Goal: Transaction & Acquisition: Purchase product/service

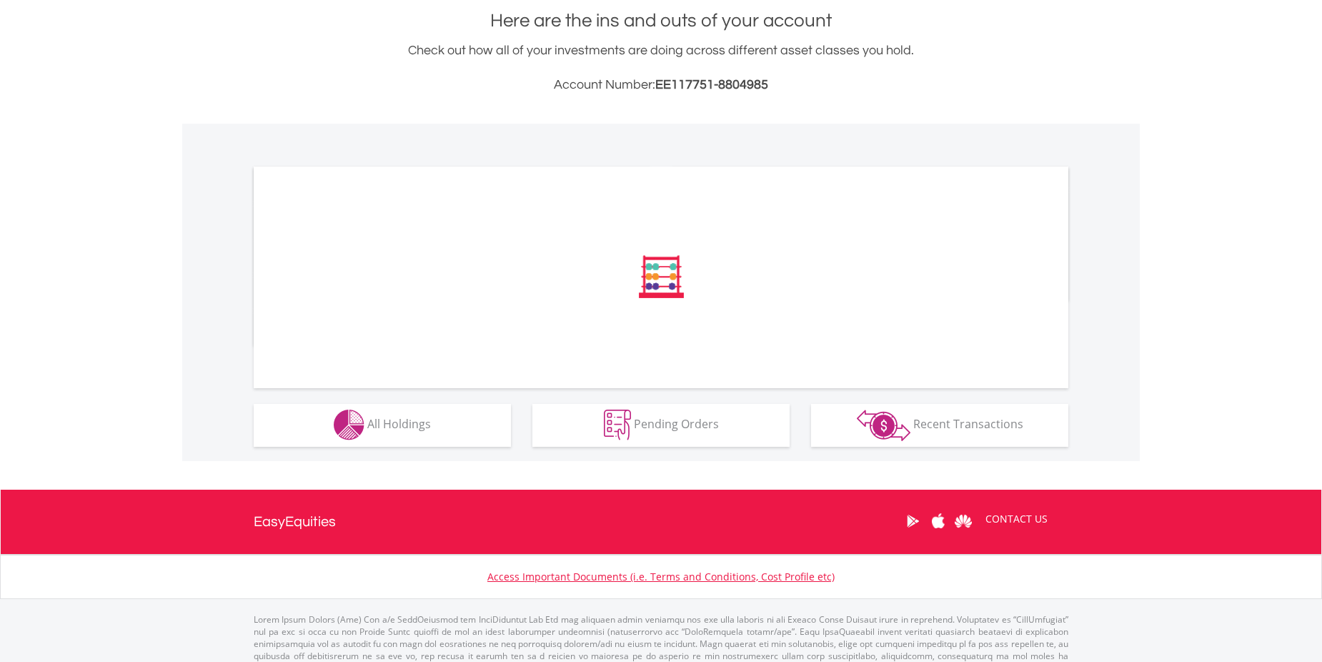
scroll to position [353, 0]
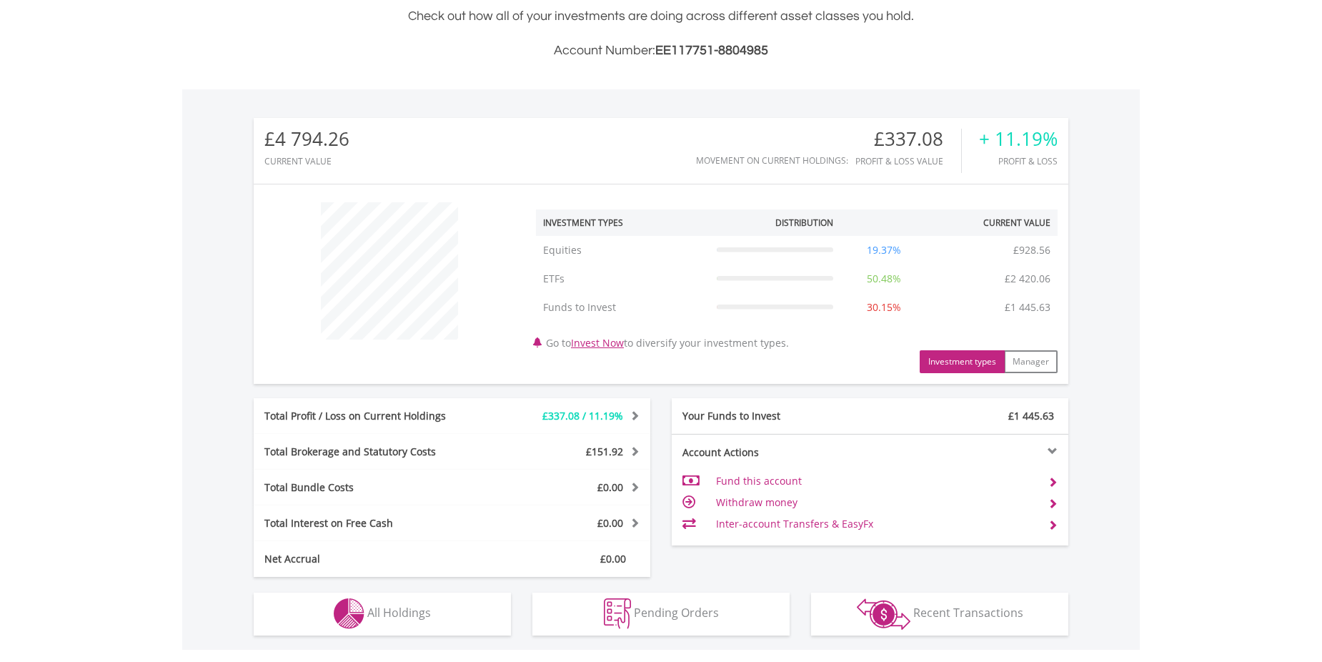
click at [418, 392] on div "£4 794.26 CURRENT VALUE Movement on Current Holdings: £337.08 Profit & Loss Val…" at bounding box center [661, 347] width 815 height 459
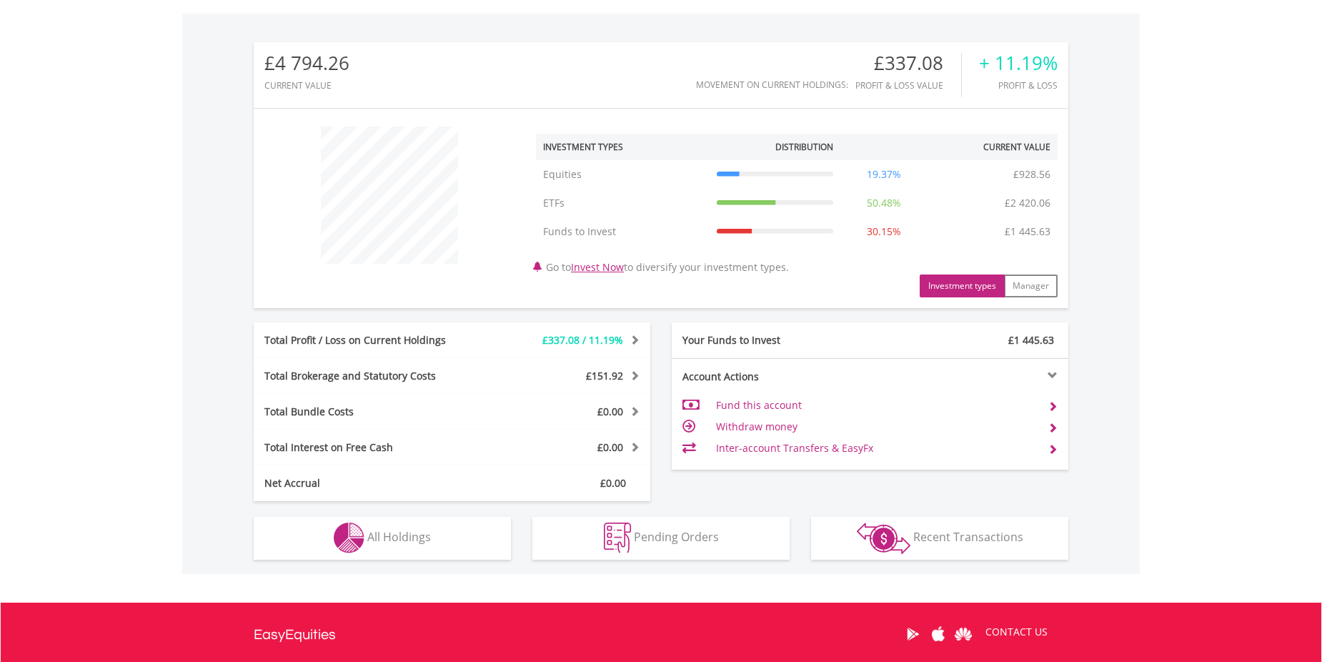
scroll to position [576, 0]
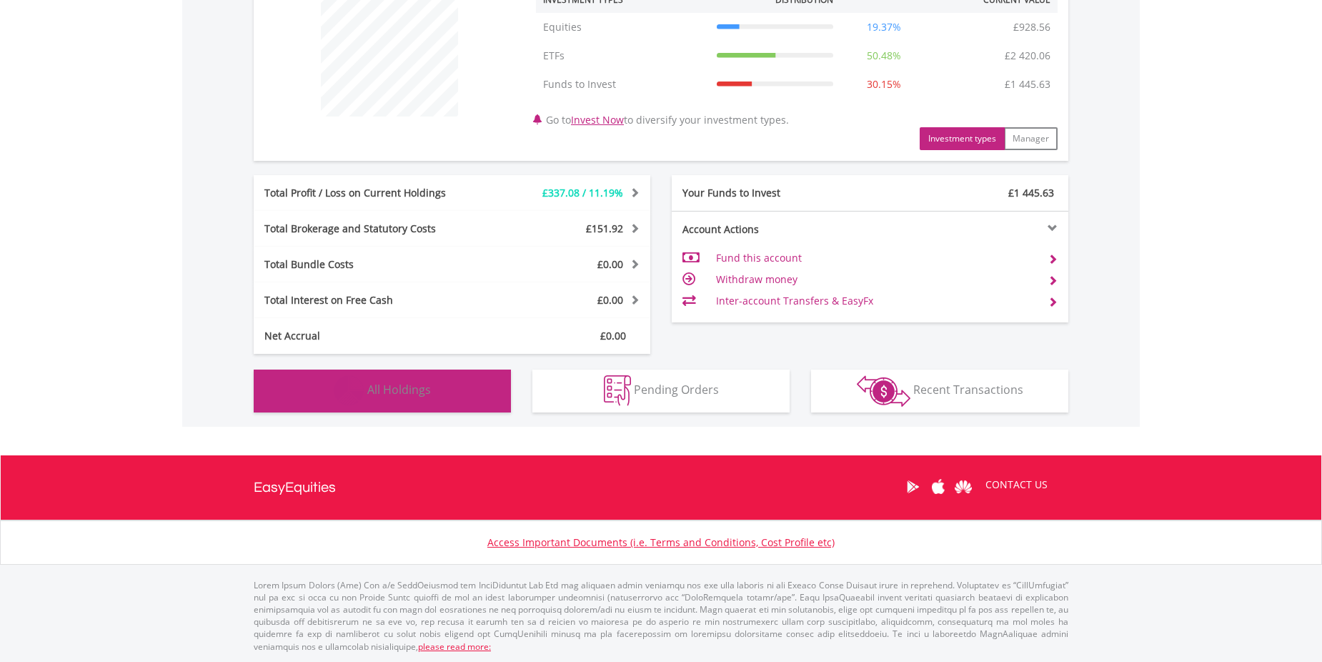
click at [402, 390] on span "All Holdings" at bounding box center [399, 390] width 64 height 16
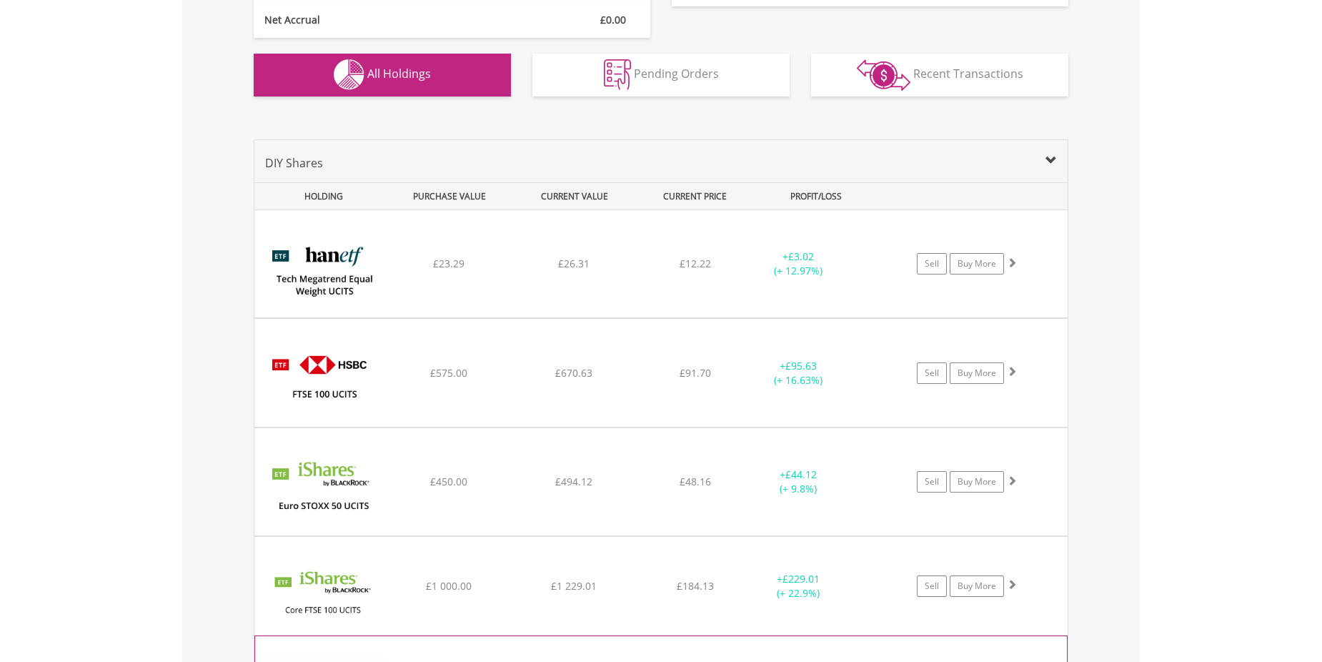
scroll to position [888, 0]
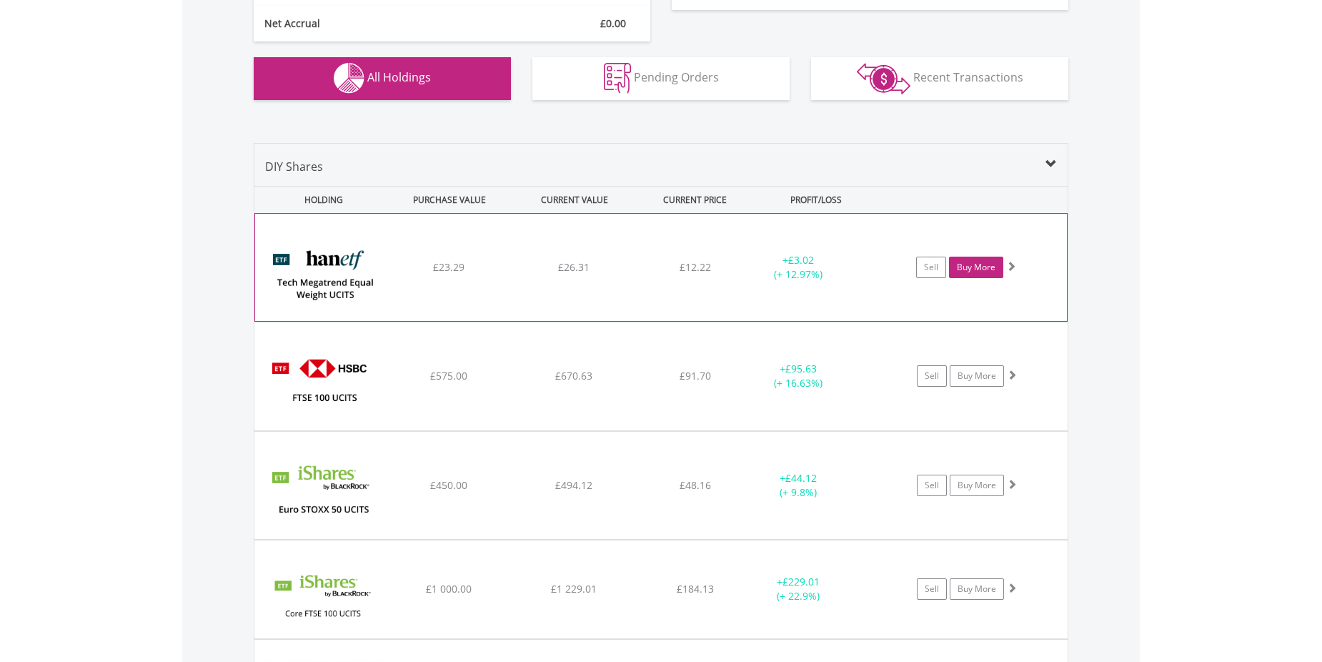
click at [986, 268] on link "Buy More" at bounding box center [976, 267] width 54 height 21
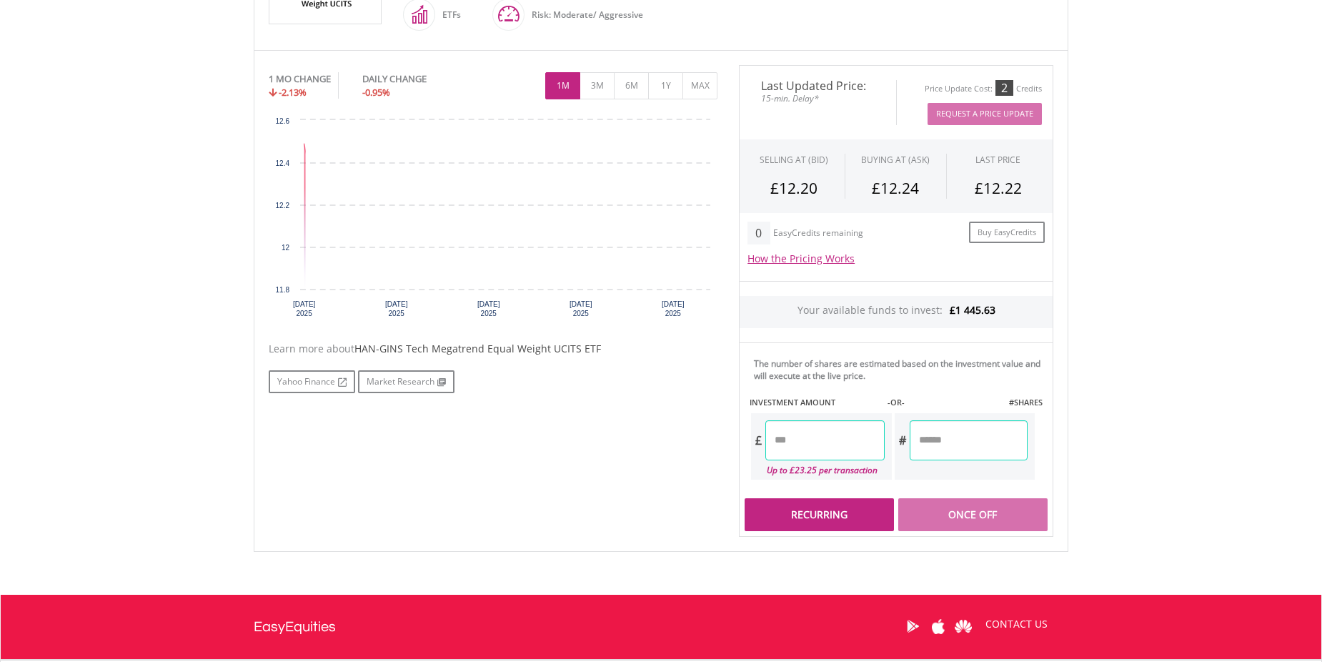
scroll to position [411, 0]
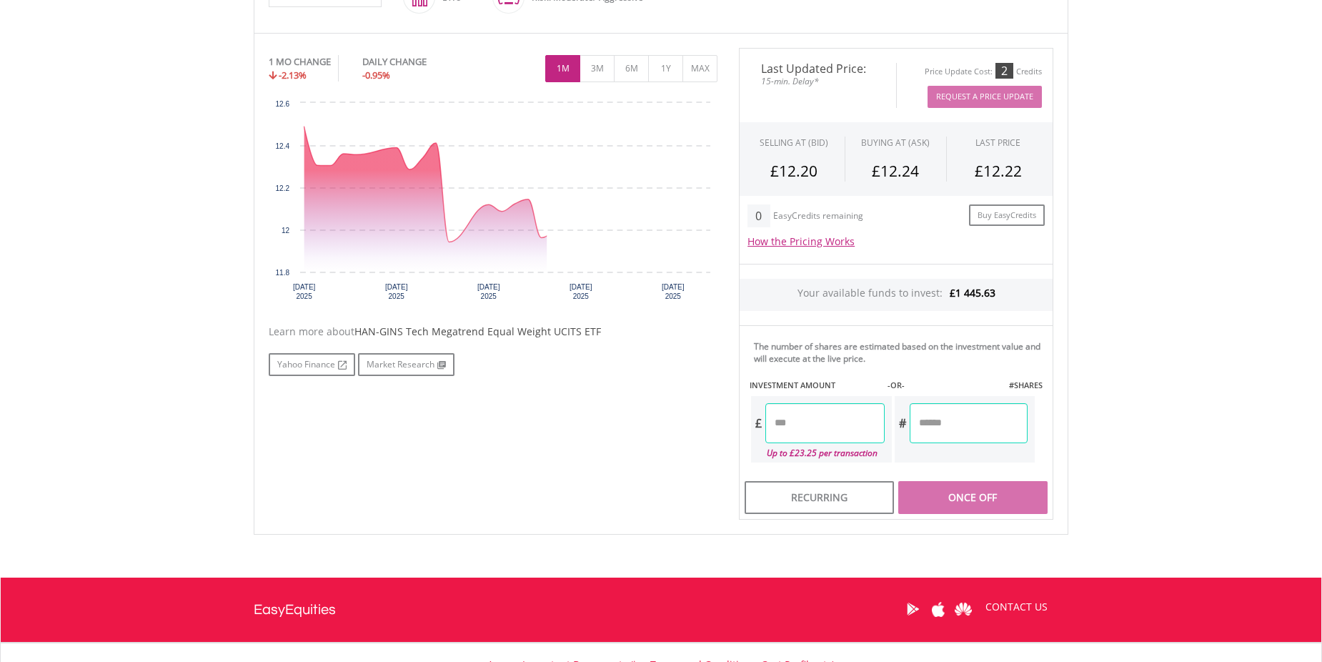
click at [807, 434] on input "number" at bounding box center [824, 423] width 119 height 40
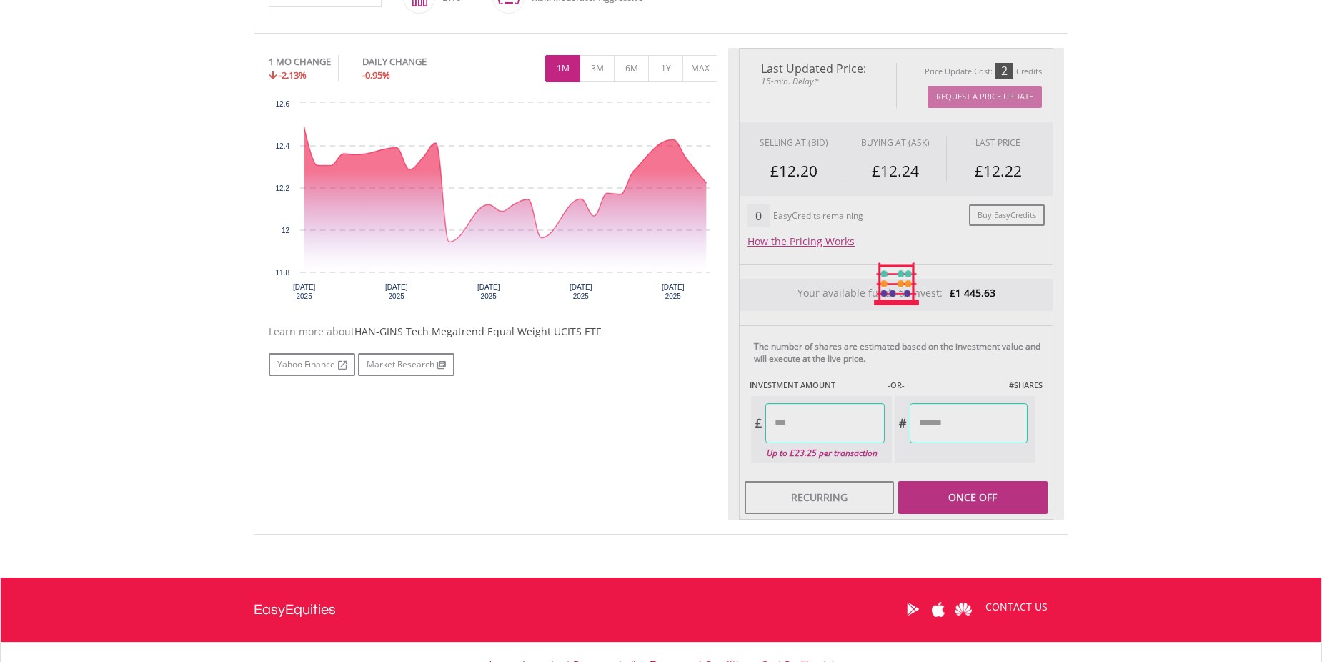
click at [961, 420] on div "Last Updated Price: 15-min. Delay* Price Update Cost: 2 Credits Request A Price…" at bounding box center [896, 284] width 336 height 472
type input "******"
type input "*******"
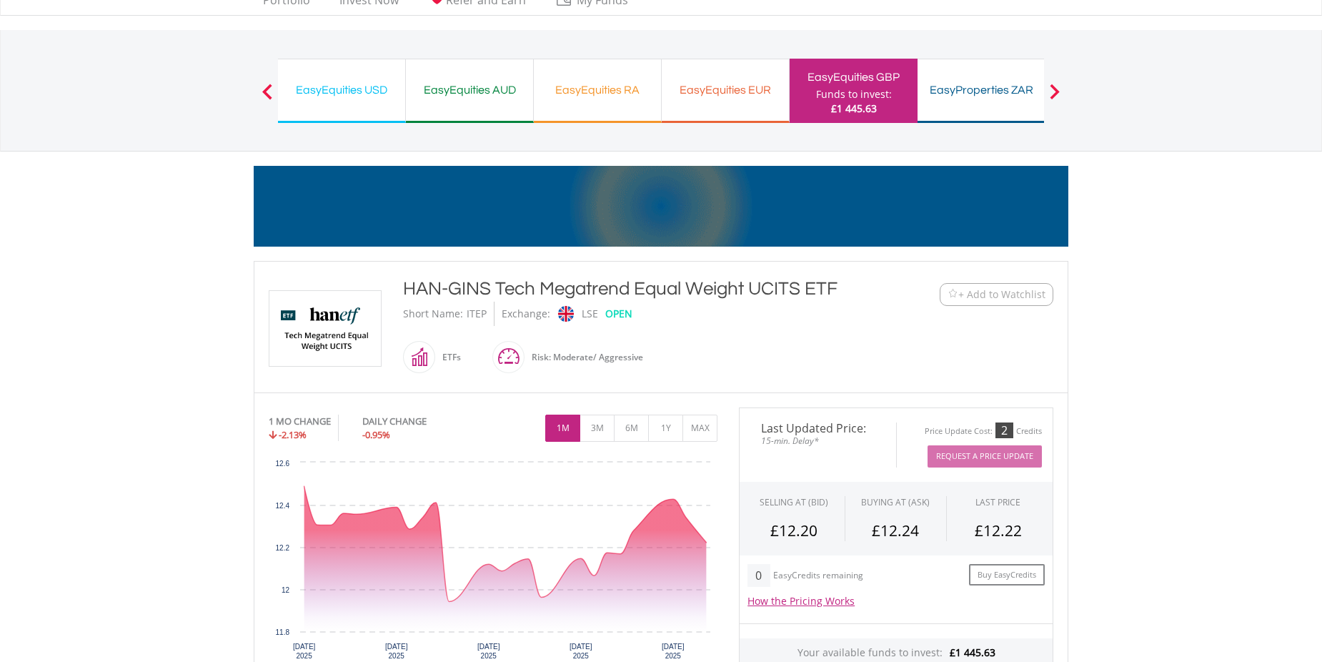
scroll to position [0, 0]
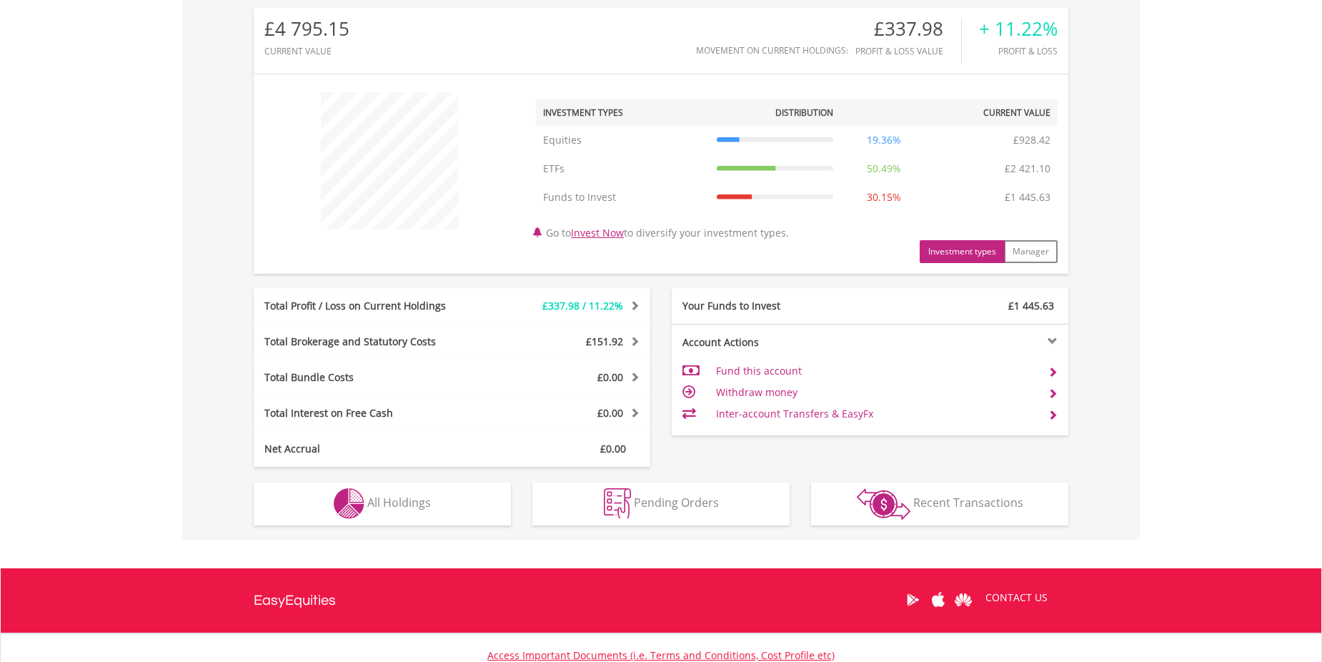
scroll to position [576, 0]
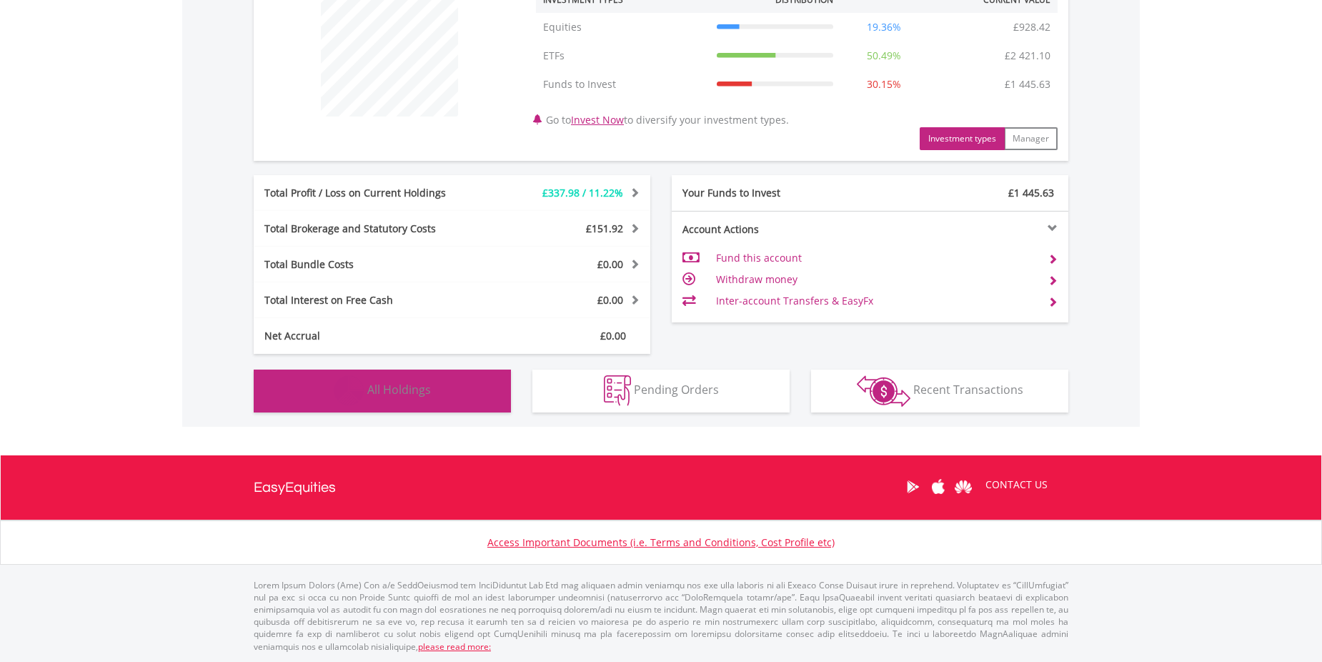
click at [407, 384] on span "All Holdings" at bounding box center [399, 390] width 64 height 16
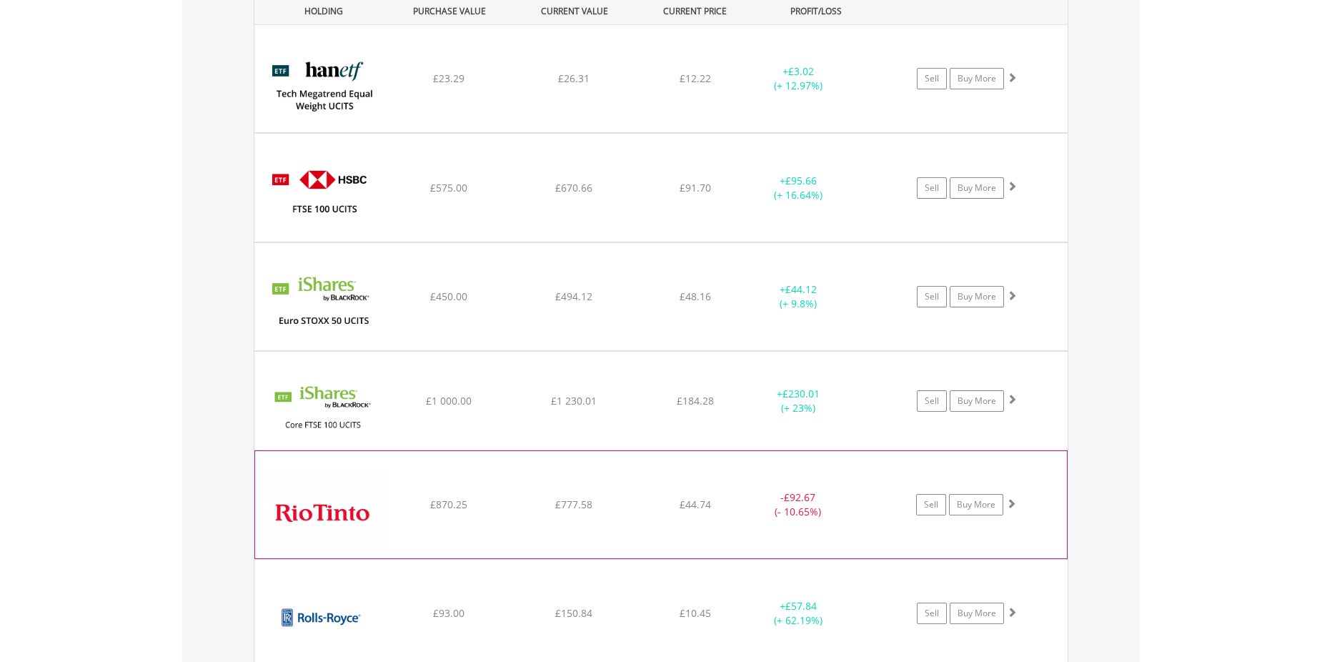
scroll to position [1067, 0]
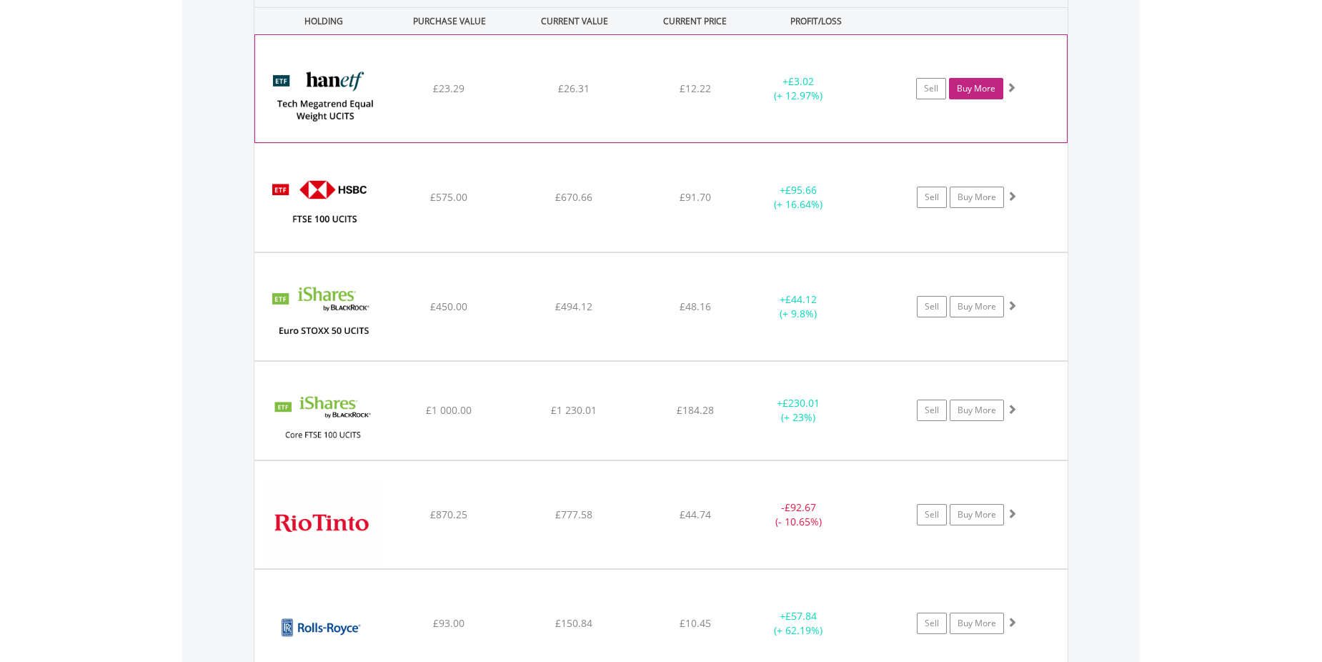
click at [973, 91] on link "Buy More" at bounding box center [976, 88] width 54 height 21
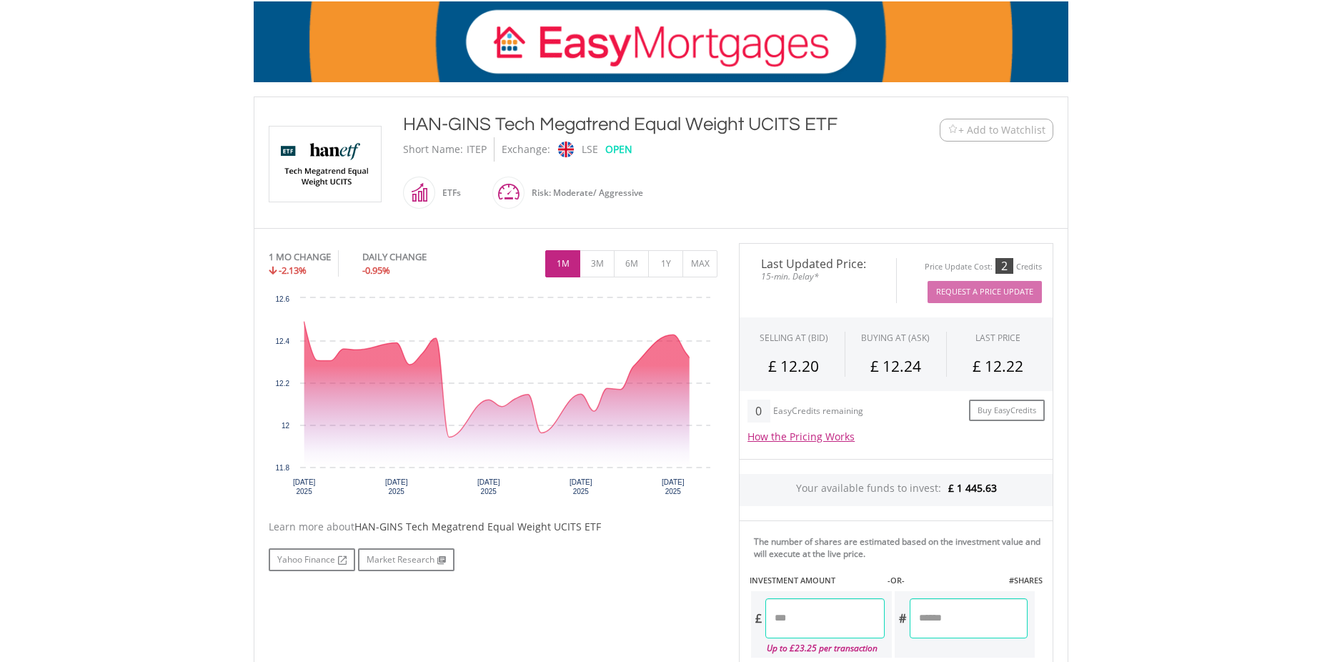
scroll to position [286, 0]
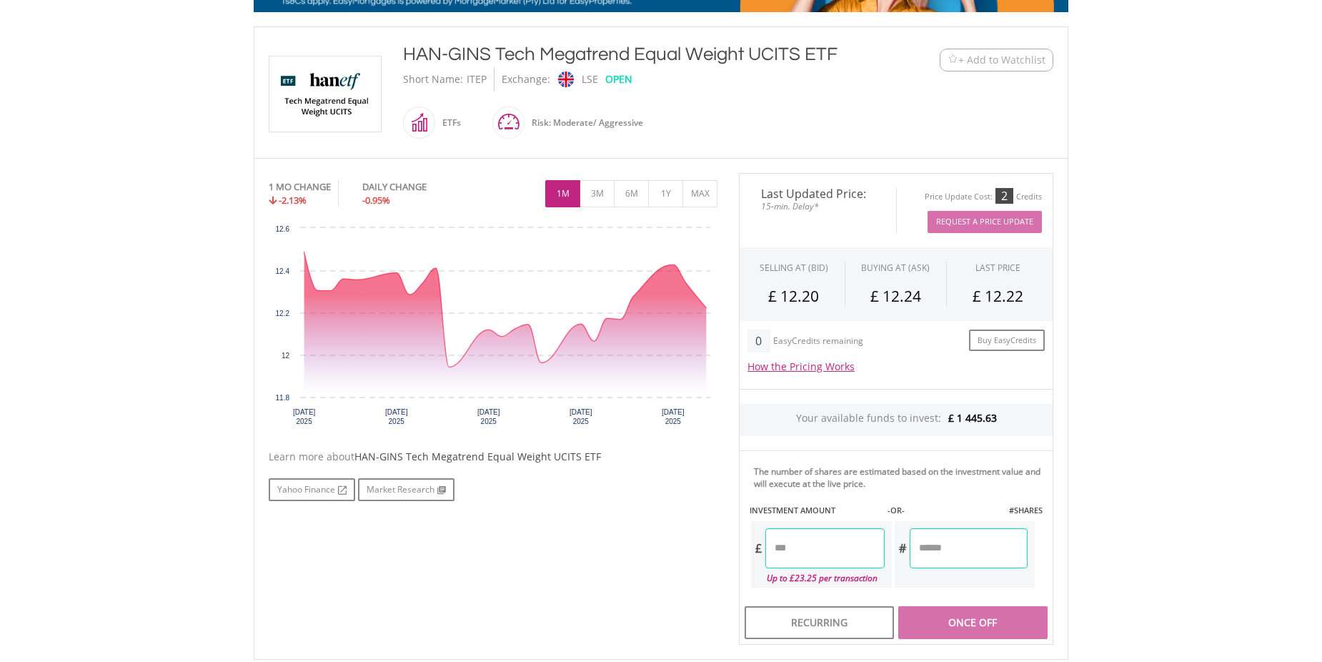
click at [790, 535] on input "number" at bounding box center [824, 548] width 119 height 40
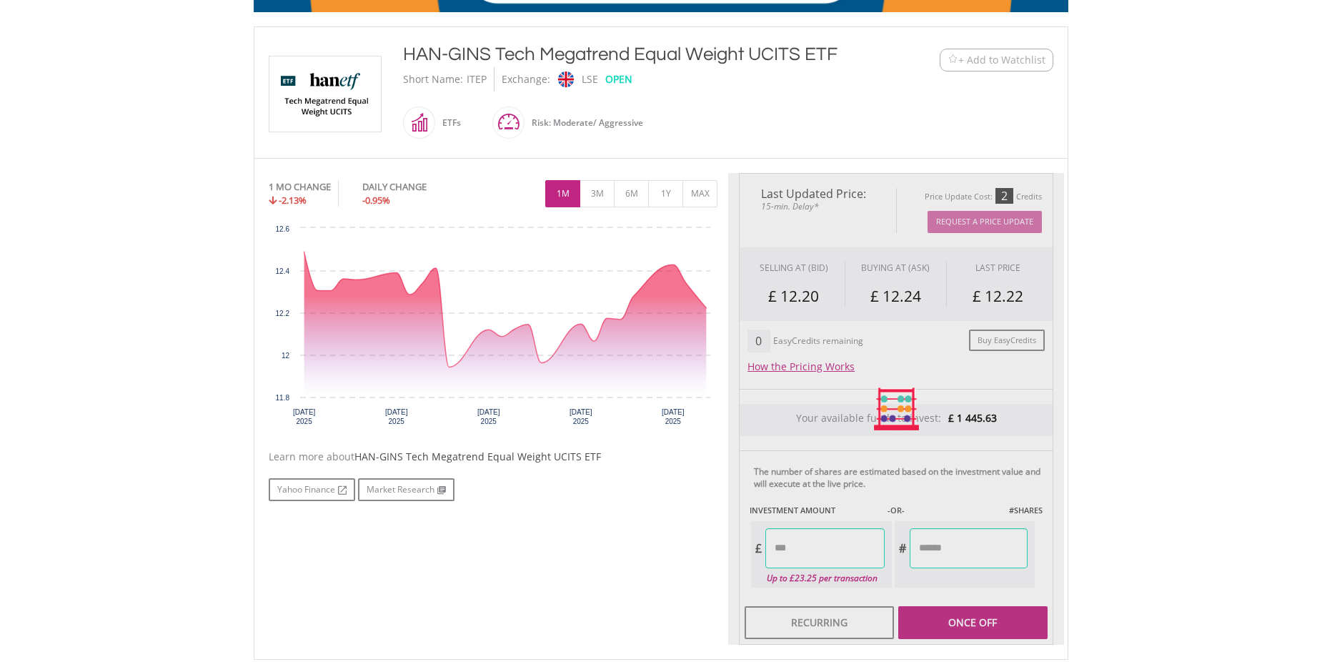
click at [1013, 556] on div "Last Updated Price: 15-min. Delay* Price Update Cost: 2 Credits Request A Price…" at bounding box center [896, 409] width 336 height 472
type input "******"
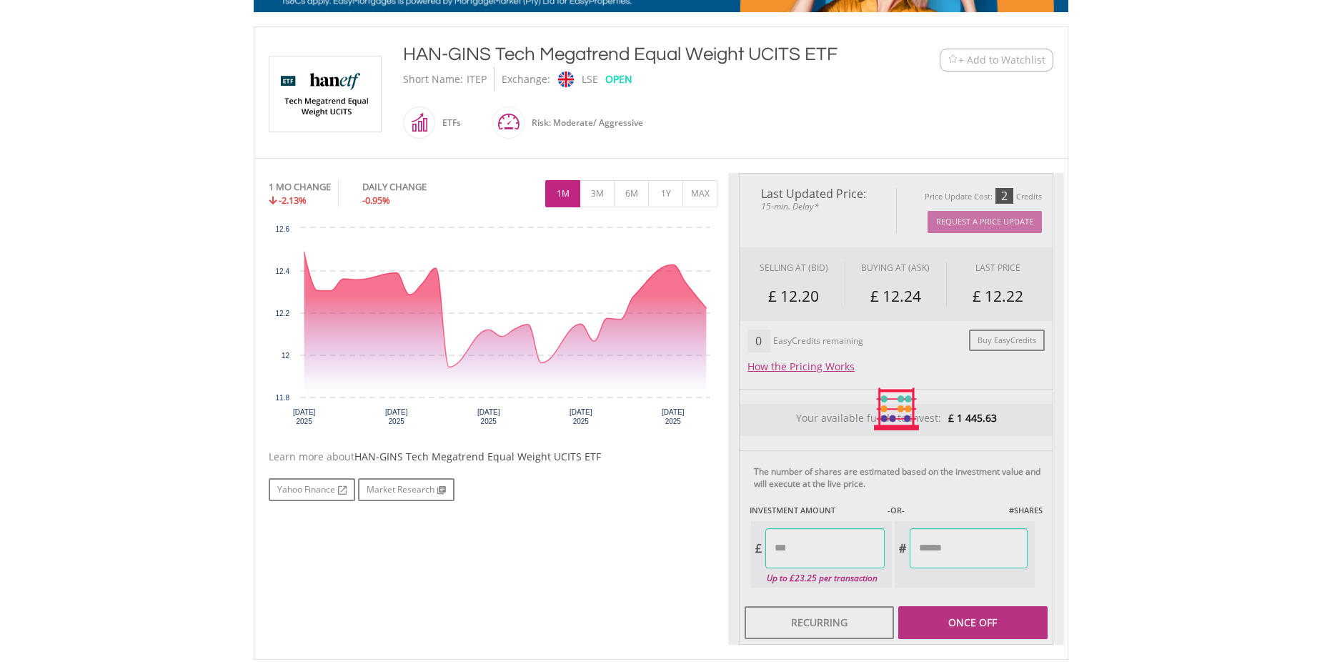
type input "*******"
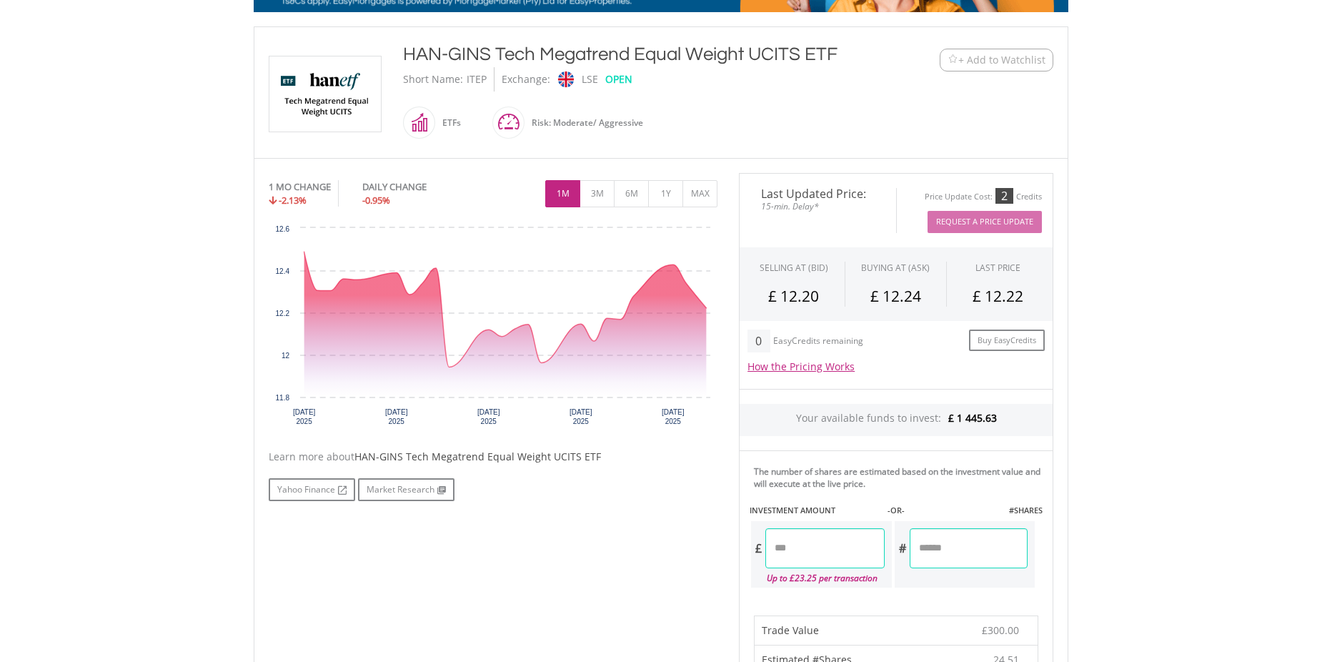
drag, startPoint x: 833, startPoint y: 554, endPoint x: 745, endPoint y: 551, distance: 88.7
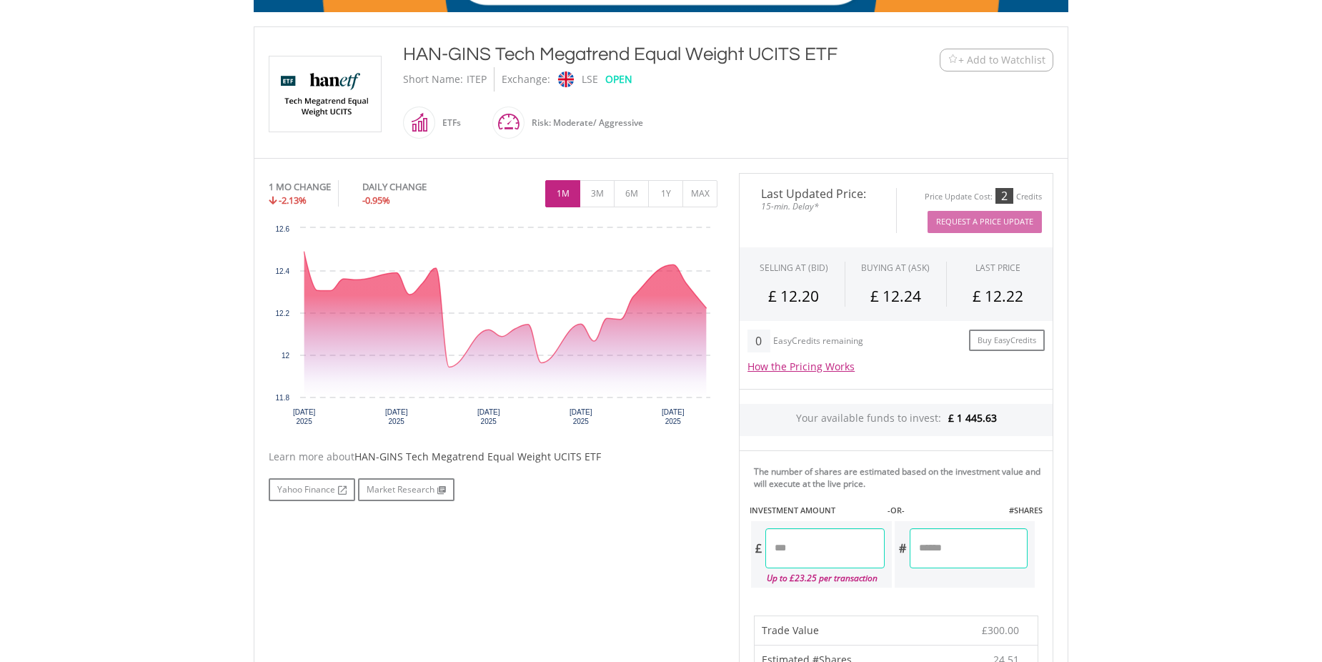
click at [745, 551] on div "The number of shares are estimated based on the investment value and will execu…" at bounding box center [896, 524] width 314 height 149
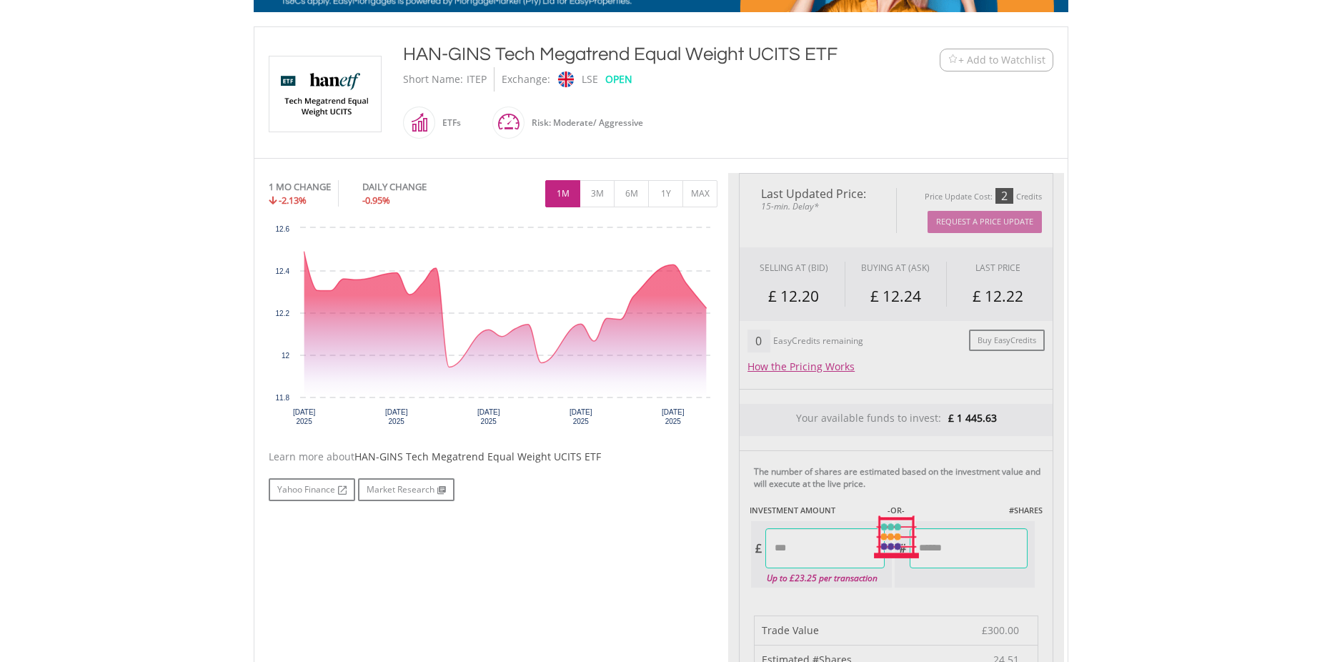
click at [1021, 551] on div "Last Updated Price: 15-min. Delay* Price Update Cost: 2 Credits Request A Price…" at bounding box center [896, 537] width 336 height 729
type input "******"
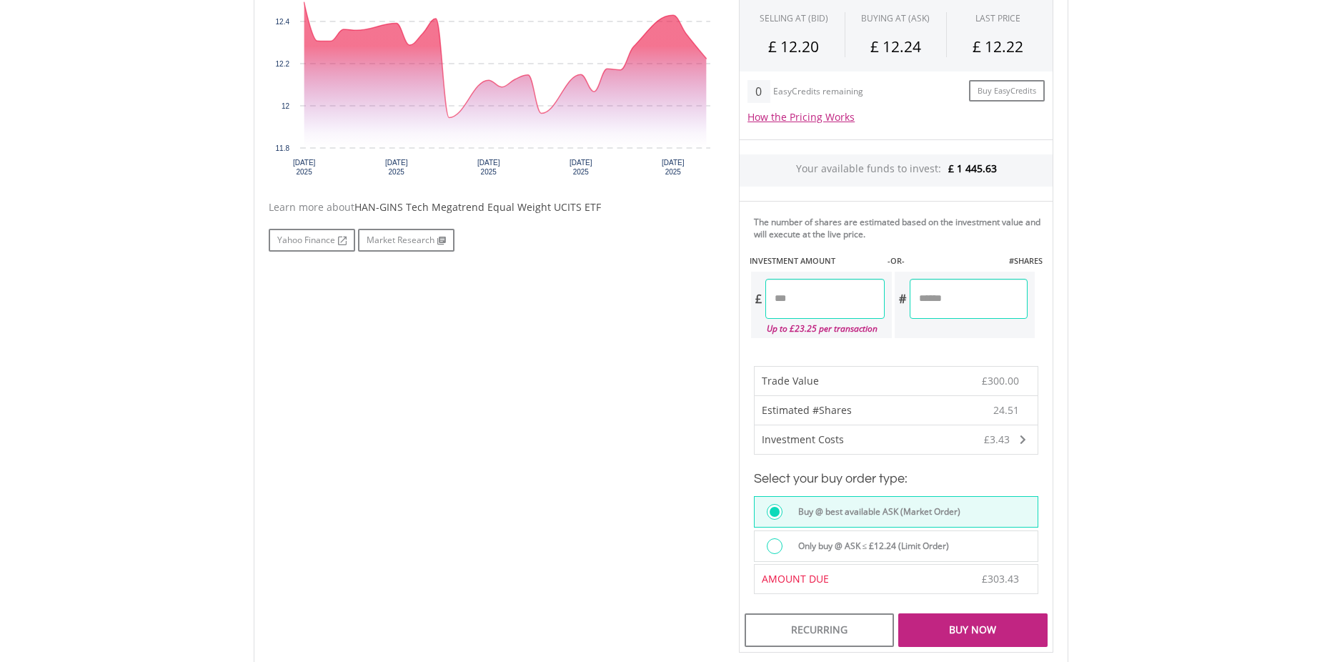
scroll to position [536, 0]
click at [986, 620] on div "Buy Now" at bounding box center [972, 628] width 149 height 33
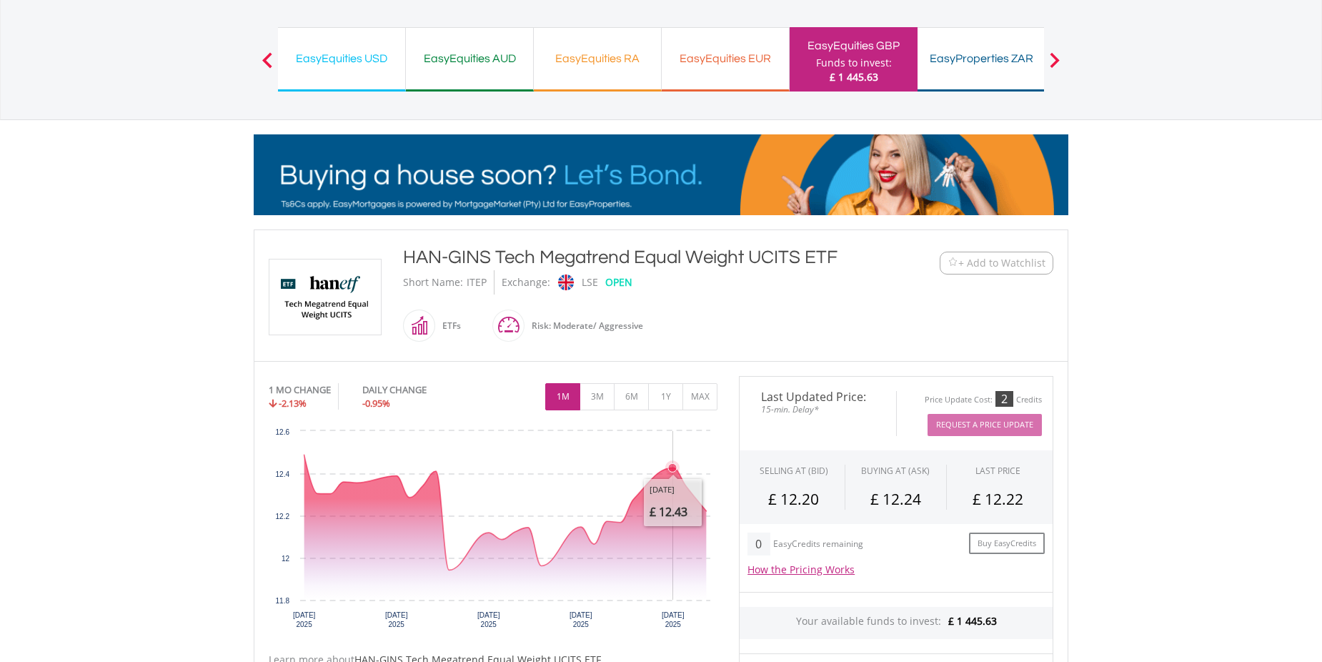
scroll to position [18, 0]
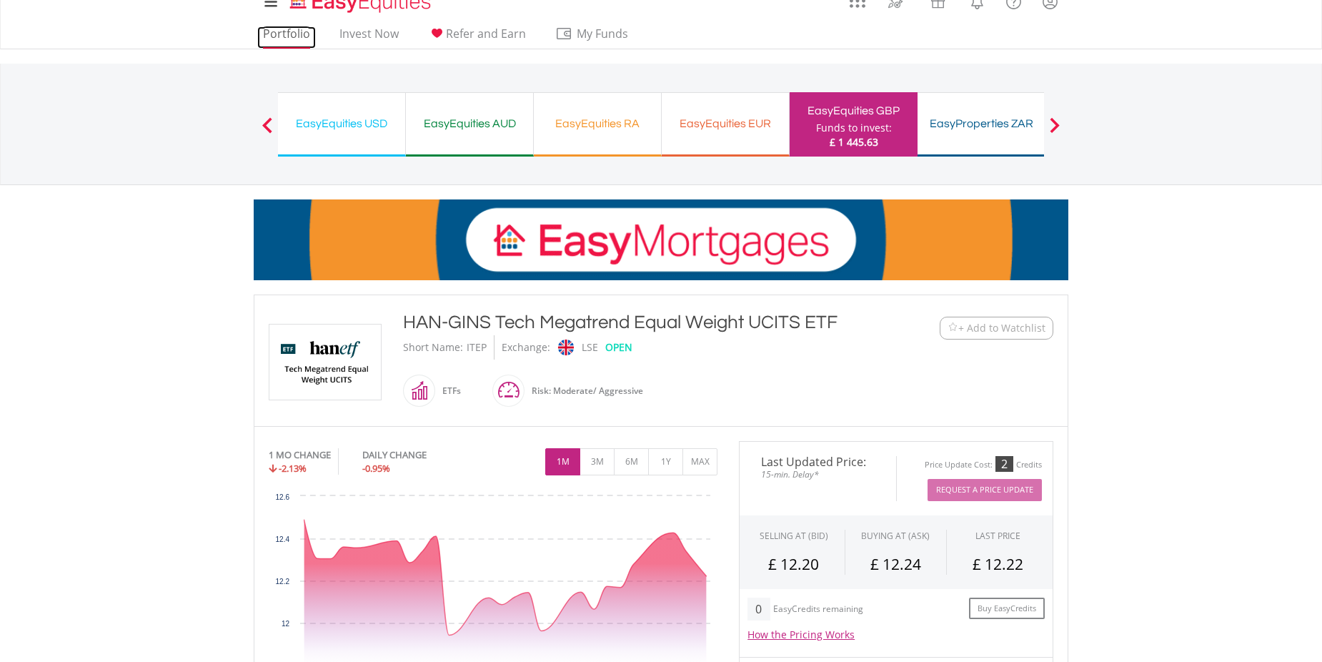
click at [284, 29] on link "Portfolio" at bounding box center [286, 37] width 59 height 22
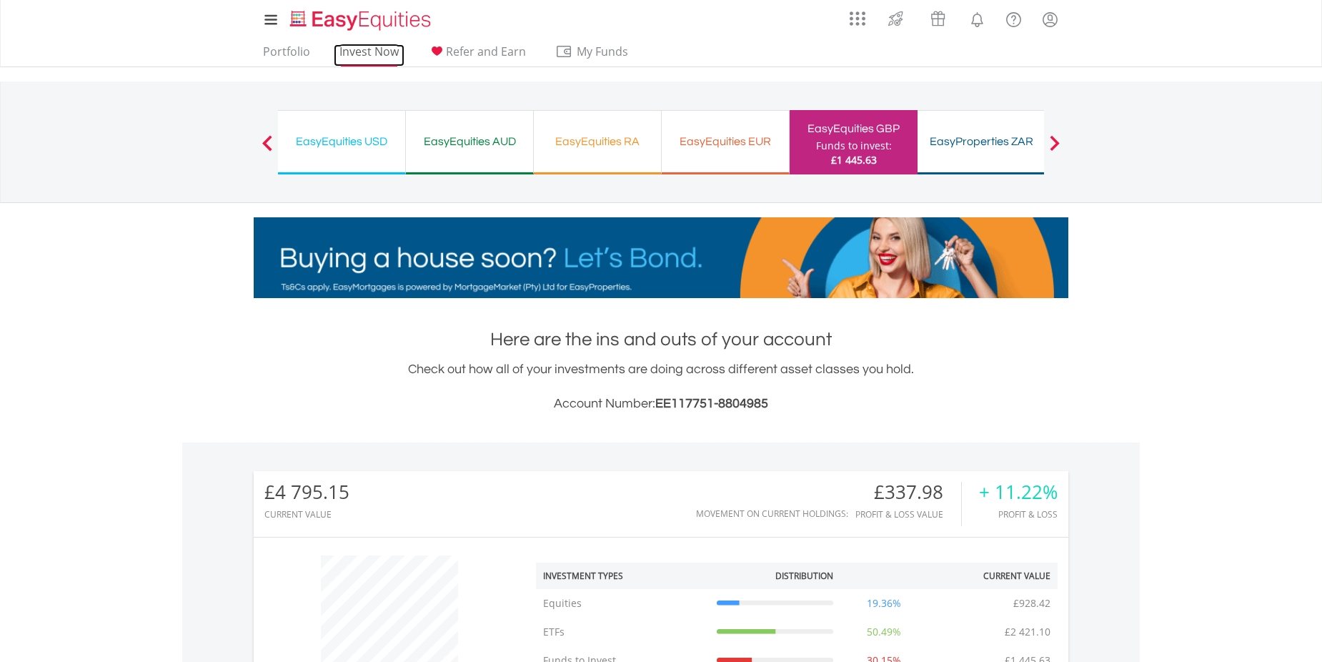
click at [376, 46] on link "Invest Now" at bounding box center [369, 55] width 71 height 22
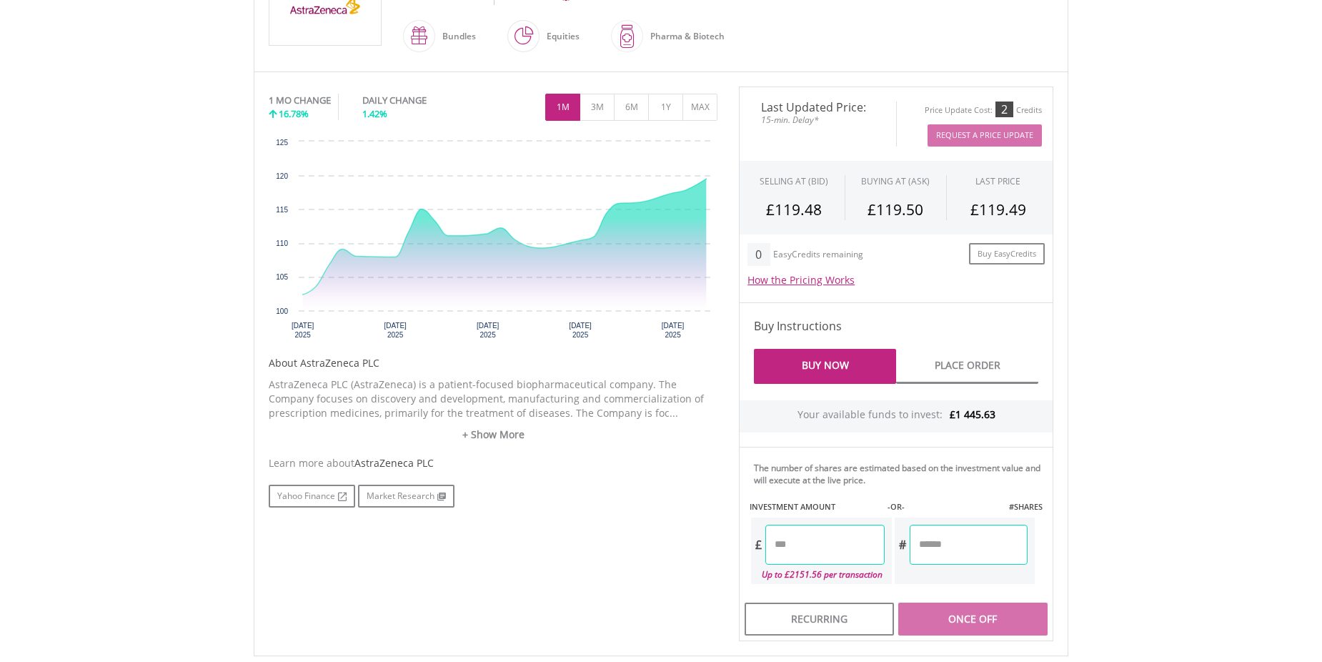
scroll to position [375, 0]
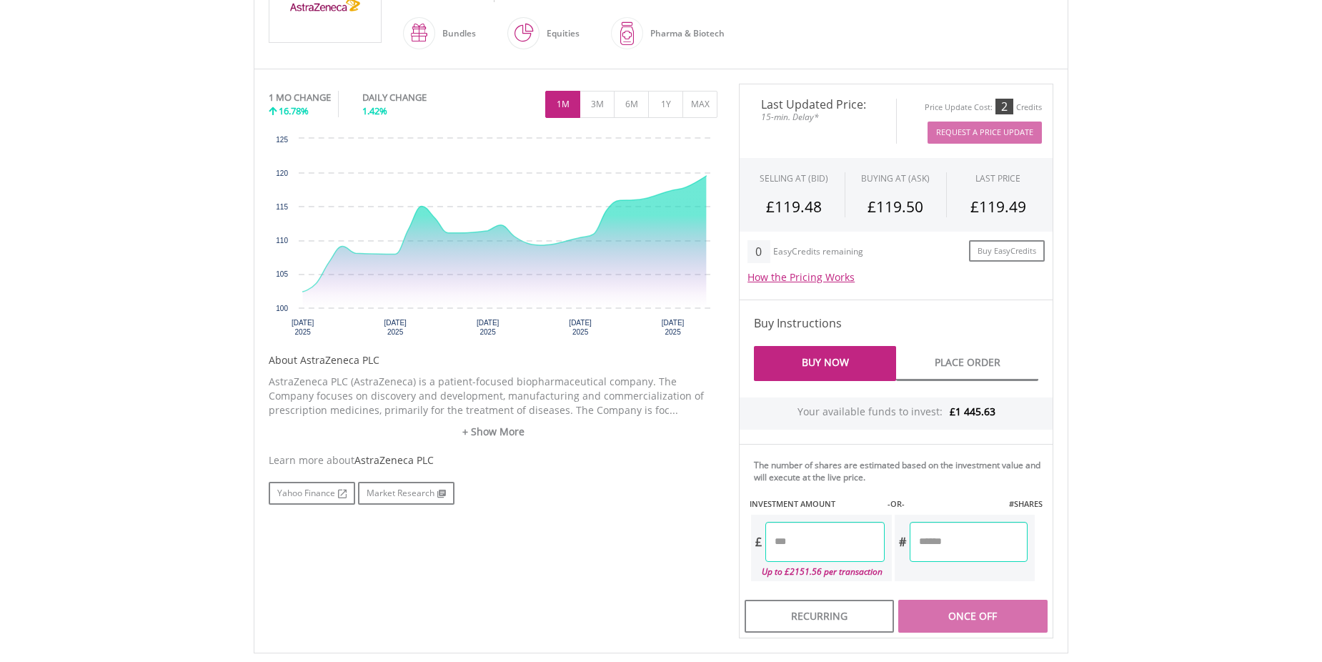
click at [818, 536] on input "number" at bounding box center [824, 542] width 119 height 40
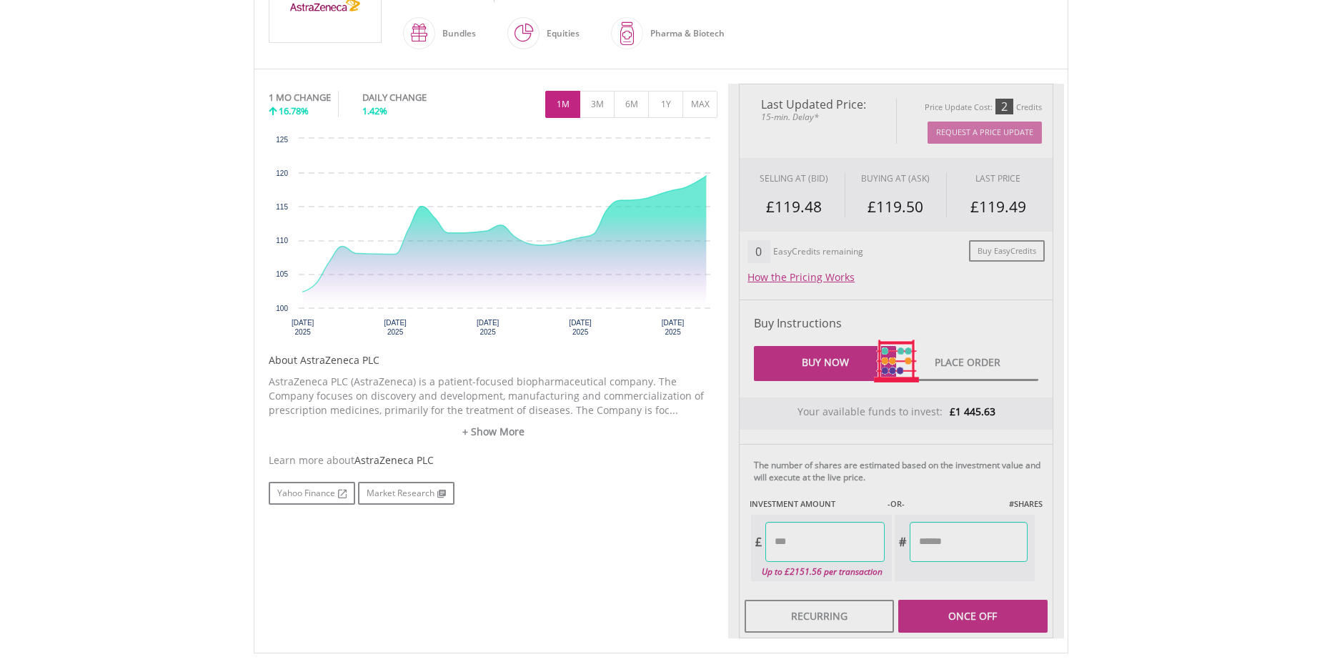
click at [953, 546] on div "Last Updated Price: 15-min. Delay* Price Update Cost: 2 Credits Request A Price…" at bounding box center [896, 361] width 336 height 555
type input "******"
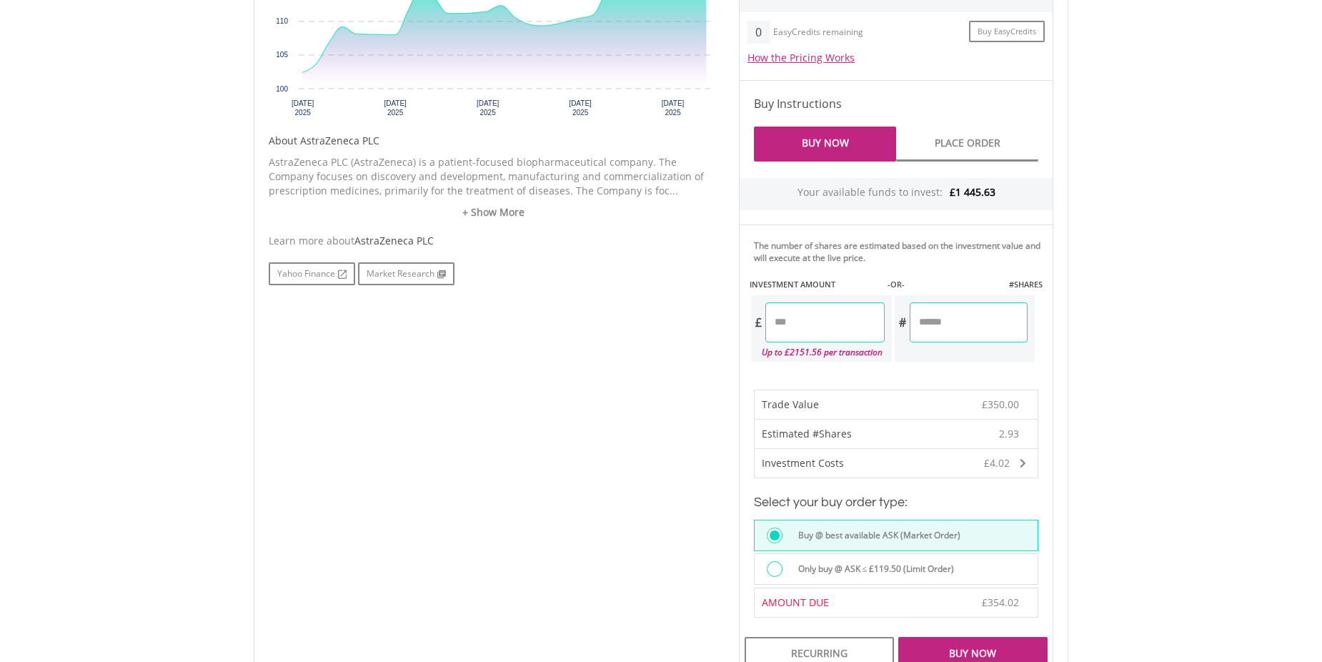
scroll to position [643, 0]
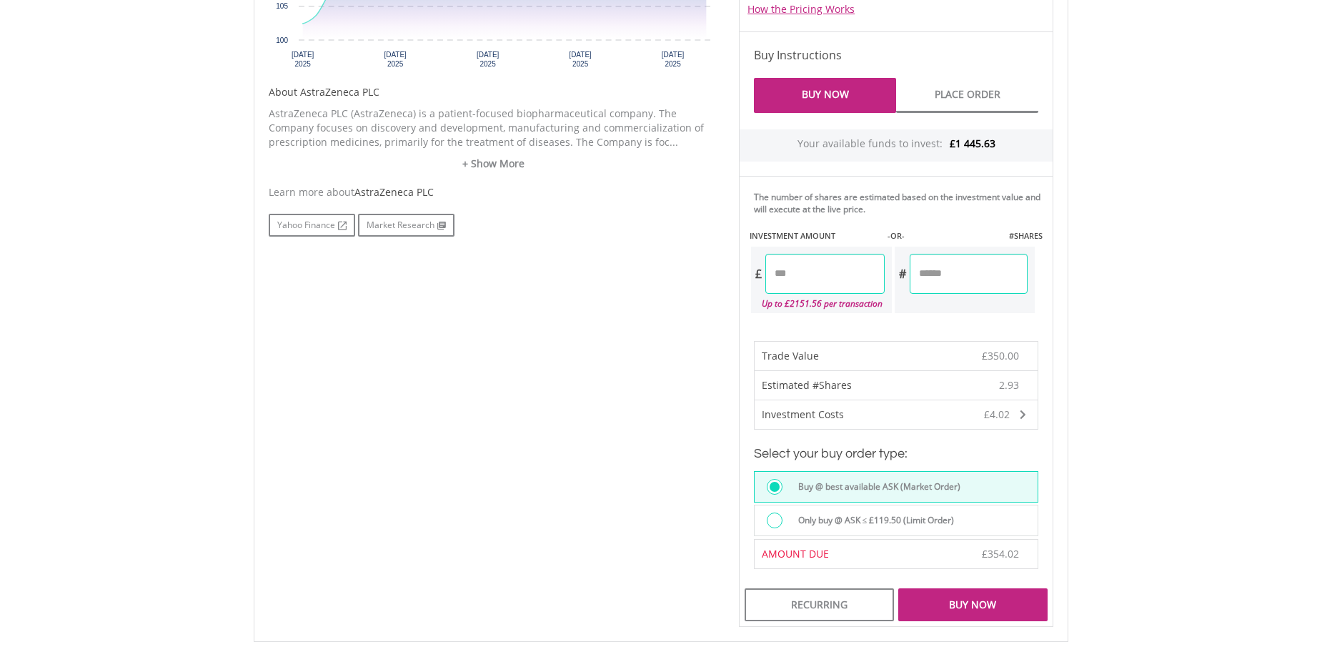
click at [968, 610] on div "Buy Now" at bounding box center [972, 604] width 149 height 33
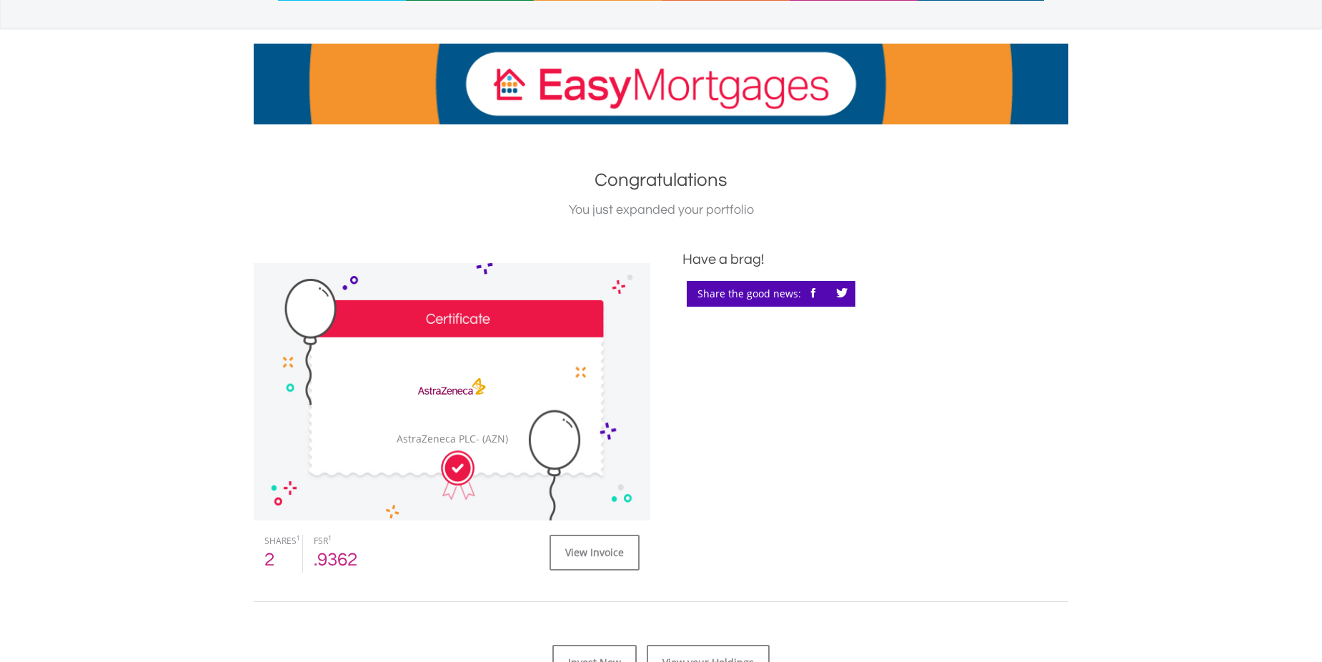
scroll to position [286, 0]
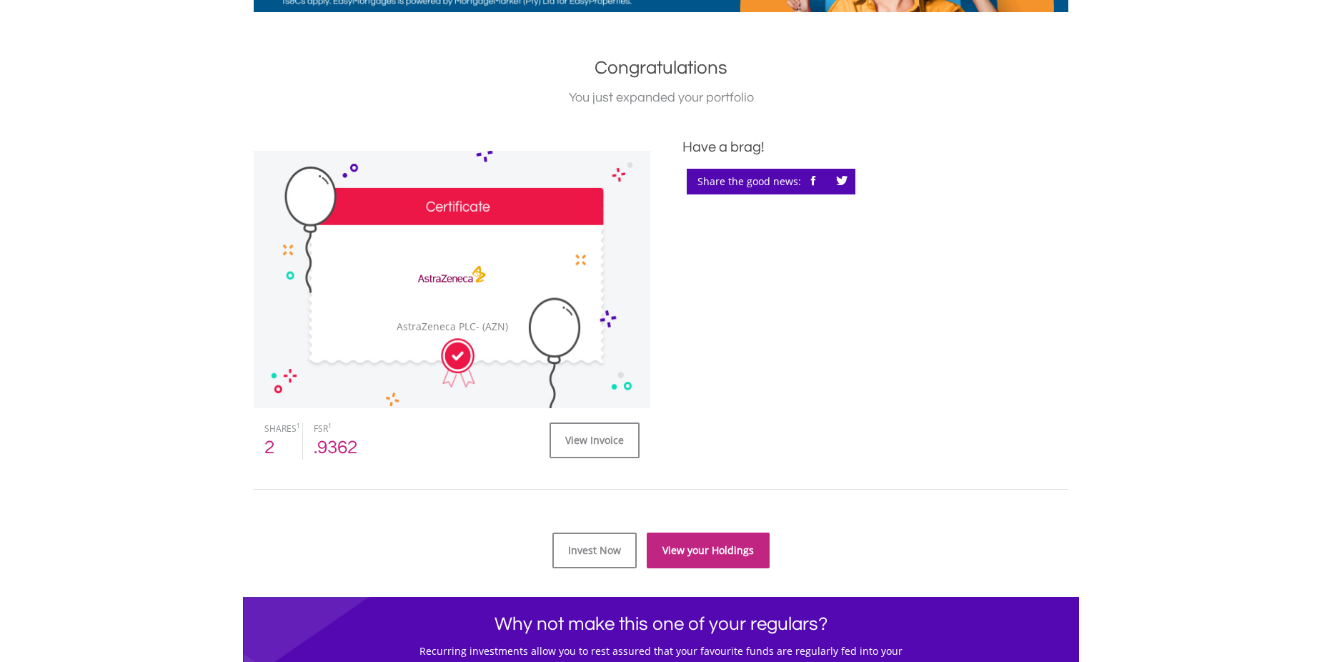
click at [718, 552] on link "View your Holdings" at bounding box center [708, 550] width 123 height 36
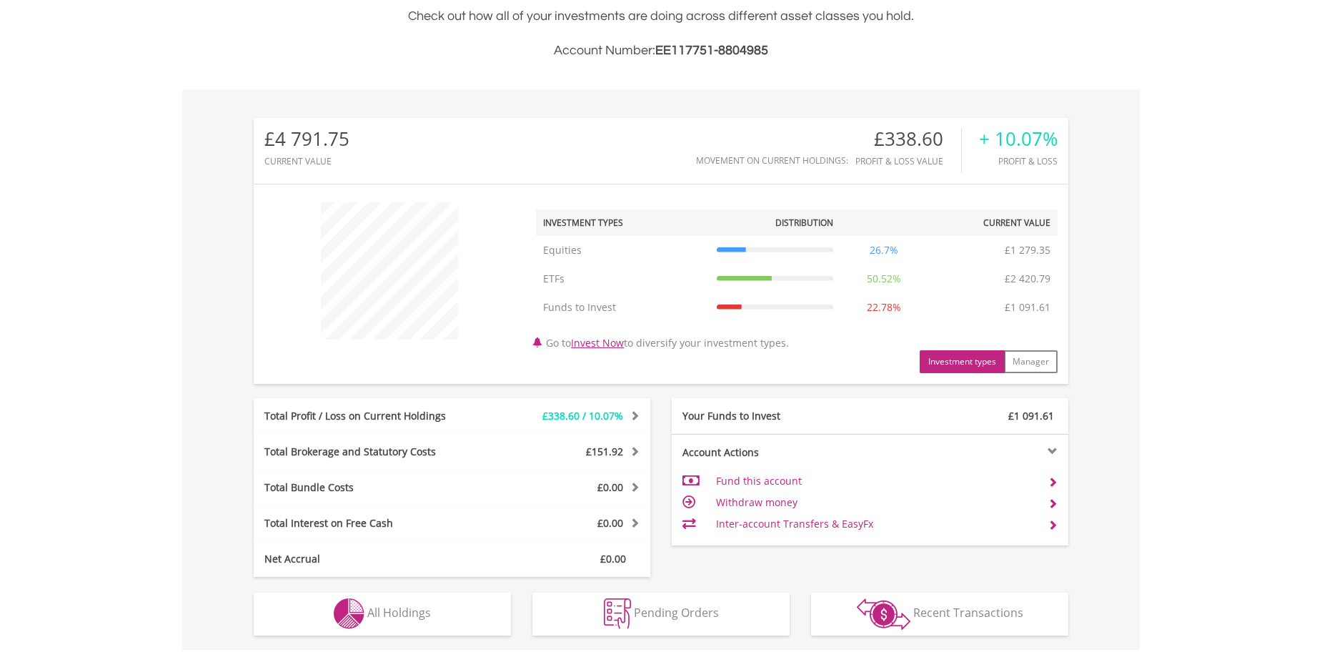
scroll to position [137, 272]
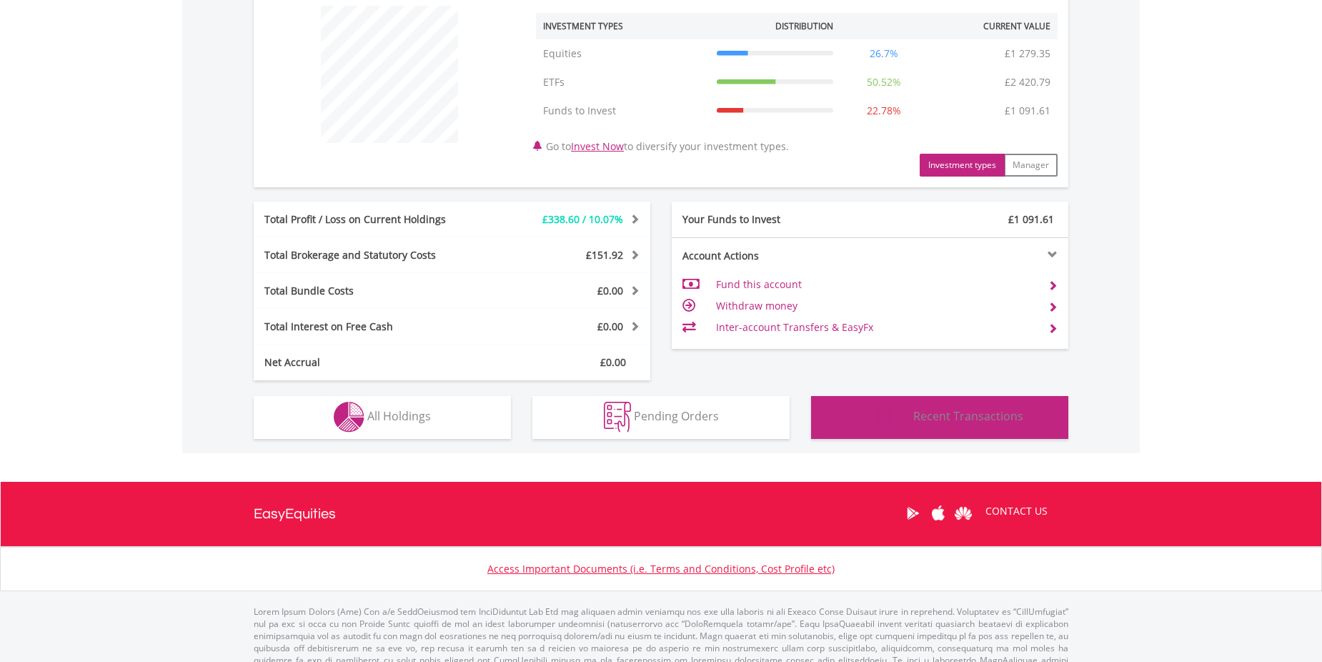
click at [939, 420] on span "Recent Transactions" at bounding box center [968, 416] width 110 height 16
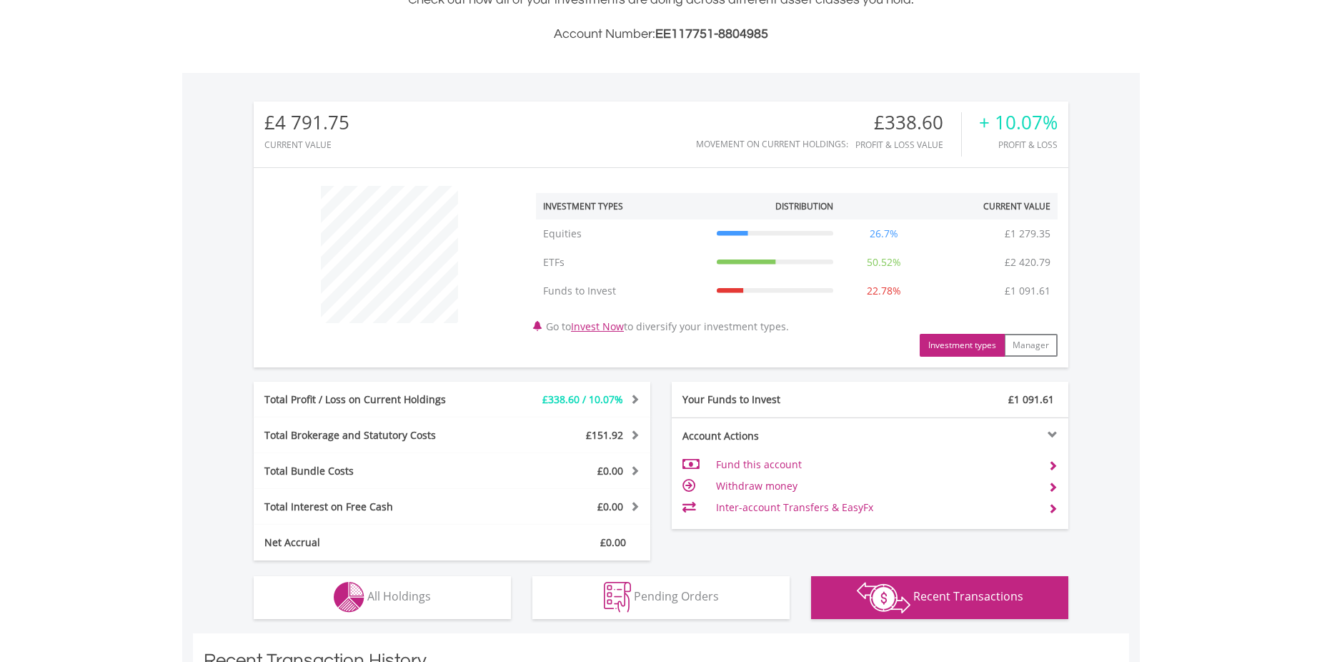
scroll to position [429, 0]
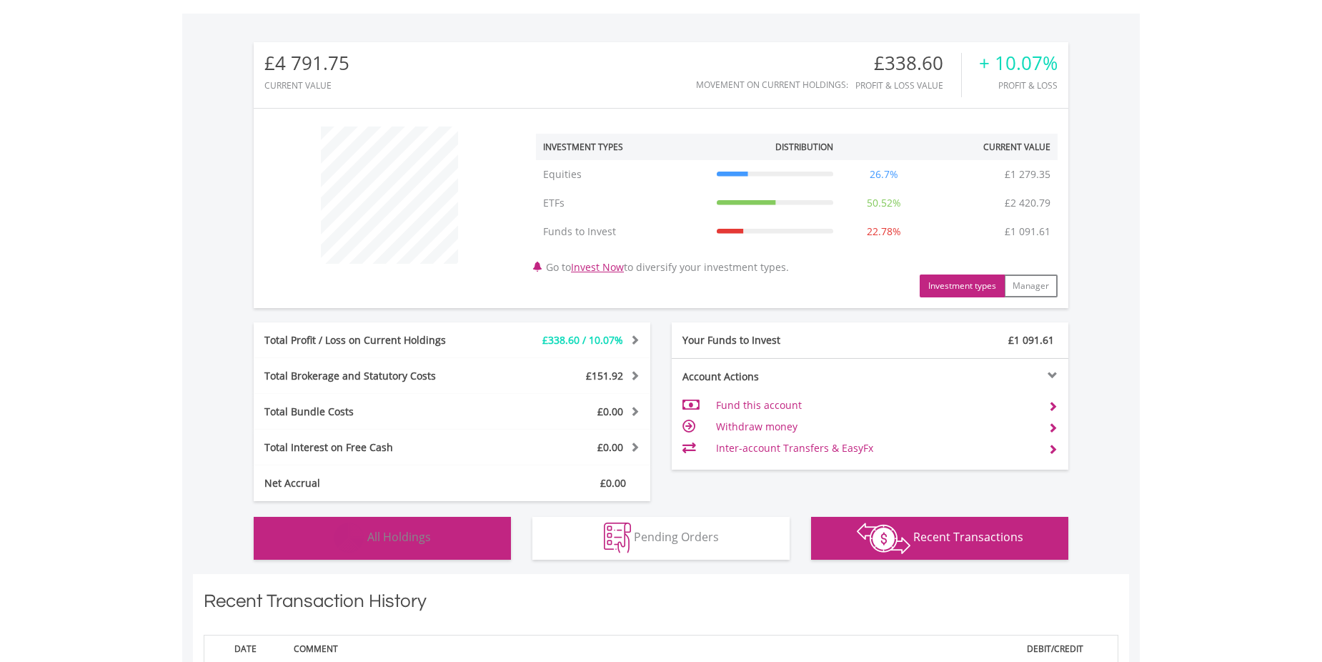
drag, startPoint x: 413, startPoint y: 549, endPoint x: 405, endPoint y: 543, distance: 9.7
click at [413, 549] on button "Holdings All Holdings" at bounding box center [382, 538] width 257 height 43
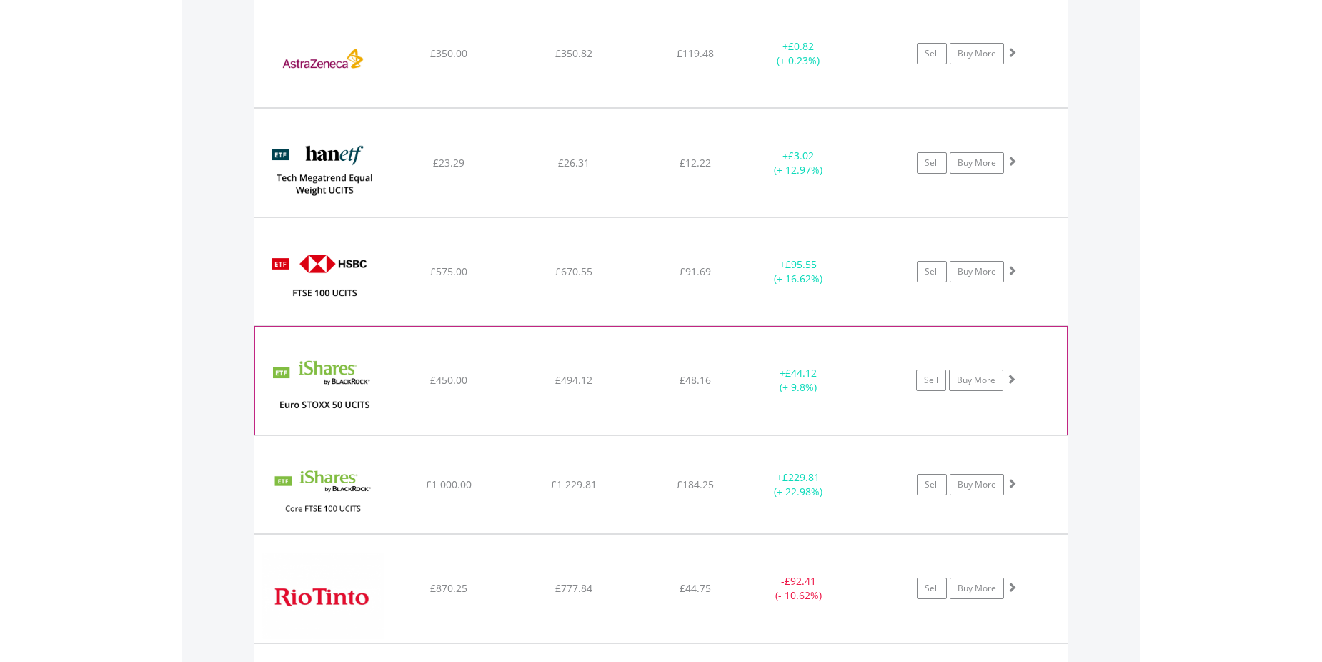
scroll to position [1121, 0]
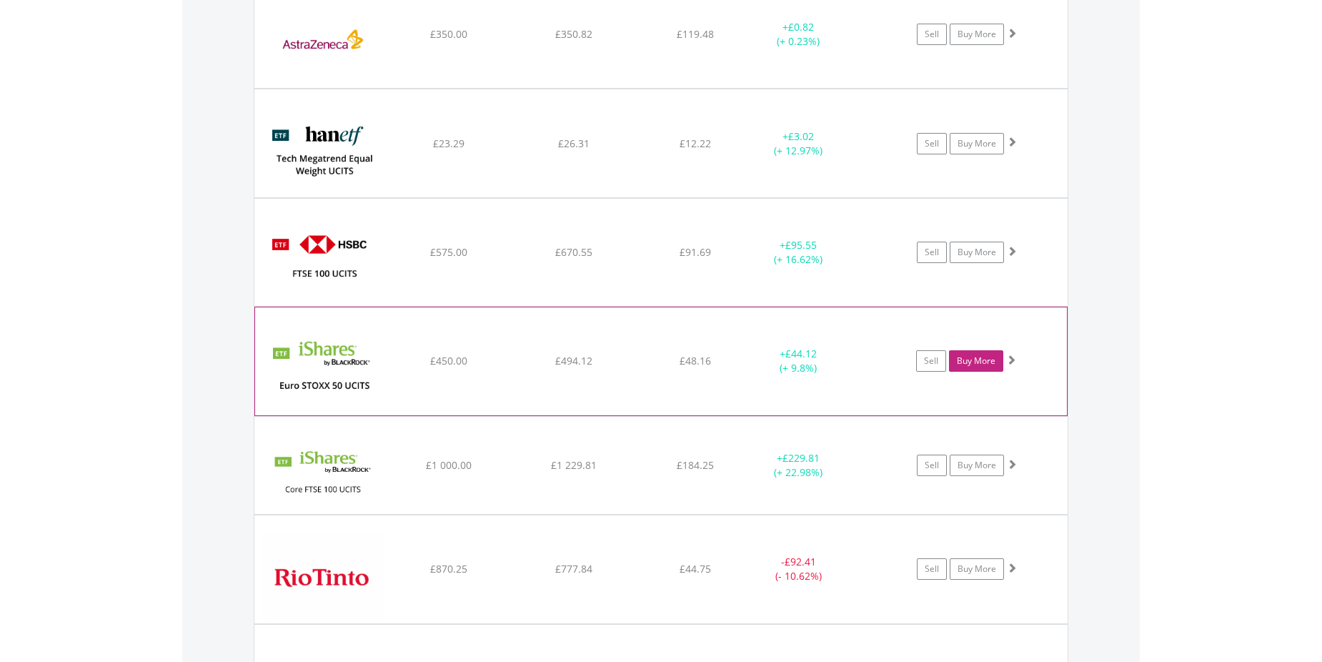
click at [975, 359] on link "Buy More" at bounding box center [976, 360] width 54 height 21
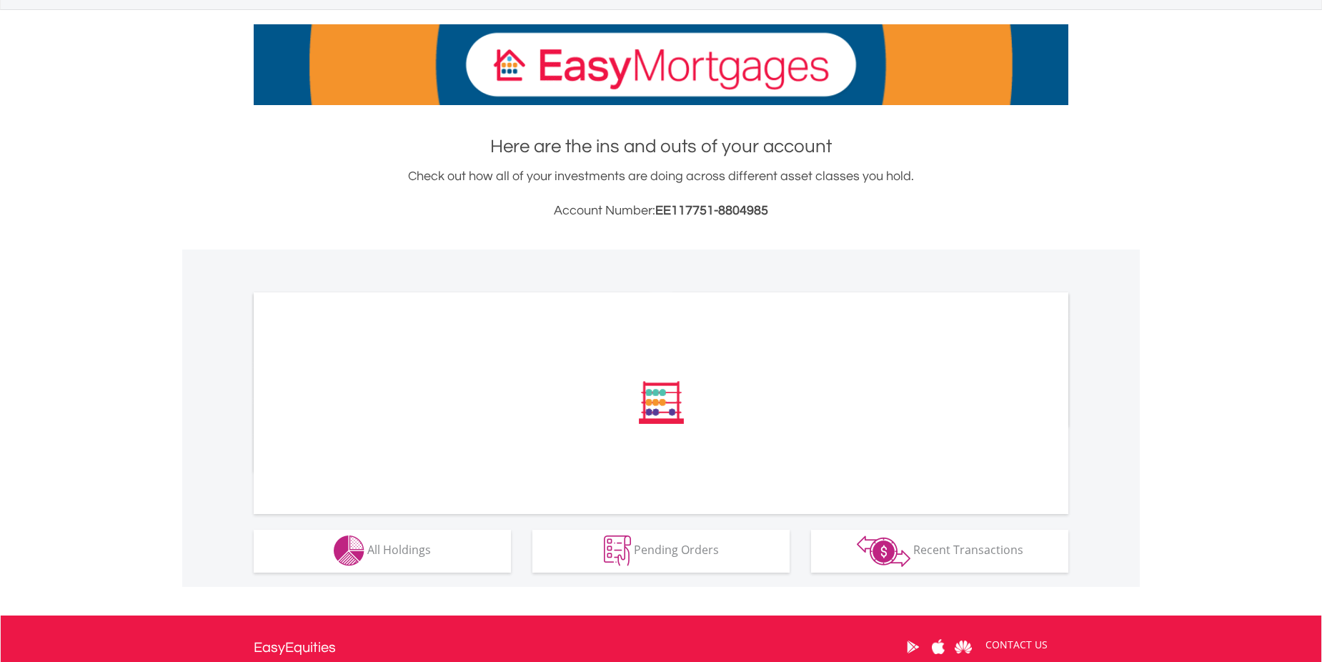
scroll to position [339, 0]
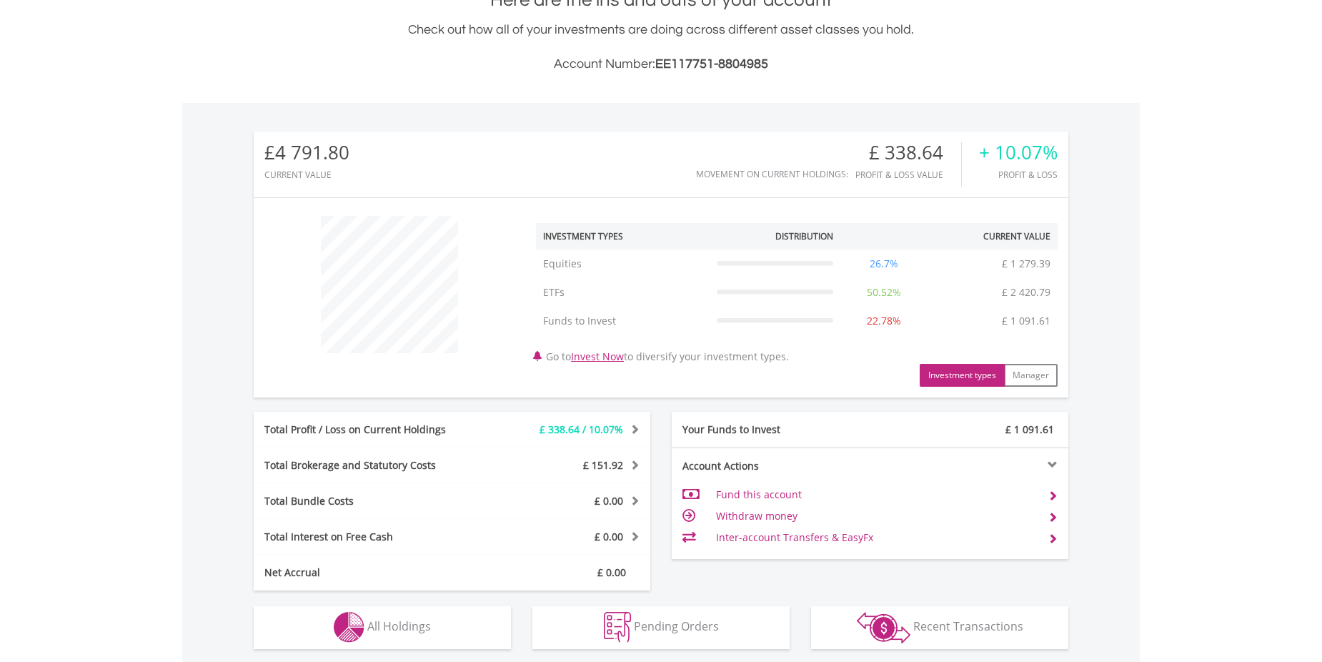
click at [404, 392] on div "﻿ Investment Types Distribution Current Value Show All Equities Equities £ 1 27…" at bounding box center [661, 297] width 815 height 200
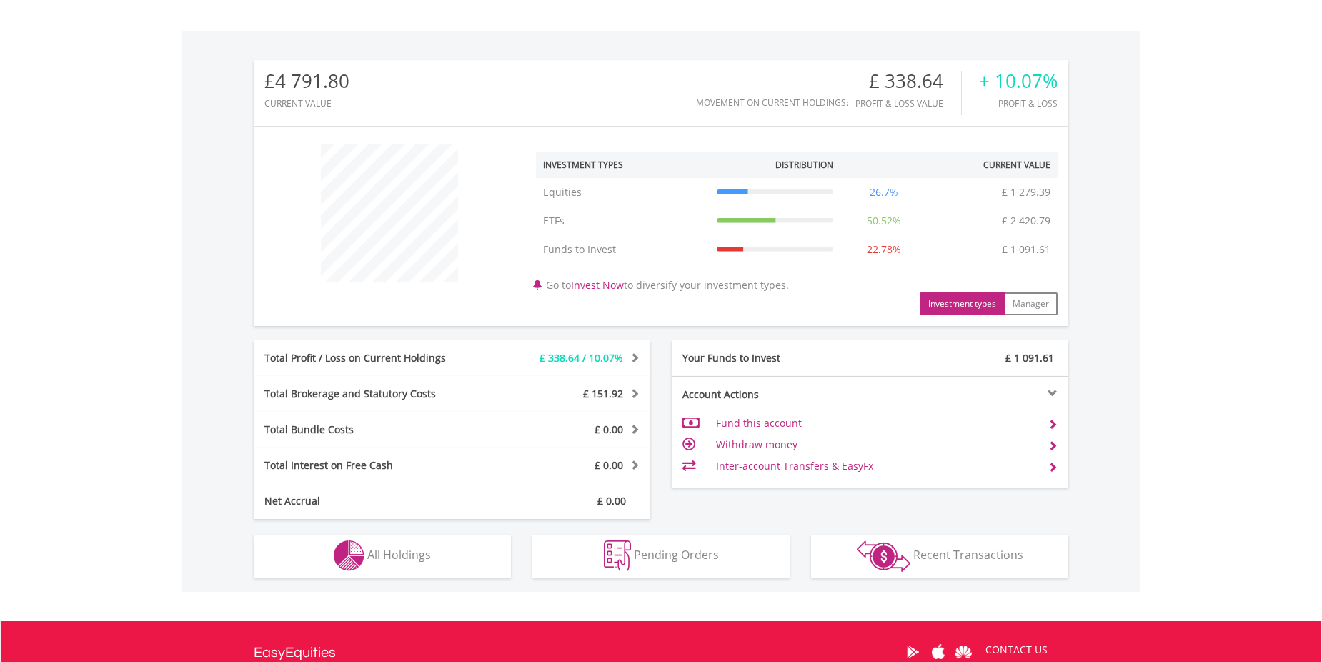
scroll to position [576, 0]
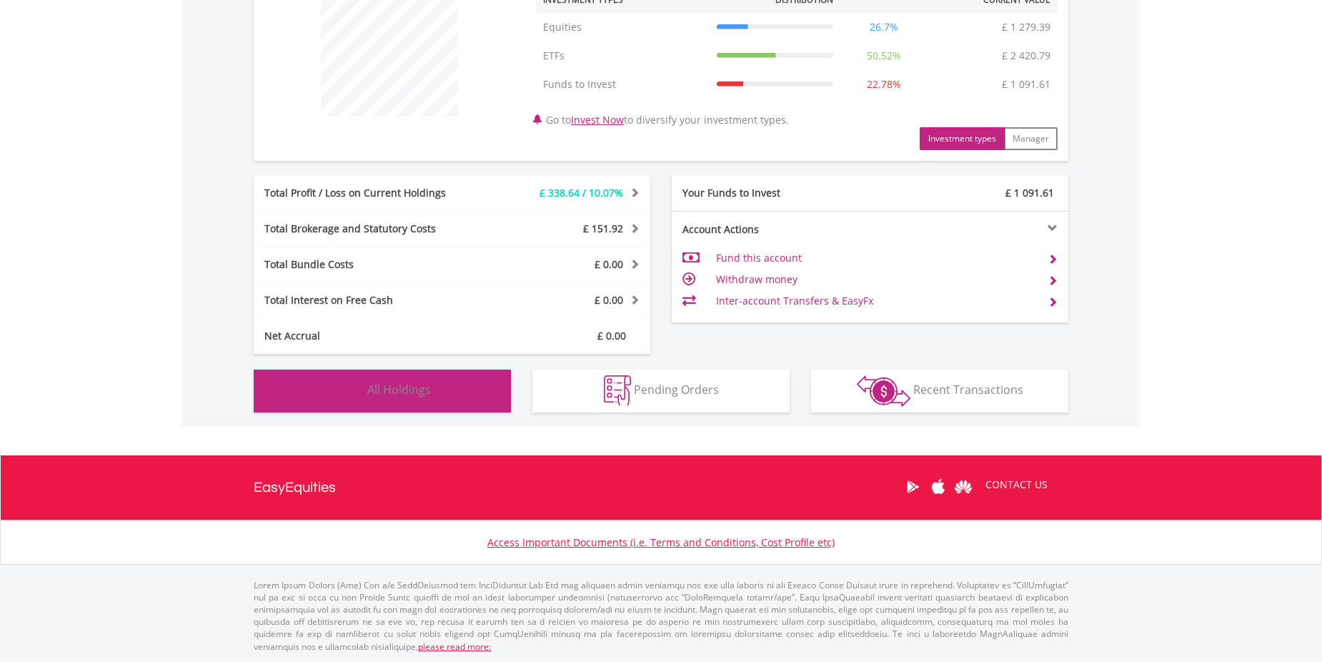
click at [392, 393] on span "All Holdings" at bounding box center [399, 390] width 64 height 16
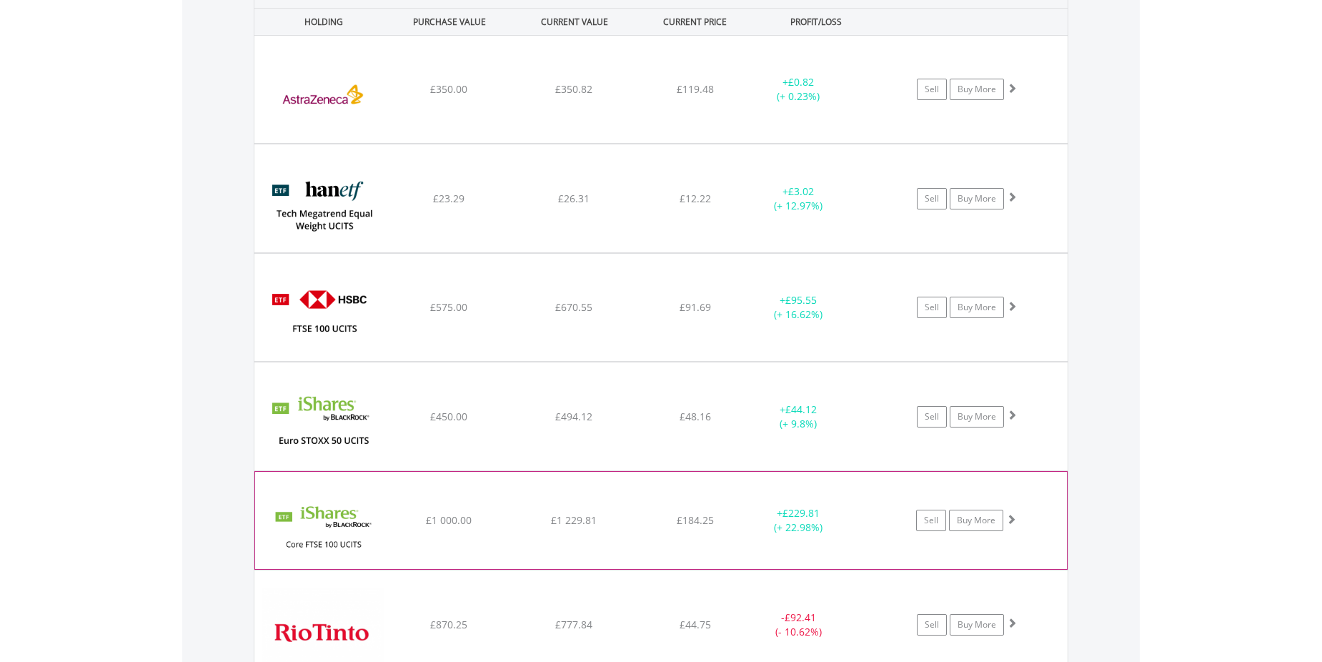
scroll to position [1192, 0]
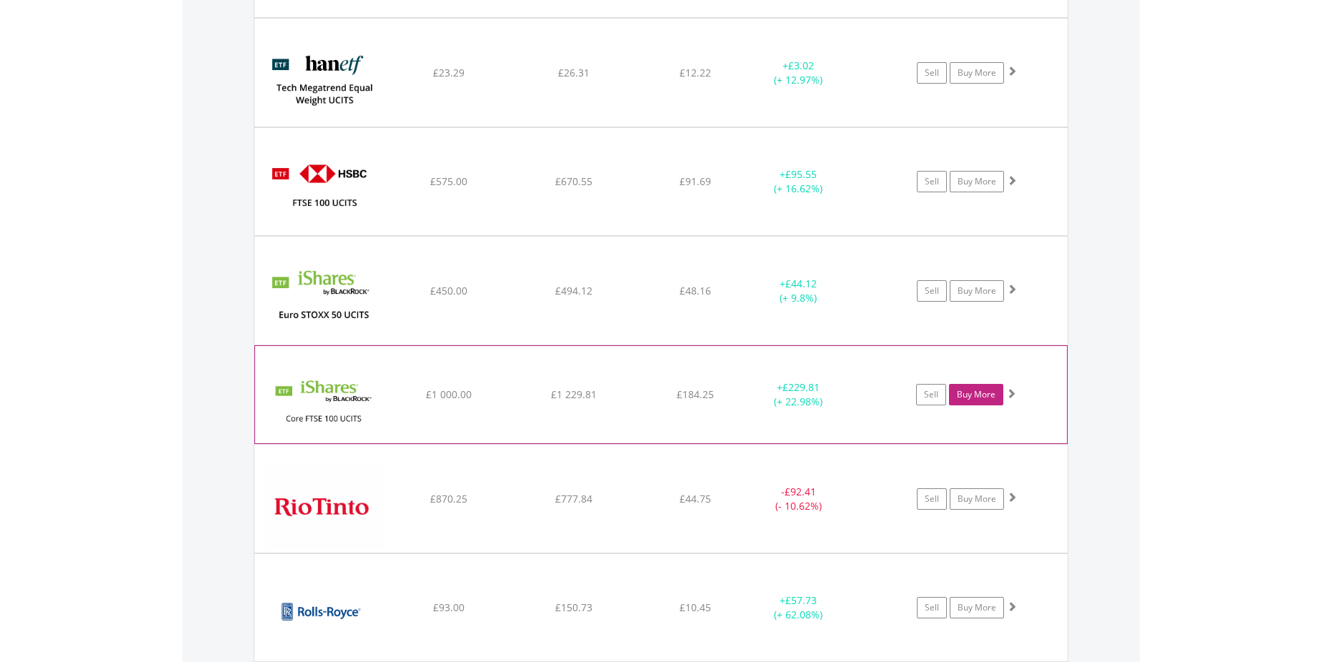
click at [980, 389] on link "Buy More" at bounding box center [976, 394] width 54 height 21
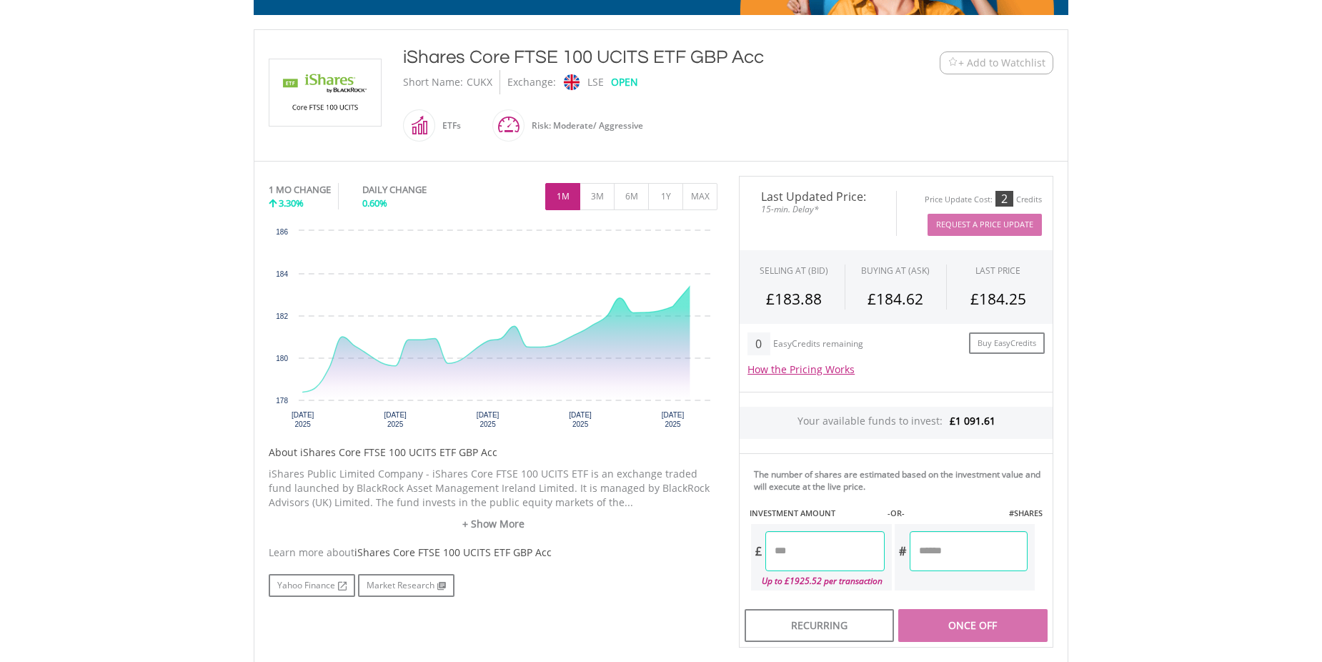
scroll to position [286, 0]
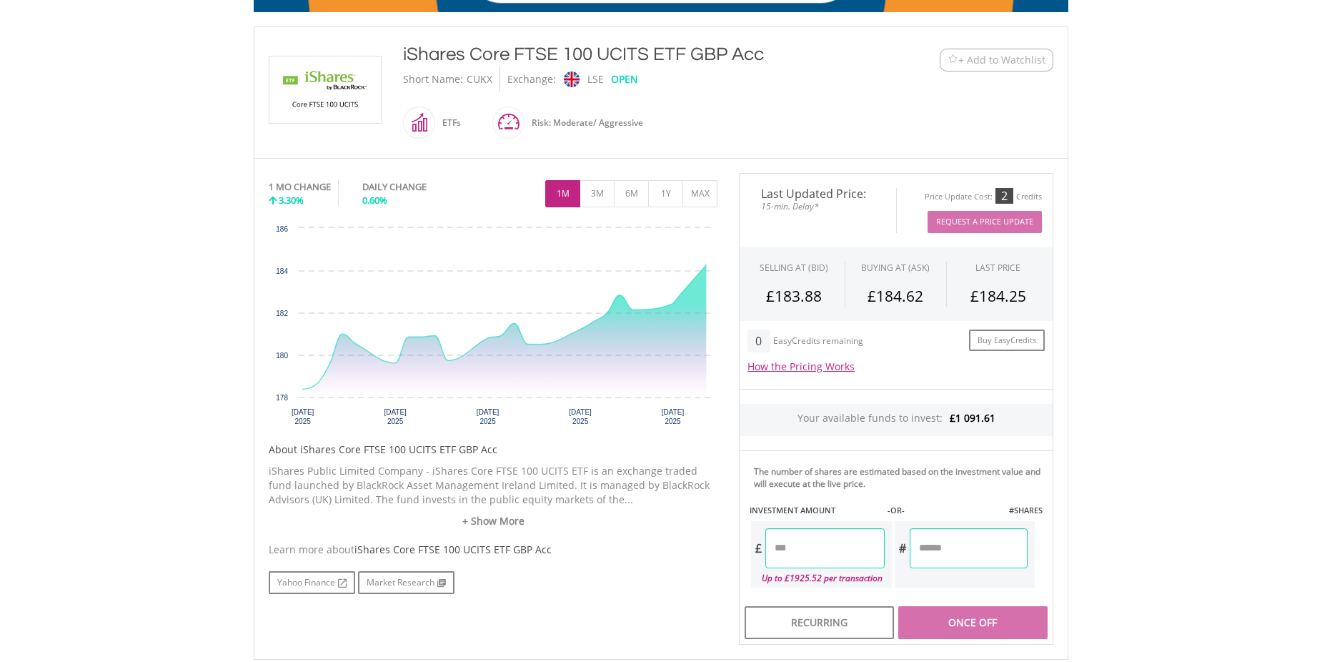
click at [793, 537] on input "number" at bounding box center [824, 548] width 119 height 40
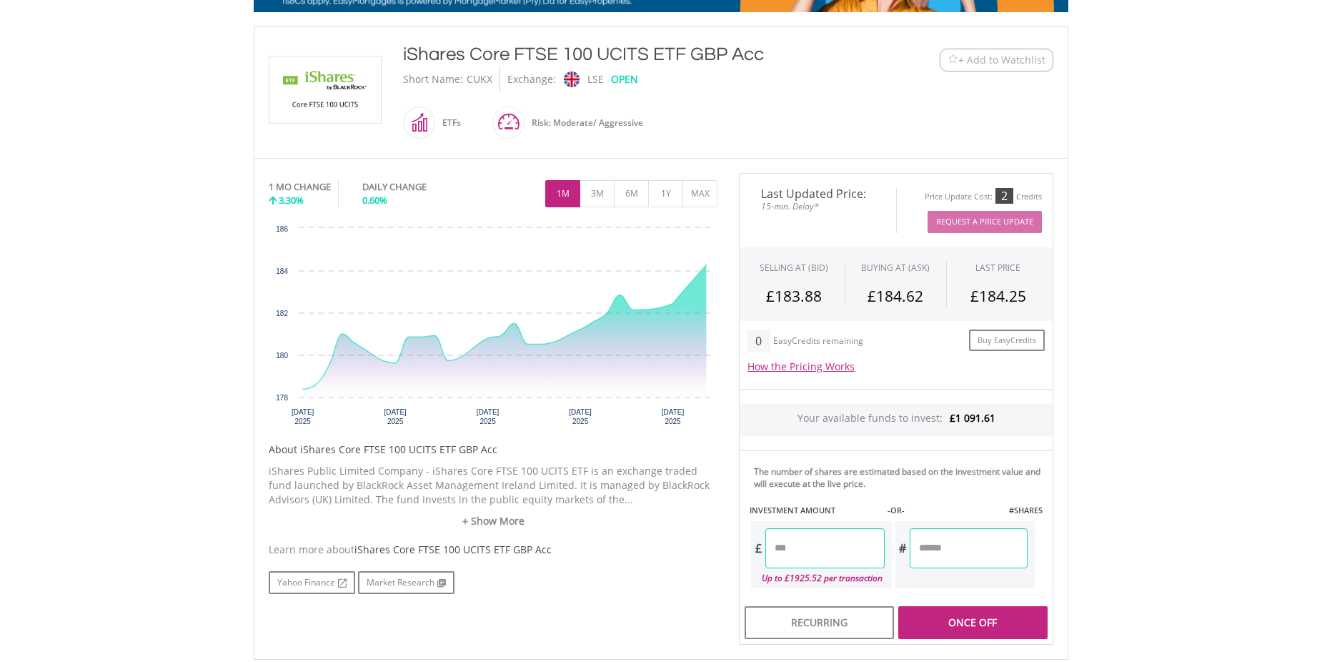
click at [958, 549] on div "Last Updated Price: 15-min. Delay* Price Update Cost: 2 Credits Request A Price…" at bounding box center [896, 409] width 336 height 472
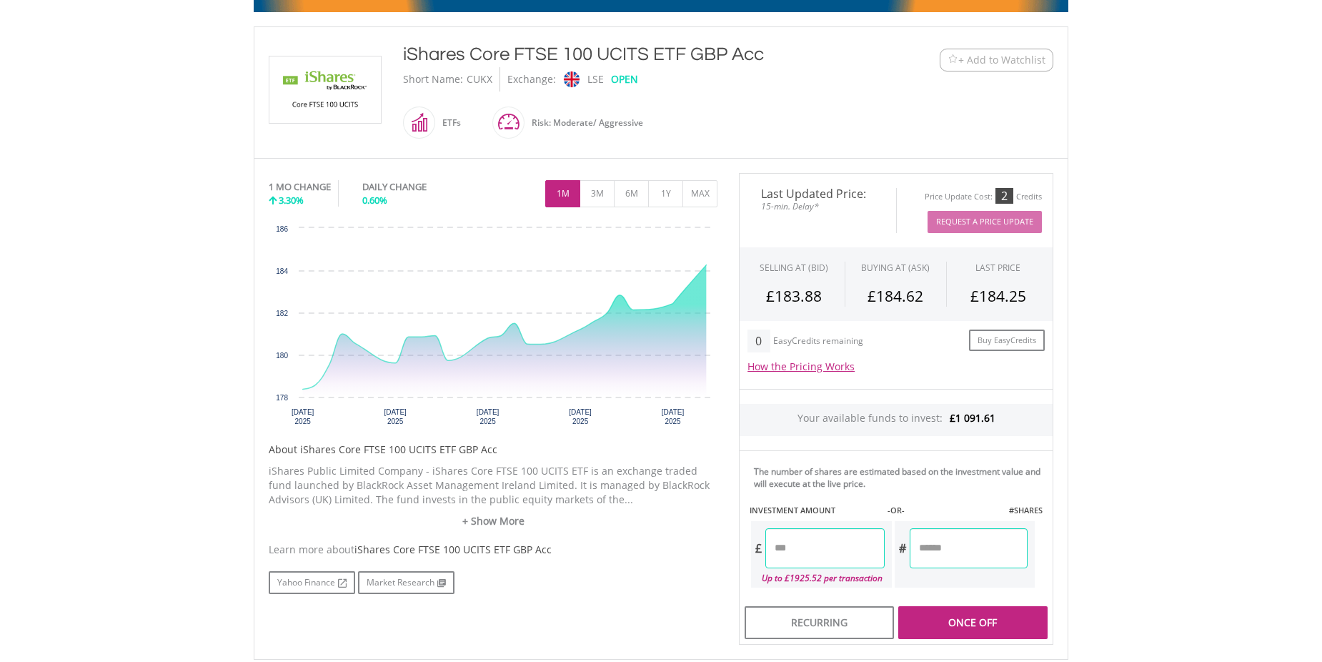
type input "******"
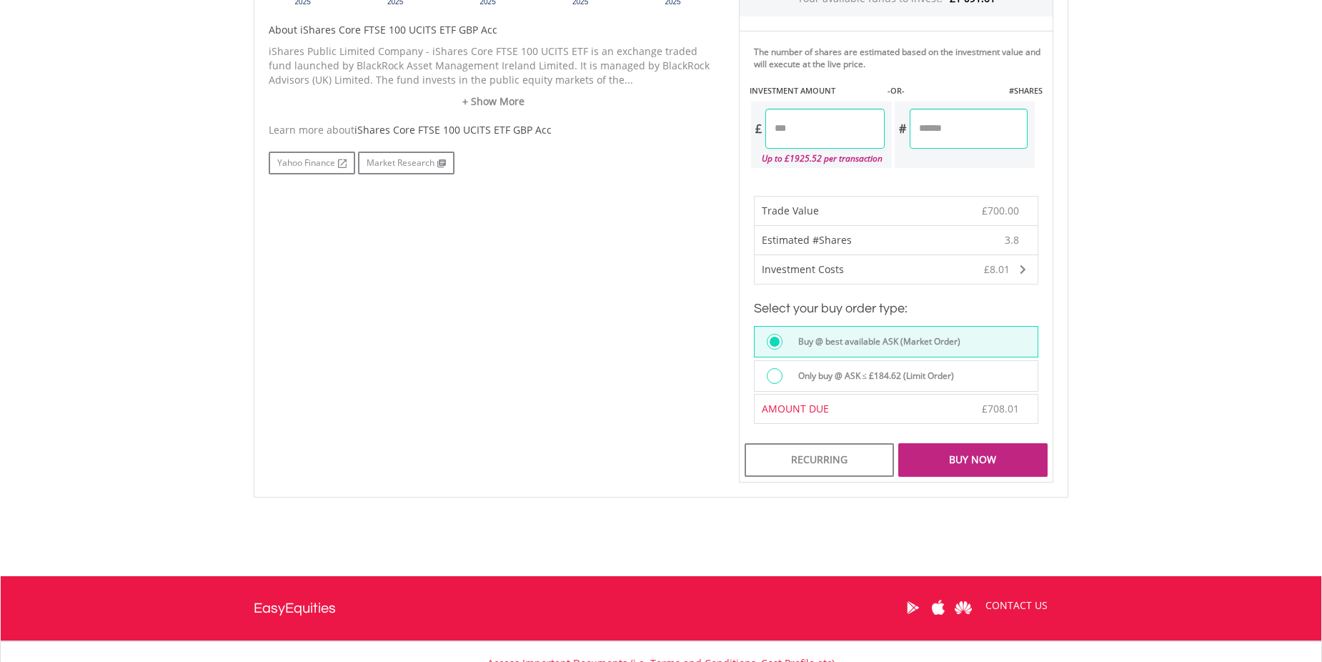
scroll to position [715, 0]
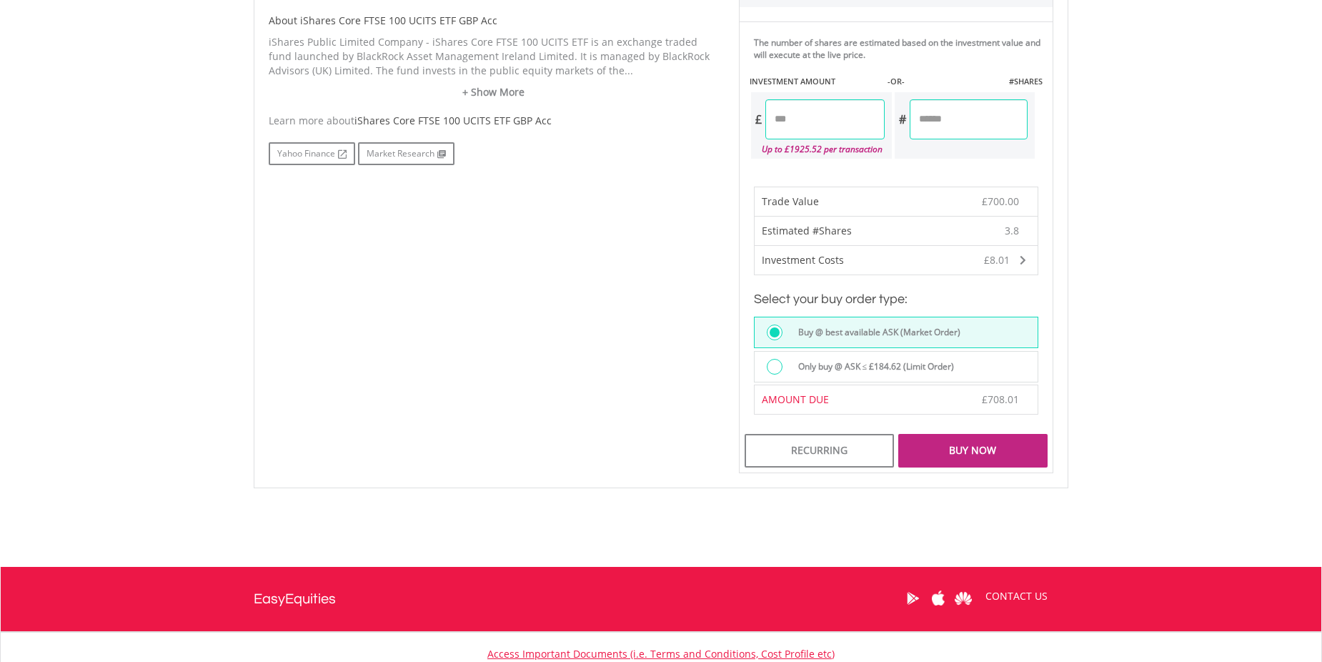
drag, startPoint x: 819, startPoint y: 119, endPoint x: 766, endPoint y: 125, distance: 53.2
click at [766, 125] on input "******" at bounding box center [824, 119] width 119 height 40
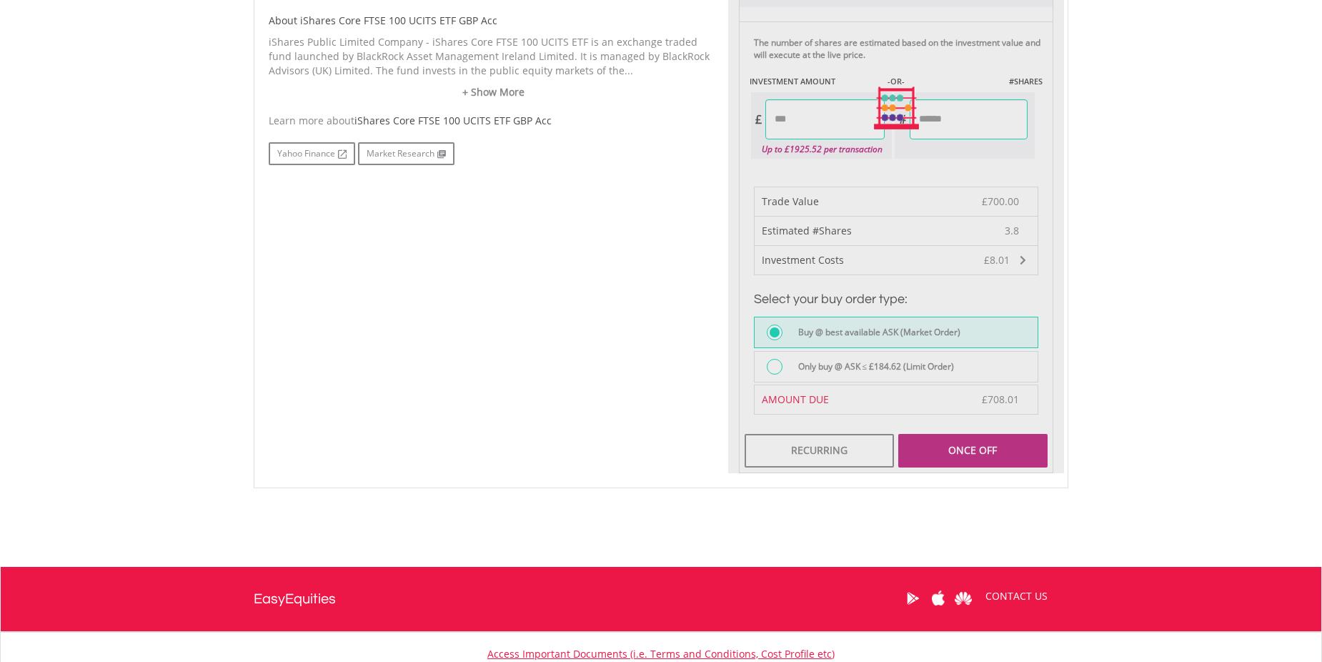
type input "******"
click at [1095, 239] on body "My Investments Invest Now New Listings Sell My Recurring Investments Pending Or…" at bounding box center [661, 34] width 1322 height 1499
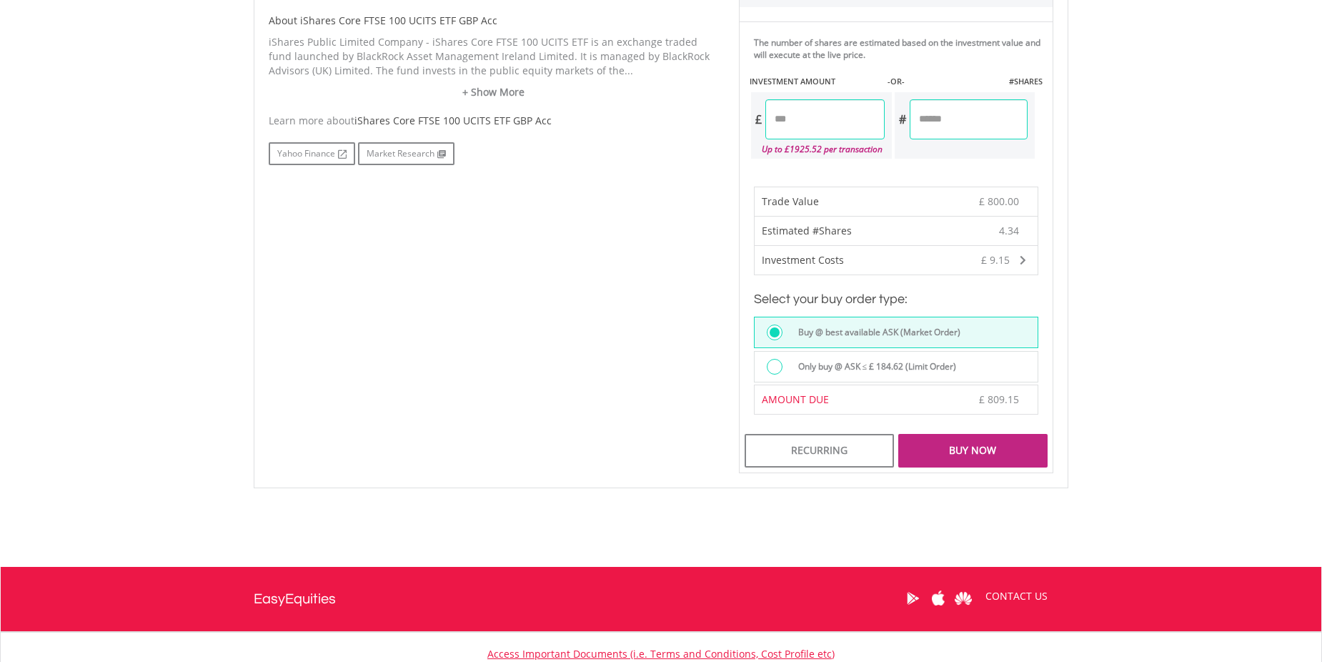
click at [957, 448] on div "Buy Now" at bounding box center [972, 450] width 149 height 33
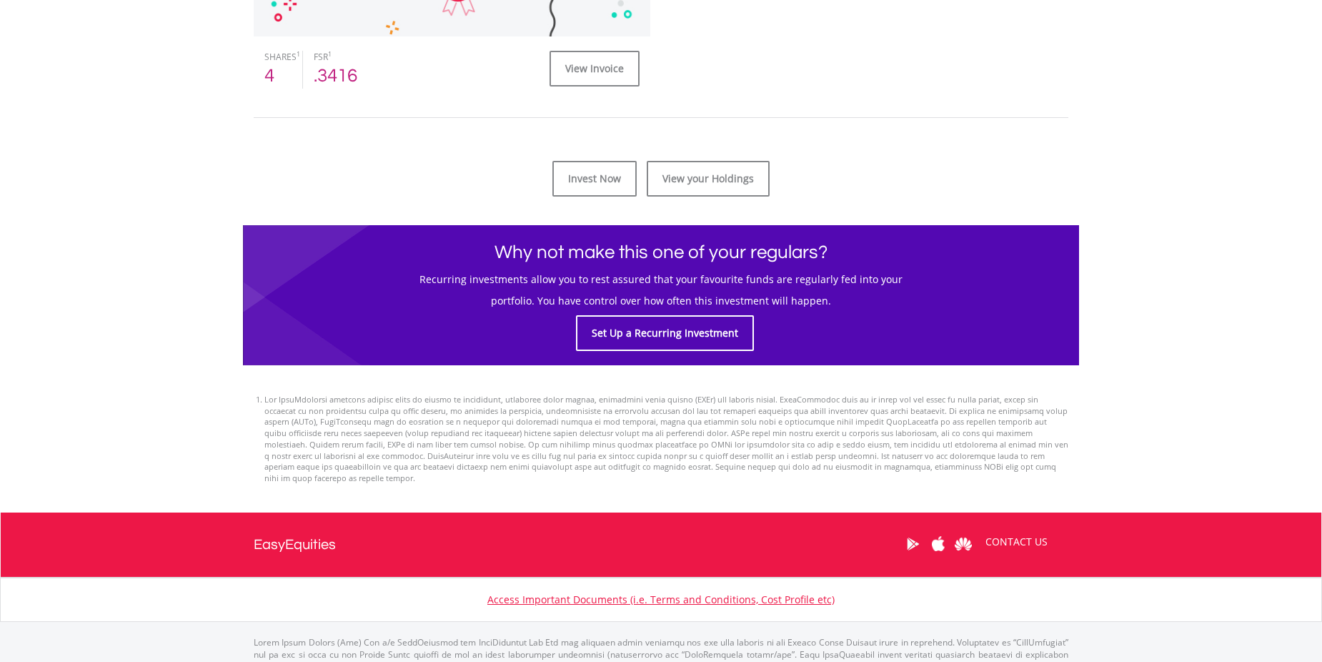
scroll to position [661, 0]
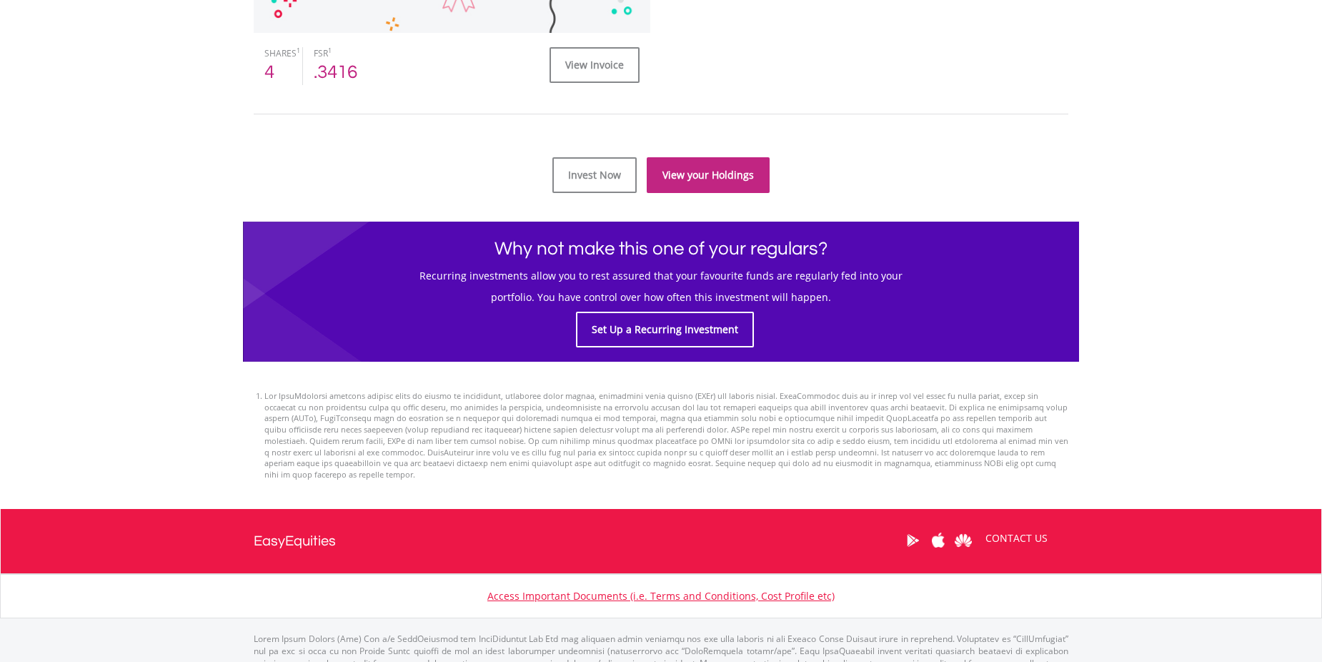
click at [684, 184] on link "View your Holdings" at bounding box center [708, 175] width 123 height 36
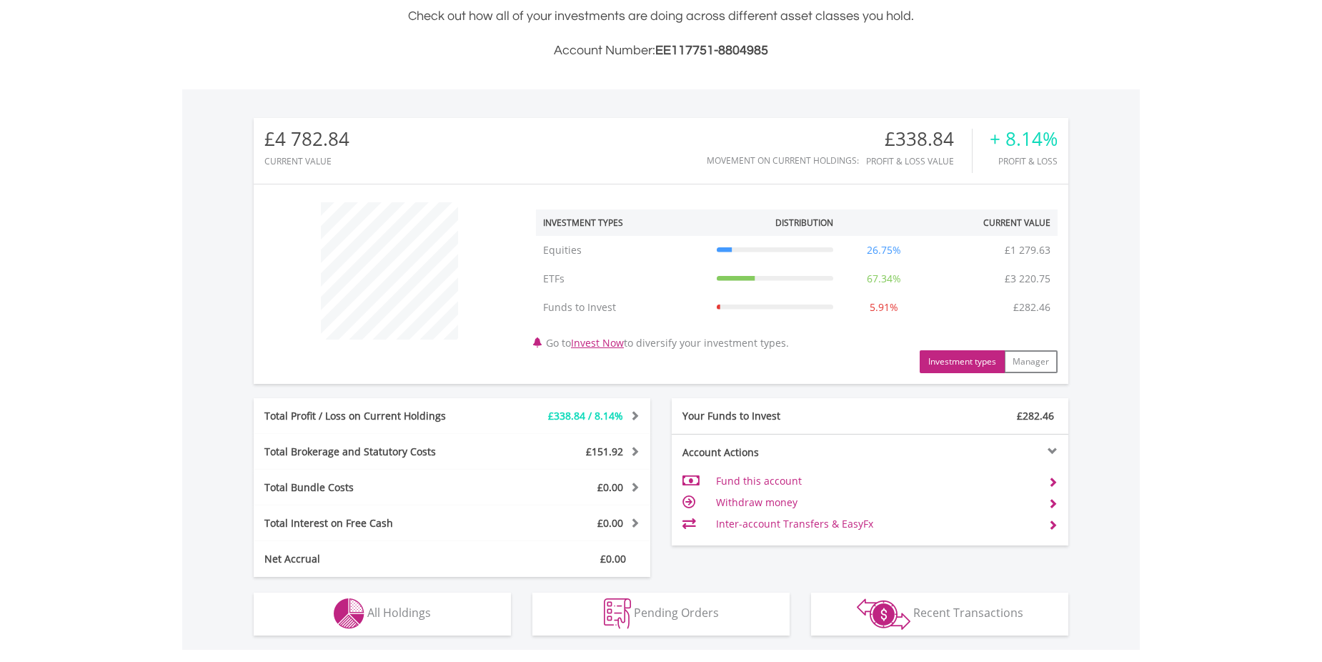
scroll to position [137, 272]
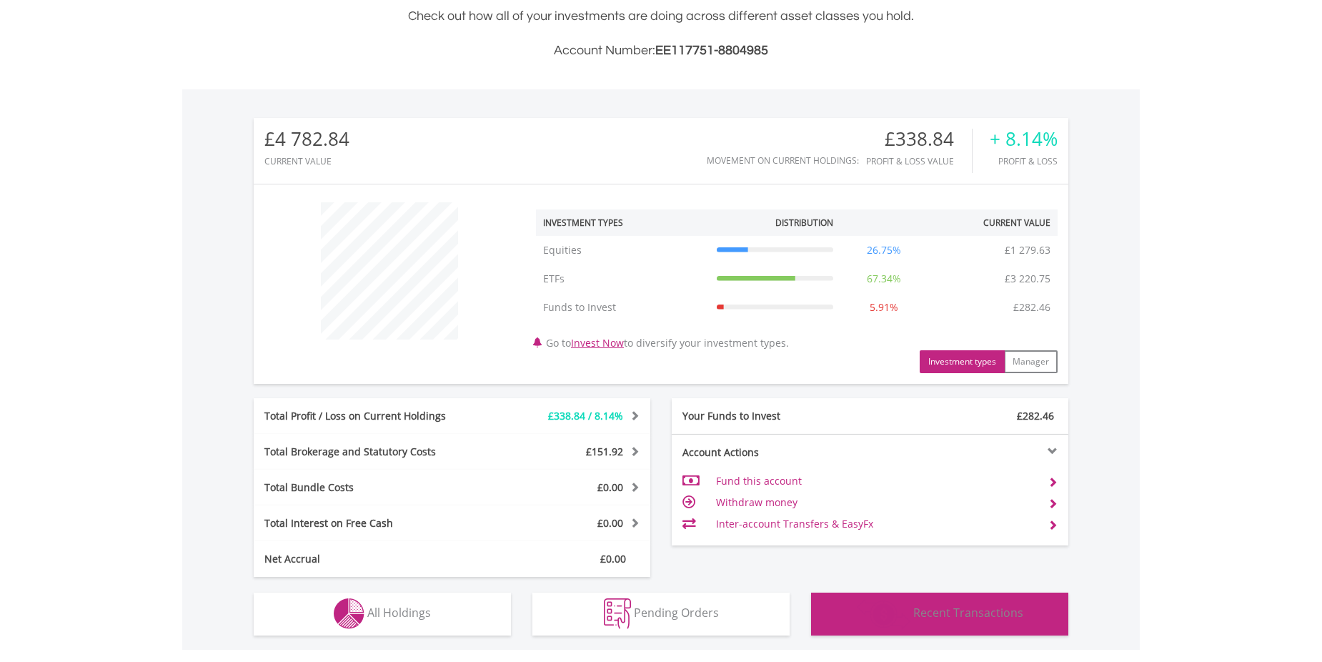
click at [922, 615] on span "Recent Transactions" at bounding box center [968, 613] width 110 height 16
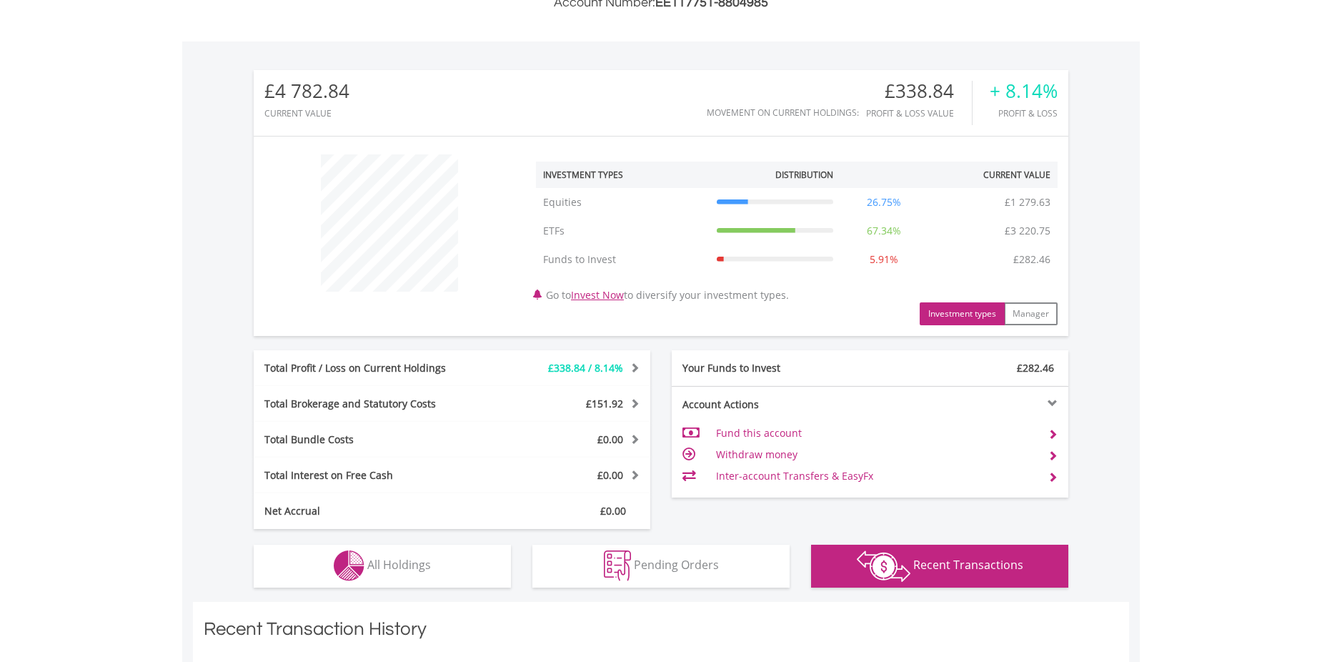
scroll to position [449, 0]
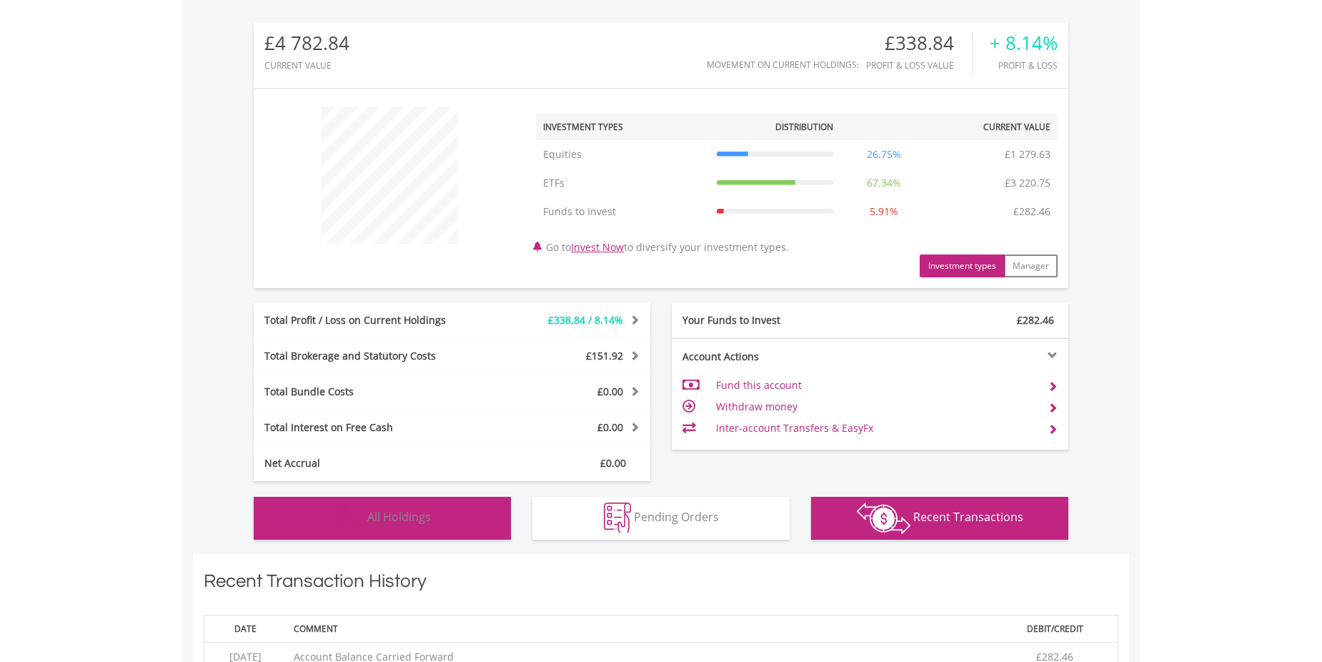
click at [376, 512] on span "All Holdings" at bounding box center [399, 517] width 64 height 16
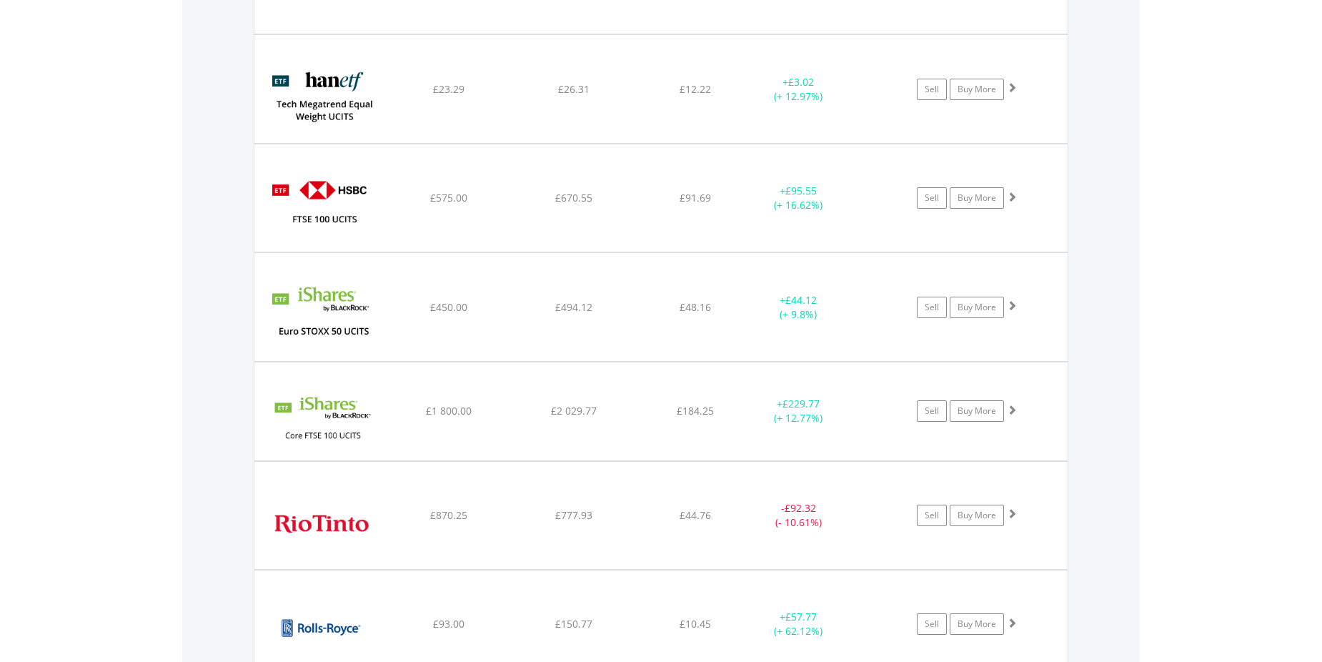
scroll to position [1174, 0]
click at [342, 409] on img at bounding box center [323, 420] width 123 height 76
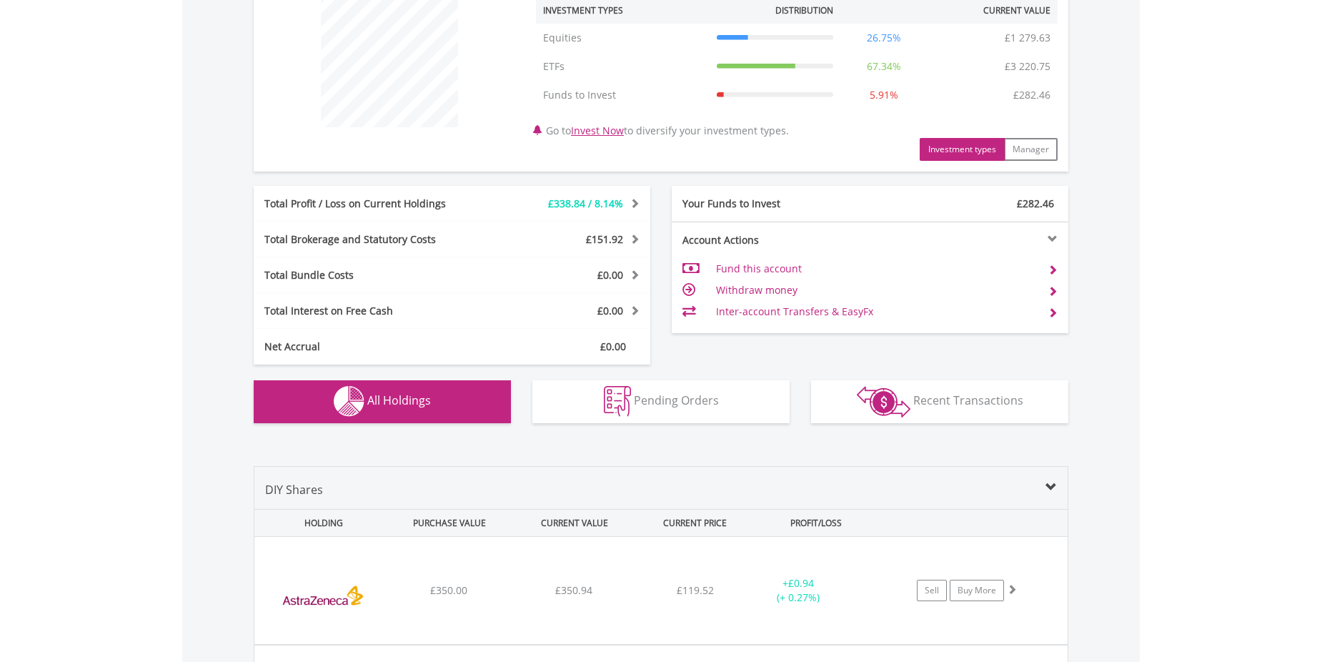
scroll to position [552, 0]
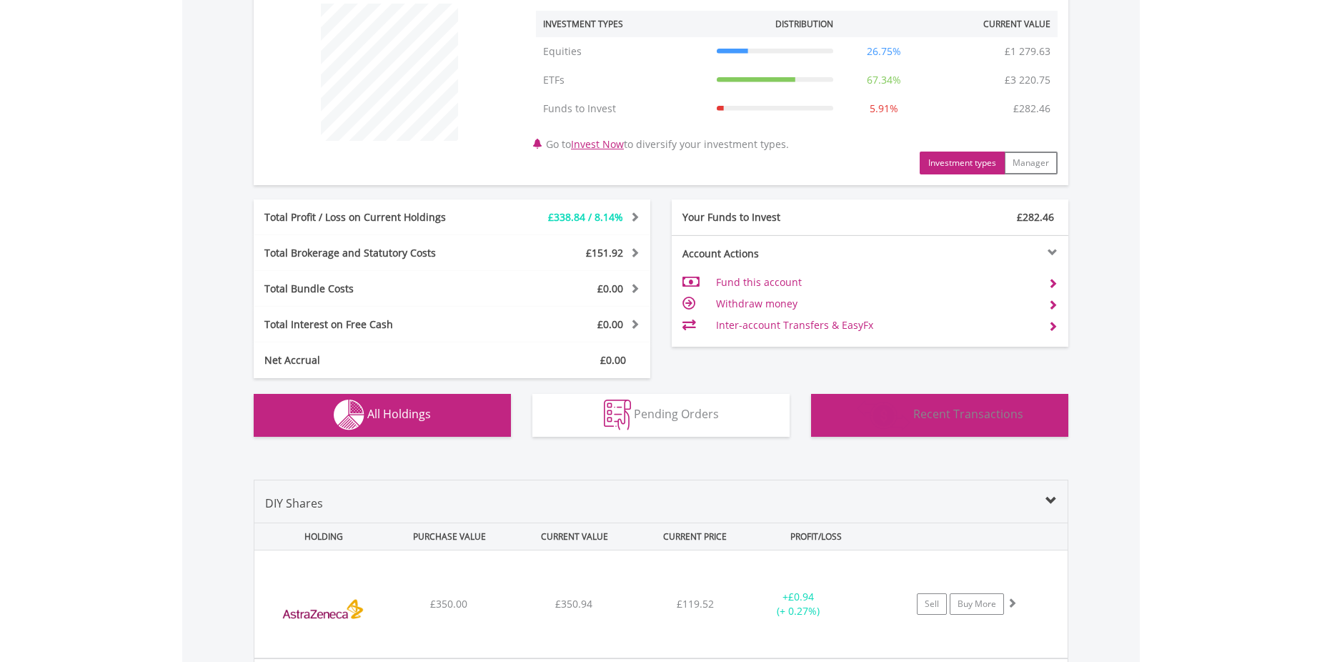
click at [927, 415] on span "Recent Transactions" at bounding box center [968, 414] width 110 height 16
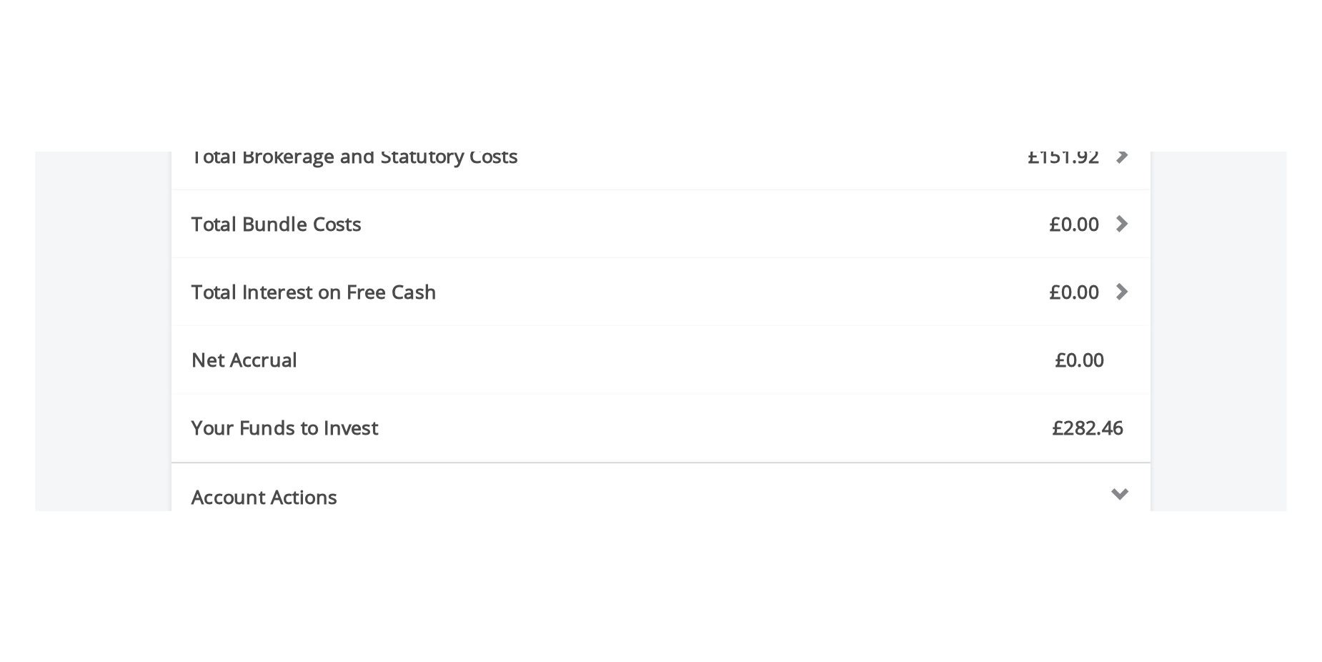
scroll to position [137, 272]
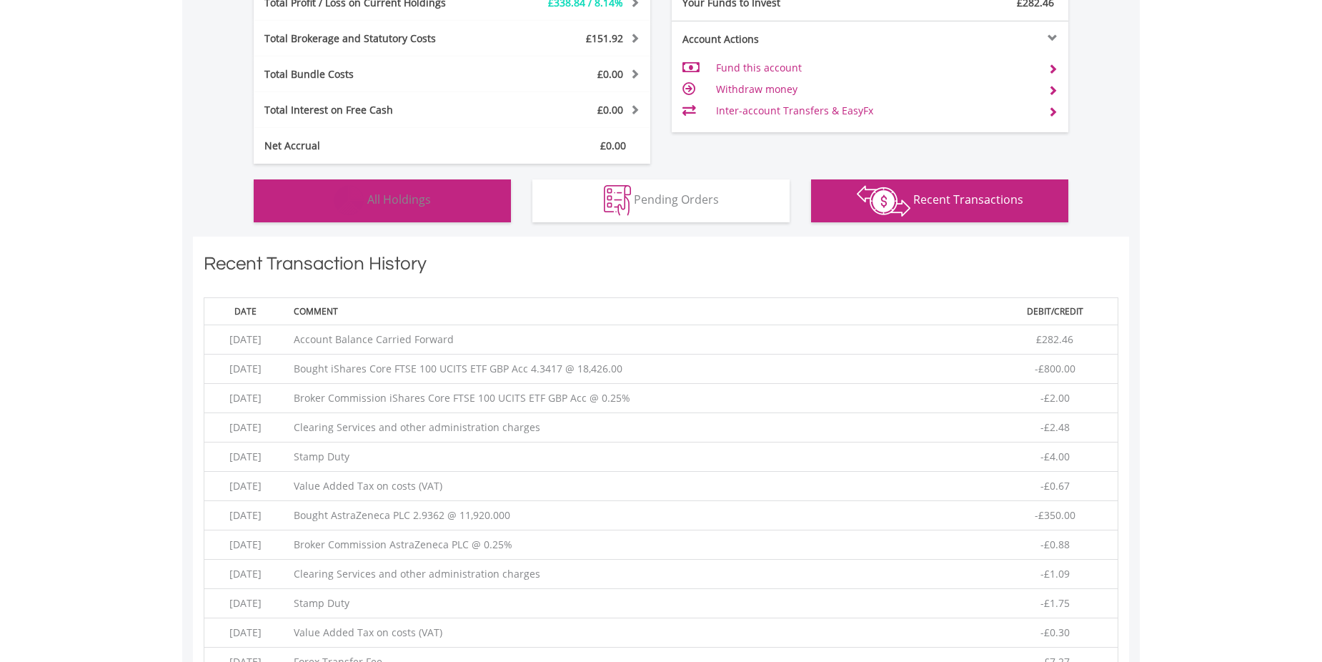
click at [387, 202] on span "All Holdings" at bounding box center [399, 200] width 64 height 16
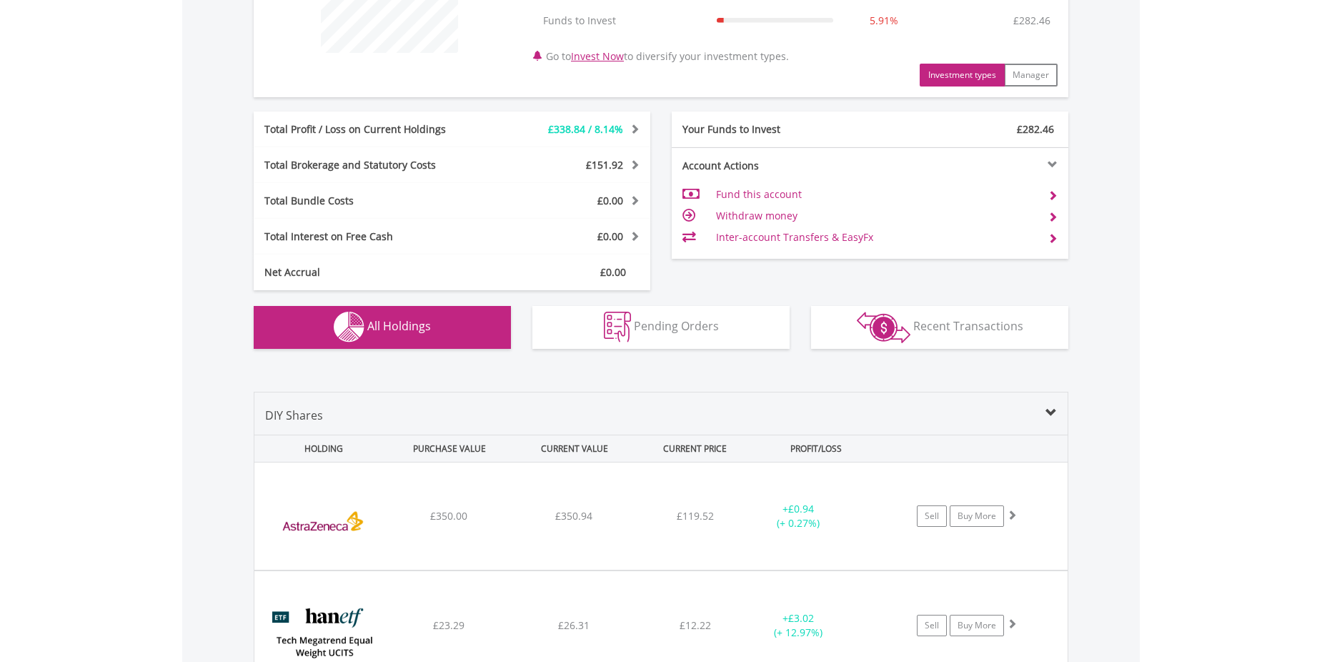
scroll to position [623, 0]
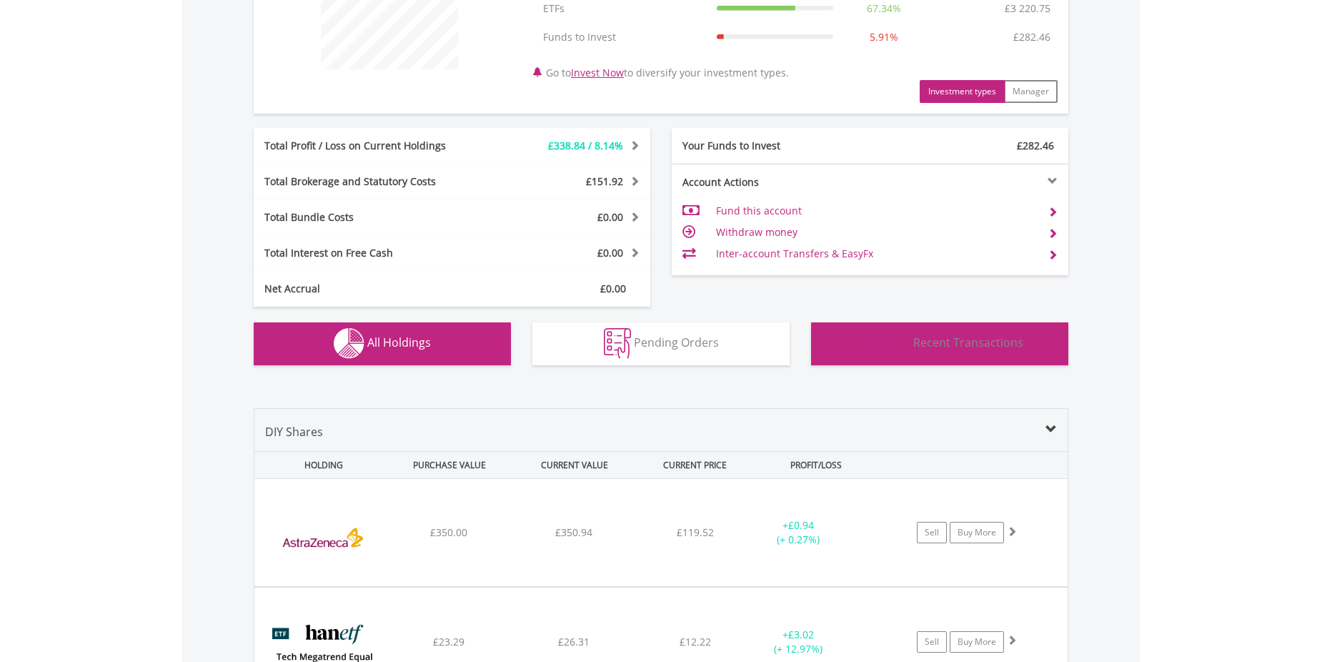
click at [938, 350] on span "Recent Transactions" at bounding box center [968, 342] width 110 height 16
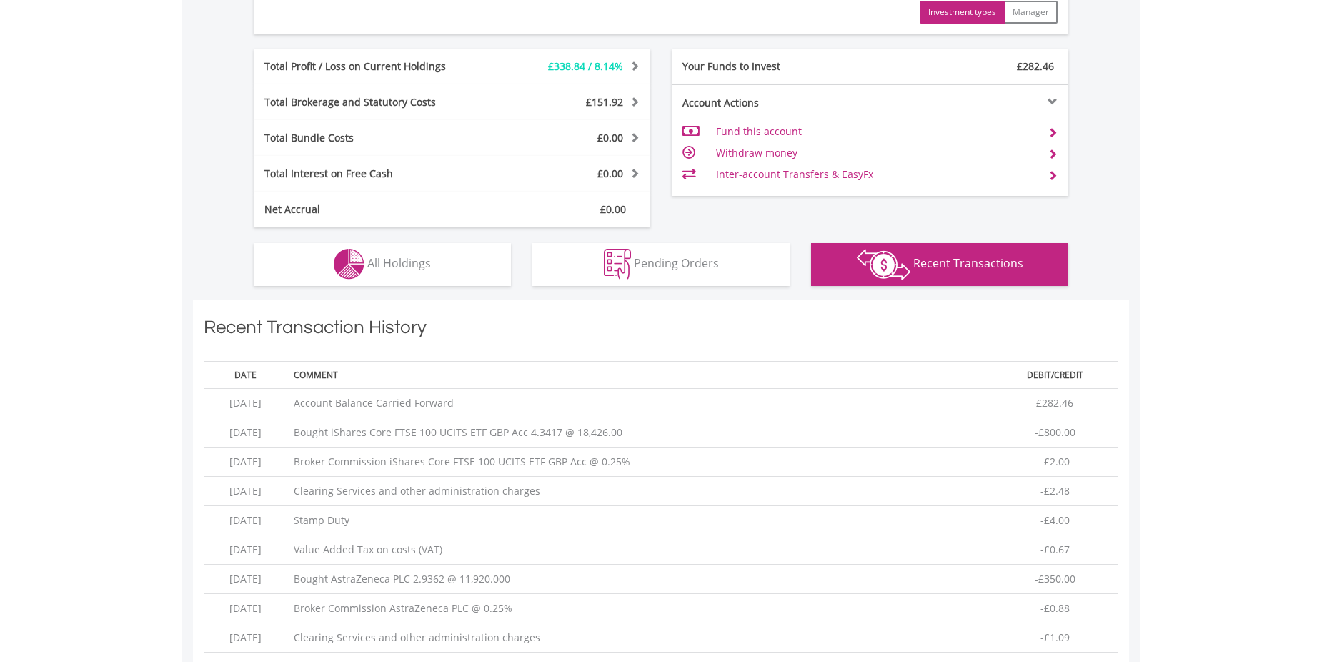
scroll to position [838, 0]
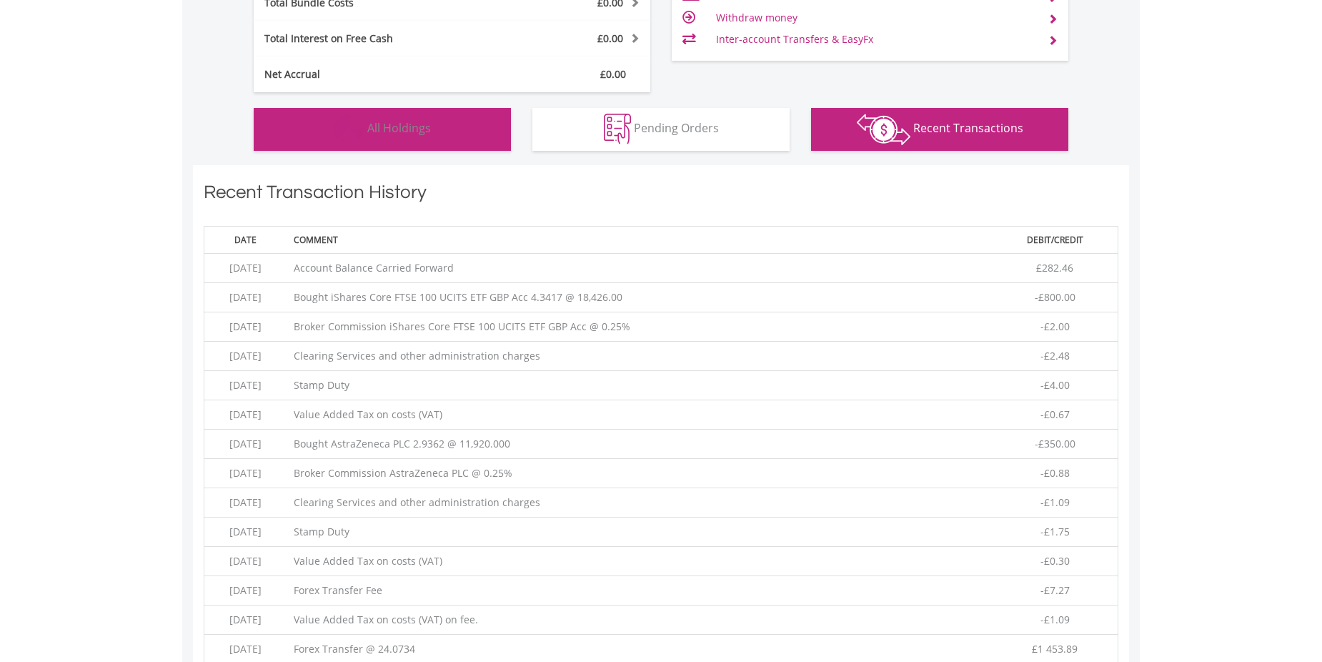
click at [394, 139] on button "Holdings All Holdings" at bounding box center [382, 129] width 257 height 43
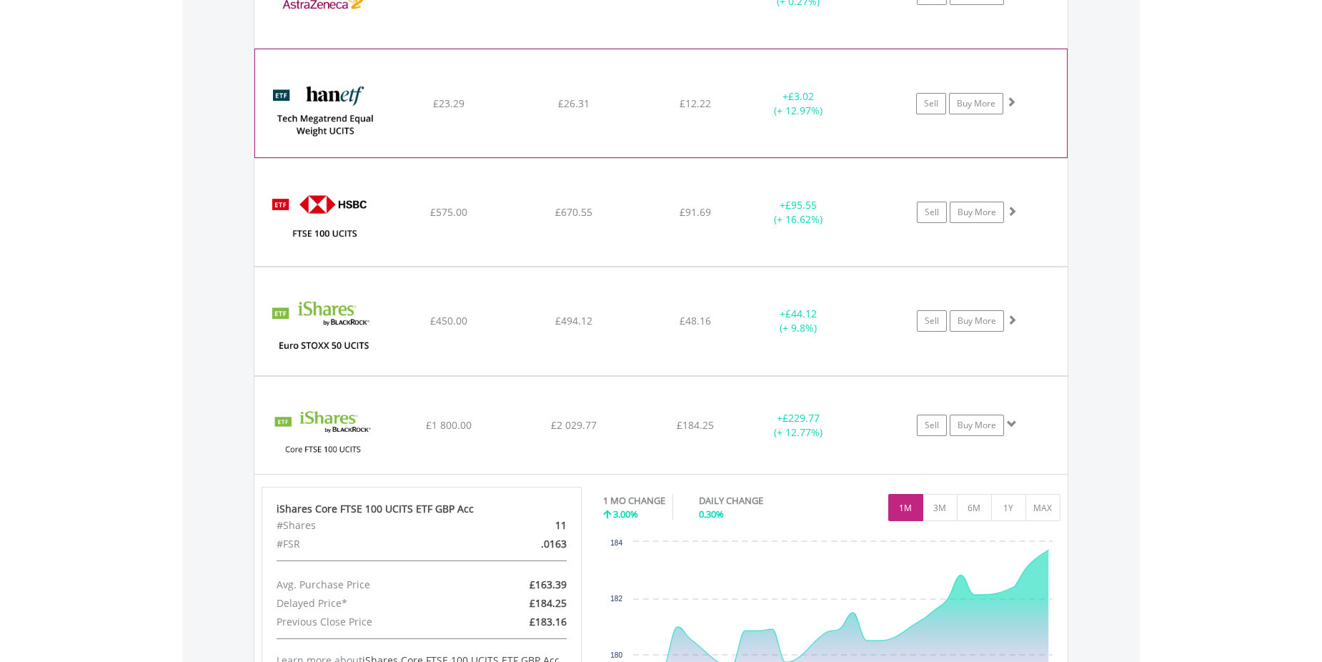
scroll to position [1249, 0]
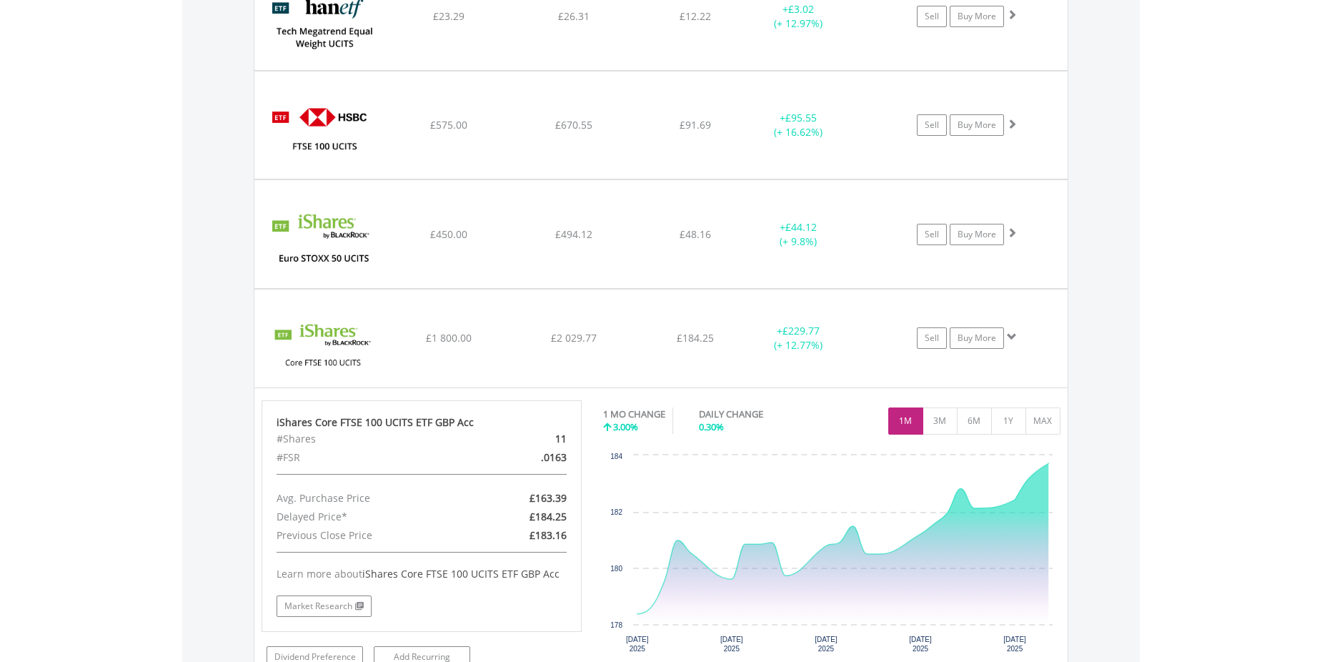
click at [1102, 369] on div "Value View Share View DIY Shares HOLDING PURCHASE VALUE CURRENT VALUE CURRENT P…" at bounding box center [661, 340] width 958 height 1173
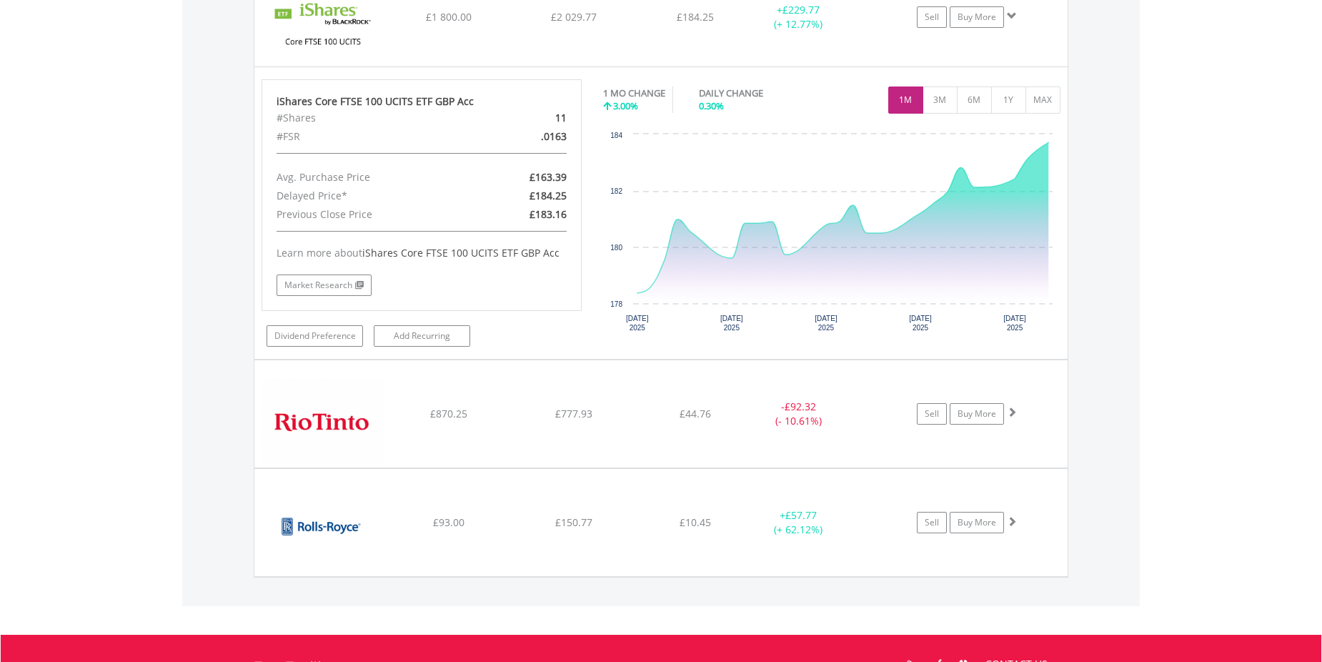
scroll to position [1570, 0]
click at [354, 502] on img at bounding box center [323, 529] width 123 height 86
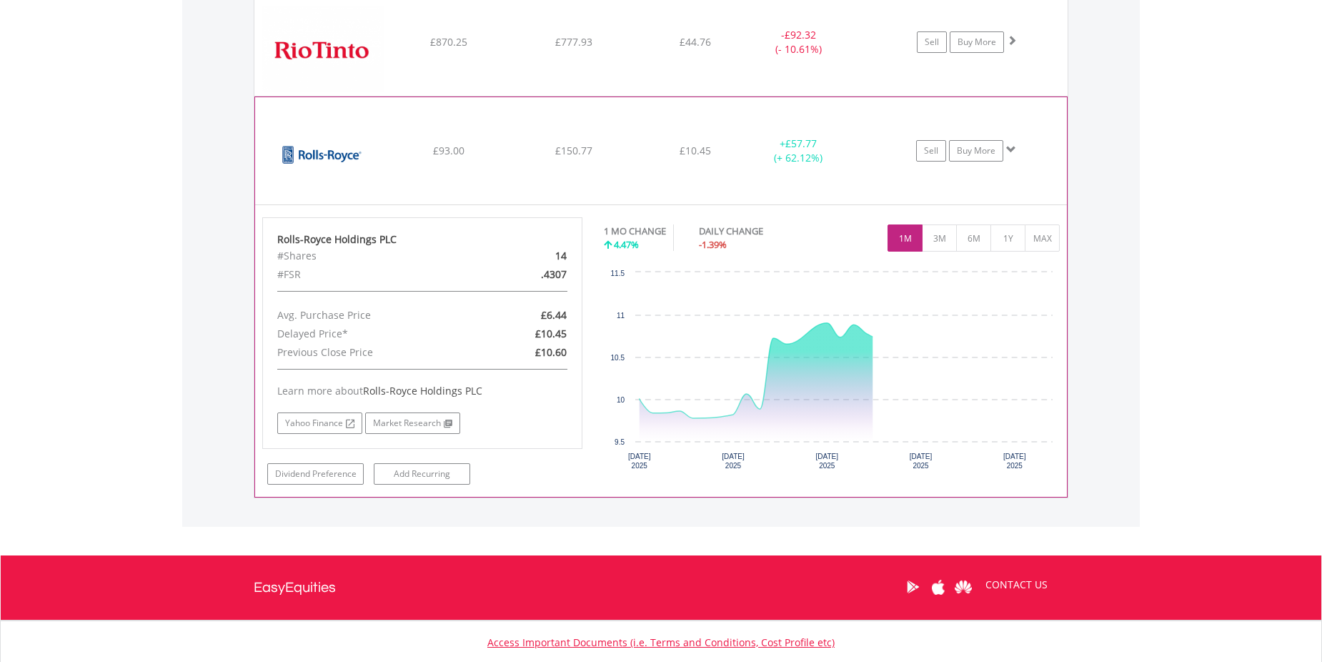
scroll to position [1945, 0]
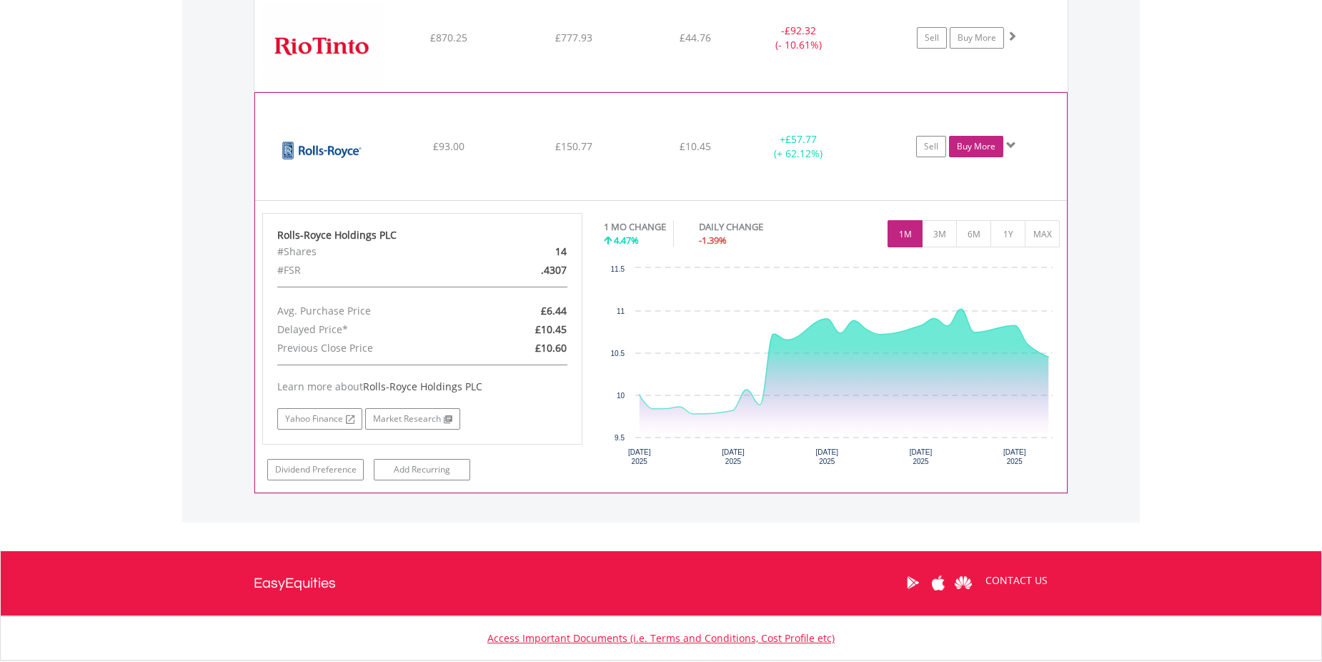
drag, startPoint x: 979, startPoint y: 140, endPoint x: 968, endPoint y: 155, distance: 18.4
click at [979, 140] on link "Buy More" at bounding box center [976, 146] width 54 height 21
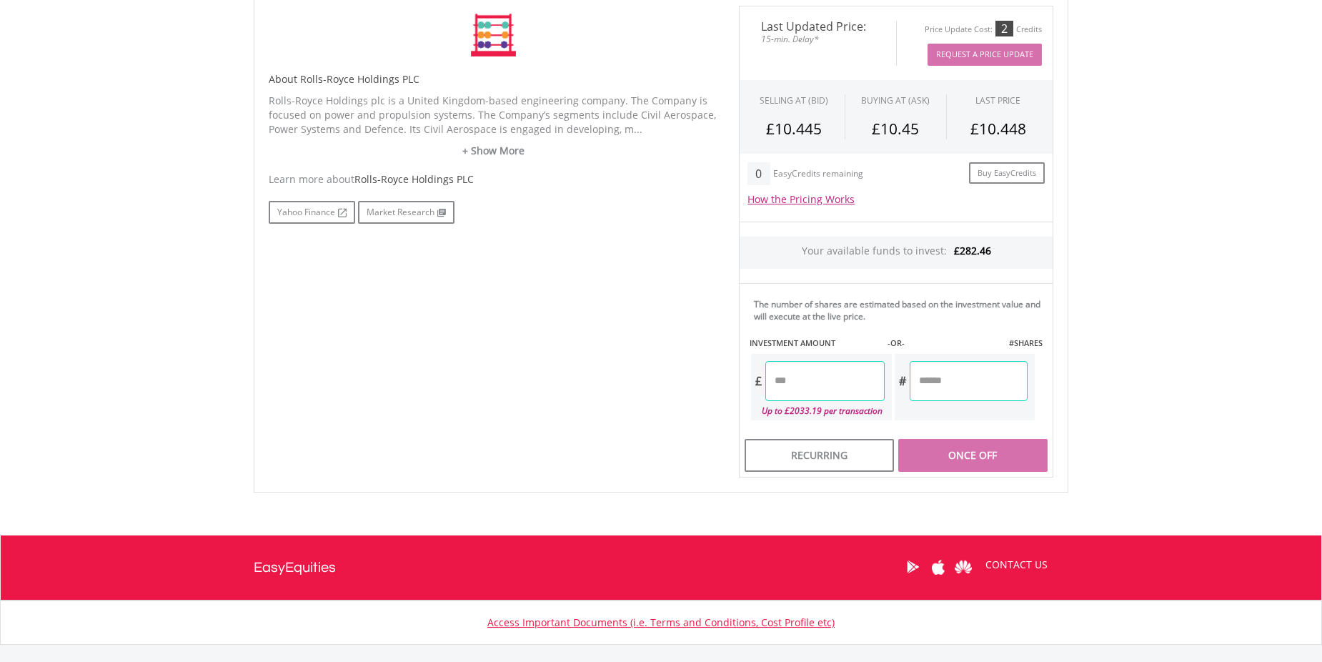
scroll to position [441, 0]
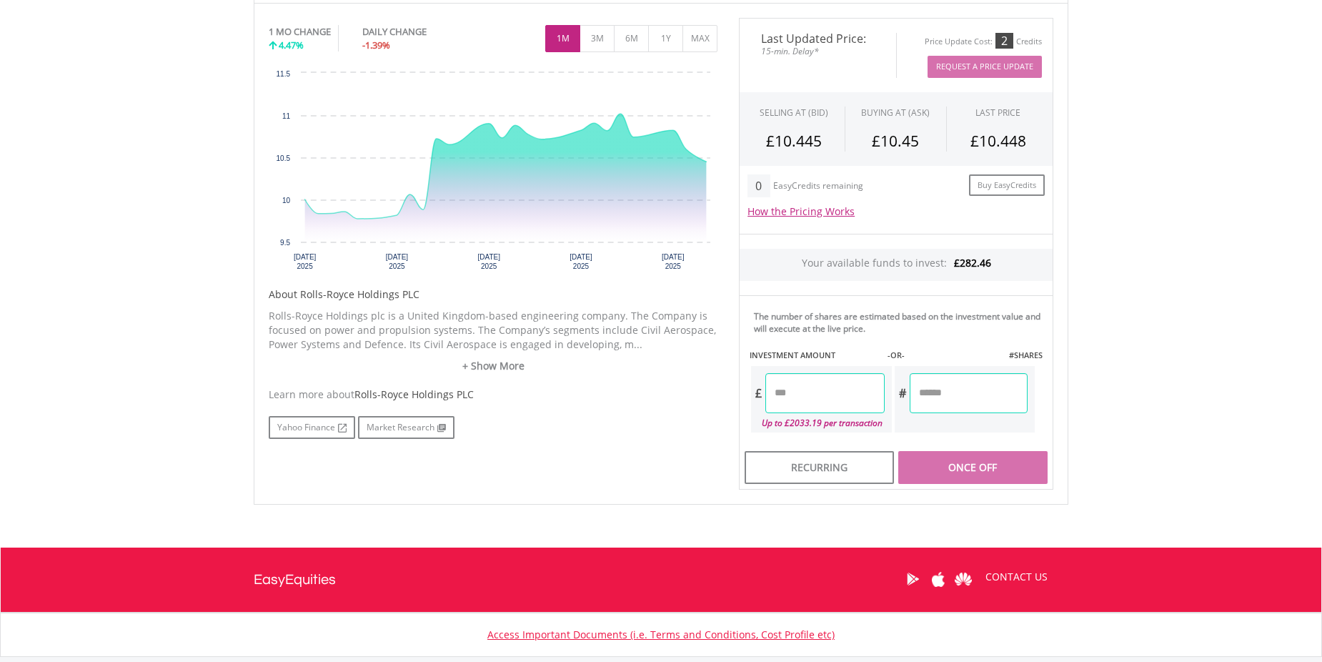
click at [798, 391] on input "number" at bounding box center [824, 393] width 119 height 40
click at [963, 387] on div "Last Updated Price: 15-min. Delay* Price Update Cost: 2 Credits Request A Price…" at bounding box center [896, 254] width 336 height 472
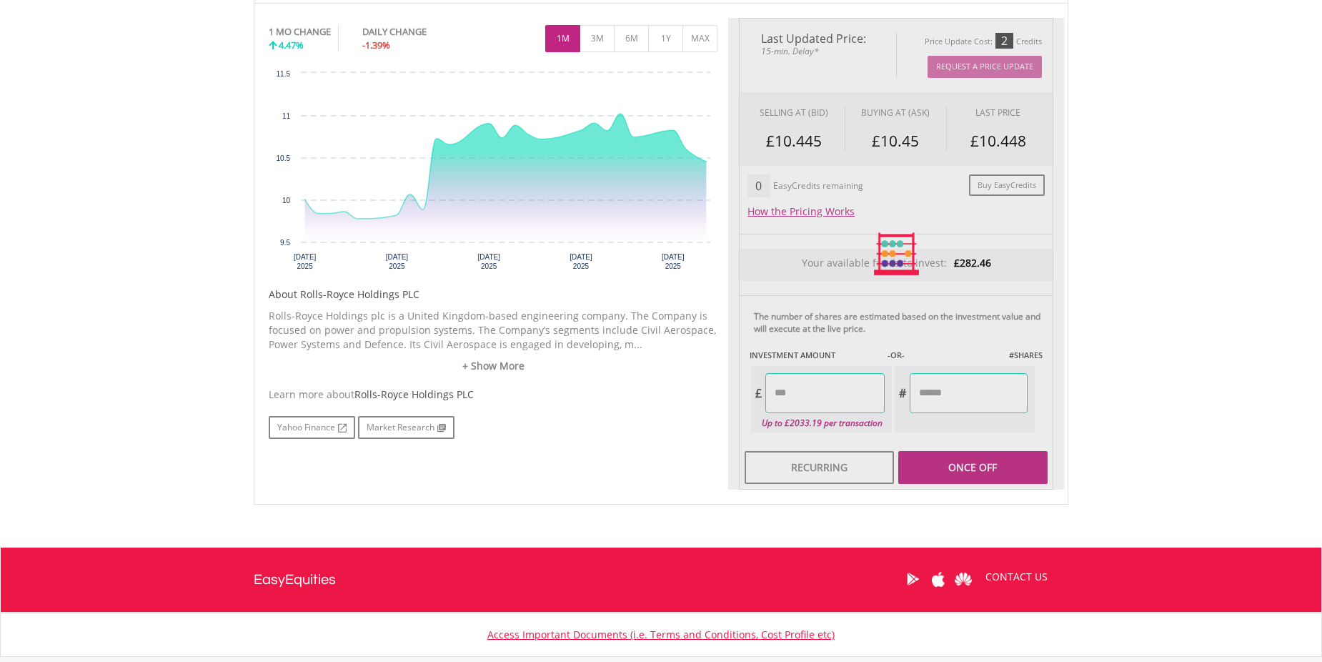
type input "******"
type input "*******"
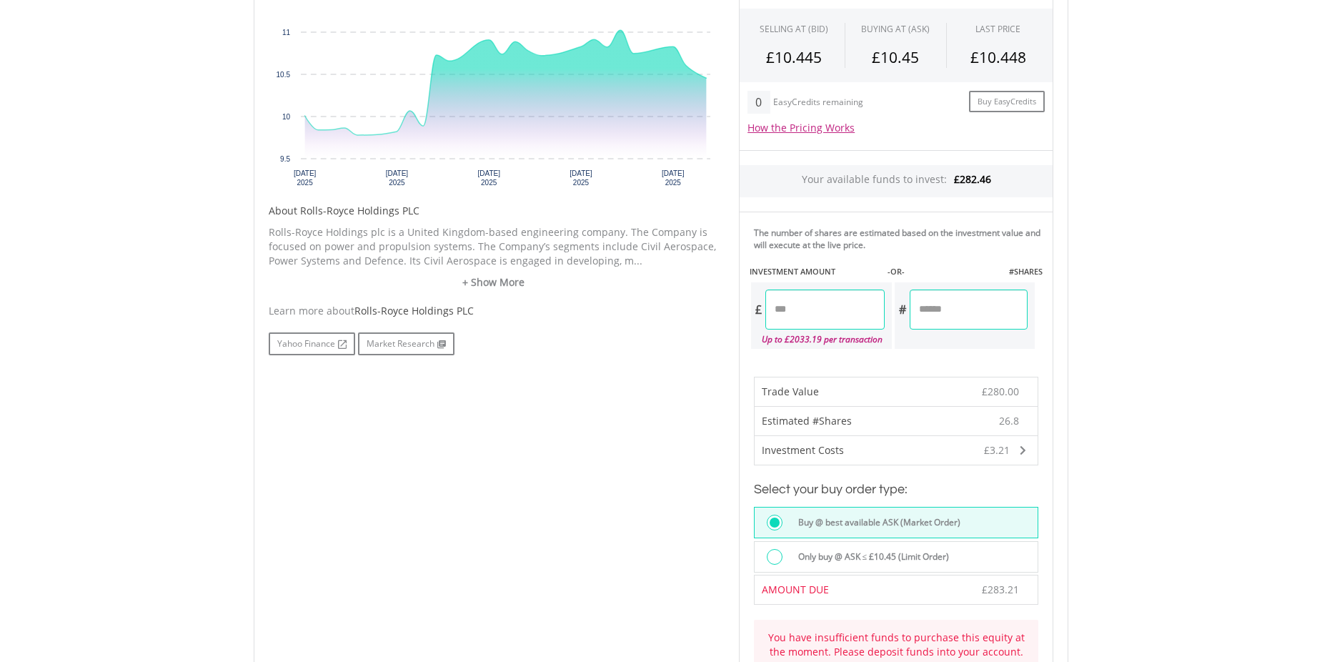
scroll to position [512, 0]
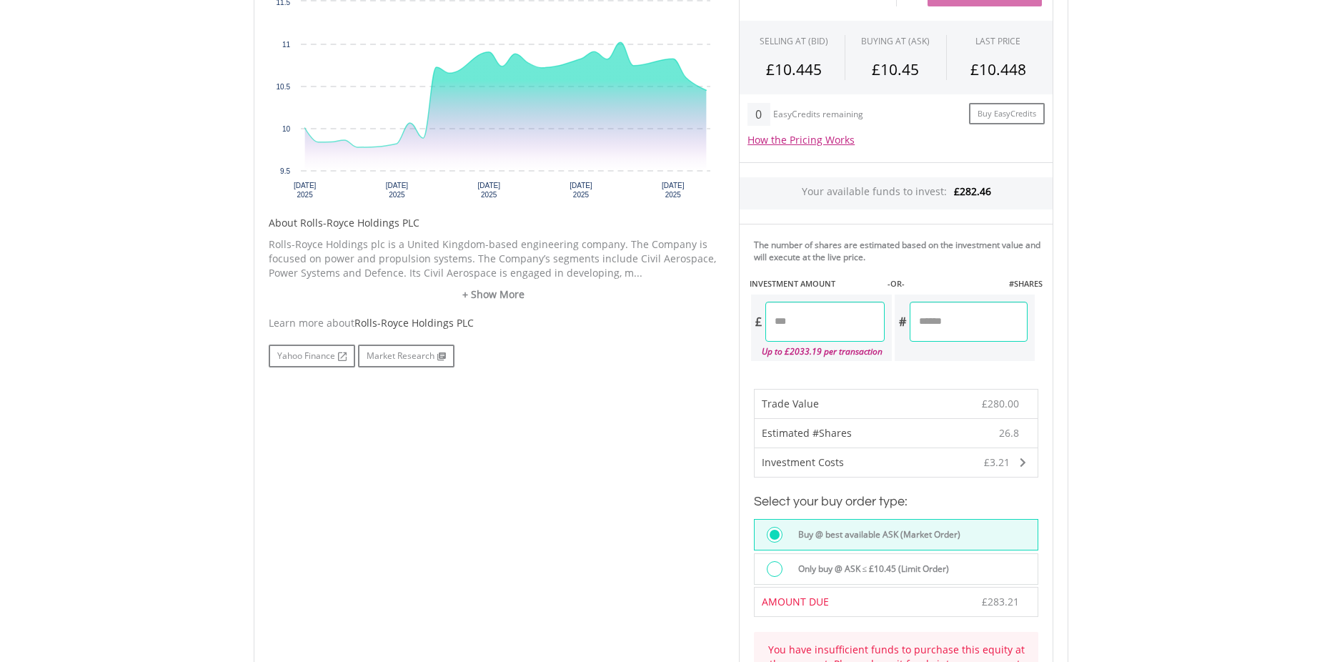
drag, startPoint x: 817, startPoint y: 327, endPoint x: 755, endPoint y: 327, distance: 62.2
click at [755, 327] on div "£ ******" at bounding box center [818, 322] width 134 height 40
type input "******"
type input "*******"
click at [1001, 324] on div "Last Updated Price: 15-min. Delay* Price Update Cost: 2 Credits Request A Price…" at bounding box center [896, 371] width 336 height 851
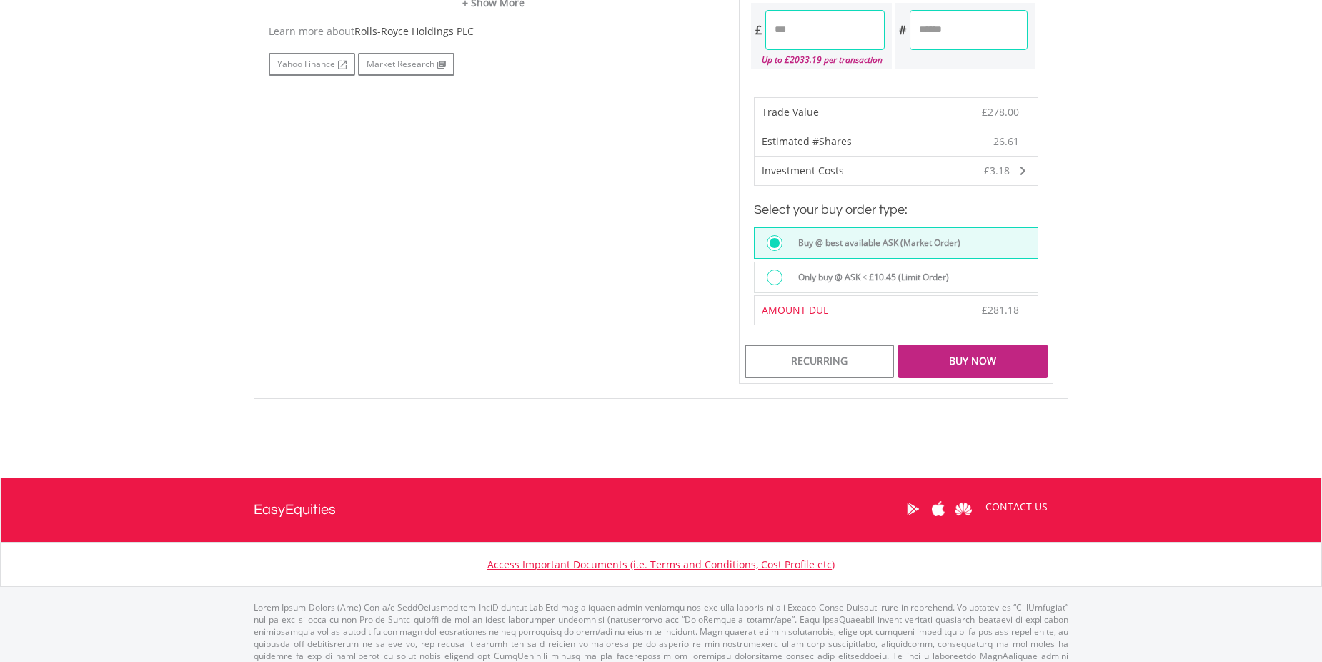
scroll to position [825, 0]
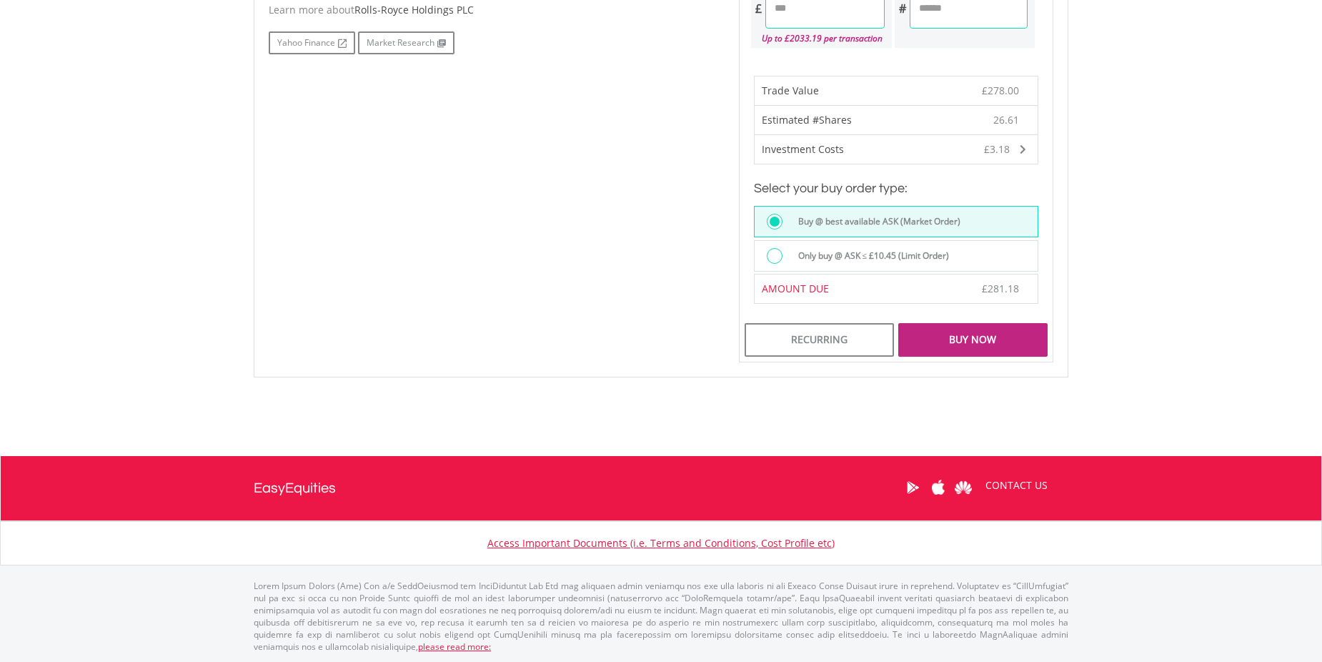
click at [984, 327] on div "Buy Now" at bounding box center [972, 339] width 149 height 33
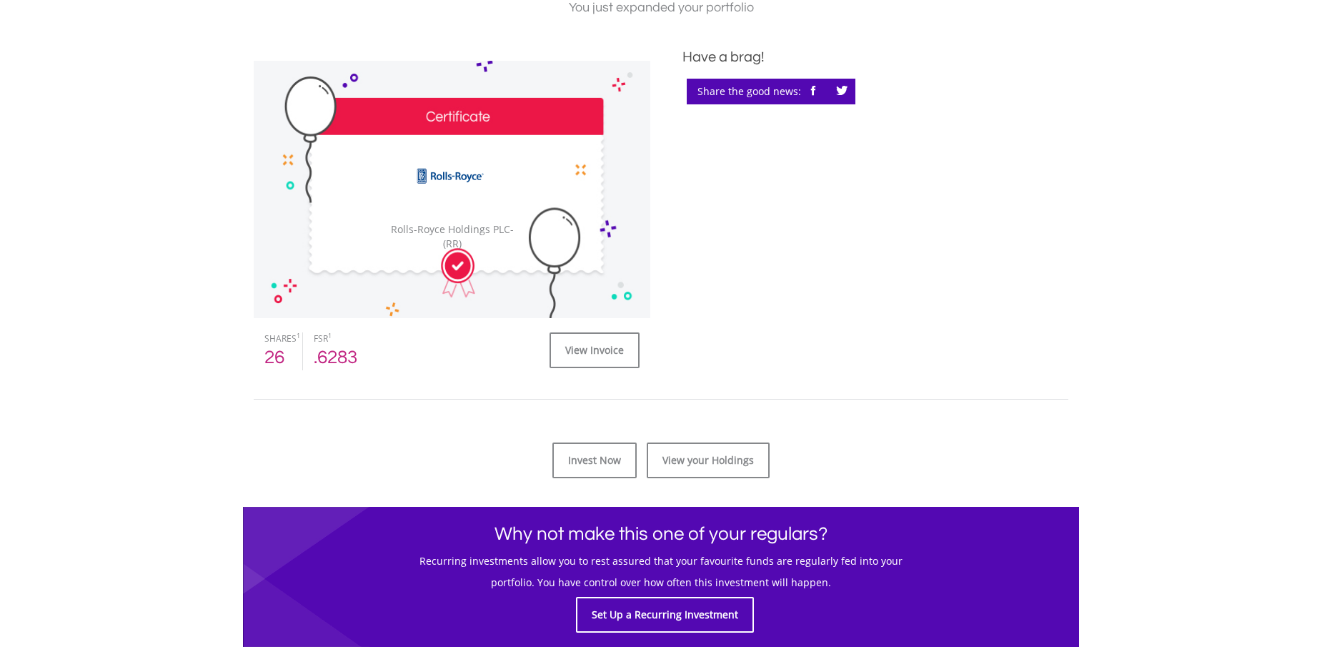
scroll to position [411, 0]
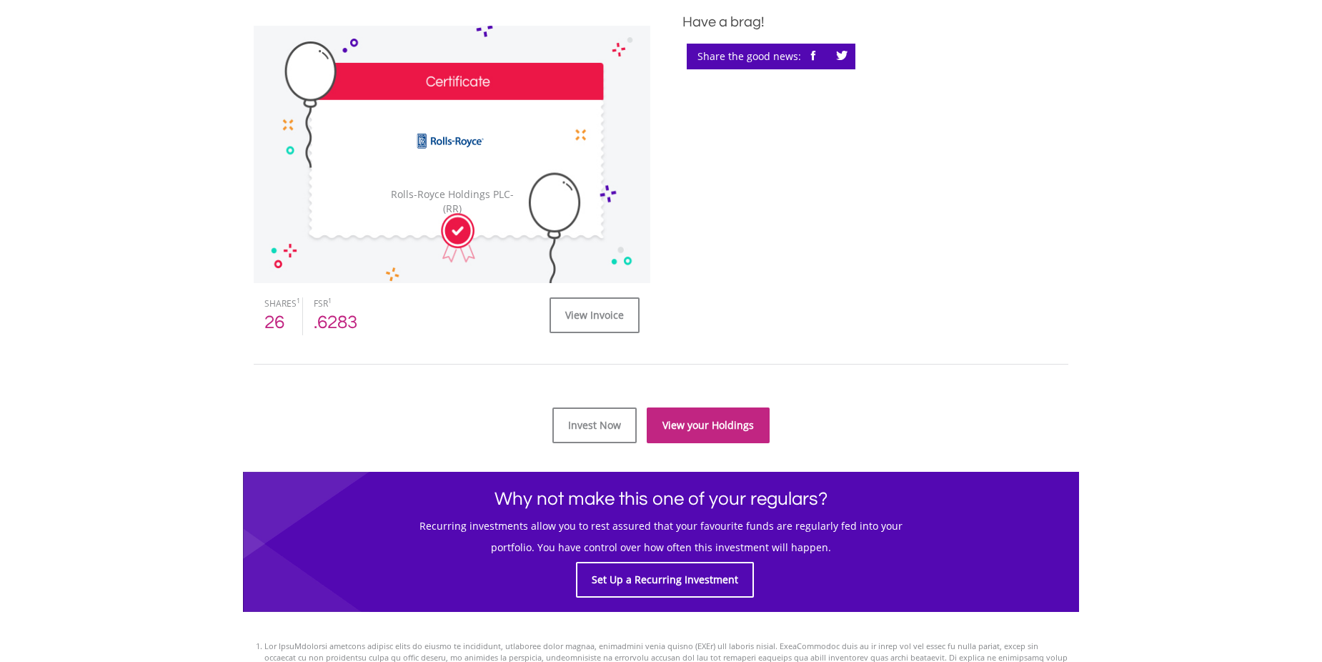
click at [715, 423] on link "View your Holdings" at bounding box center [708, 425] width 123 height 36
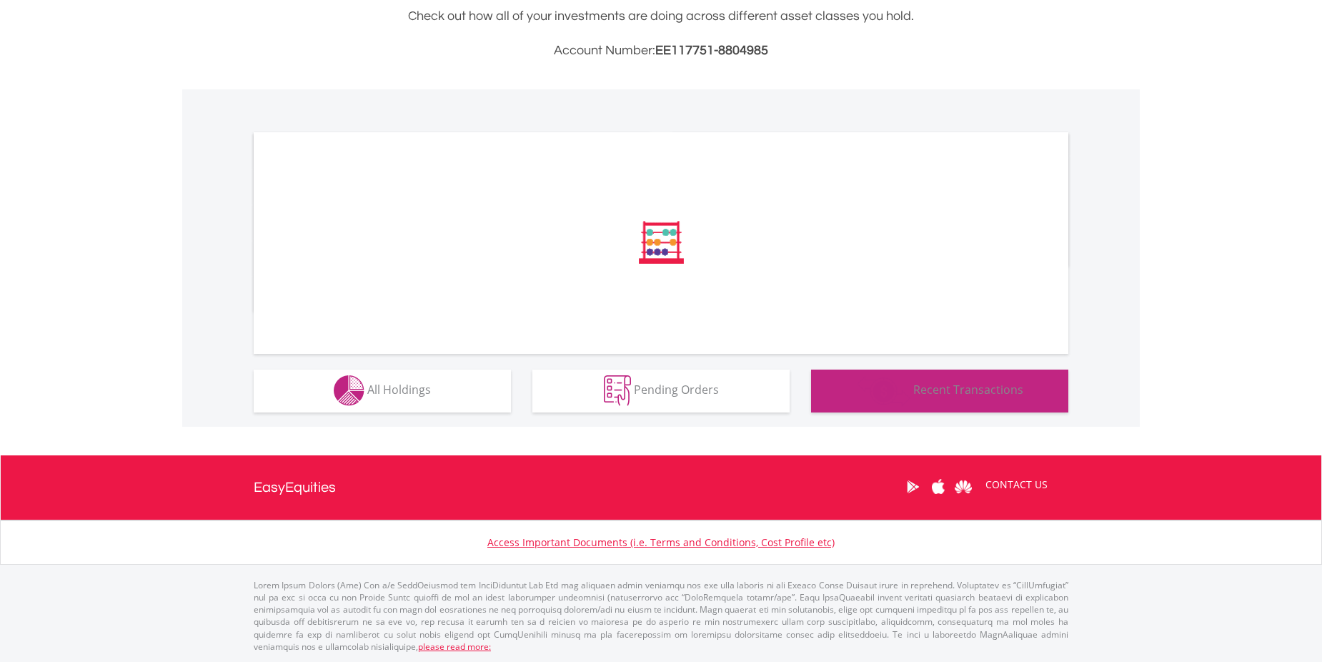
click at [963, 403] on button "Transactions Recent Transactions" at bounding box center [939, 390] width 257 height 43
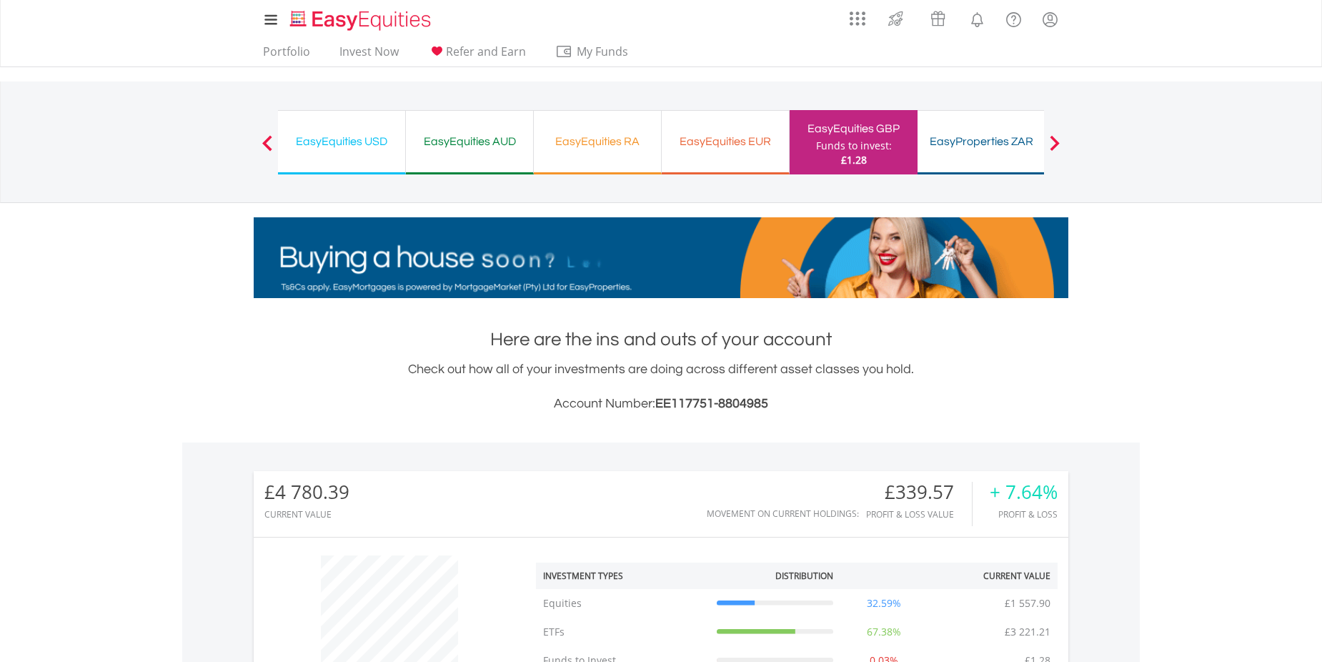
drag, startPoint x: 718, startPoint y: 142, endPoint x: 674, endPoint y: 161, distance: 47.7
click at [718, 142] on div "EasyEquities EUR" at bounding box center [725, 141] width 110 height 20
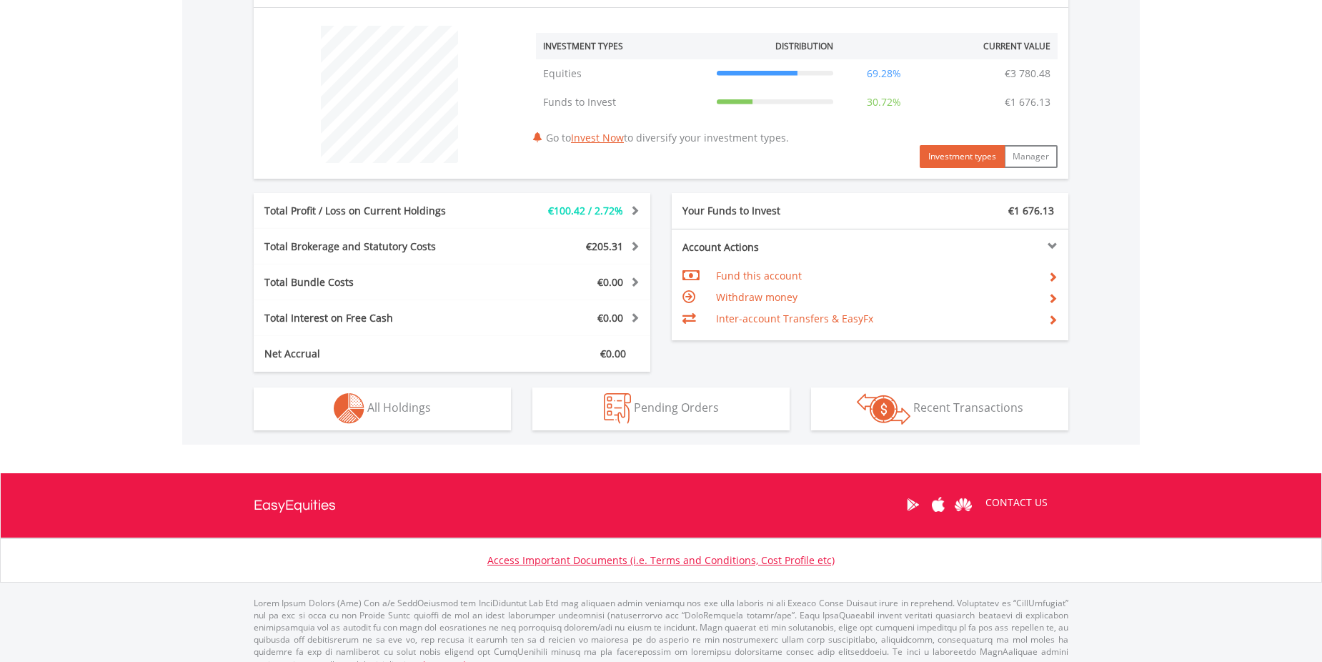
scroll to position [547, 0]
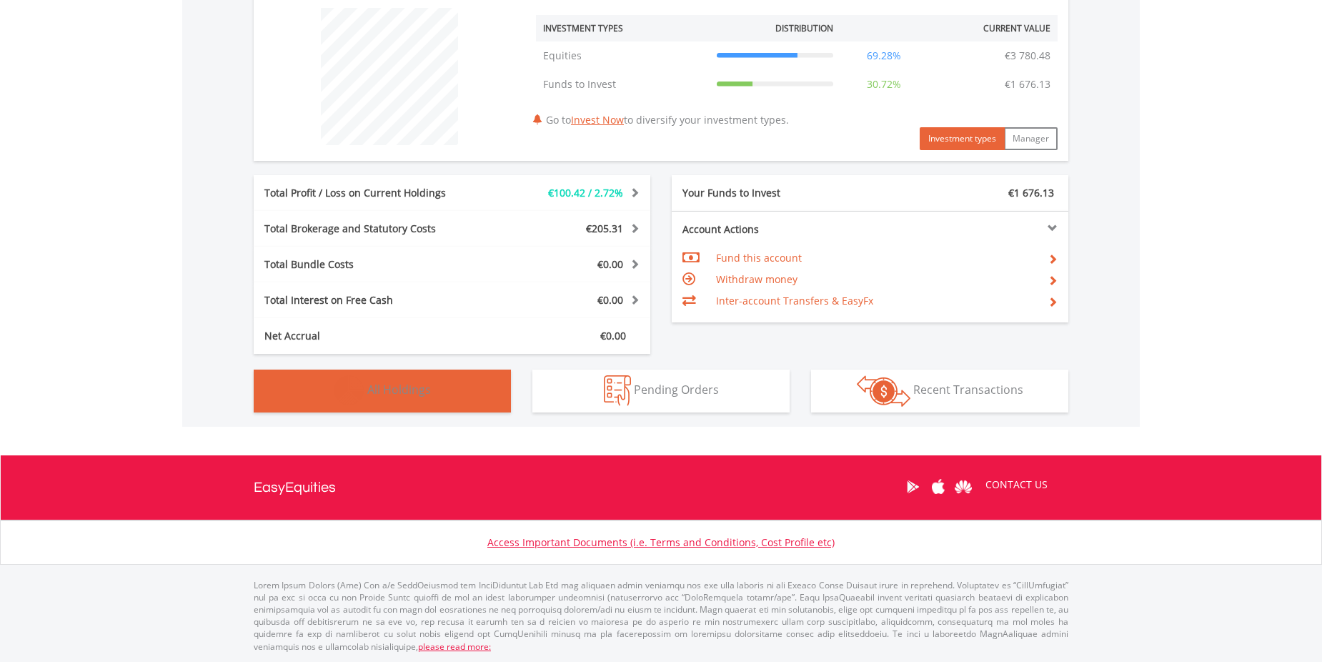
click at [386, 402] on button "Holdings All Holdings" at bounding box center [382, 390] width 257 height 43
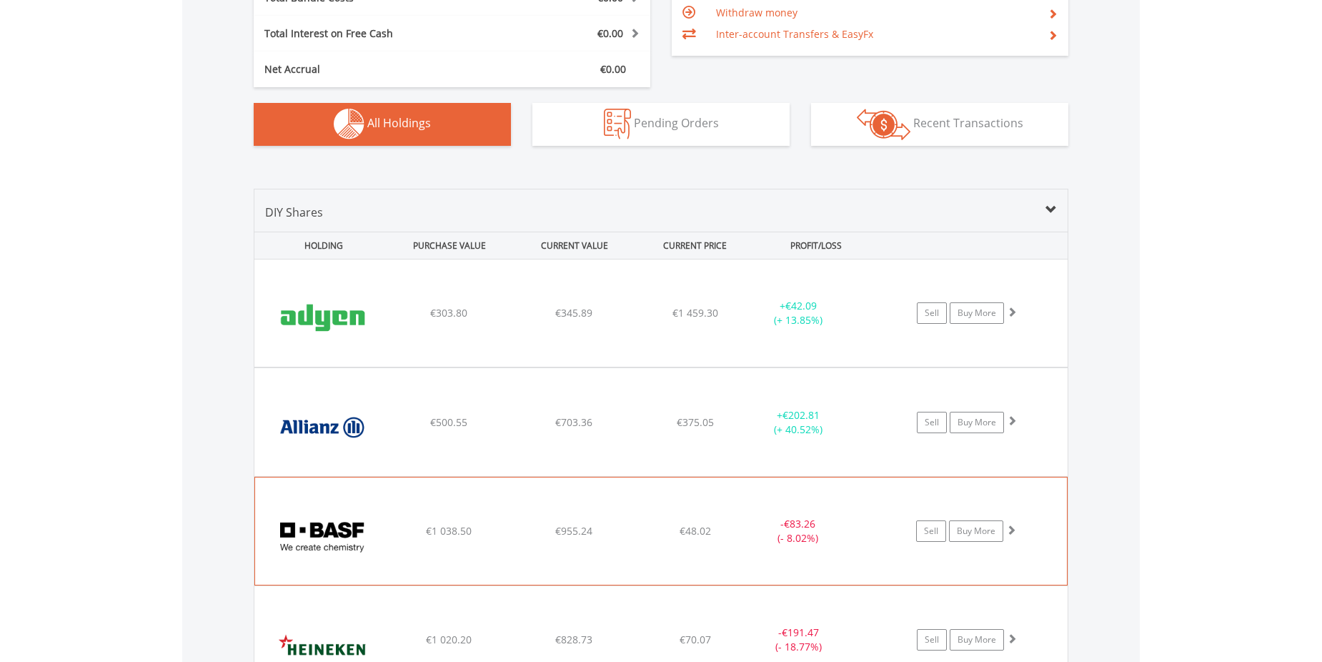
scroll to position [717, 0]
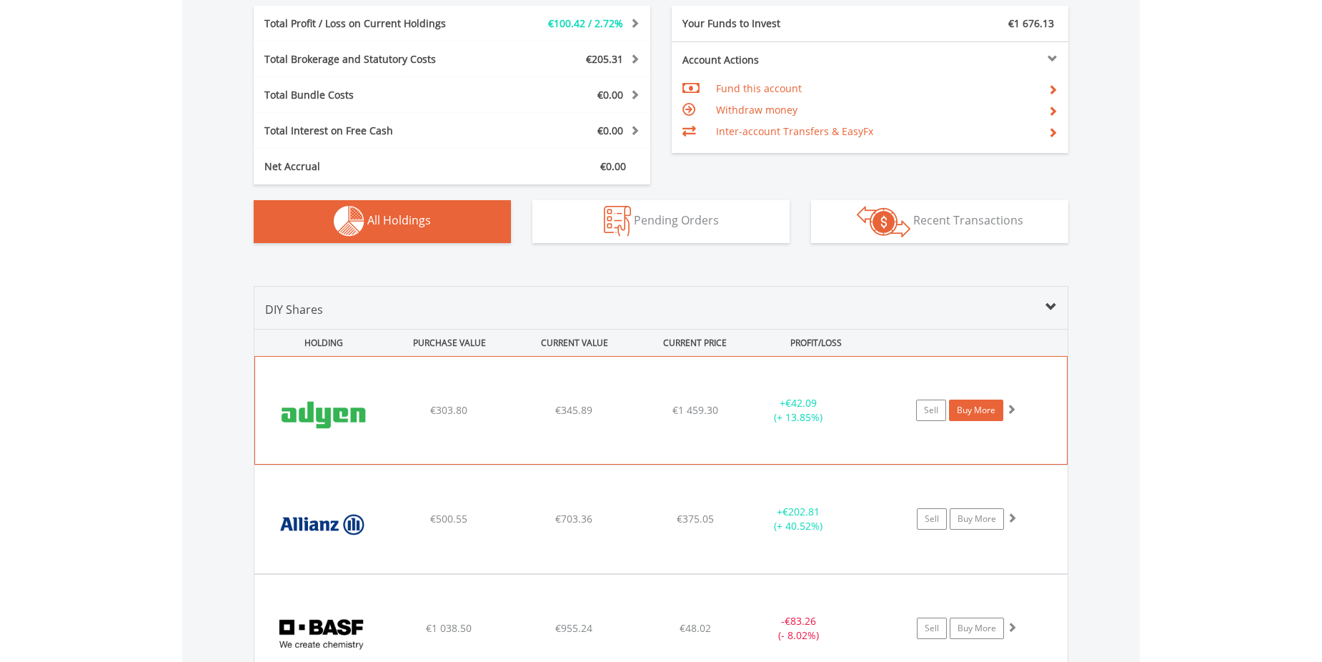
click at [988, 407] on link "Buy More" at bounding box center [976, 409] width 54 height 21
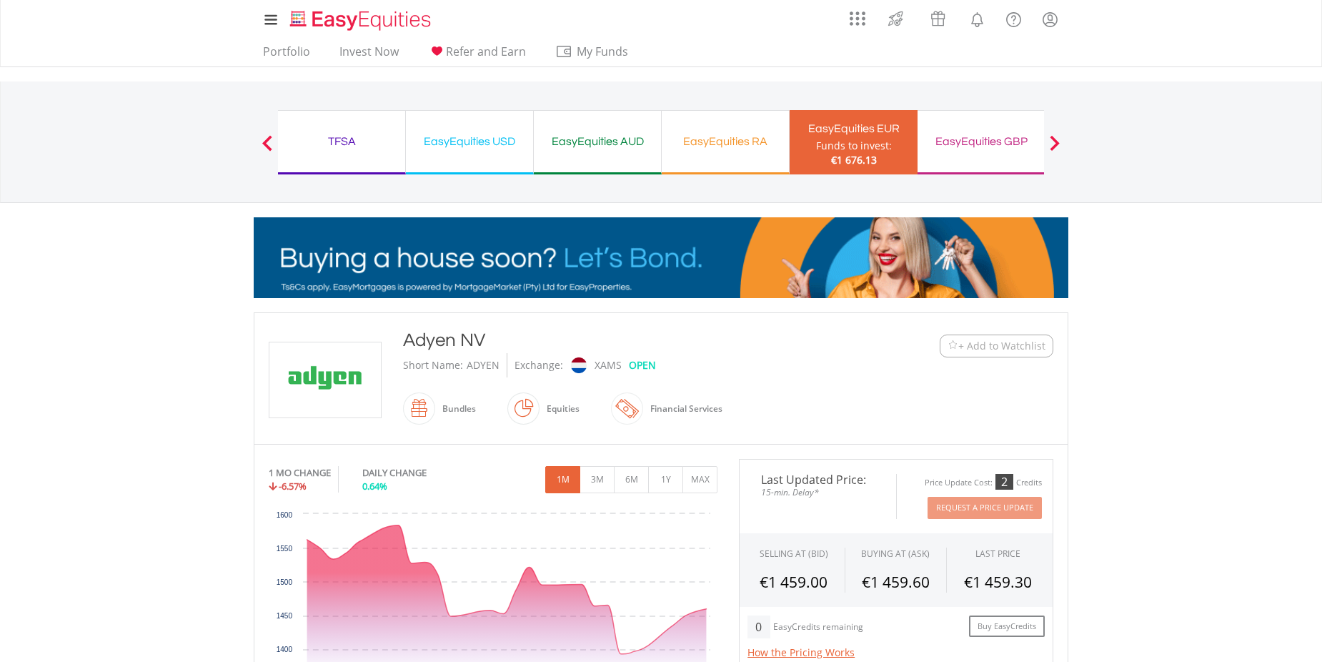
click at [264, 137] on span at bounding box center [267, 143] width 10 height 16
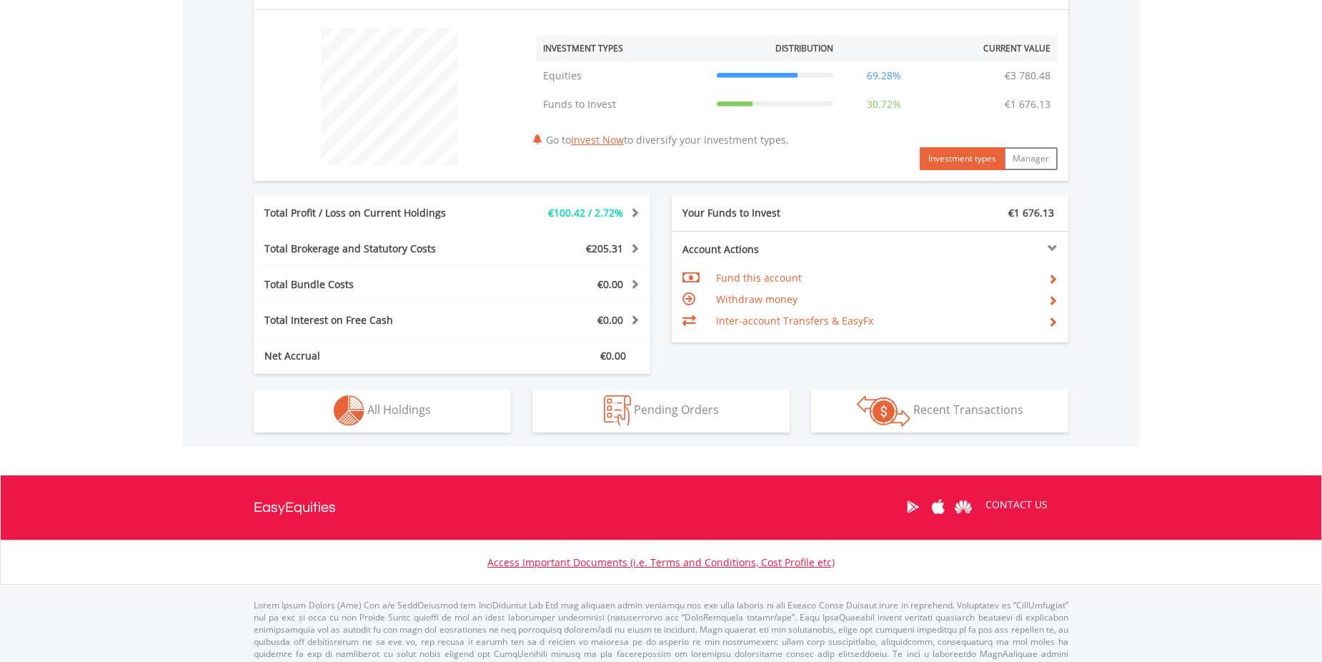
scroll to position [547, 0]
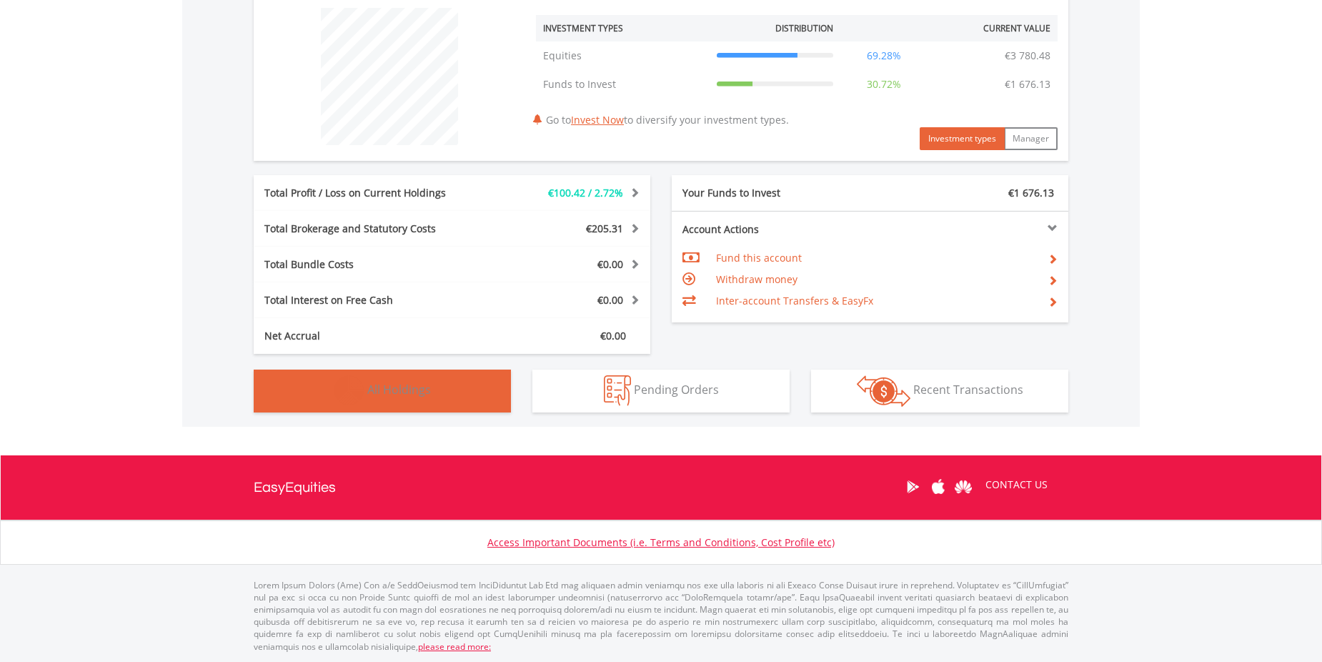
click at [385, 399] on button "Holdings All Holdings" at bounding box center [382, 390] width 257 height 43
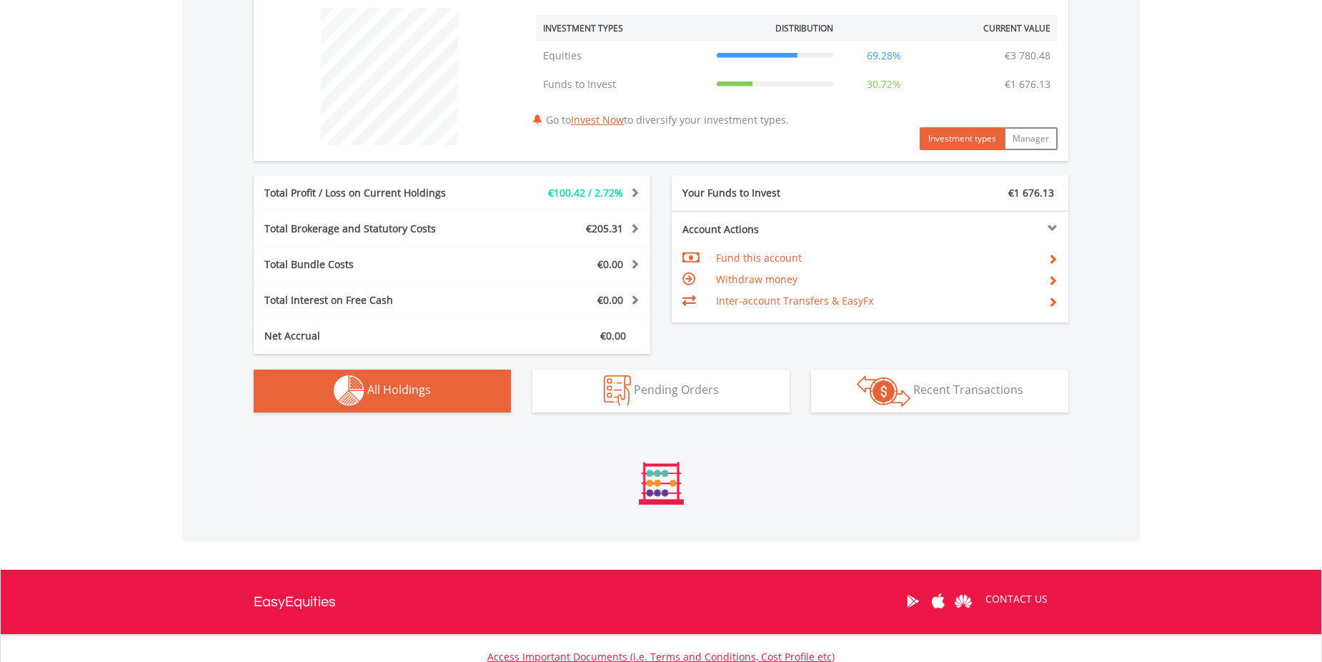
scroll to position [1003, 0]
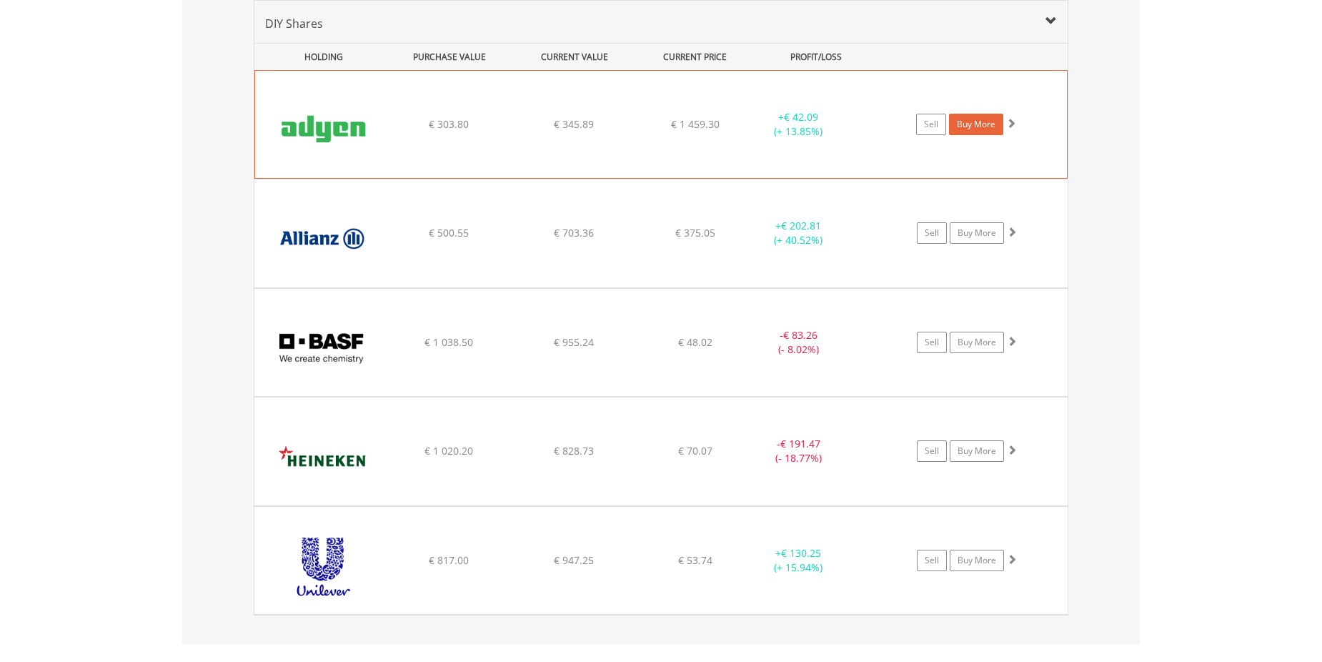
click at [978, 124] on link "Buy More" at bounding box center [976, 124] width 54 height 21
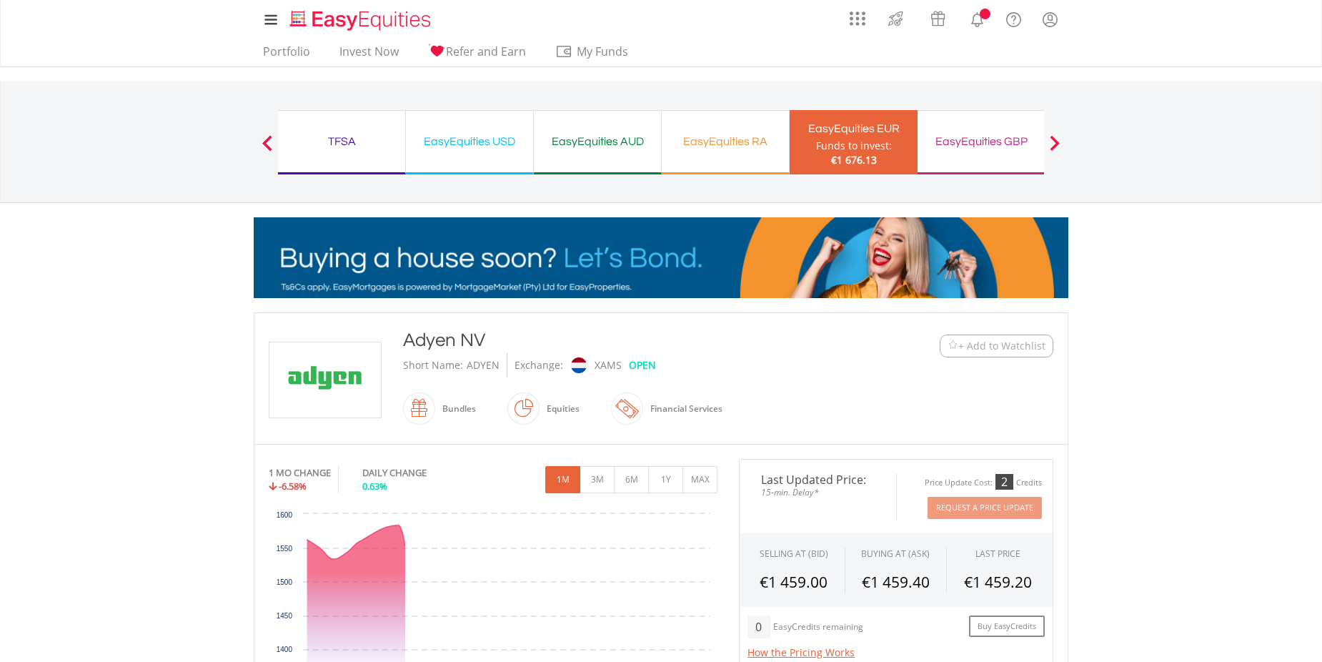
scroll to position [375, 0]
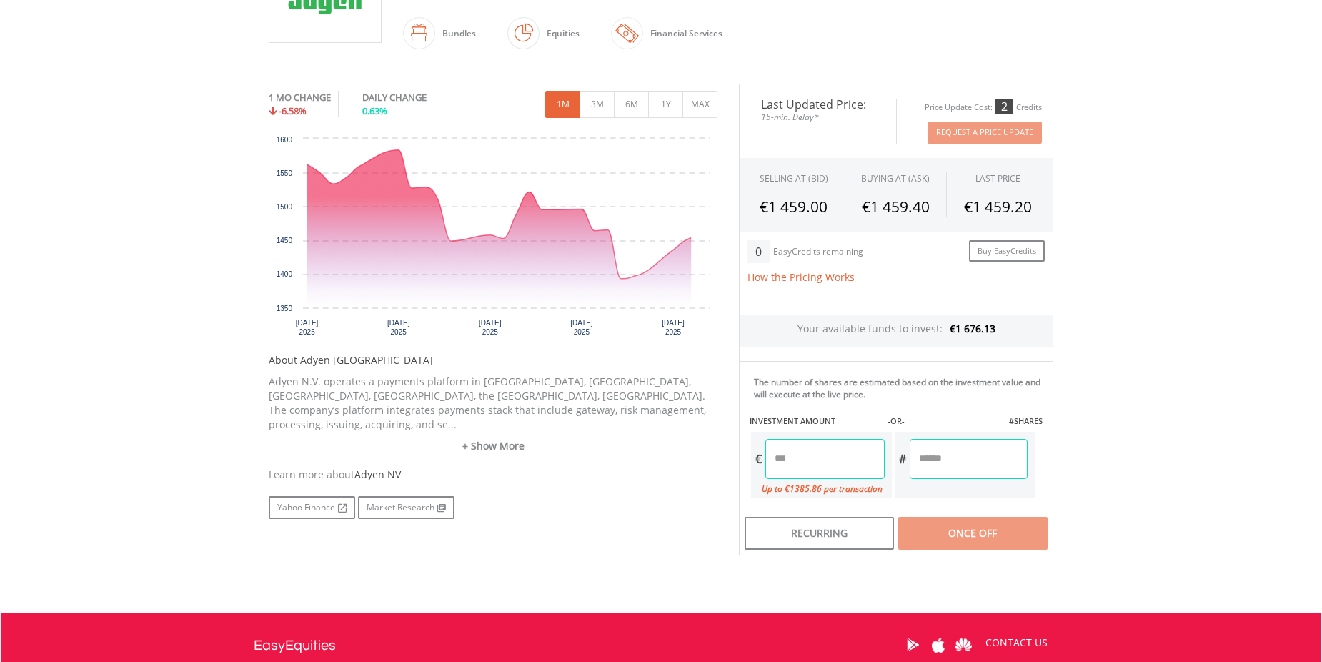
click at [824, 464] on input "number" at bounding box center [824, 459] width 119 height 40
type input "******"
click at [935, 457] on div "Last Updated Price: 15-min. Delay* Price Update Cost: 2 Credits Request A Price…" at bounding box center [896, 320] width 336 height 472
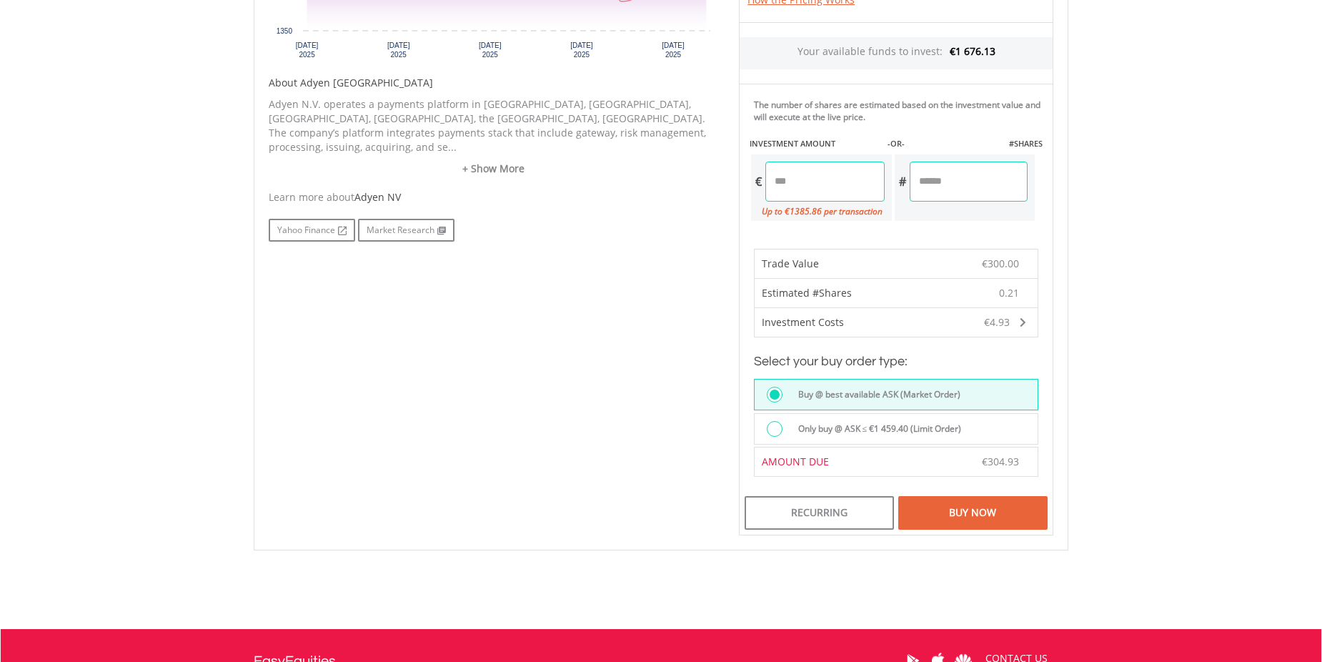
scroll to position [733, 0]
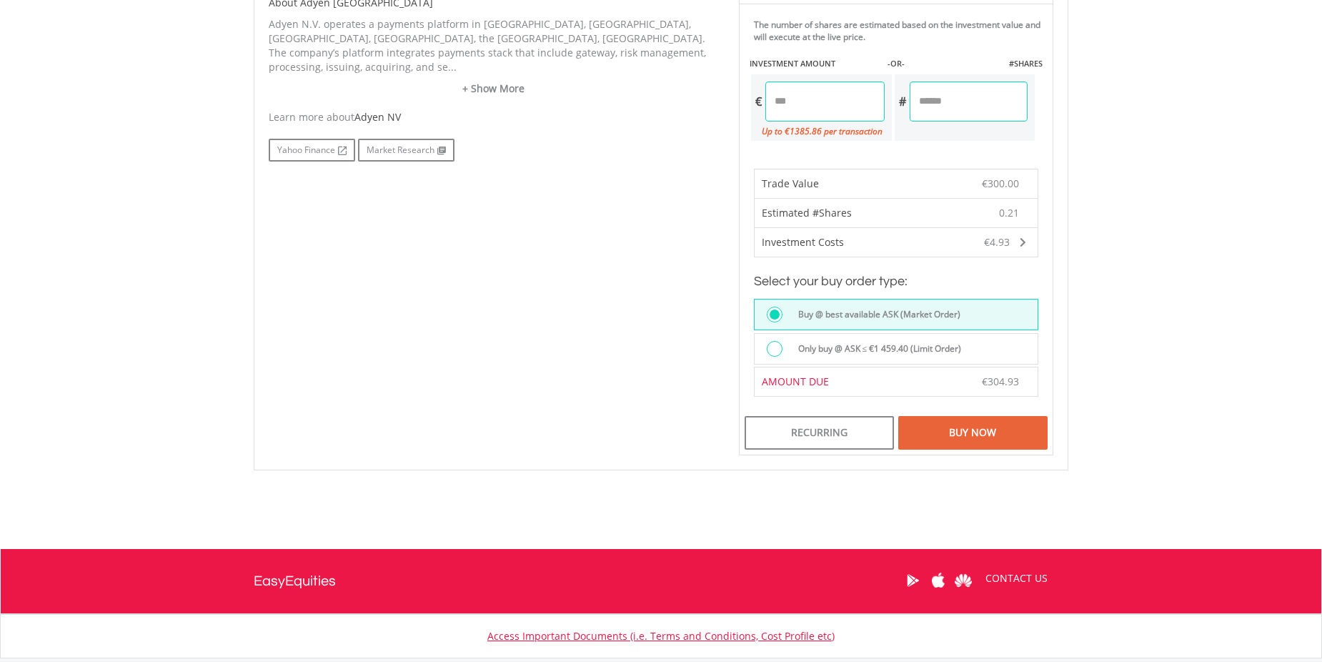
click at [983, 435] on div "Buy Now" at bounding box center [972, 432] width 149 height 33
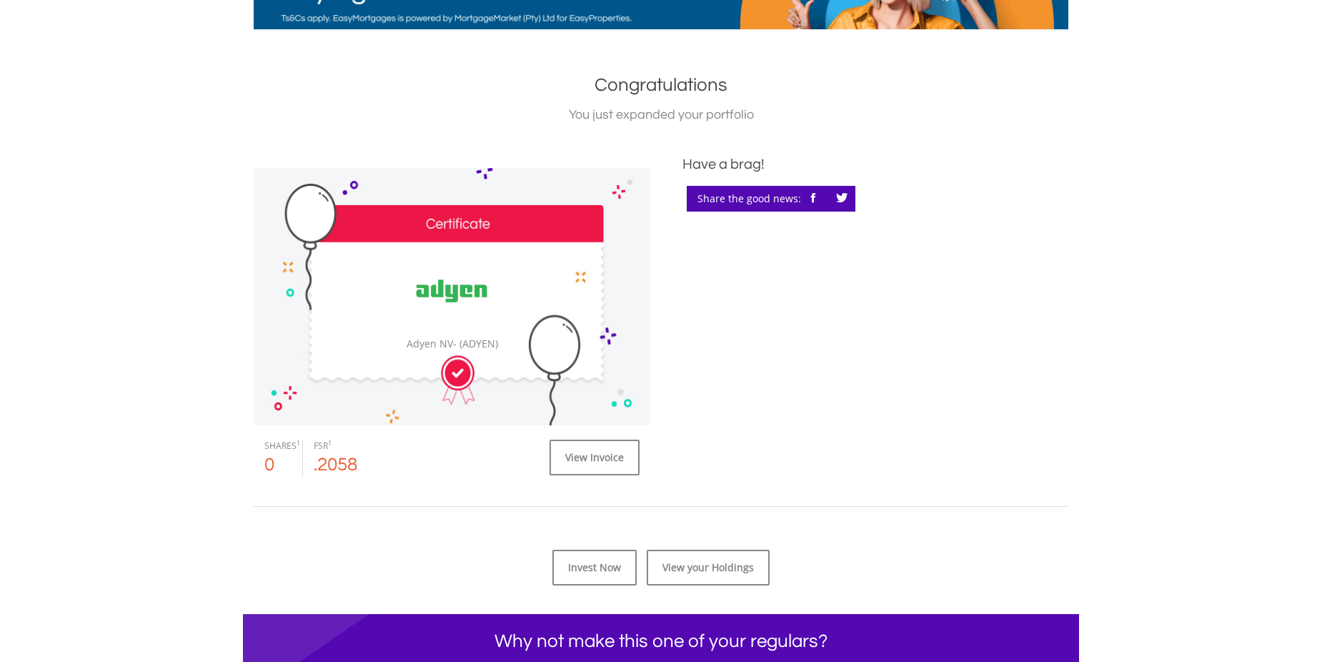
scroll to position [268, 0]
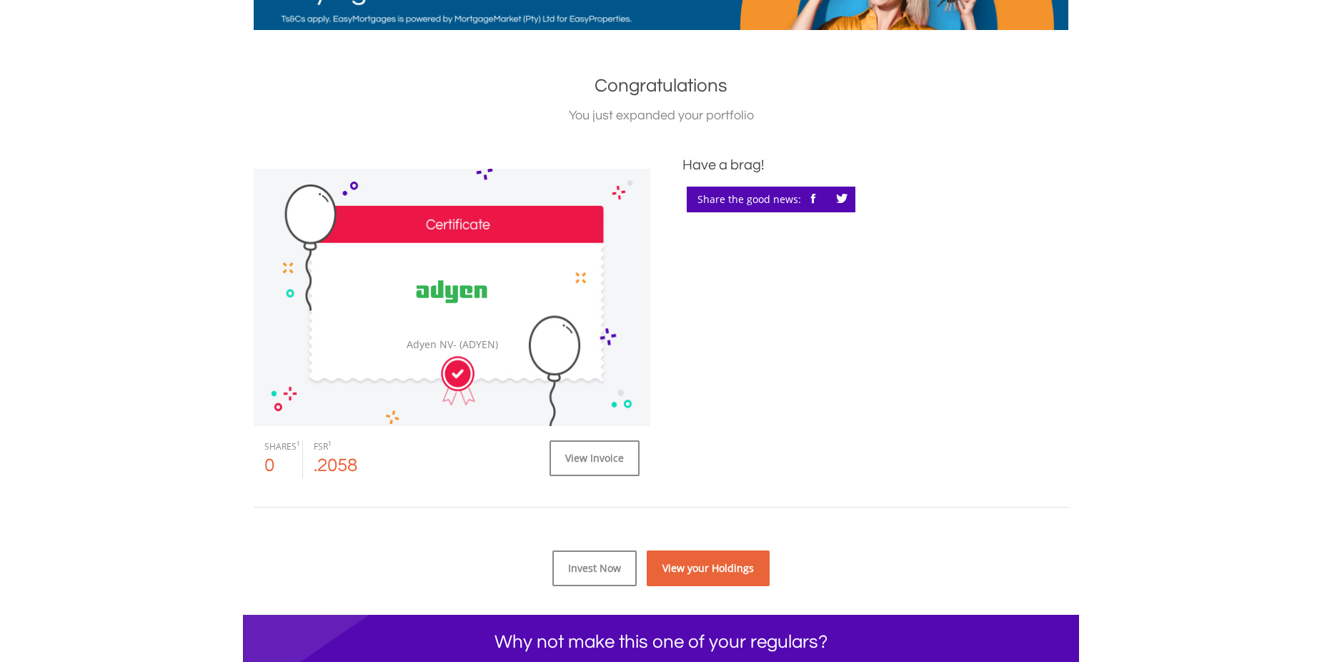
click at [708, 559] on link "View your Holdings" at bounding box center [708, 568] width 123 height 36
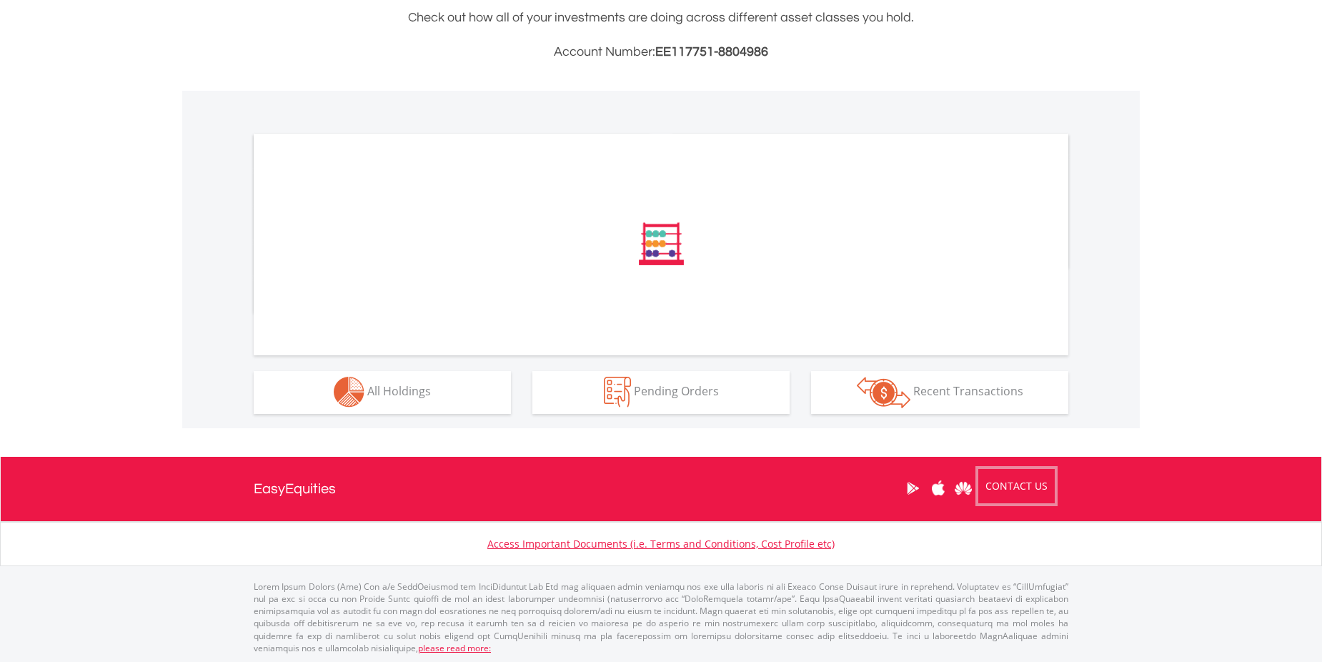
scroll to position [353, 0]
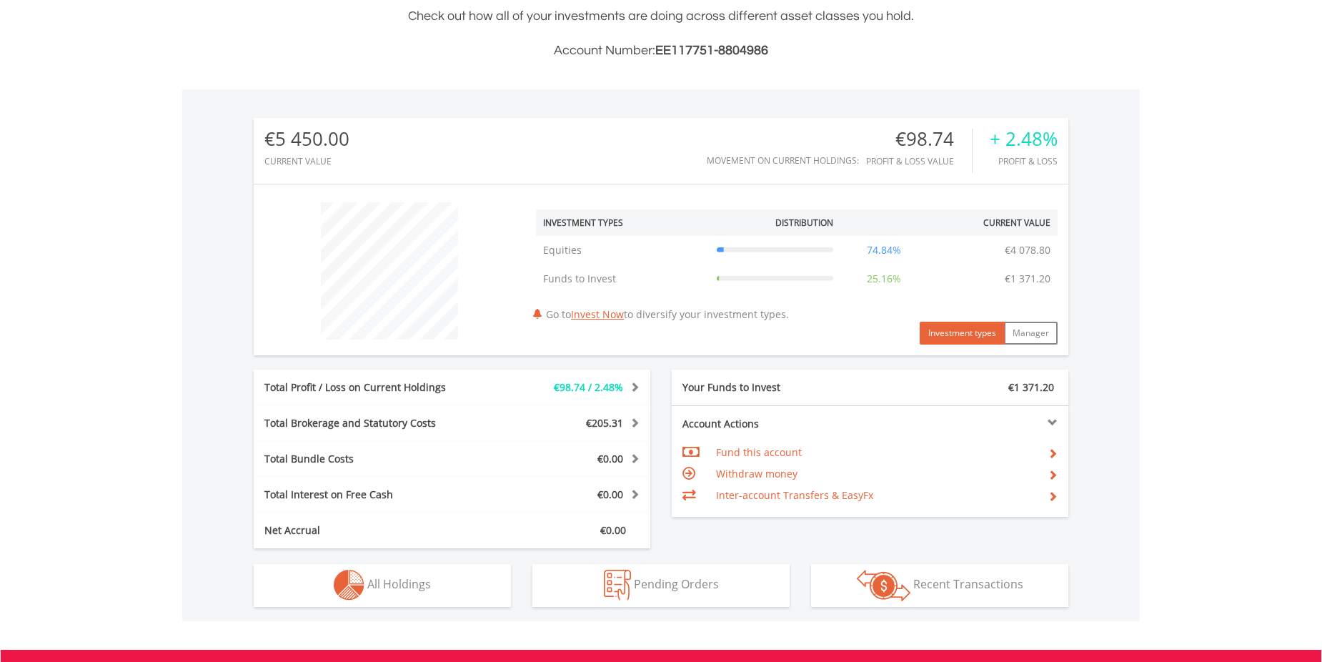
click at [973, 389] on div "€1 371.20" at bounding box center [969, 387] width 199 height 14
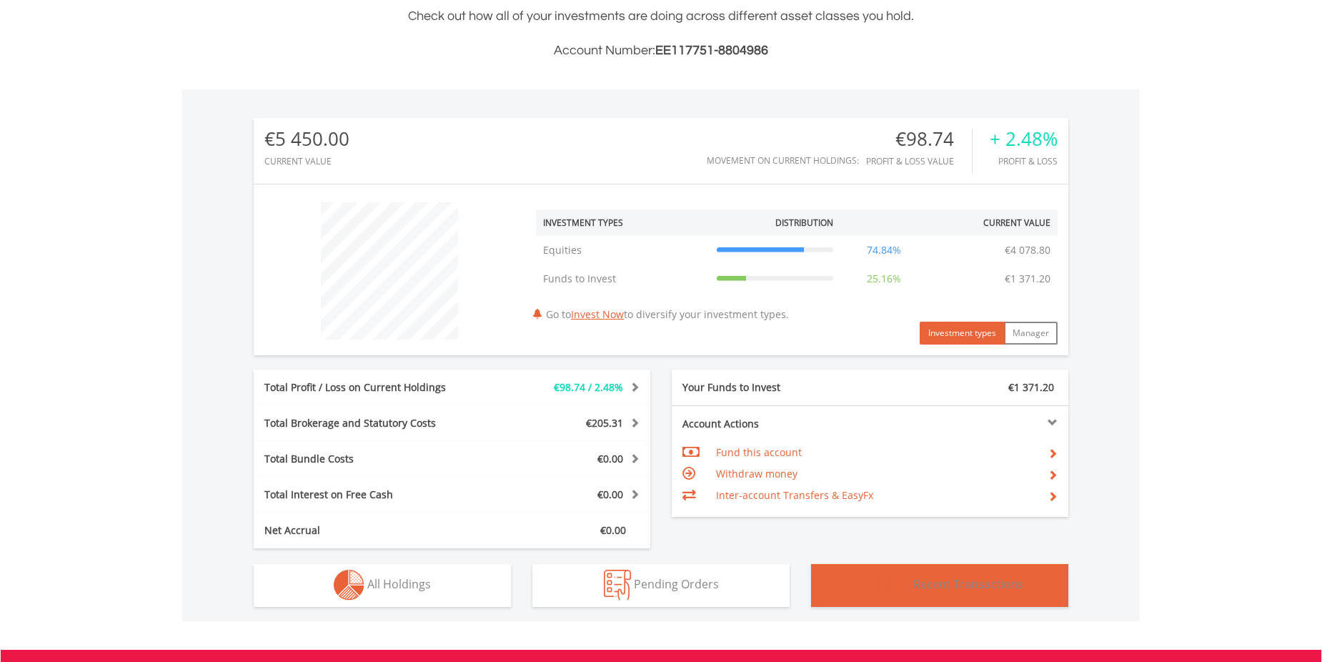
click at [933, 589] on span "Recent Transactions" at bounding box center [968, 584] width 110 height 16
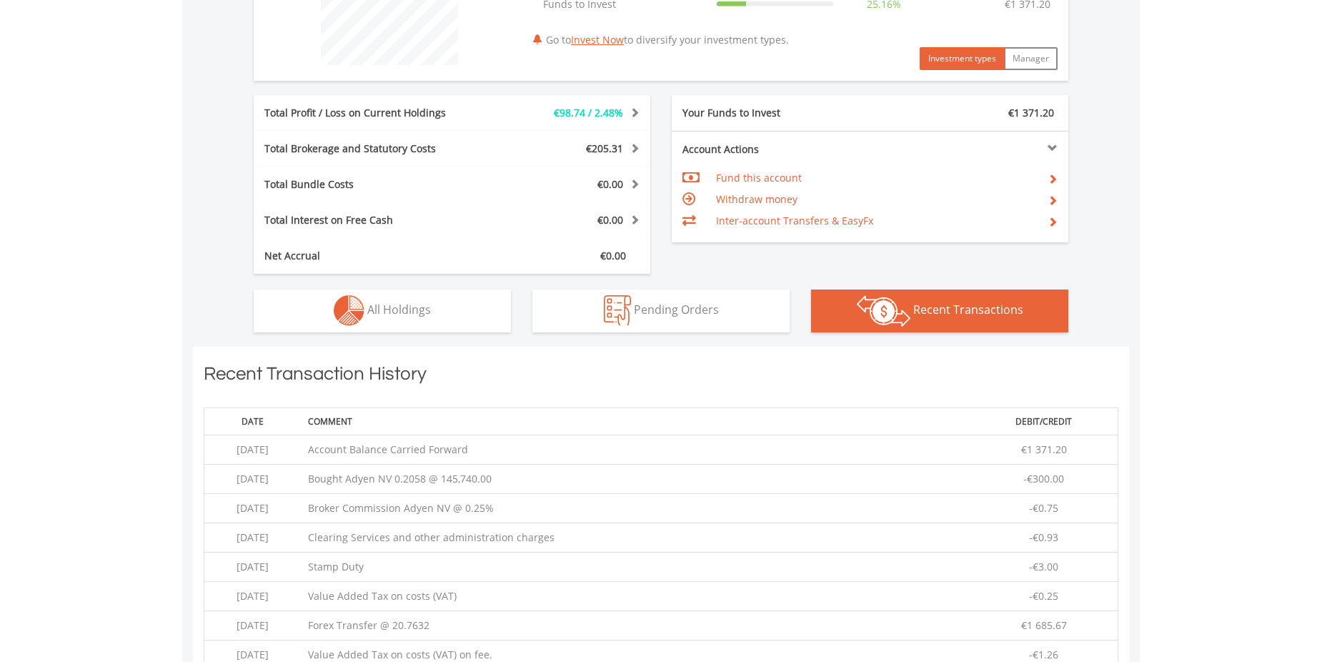
scroll to position [617, 0]
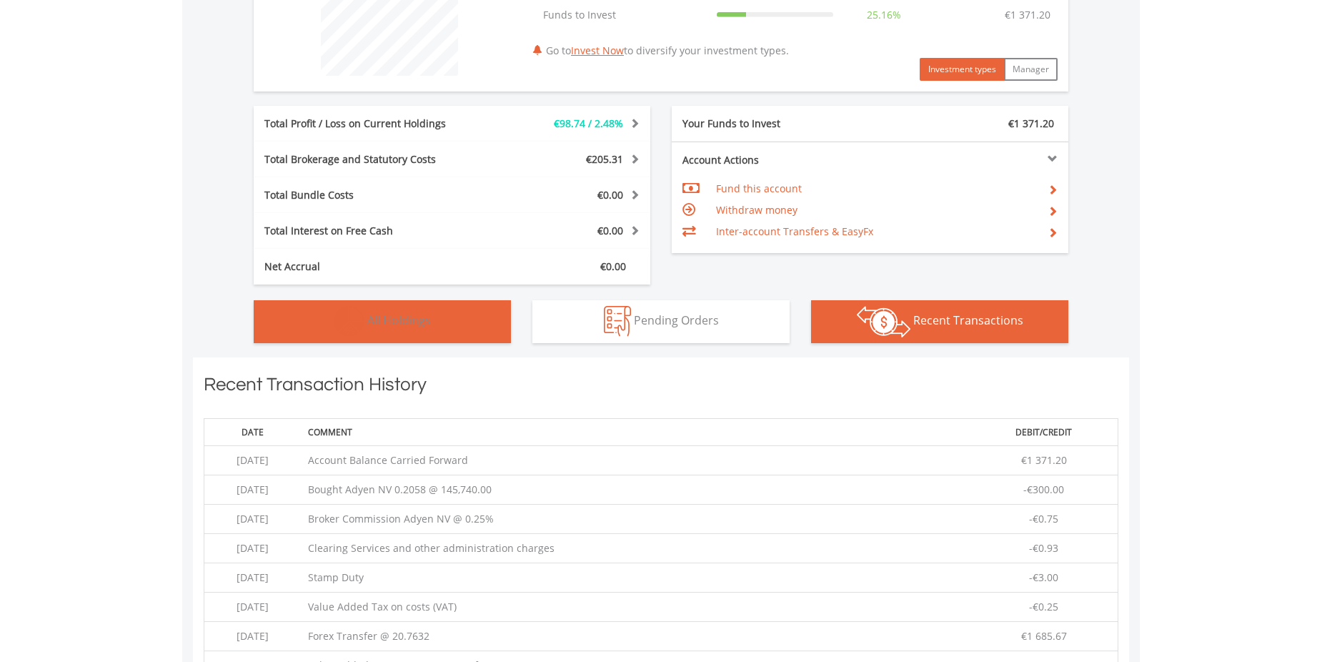
click at [417, 318] on span "All Holdings" at bounding box center [399, 320] width 64 height 16
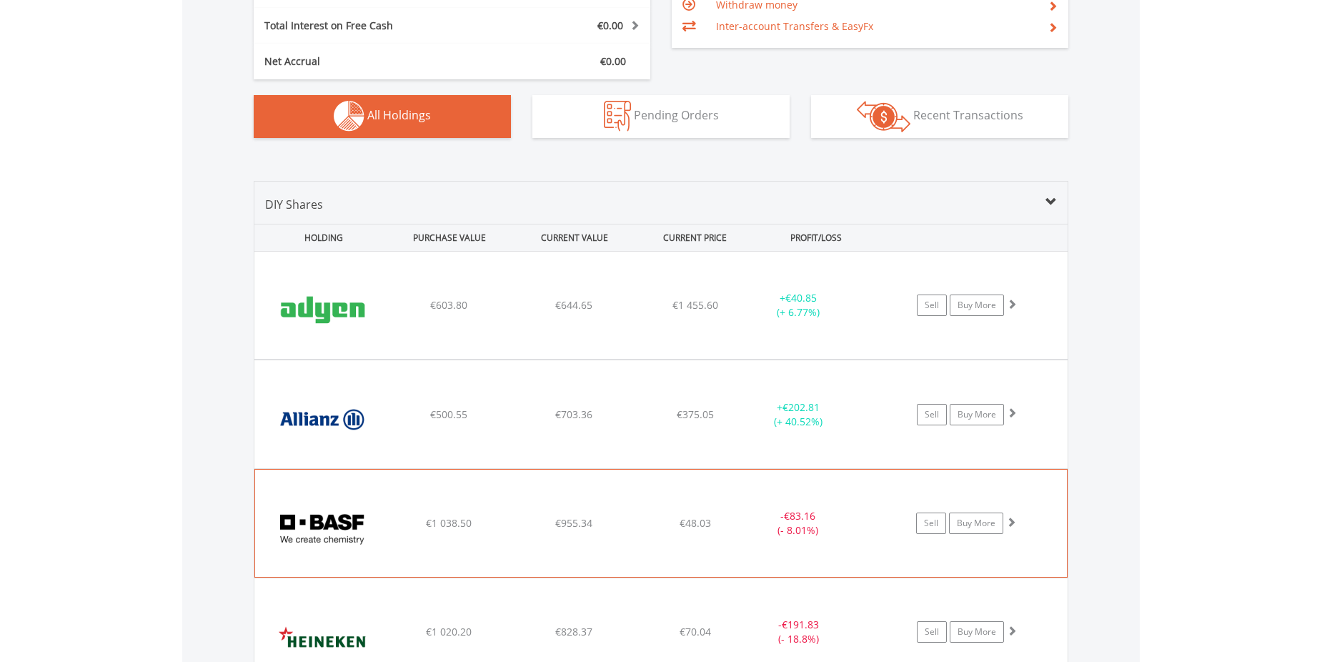
scroll to position [1003, 0]
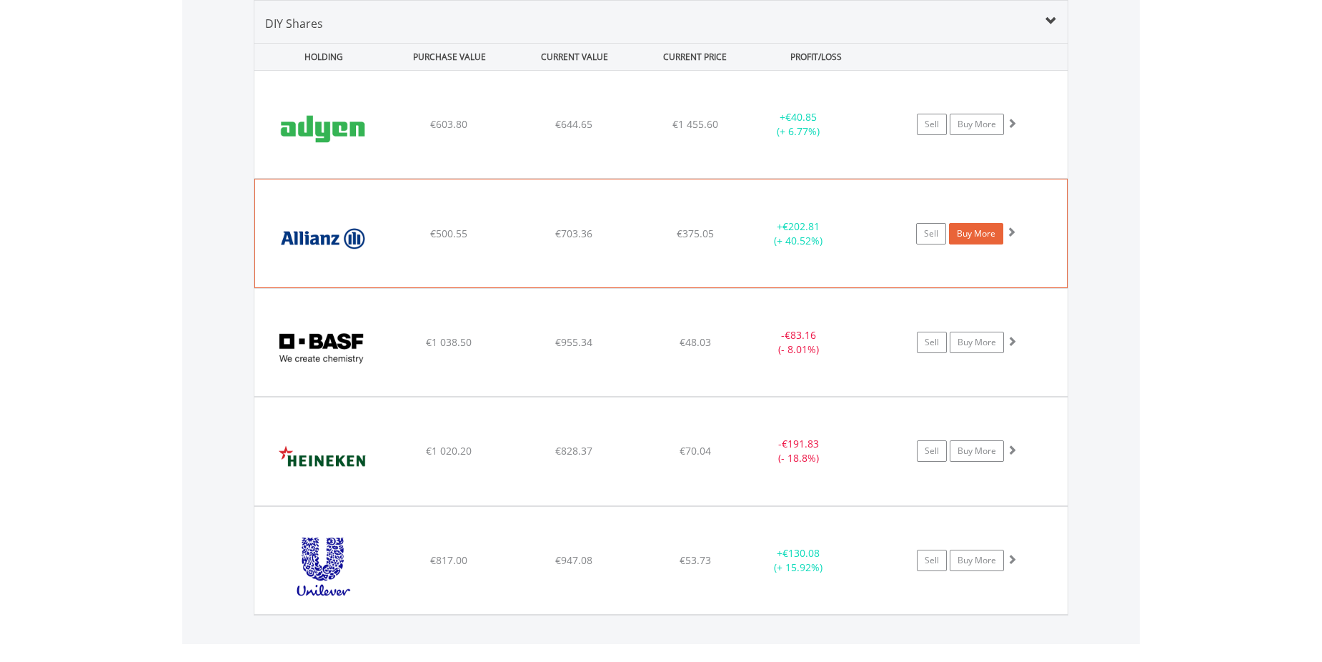
click at [987, 237] on link "Buy More" at bounding box center [976, 233] width 54 height 21
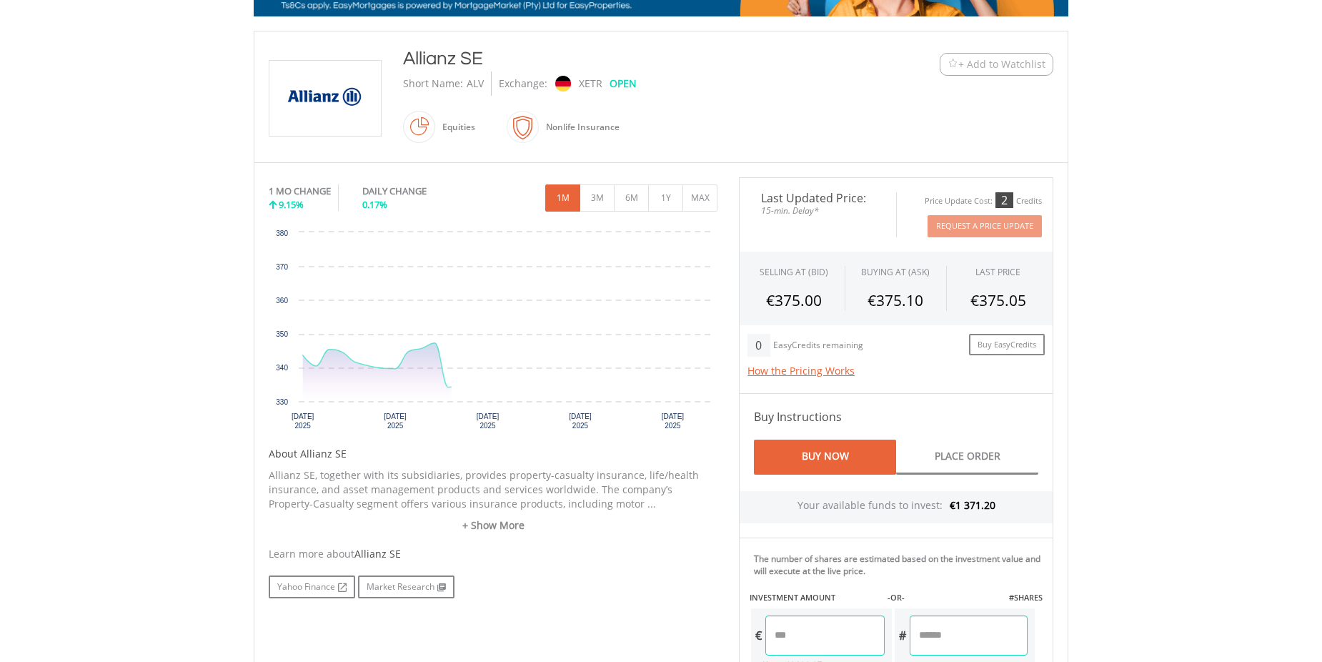
scroll to position [286, 0]
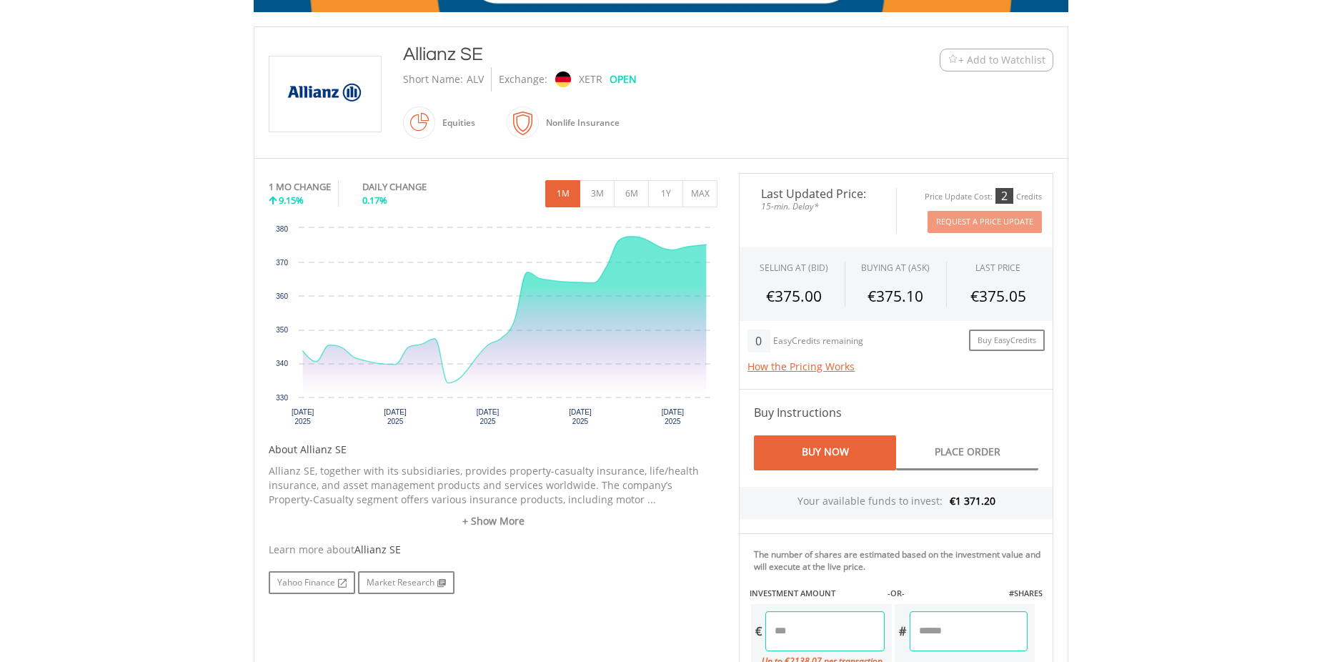
click at [788, 627] on input "number" at bounding box center [824, 631] width 119 height 40
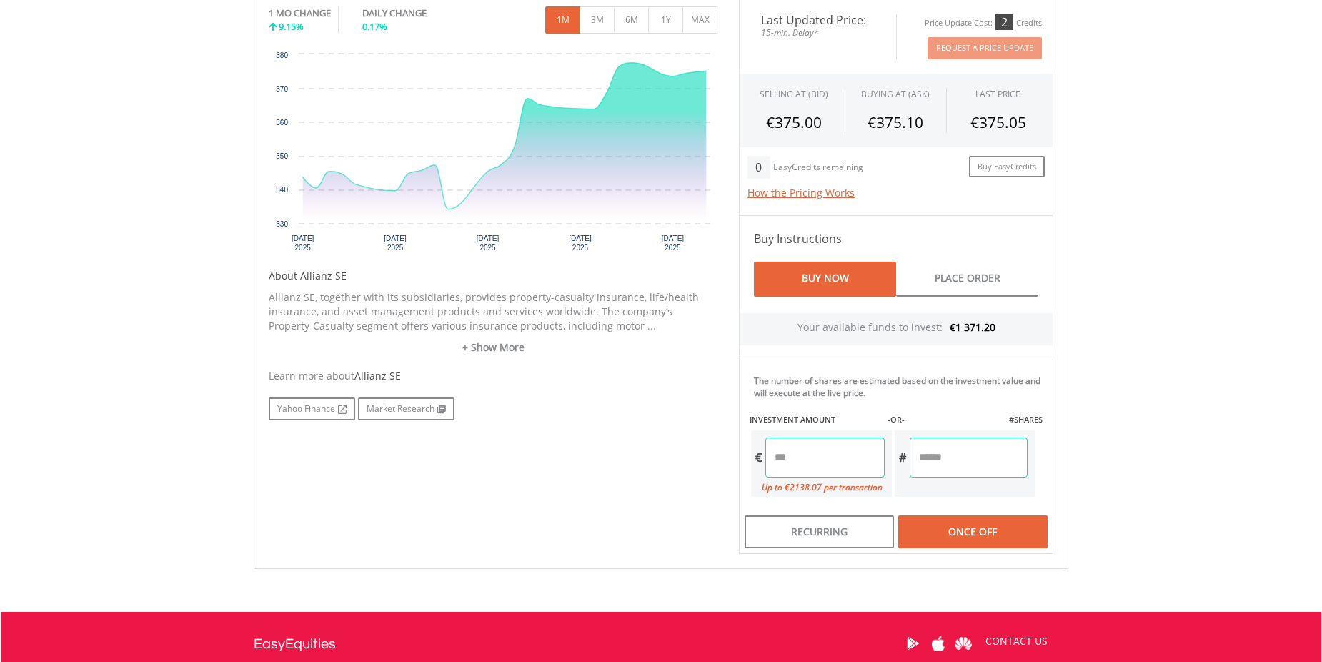
scroll to position [500, 0]
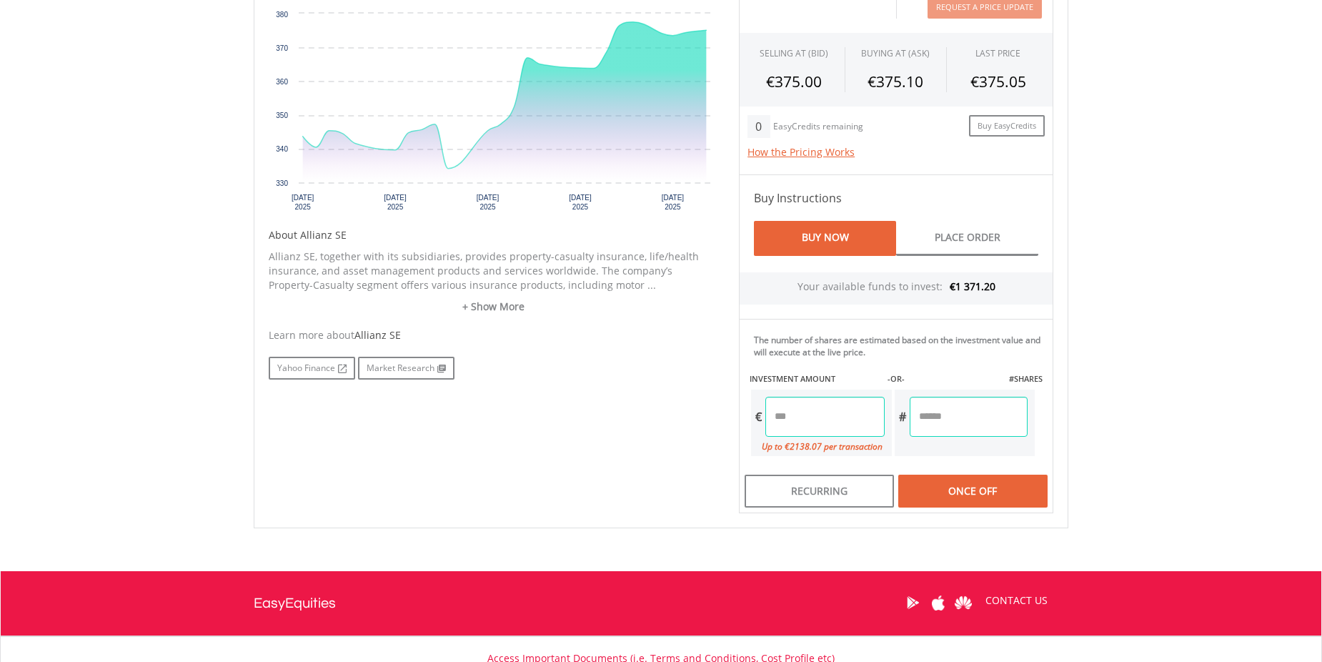
click at [933, 422] on div "Last Updated Price: 15-min. Delay* Price Update Cost: 2 Credits Request A Price…" at bounding box center [896, 236] width 336 height 555
type input "******"
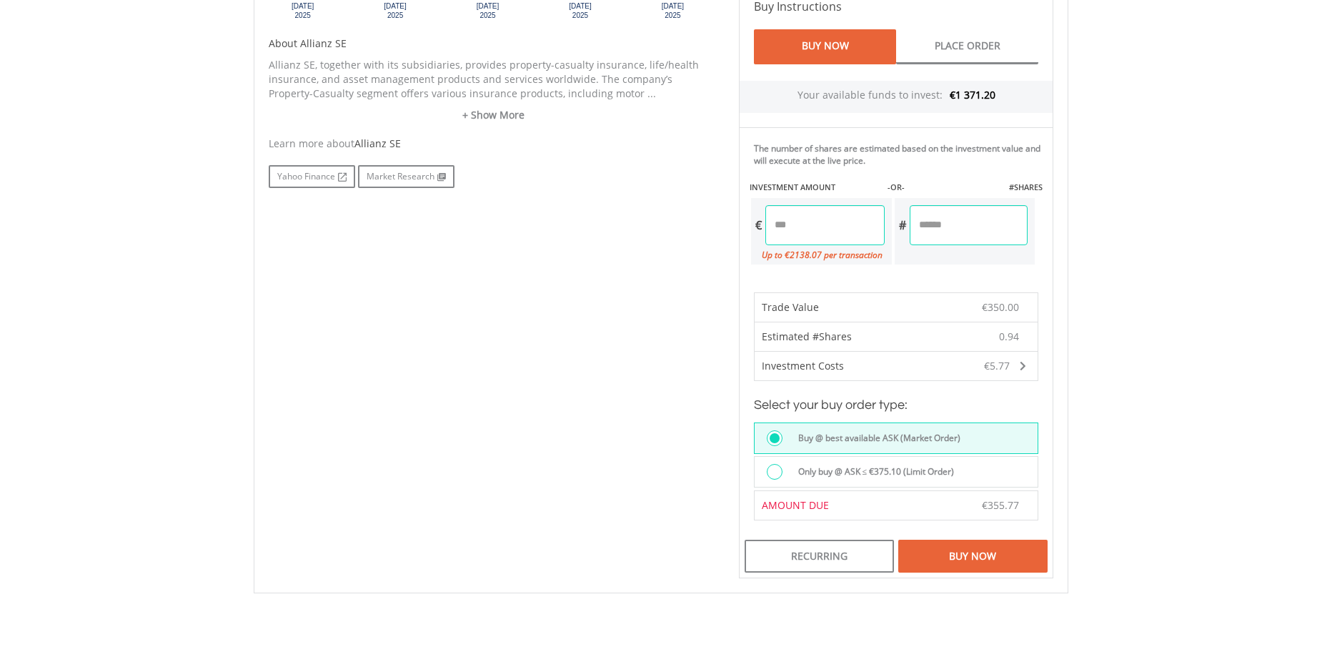
scroll to position [697, 0]
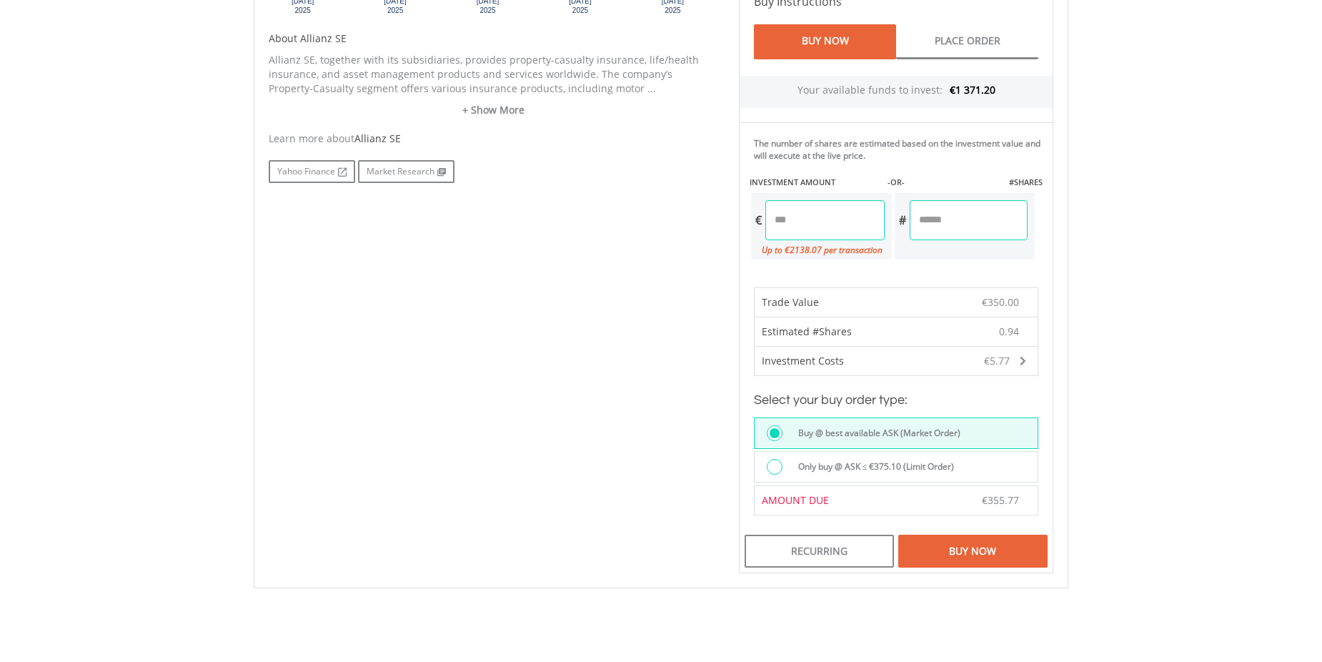
drag, startPoint x: 955, startPoint y: 221, endPoint x: 888, endPoint y: 229, distance: 68.3
click at [888, 229] on div "€ ****** Up to €2138.07 per transaction # *****" at bounding box center [893, 226] width 287 height 69
type input "*"
click at [1239, 261] on body "My Investments Invest Now New Listings Sell My Recurring Investments Pending Or…" at bounding box center [661, 94] width 1322 height 1582
type input "******"
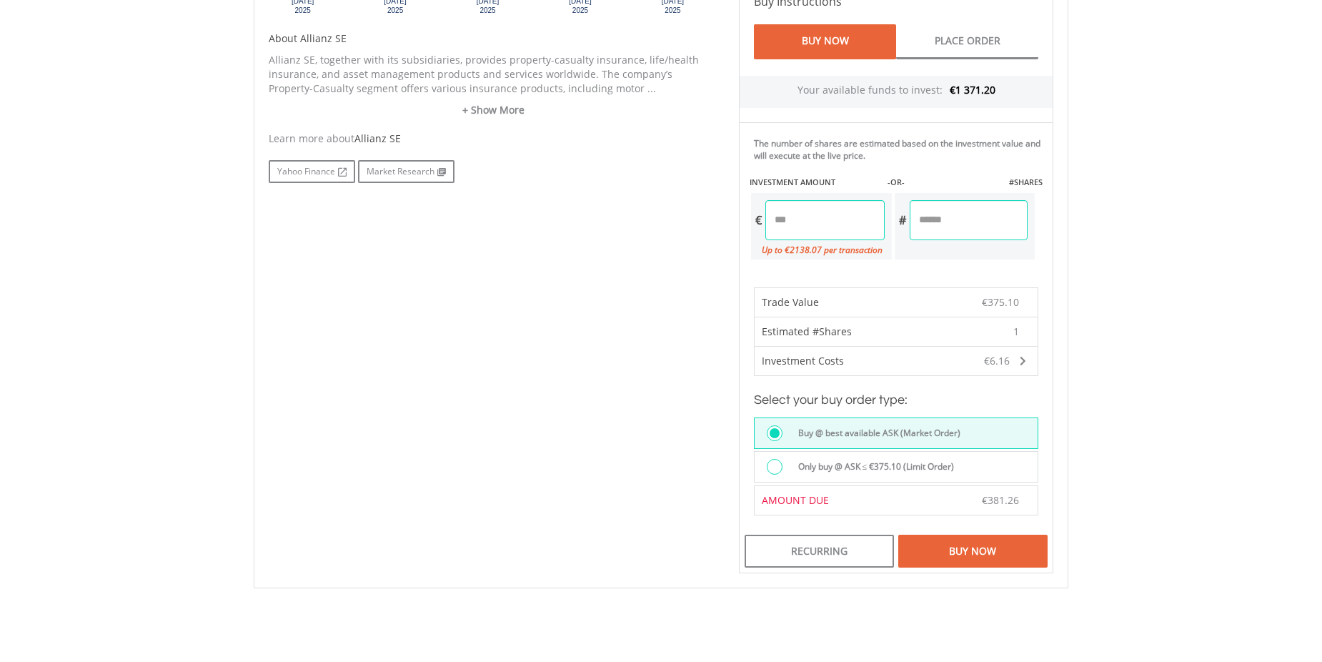
click at [966, 555] on div "Buy Now" at bounding box center [972, 551] width 149 height 33
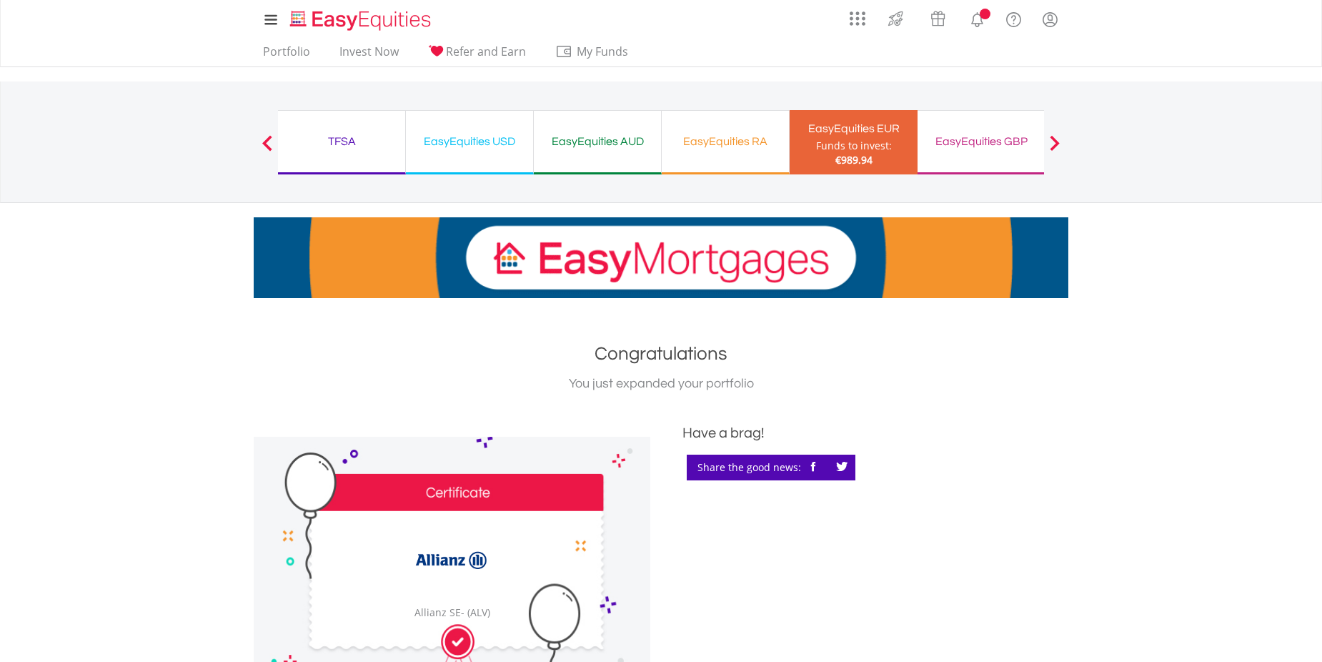
scroll to position [268, 0]
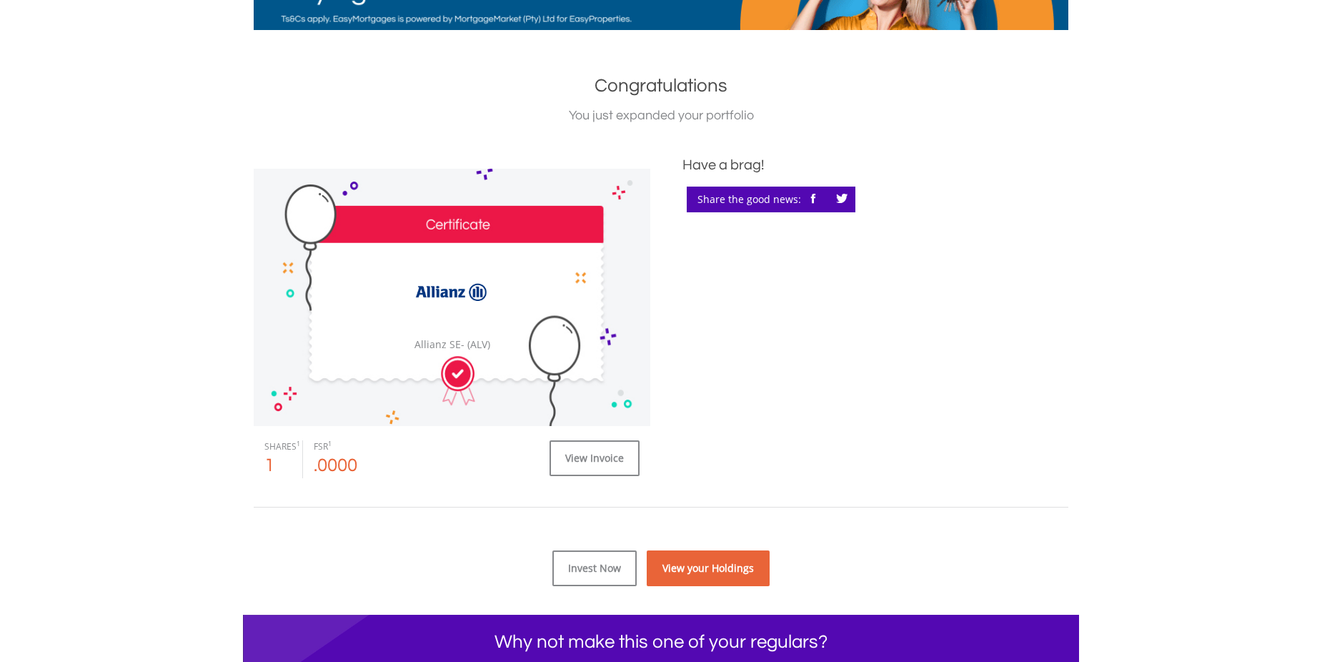
click at [708, 567] on link "View your Holdings" at bounding box center [708, 568] width 123 height 36
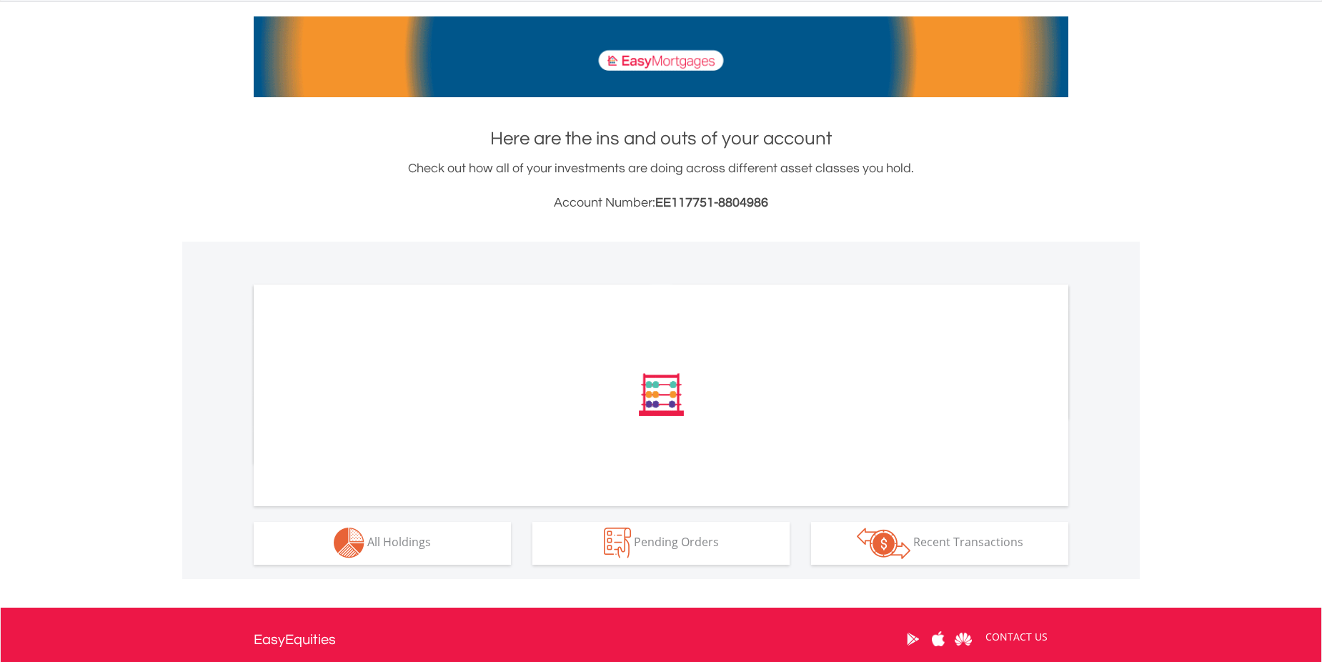
scroll to position [353, 0]
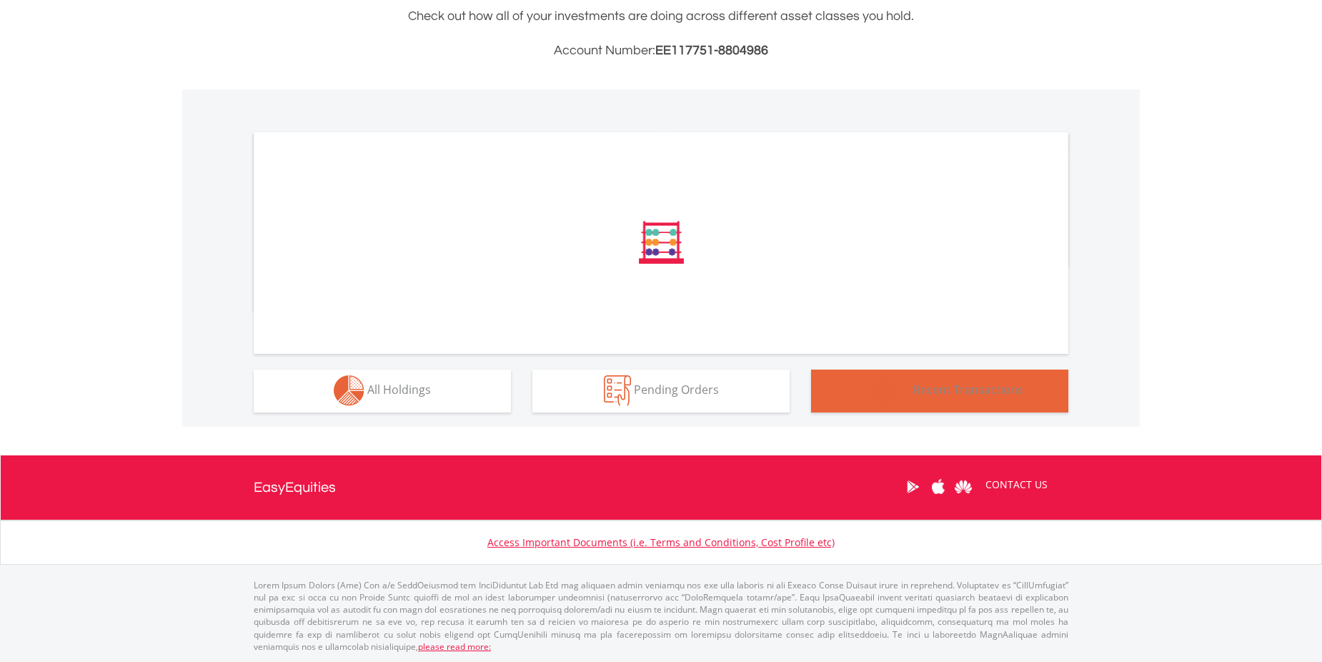
click at [971, 387] on span "Recent Transactions" at bounding box center [968, 390] width 110 height 16
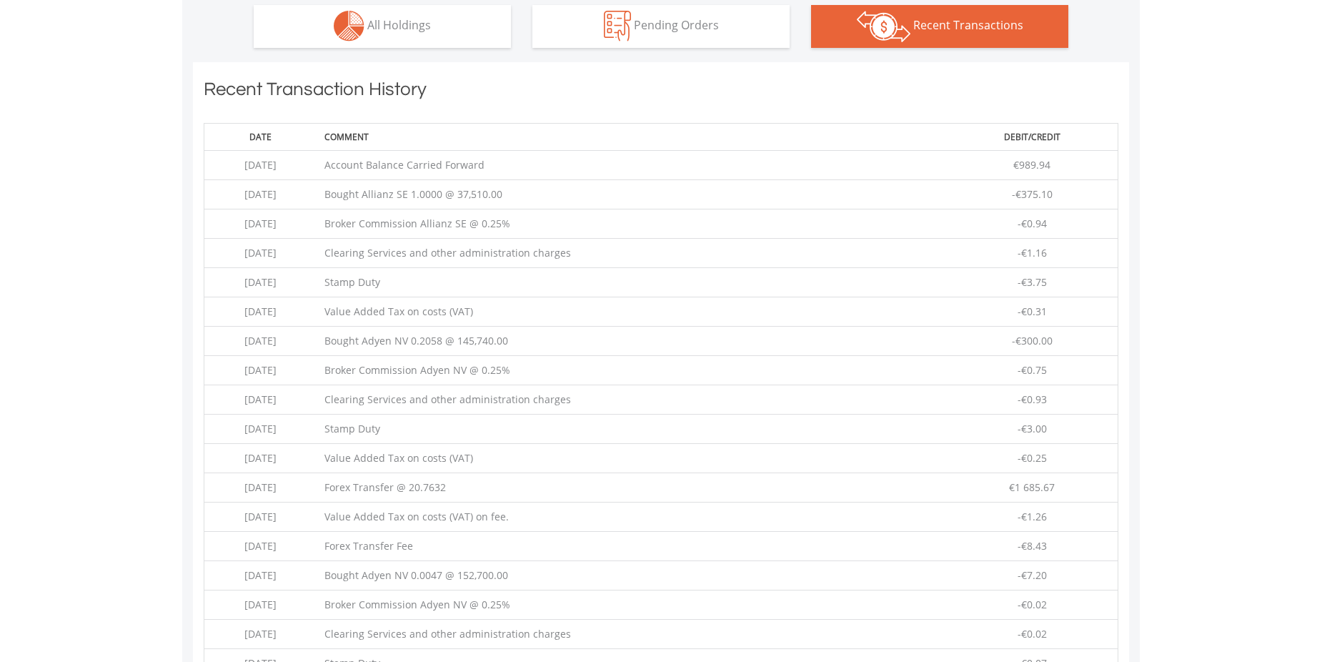
scroll to position [885, 0]
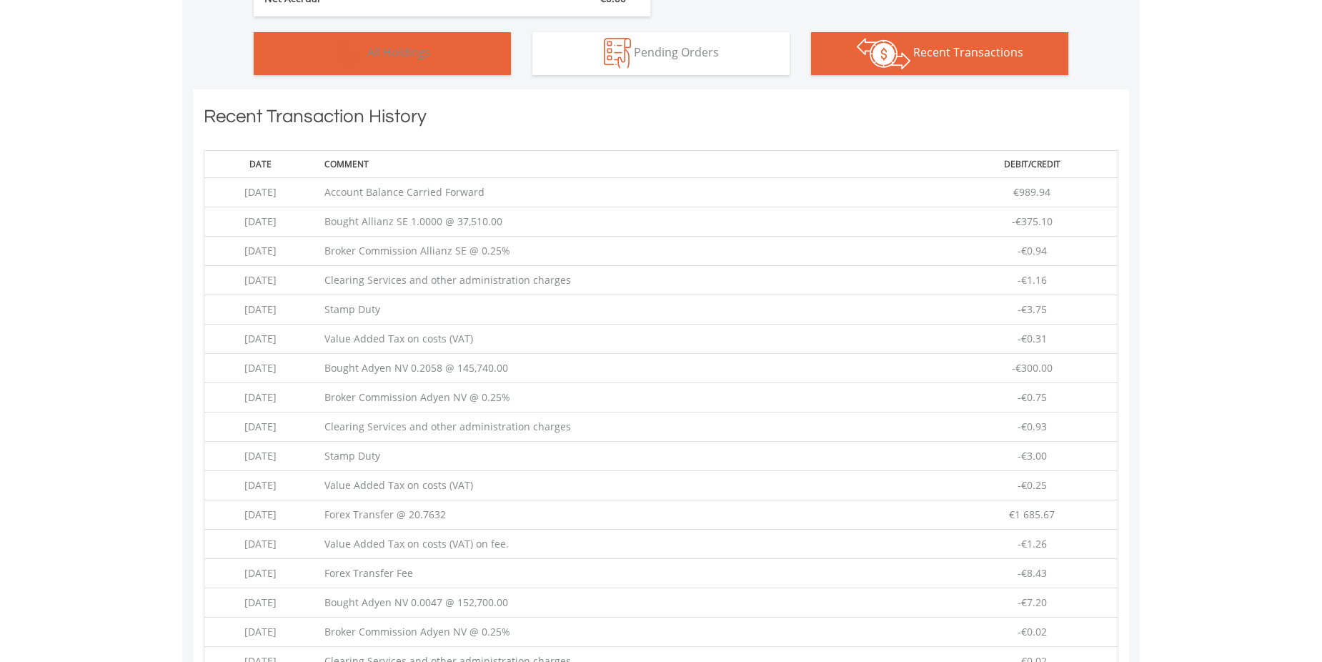
click at [372, 52] on span "All Holdings" at bounding box center [399, 52] width 64 height 16
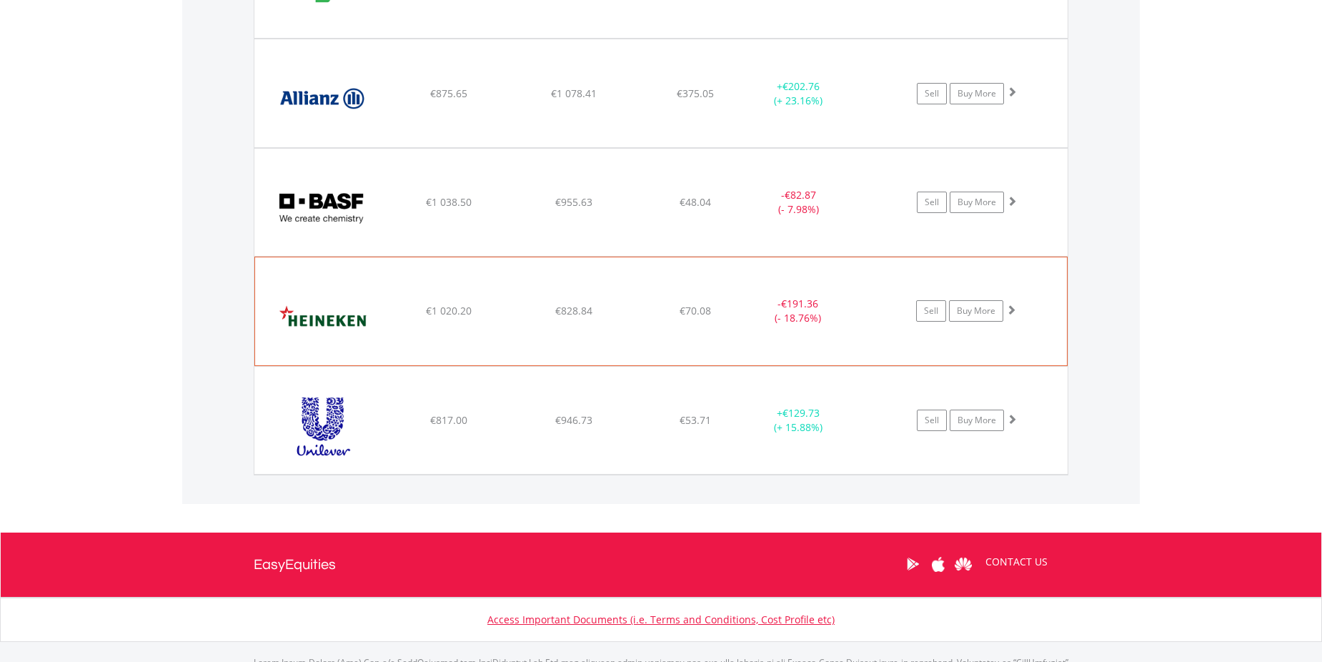
scroll to position [1168, 0]
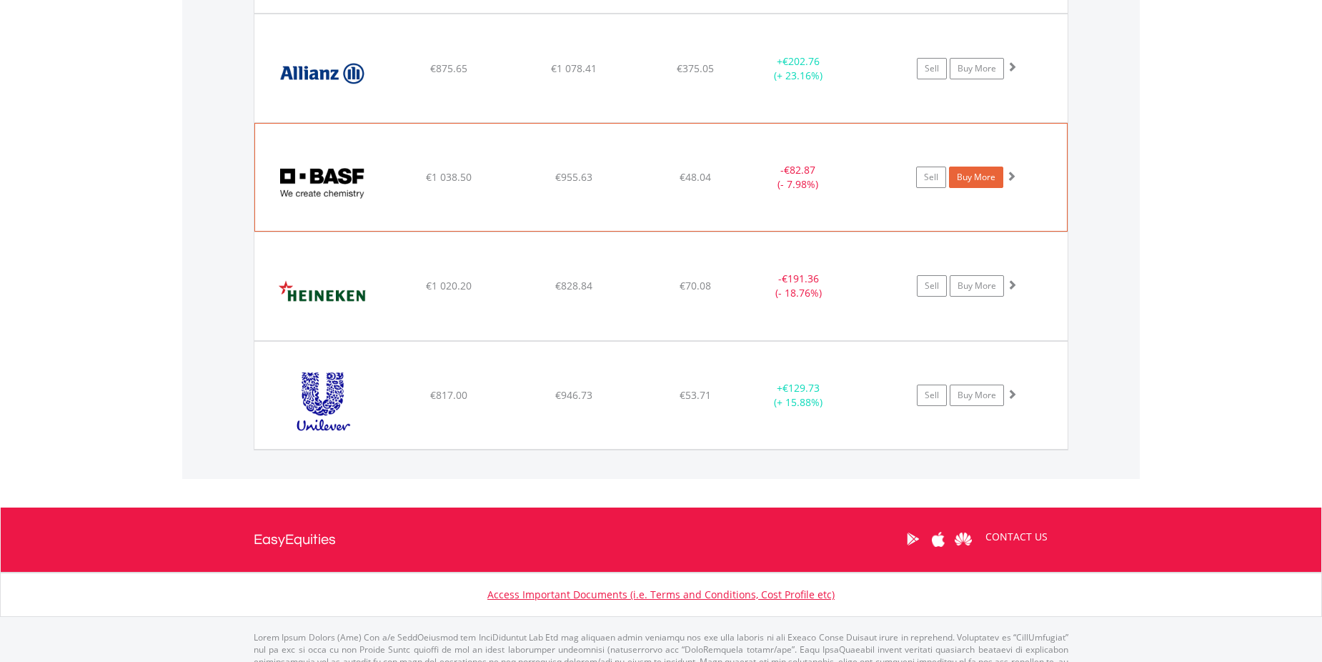
click at [979, 177] on link "Buy More" at bounding box center [976, 177] width 54 height 21
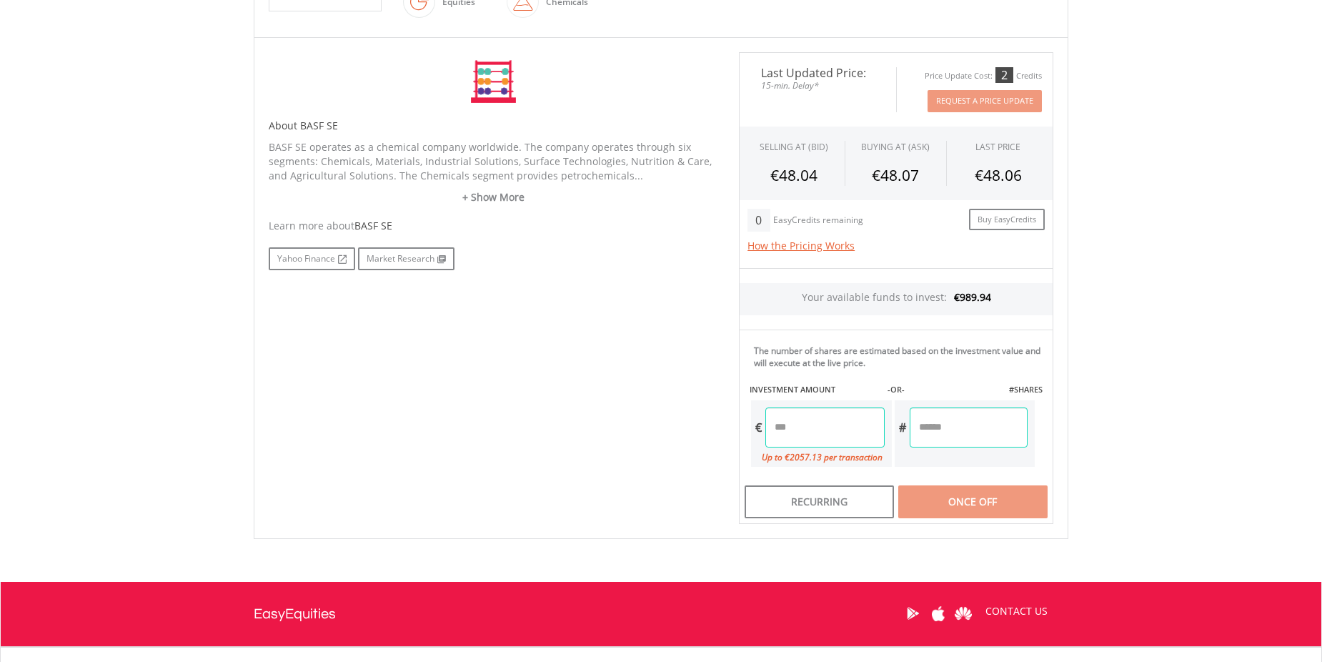
scroll to position [411, 0]
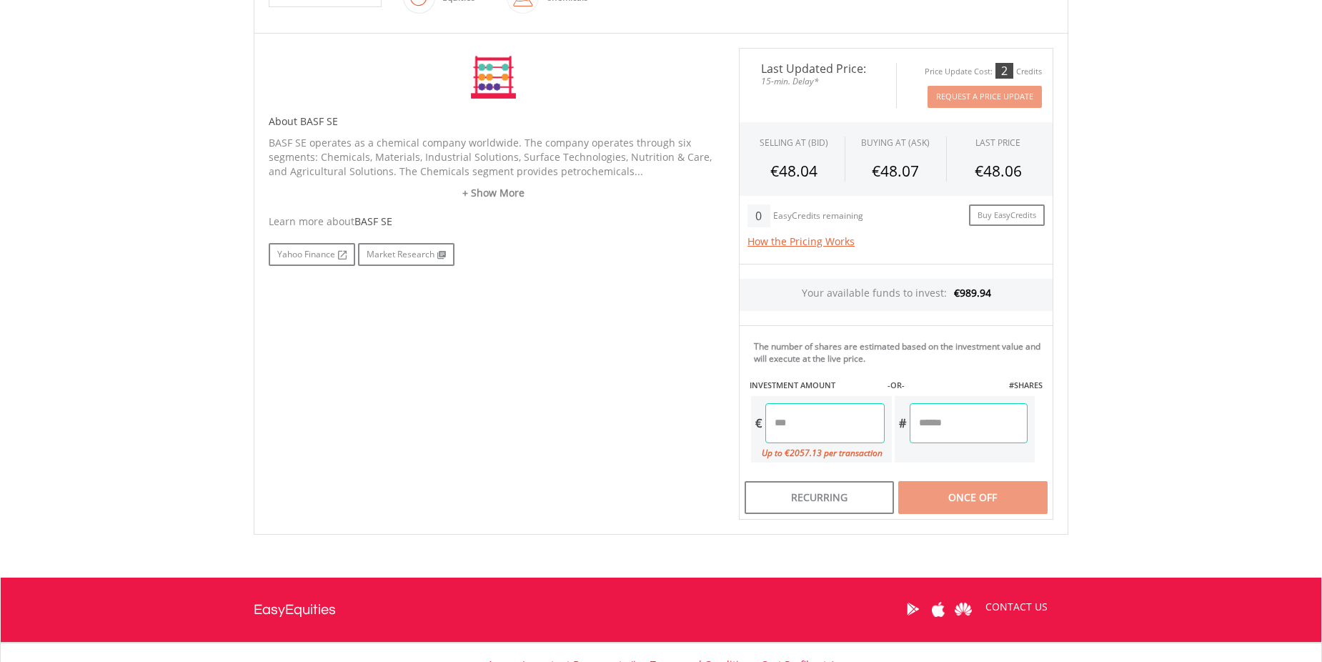
click at [812, 432] on input "number" at bounding box center [824, 423] width 119 height 40
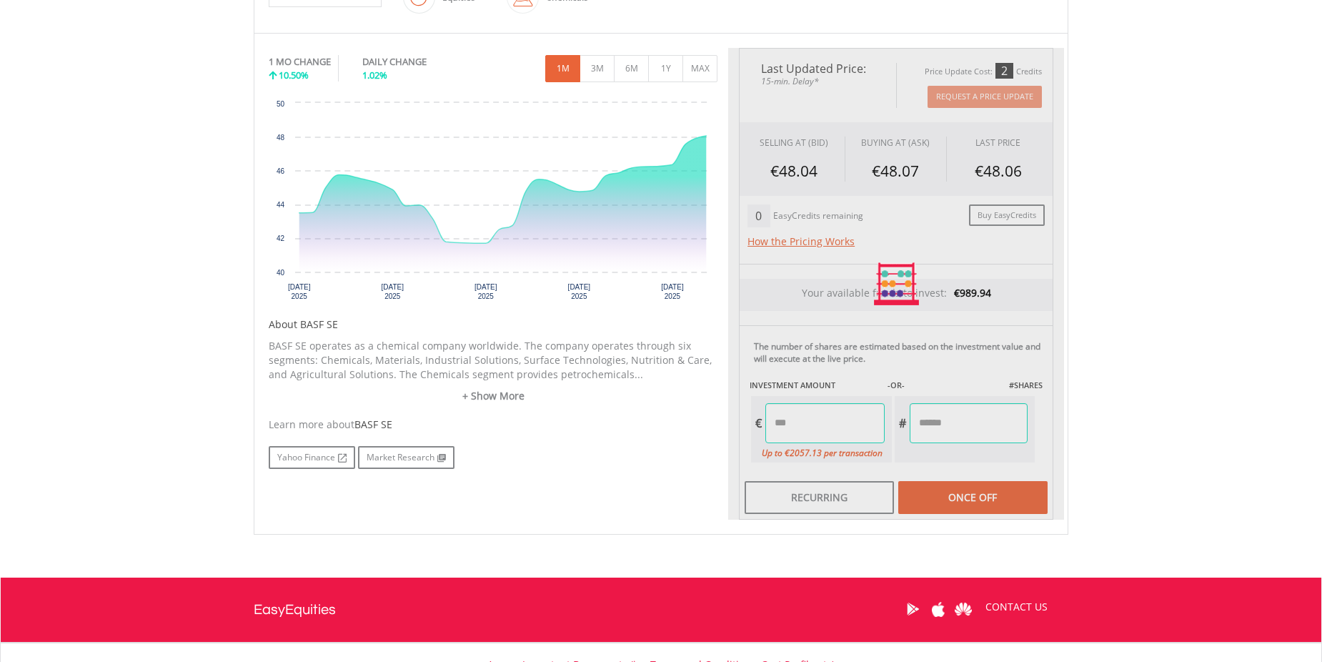
click at [960, 430] on div "Last Updated Price: 15-min. Delay* Price Update Cost: 2 Credits Request A Price…" at bounding box center [896, 284] width 336 height 472
type input "******"
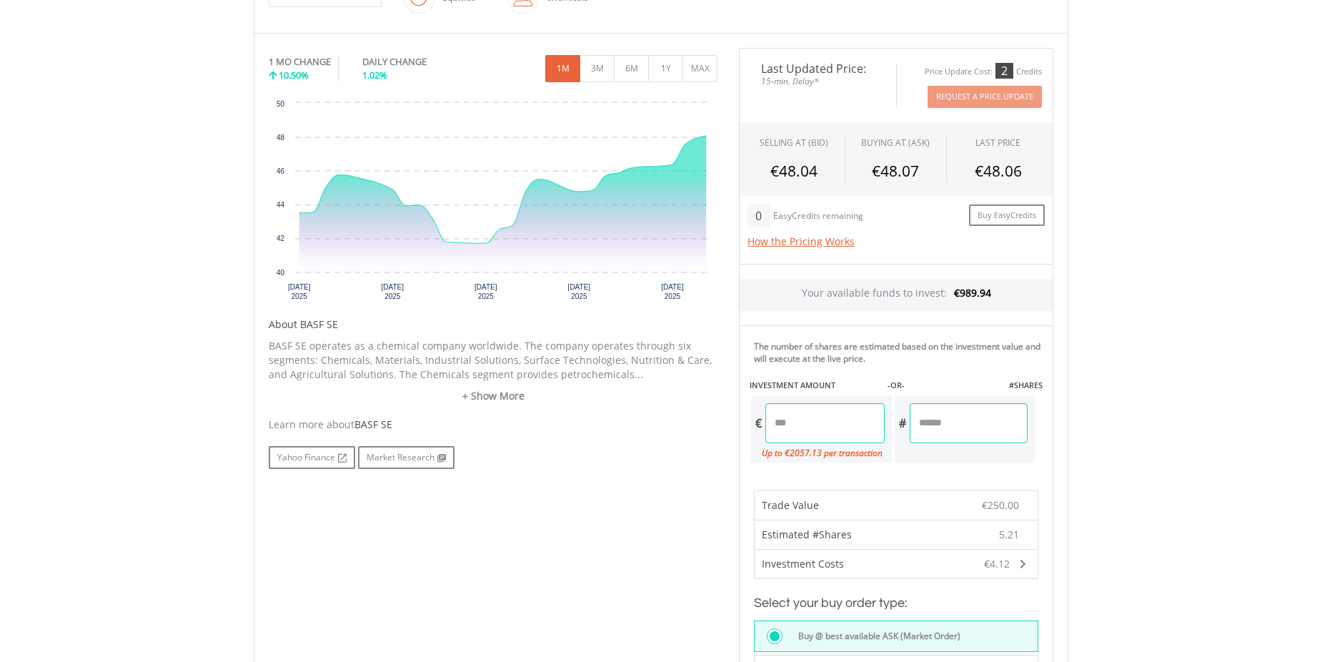
drag, startPoint x: 960, startPoint y: 421, endPoint x: 914, endPoint y: 416, distance: 46.7
click at [915, 416] on input "******" at bounding box center [969, 423] width 119 height 40
type input "*"
type input "******"
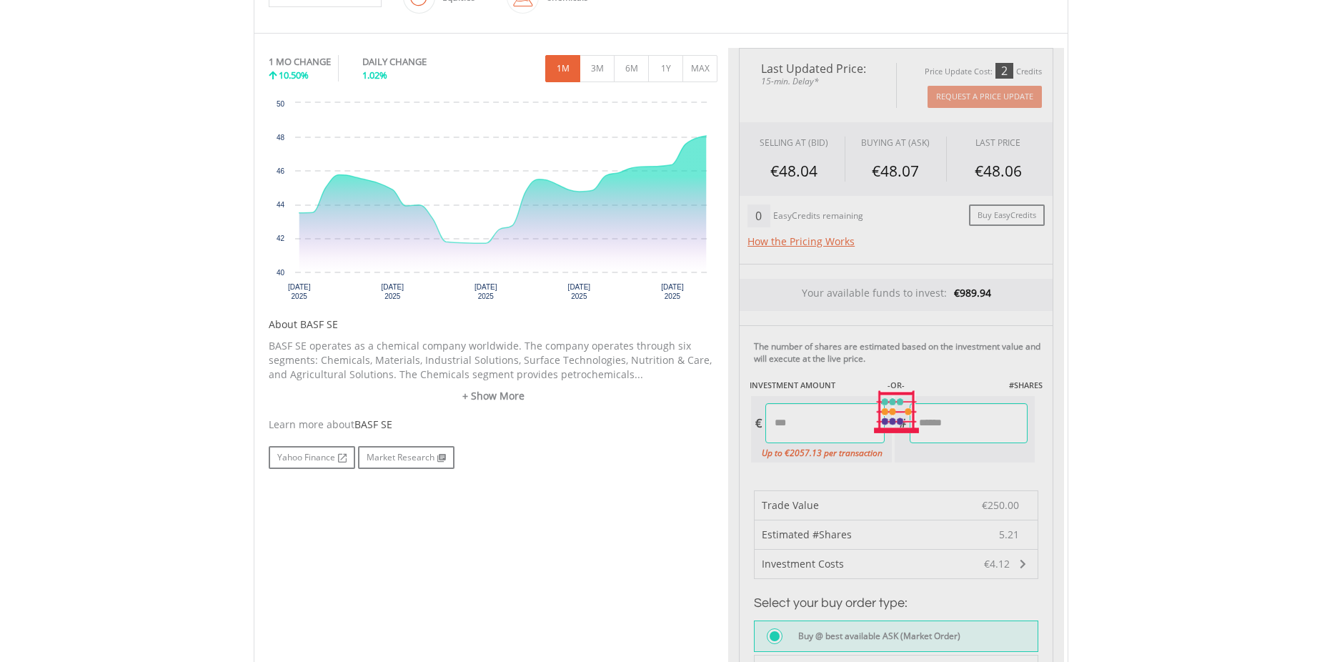
click at [1136, 414] on body "My Investments Invest Now New Listings Sell My Recurring Investments Pending Or…" at bounding box center [661, 338] width 1322 height 1499
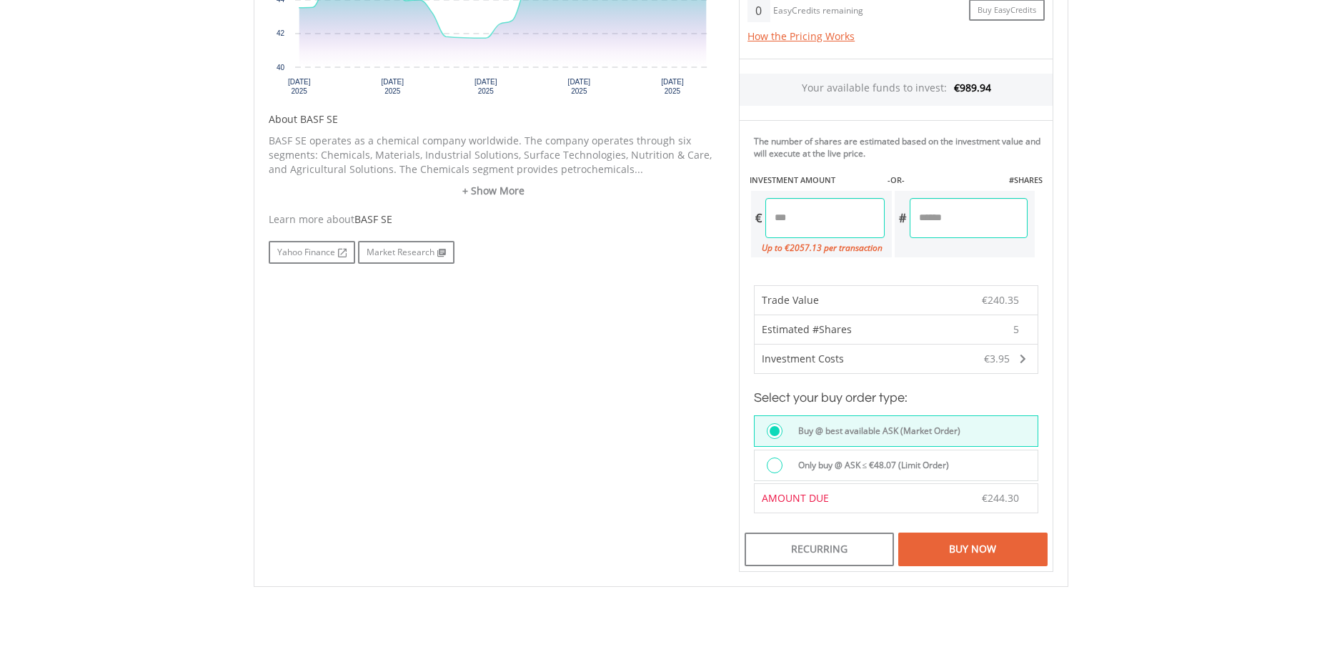
scroll to position [643, 0]
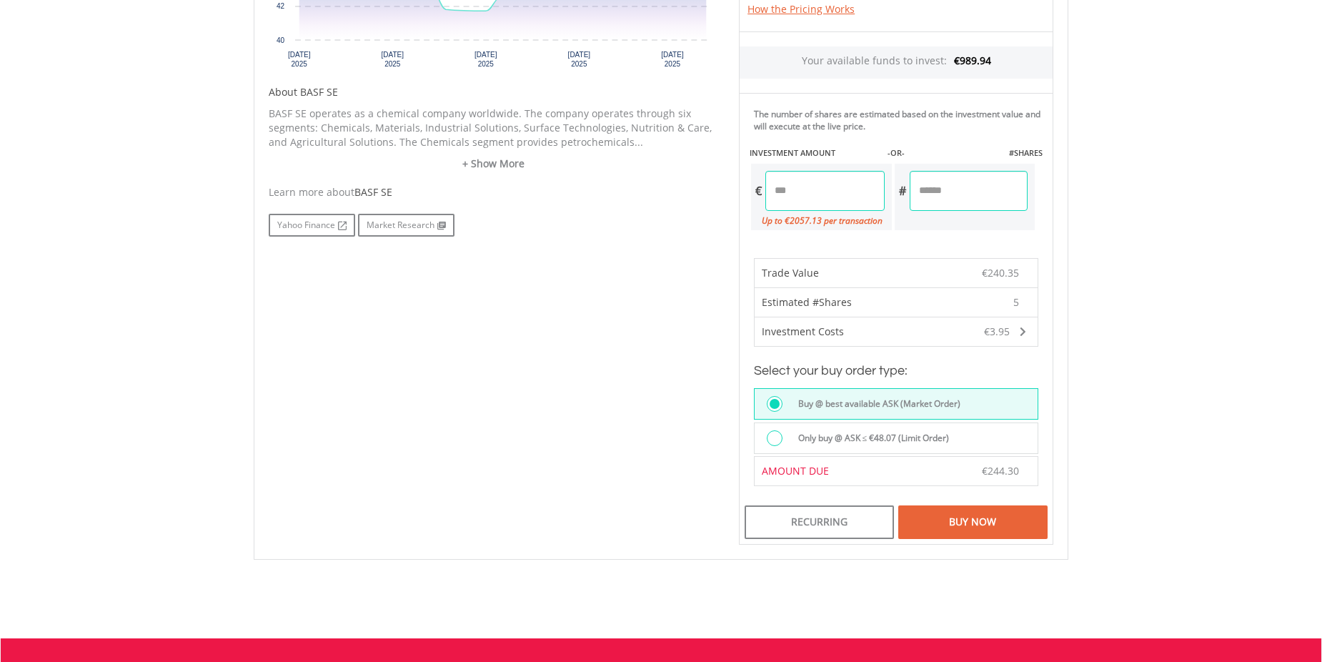
click at [976, 516] on div "Buy Now" at bounding box center [972, 521] width 149 height 33
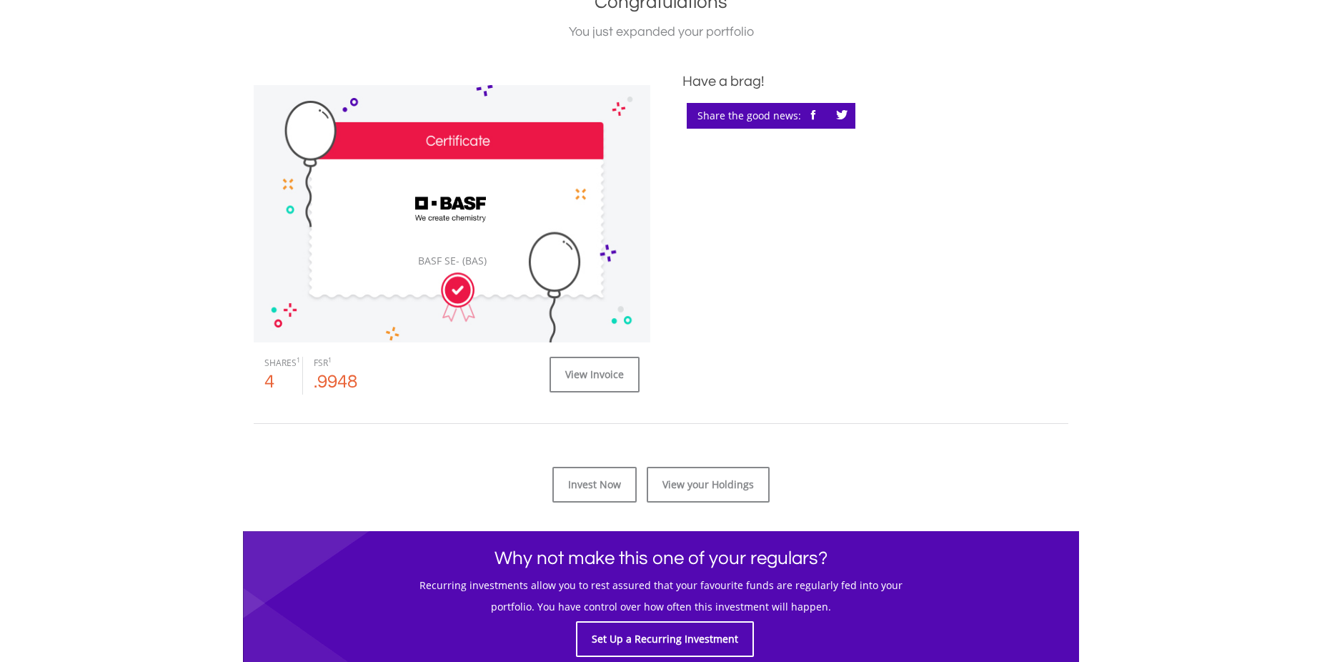
scroll to position [357, 0]
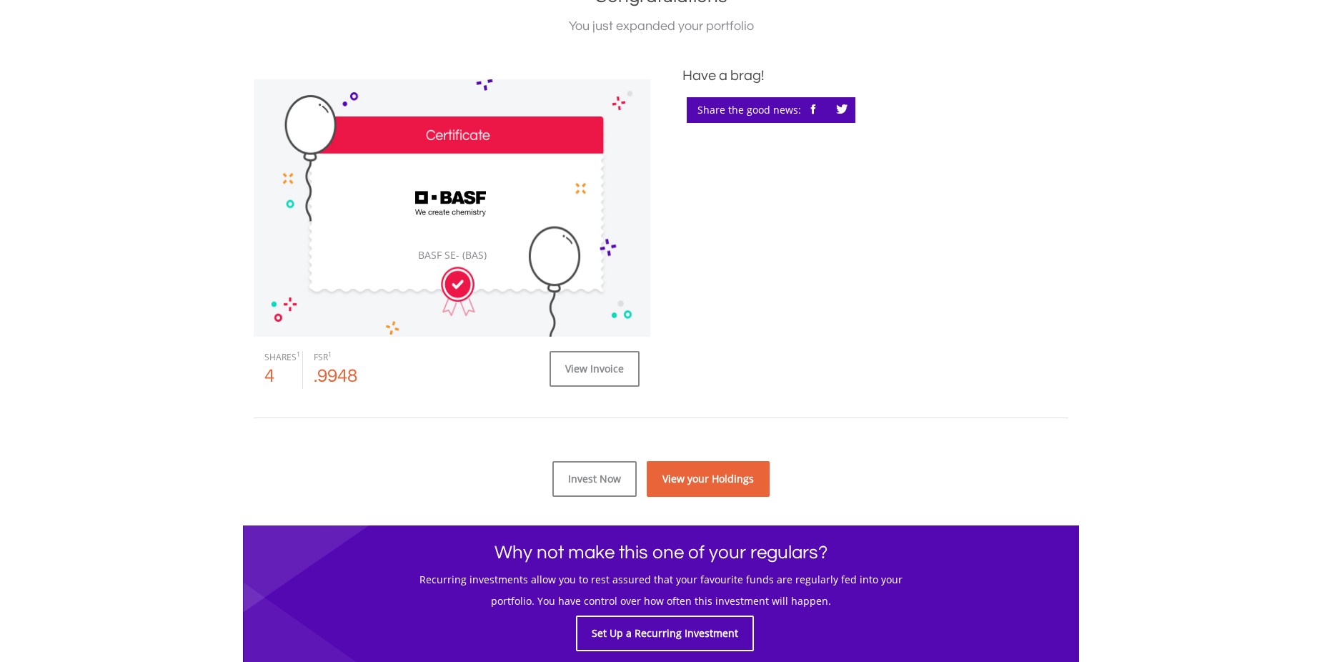
click at [720, 485] on link "View your Holdings" at bounding box center [708, 479] width 123 height 36
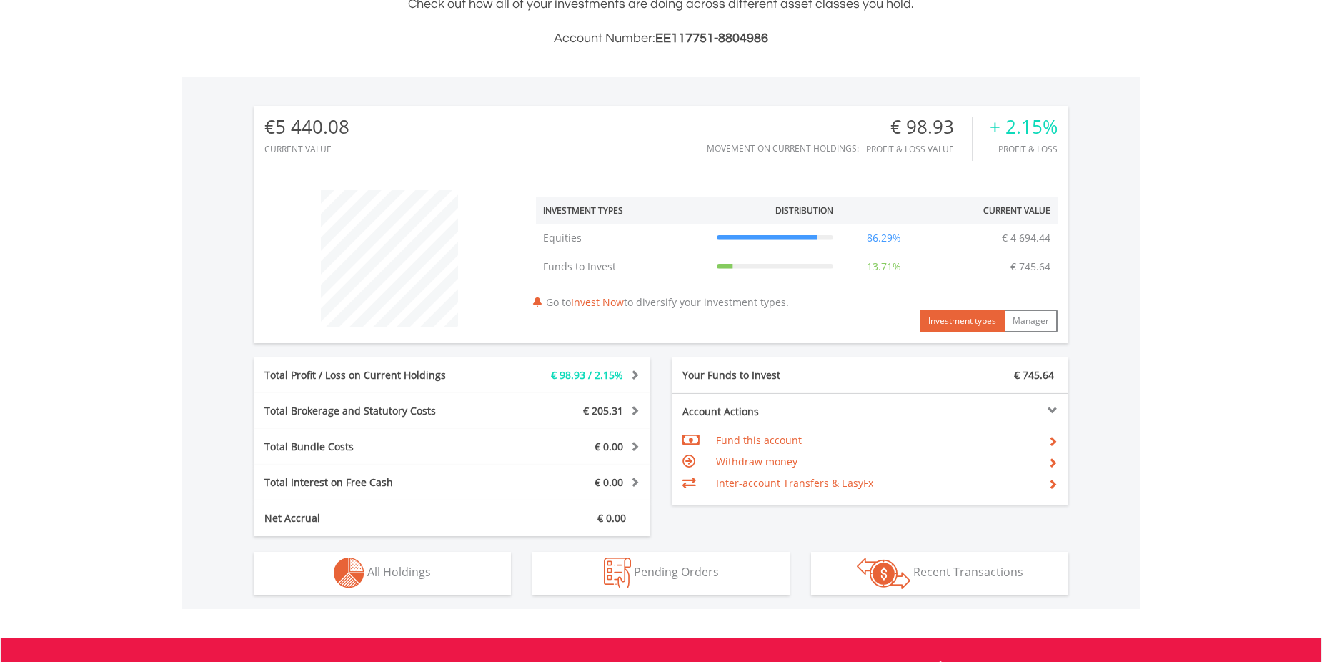
scroll to position [429, 0]
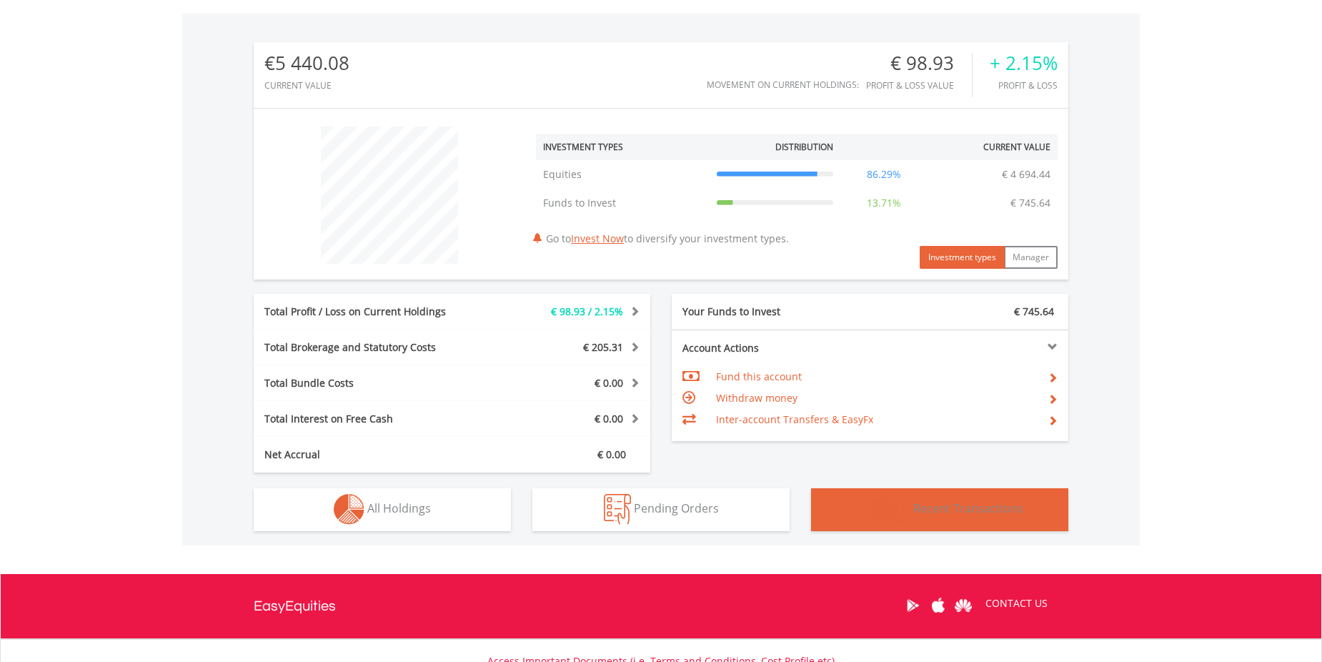
click at [948, 514] on span "Recent Transactions" at bounding box center [968, 508] width 110 height 16
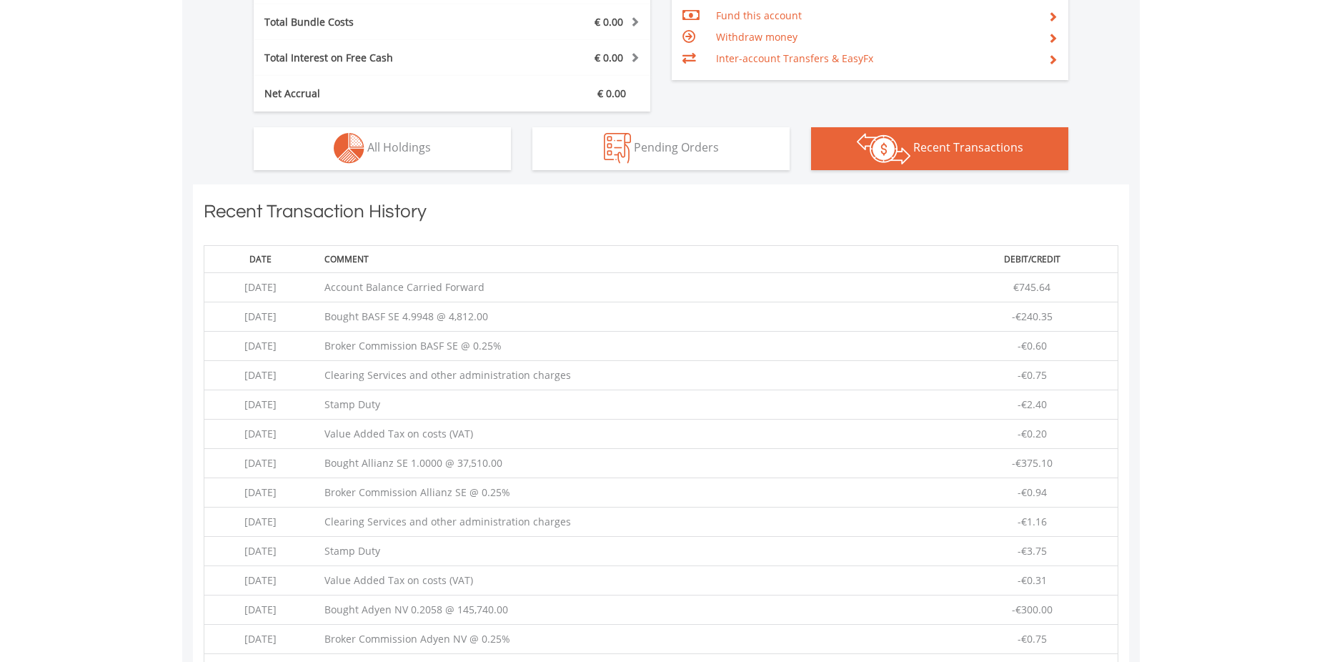
scroll to position [974, 0]
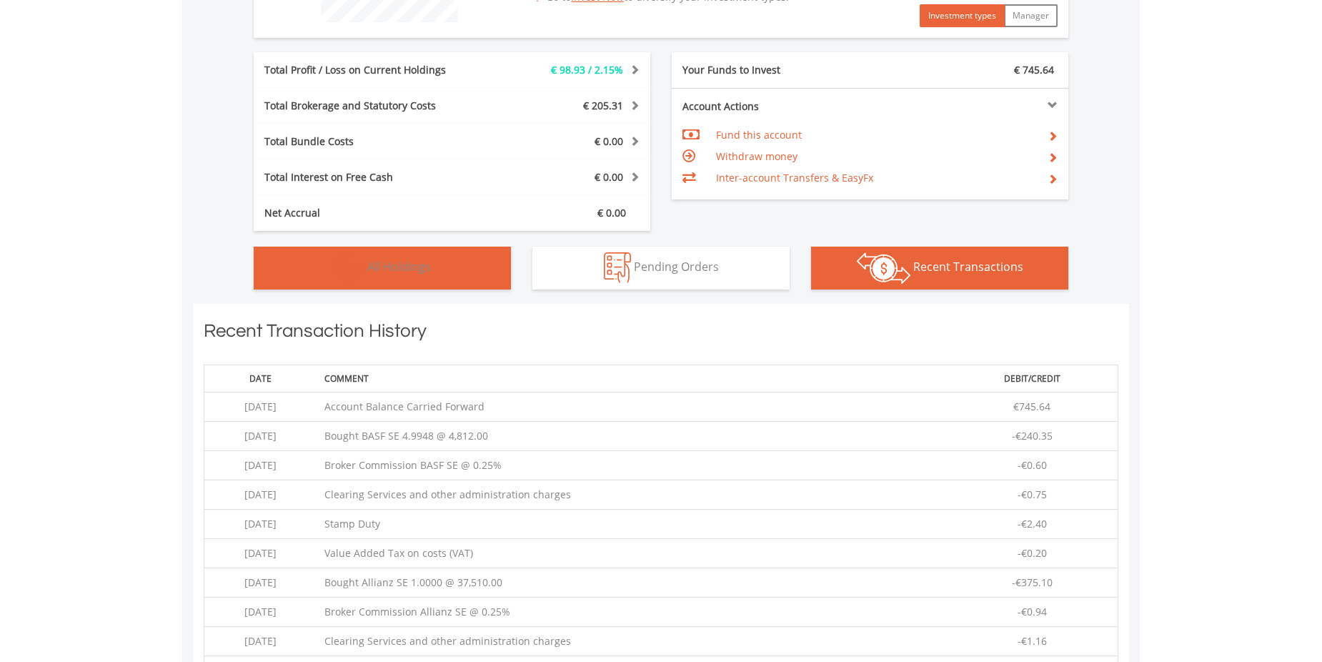
drag, startPoint x: 387, startPoint y: 265, endPoint x: 390, endPoint y: 272, distance: 7.7
click at [387, 265] on span "All Holdings" at bounding box center [399, 267] width 64 height 16
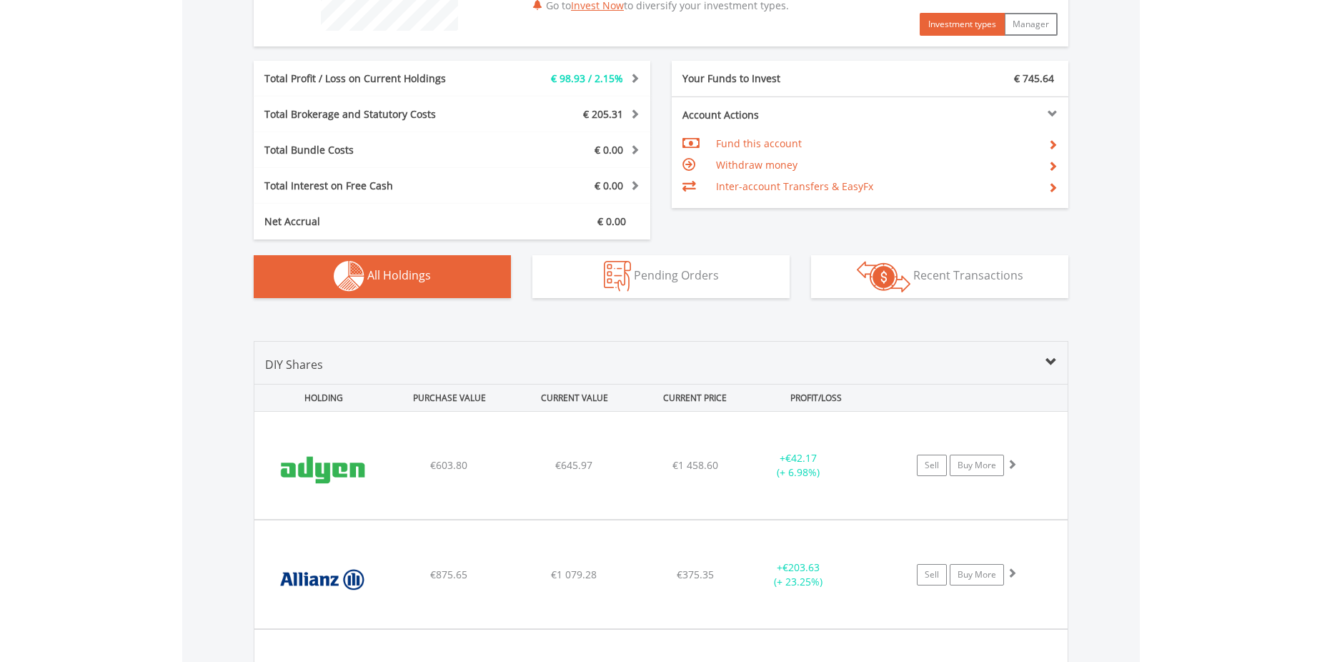
scroll to position [1003, 0]
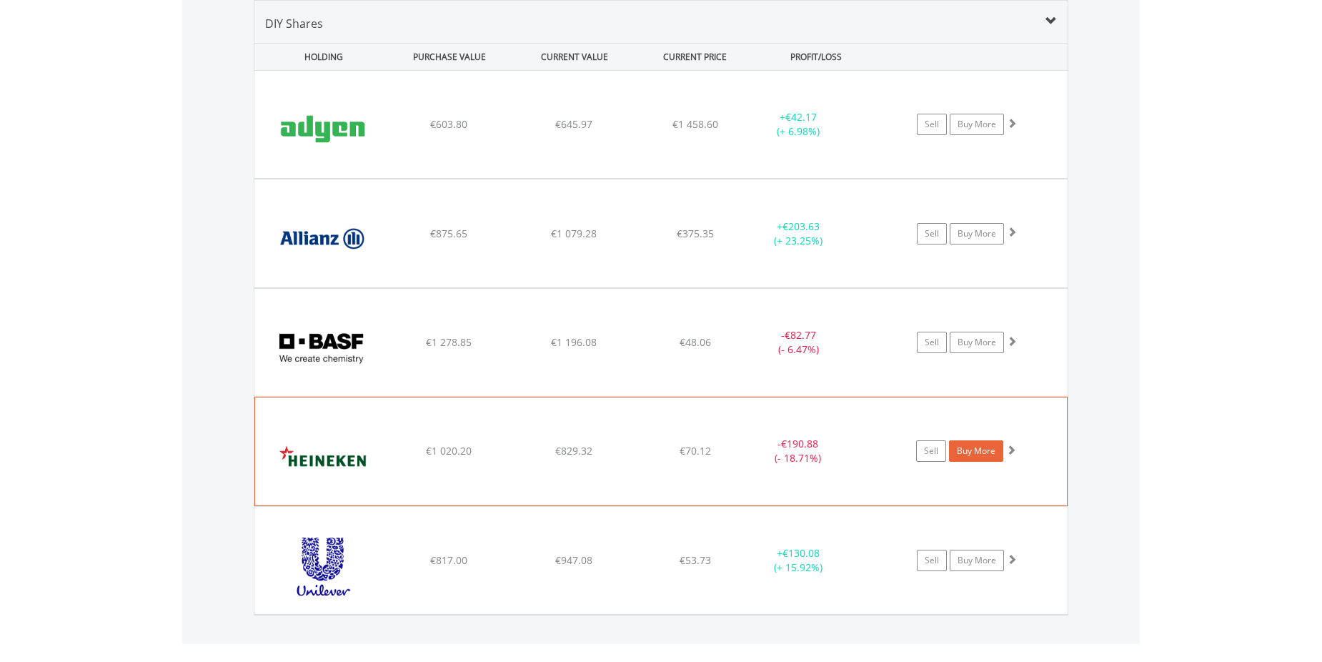
click at [979, 447] on link "Buy More" at bounding box center [976, 450] width 54 height 21
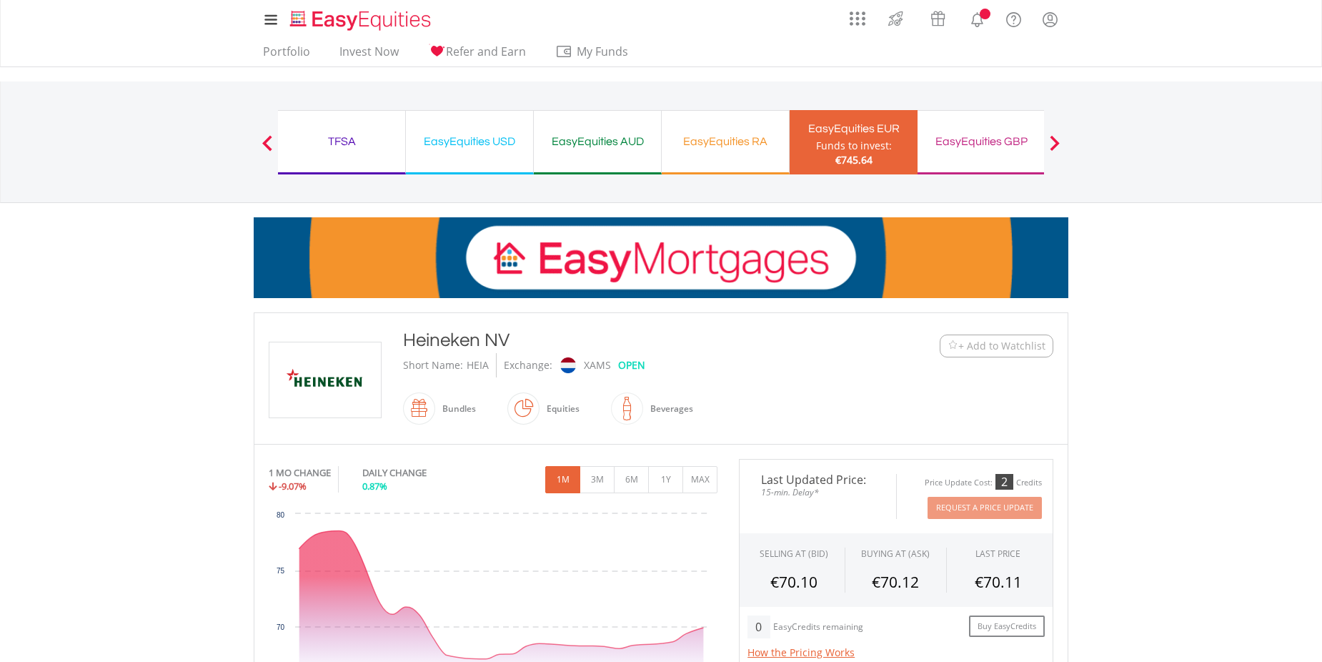
scroll to position [357, 0]
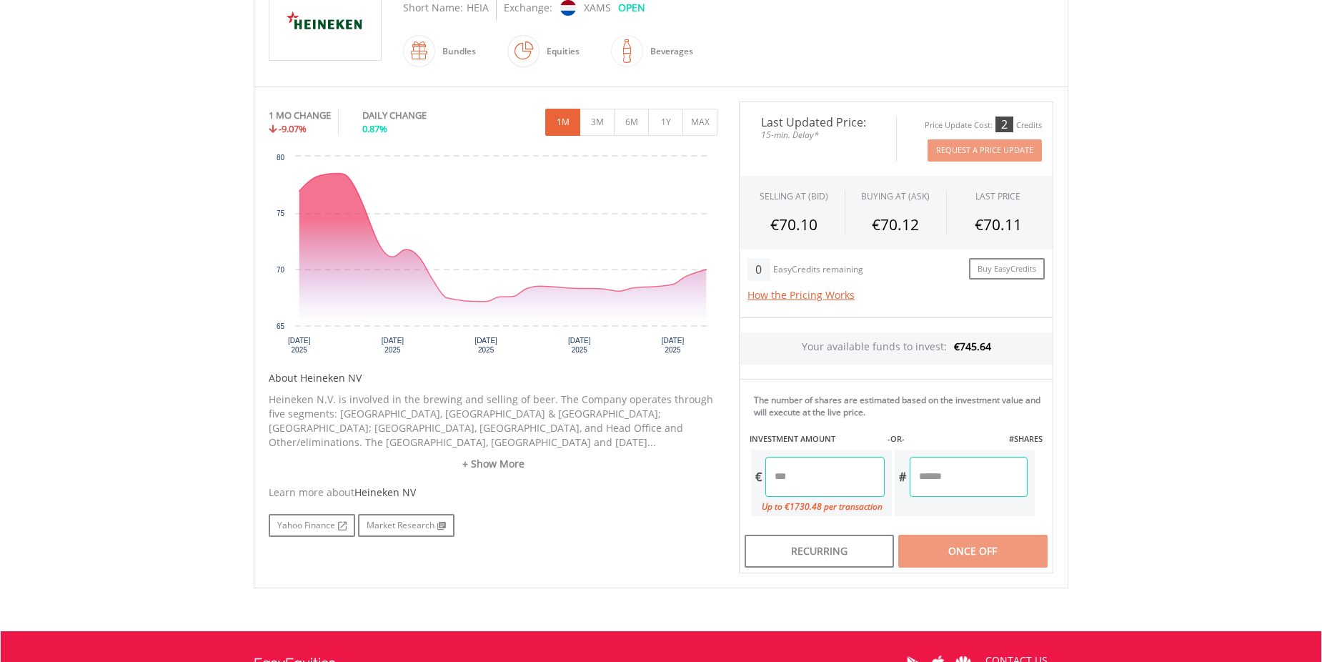
click at [820, 476] on input "number" at bounding box center [824, 477] width 119 height 40
type input "******"
click at [928, 465] on div "Last Updated Price: 15-min. Delay* Price Update Cost: 2 Credits Request A Price…" at bounding box center [896, 337] width 336 height 472
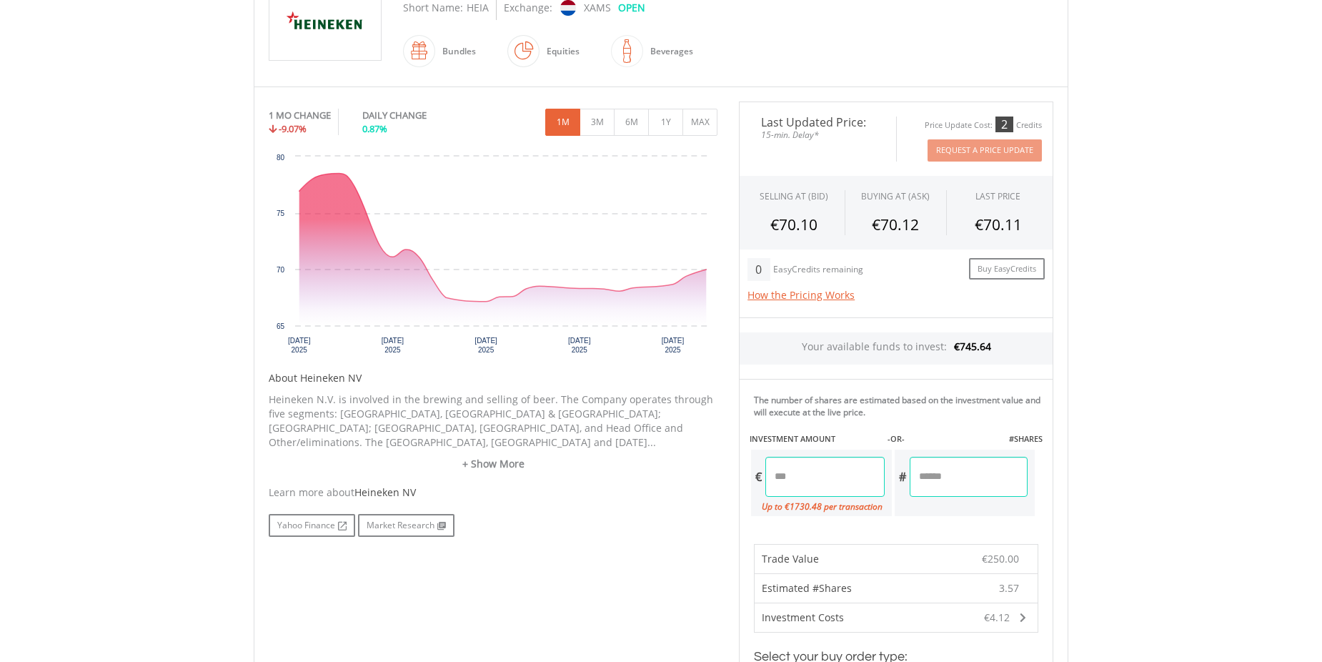
drag, startPoint x: 934, startPoint y: 478, endPoint x: 900, endPoint y: 478, distance: 34.3
click at [900, 478] on div "# ******" at bounding box center [962, 477] width 134 height 40
type input "***"
click at [1212, 469] on body "My Investments Invest Now New Listings Sell My Recurring Investments Pending Or…" at bounding box center [661, 392] width 1322 height 1499
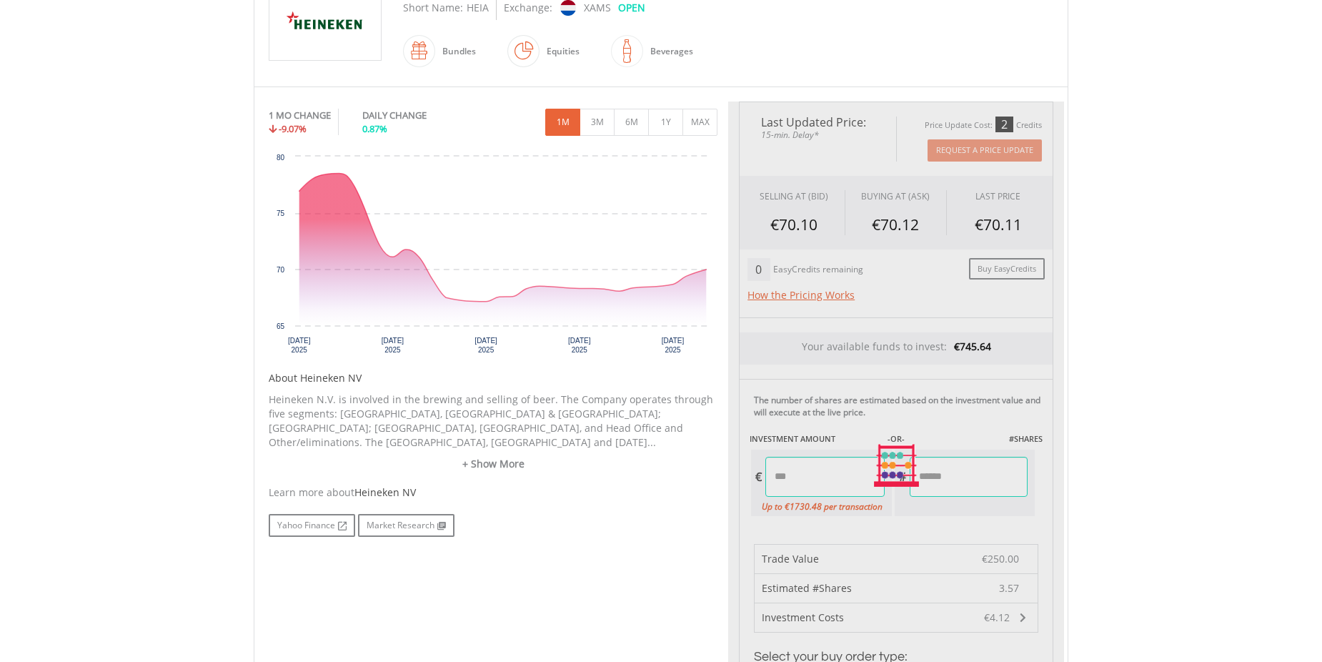
type input "******"
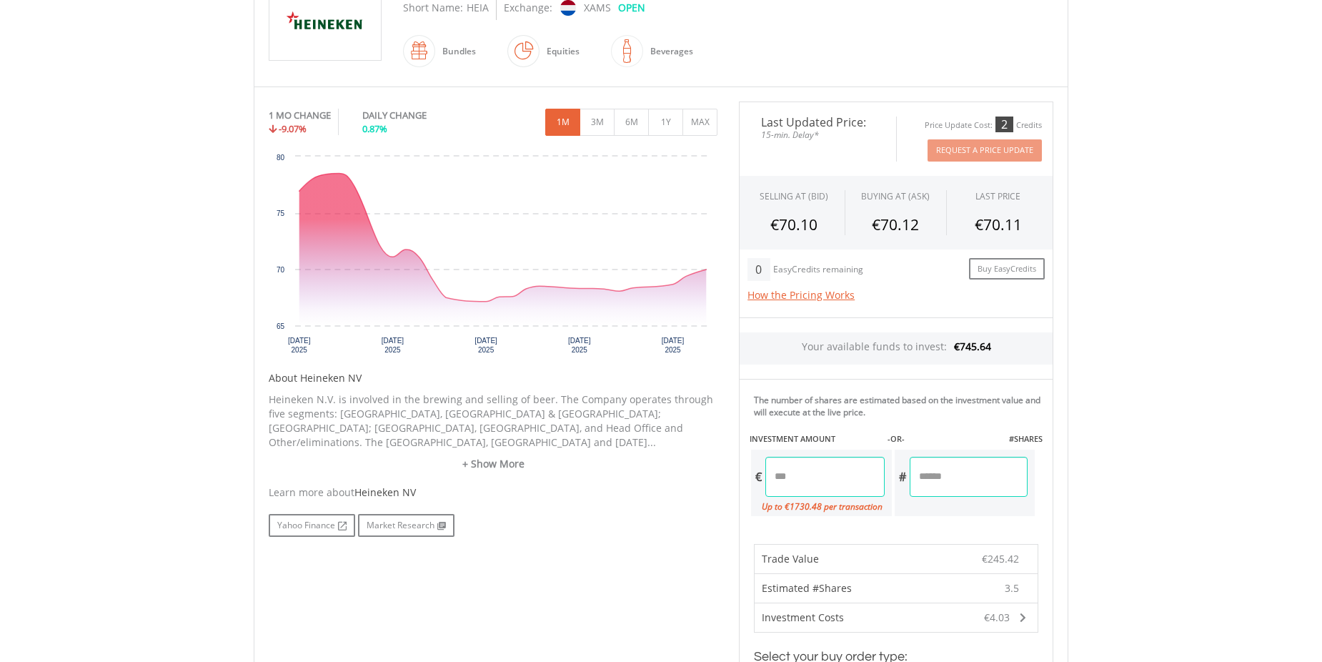
drag, startPoint x: 968, startPoint y: 475, endPoint x: 905, endPoint y: 477, distance: 62.2
click at [905, 477] on div "# ***" at bounding box center [962, 477] width 134 height 40
type input "*"
click at [1178, 447] on body "My Investments Invest Now New Listings Sell My Recurring Investments Pending Or…" at bounding box center [661, 392] width 1322 height 1499
type input "******"
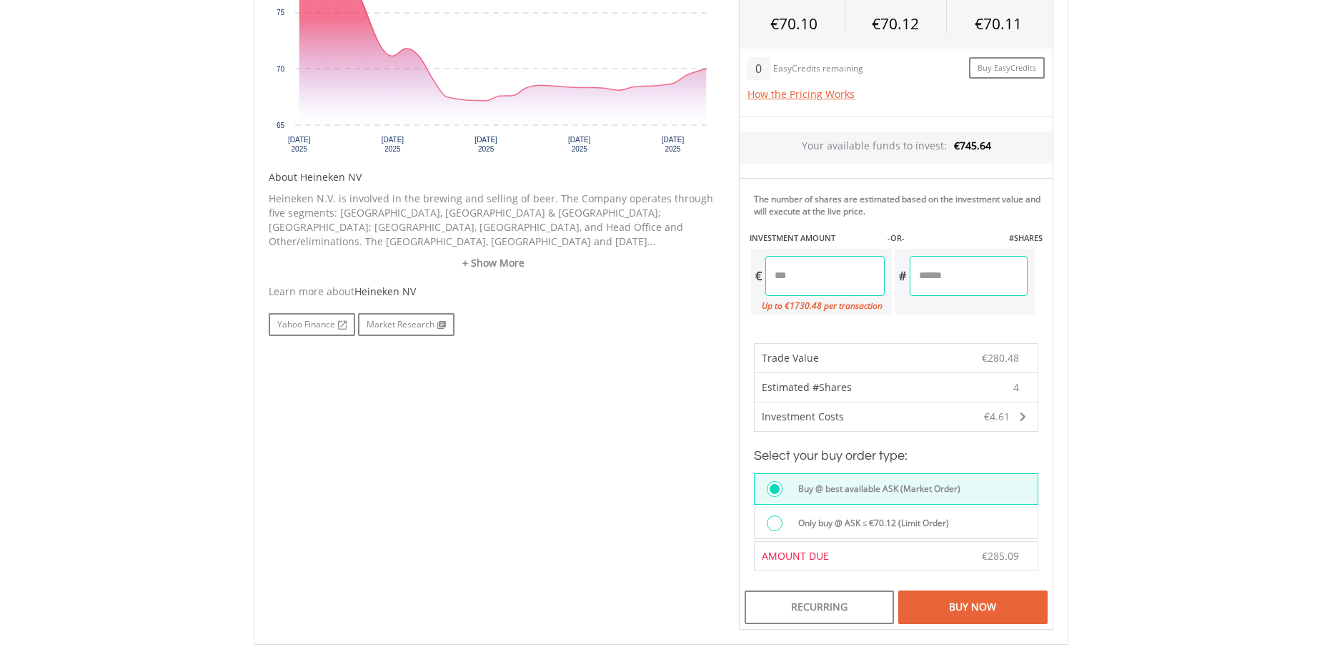
scroll to position [643, 0]
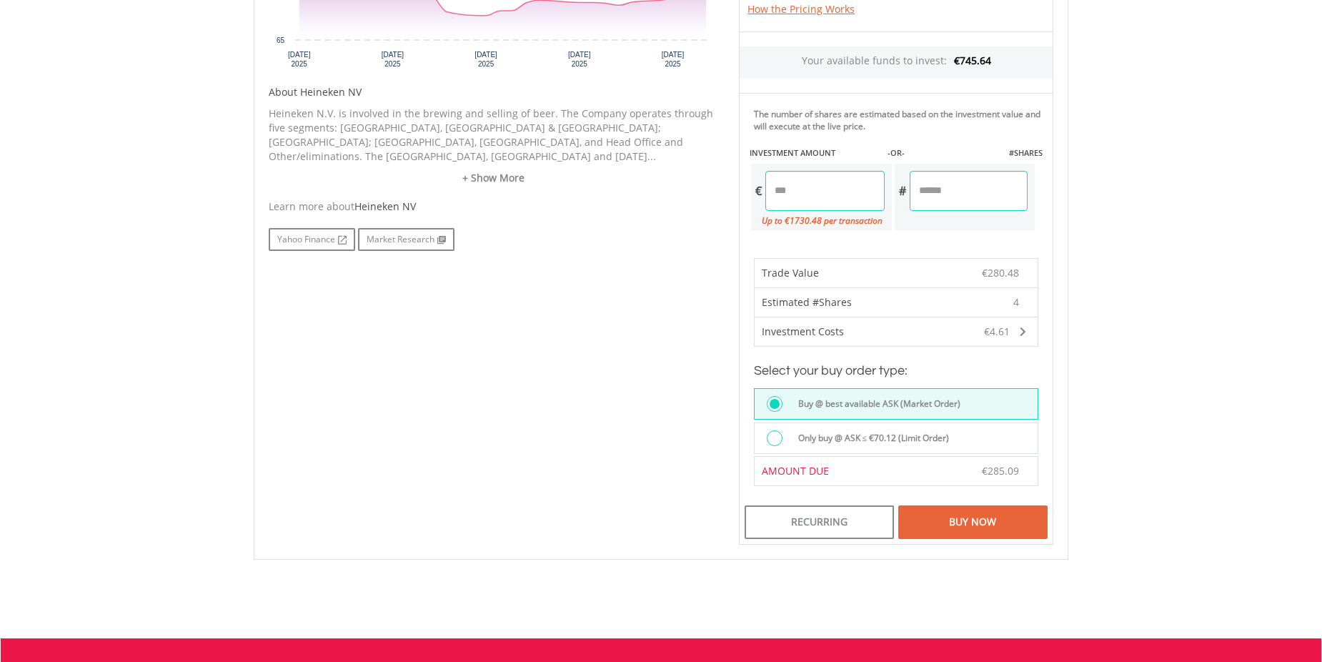
click at [948, 527] on div "Buy Now" at bounding box center [972, 521] width 149 height 33
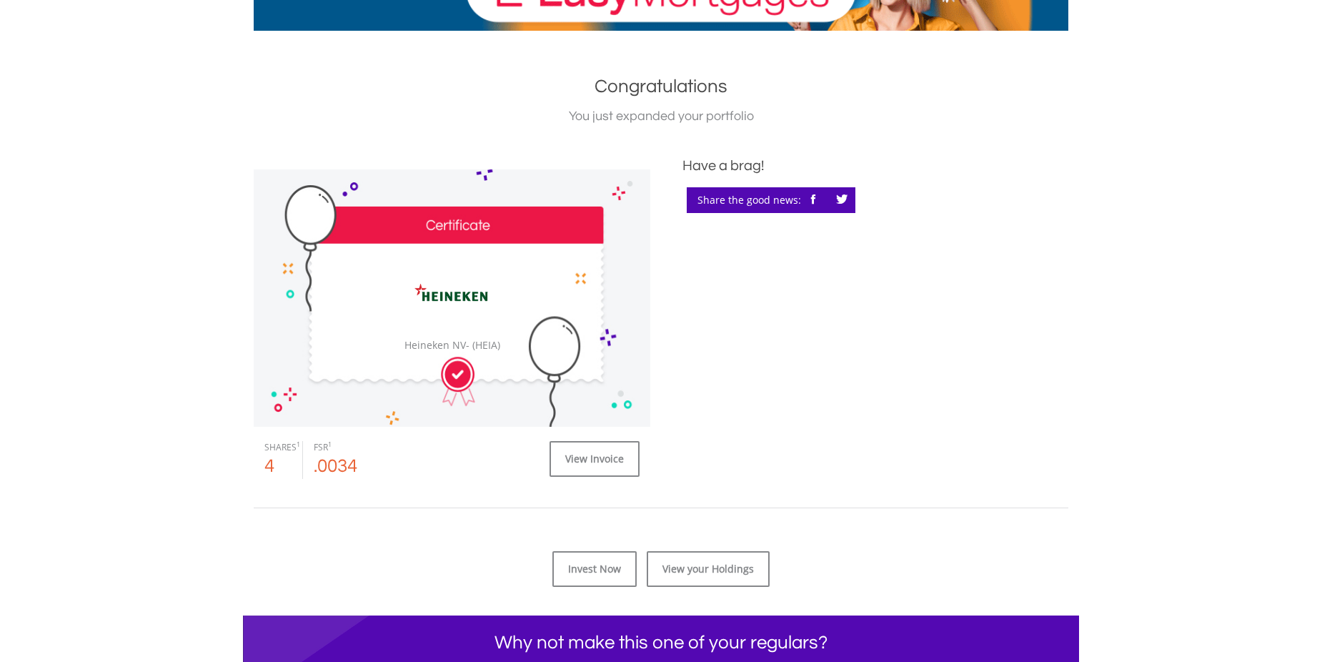
scroll to position [304, 0]
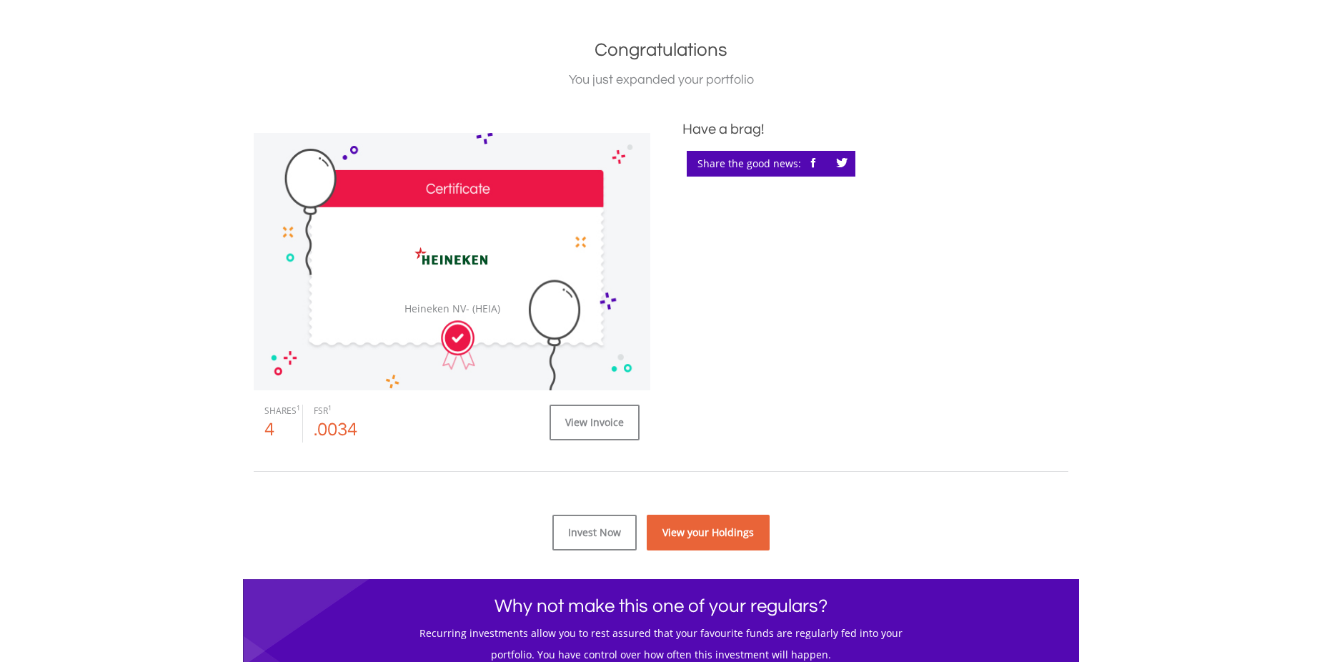
click at [704, 523] on link "View your Holdings" at bounding box center [708, 533] width 123 height 36
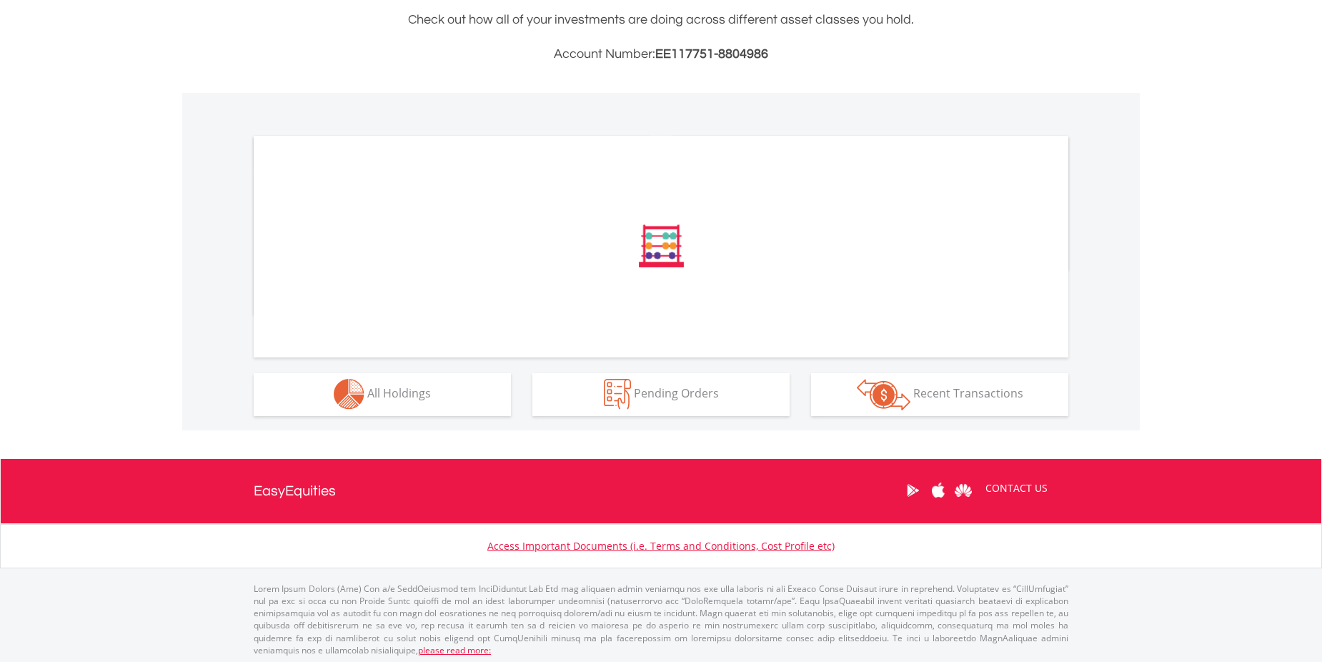
scroll to position [353, 0]
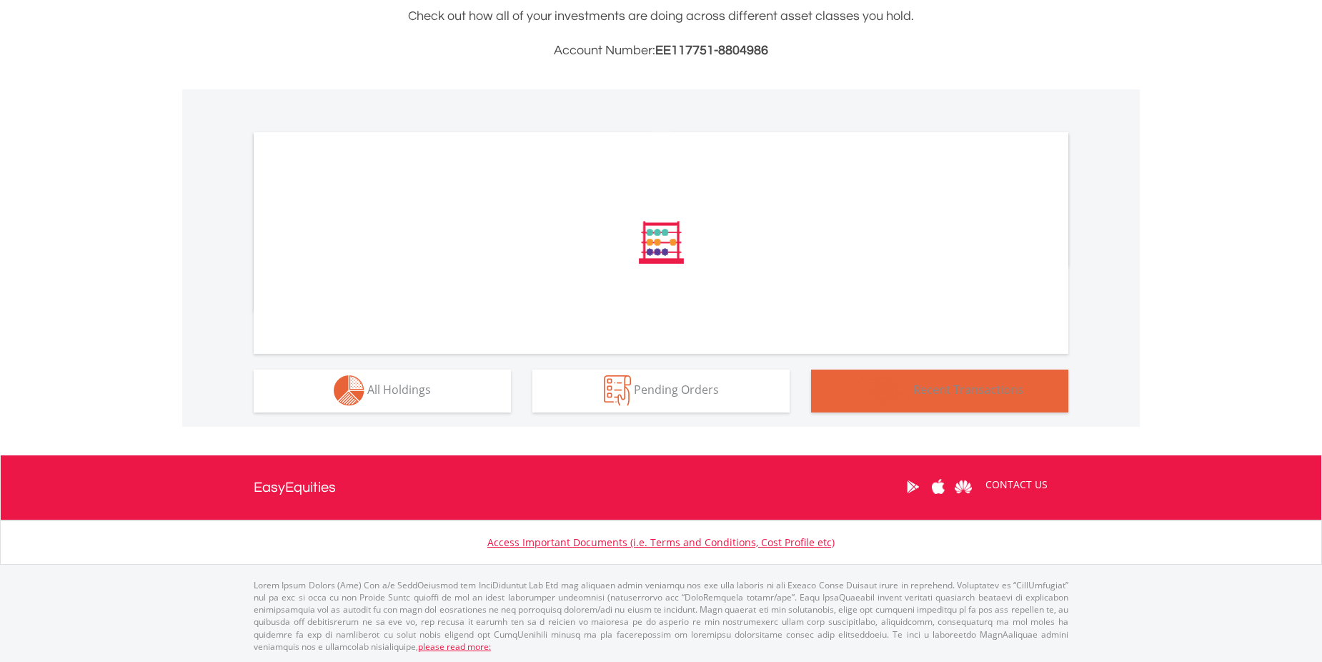
click at [951, 395] on span "Recent Transactions" at bounding box center [968, 390] width 110 height 16
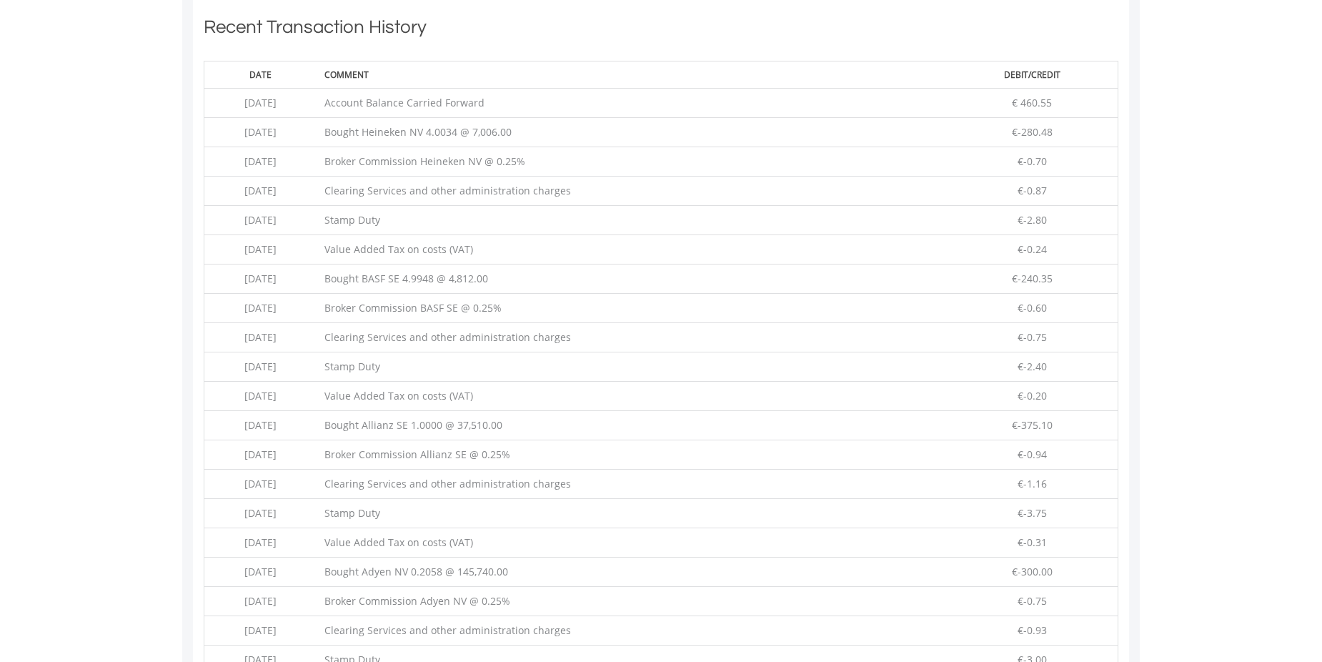
scroll to position [137, 272]
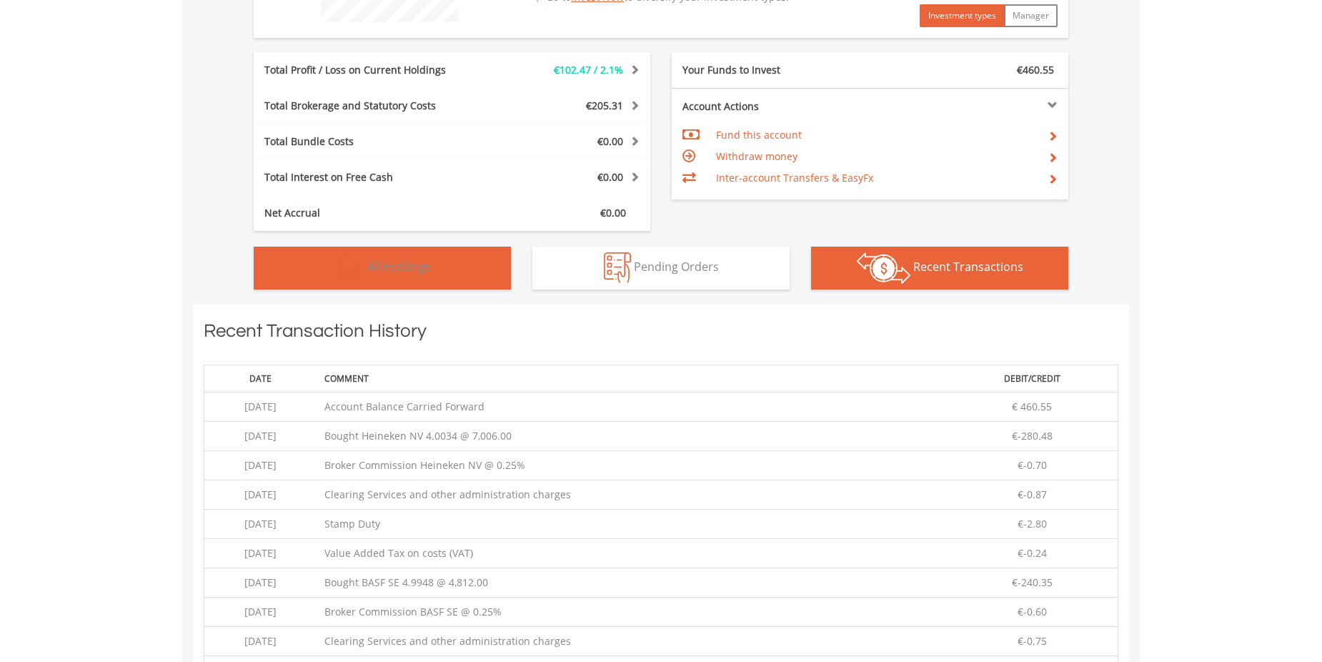
click at [392, 270] on span "All Holdings" at bounding box center [399, 267] width 64 height 16
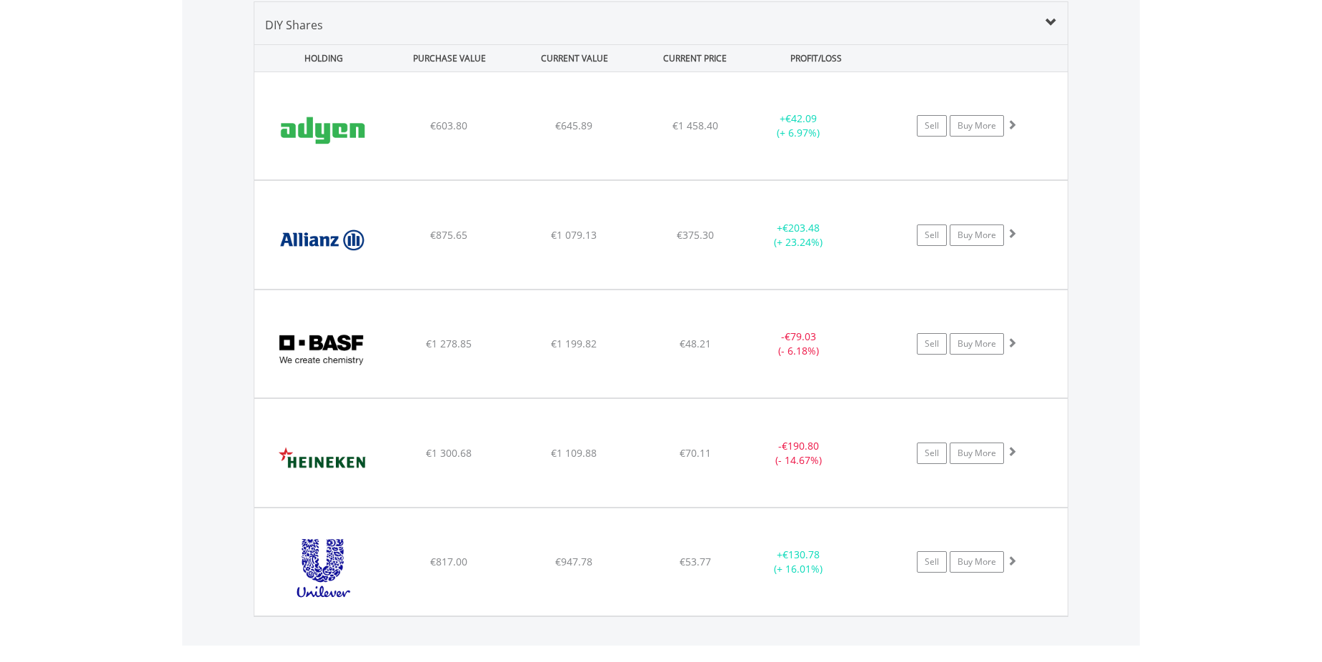
scroll to position [1003, 0]
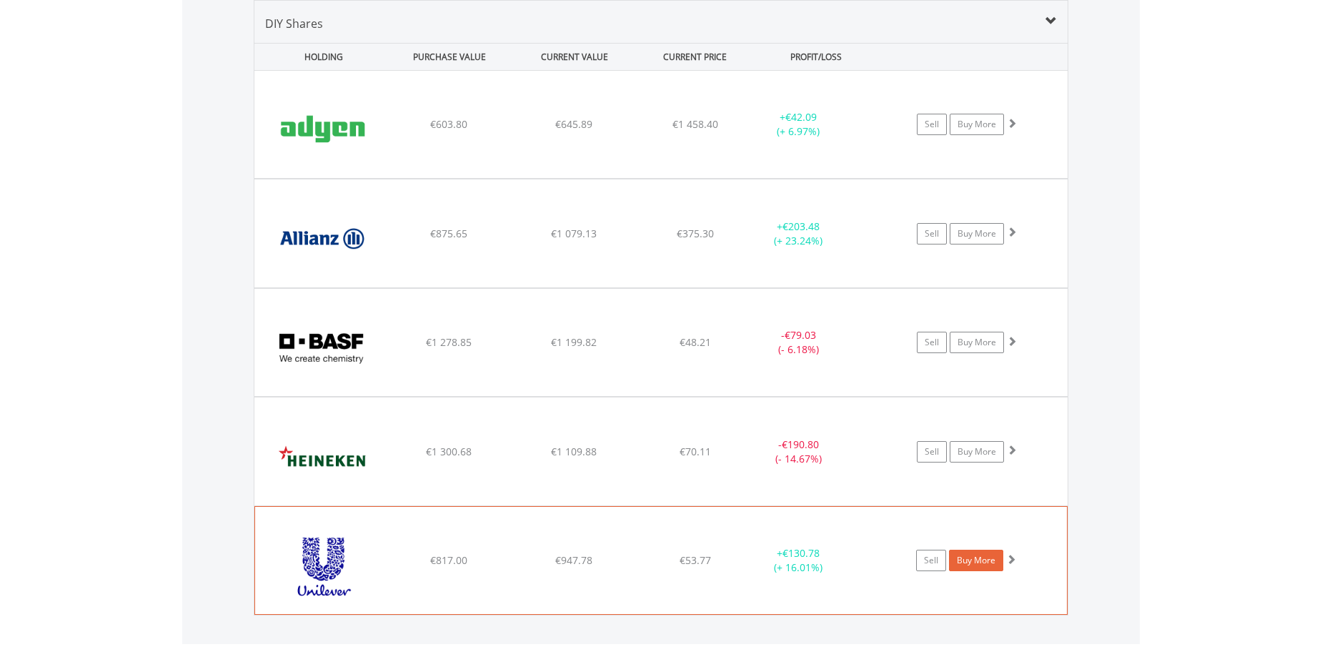
click at [970, 561] on link "Buy More" at bounding box center [976, 560] width 54 height 21
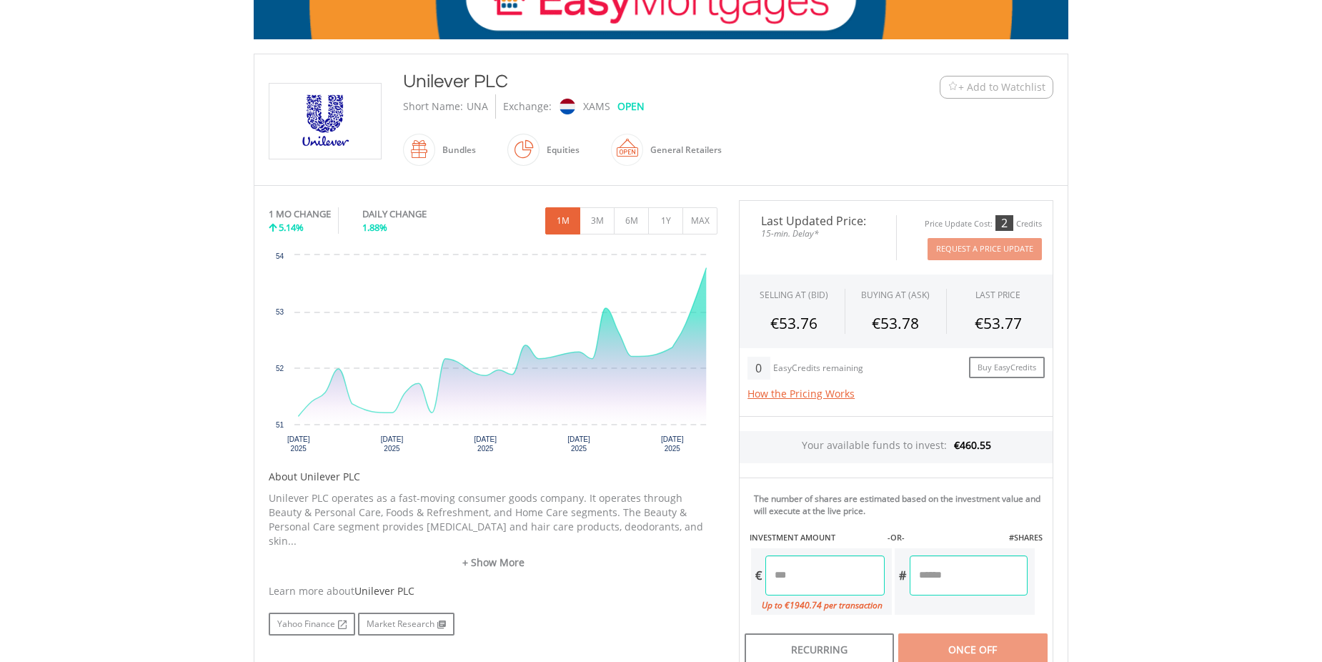
scroll to position [268, 0]
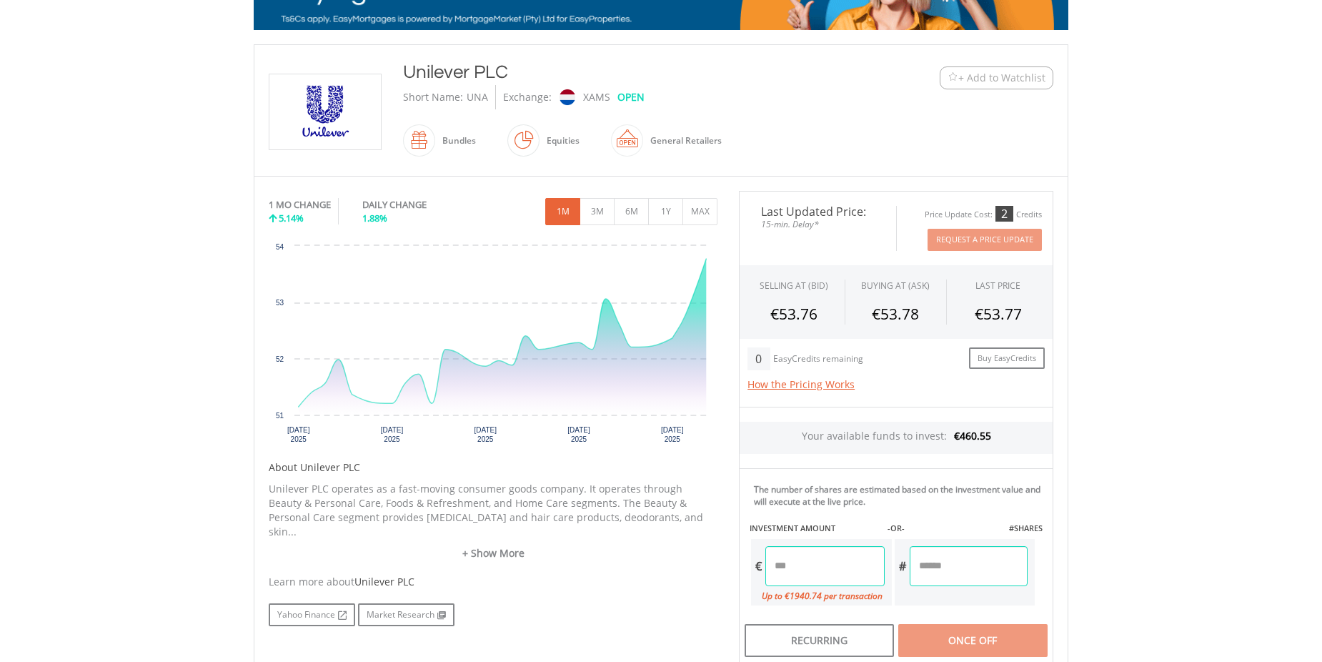
click at [828, 566] on input "number" at bounding box center [824, 566] width 119 height 40
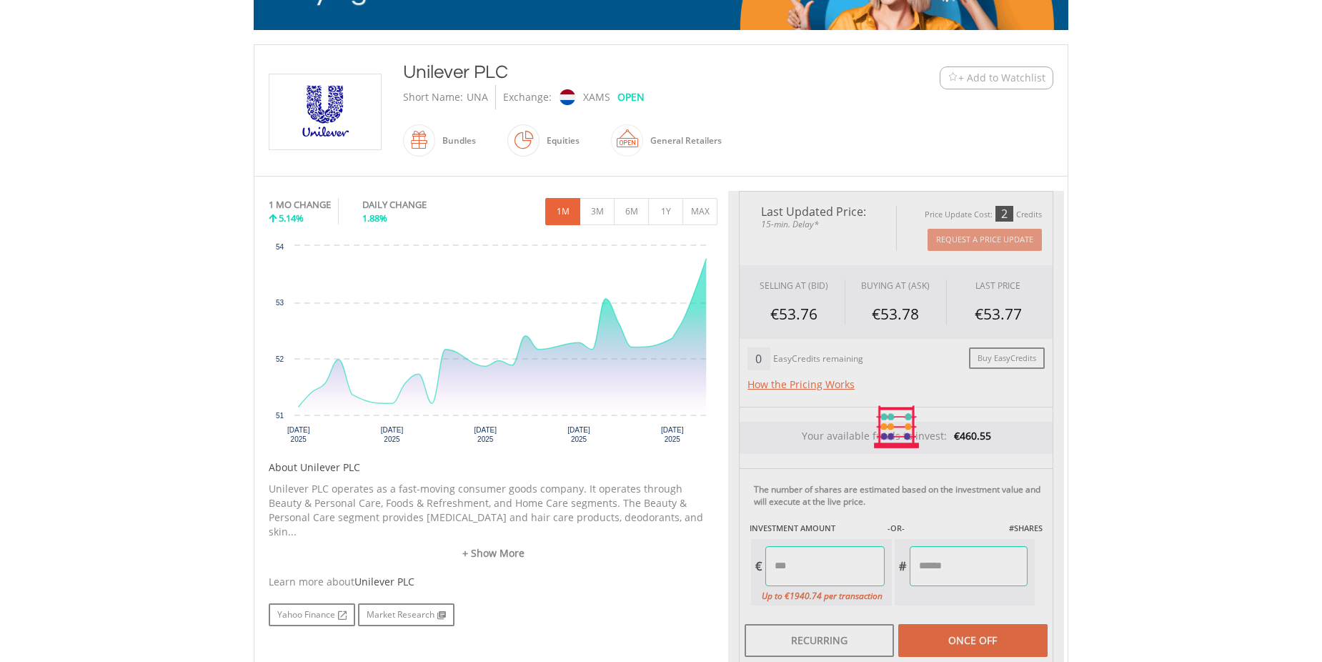
click at [979, 576] on div "Last Updated Price: 15-min. Delay* Price Update Cost: 2 Credits Request A Price…" at bounding box center [896, 427] width 336 height 472
type input "******"
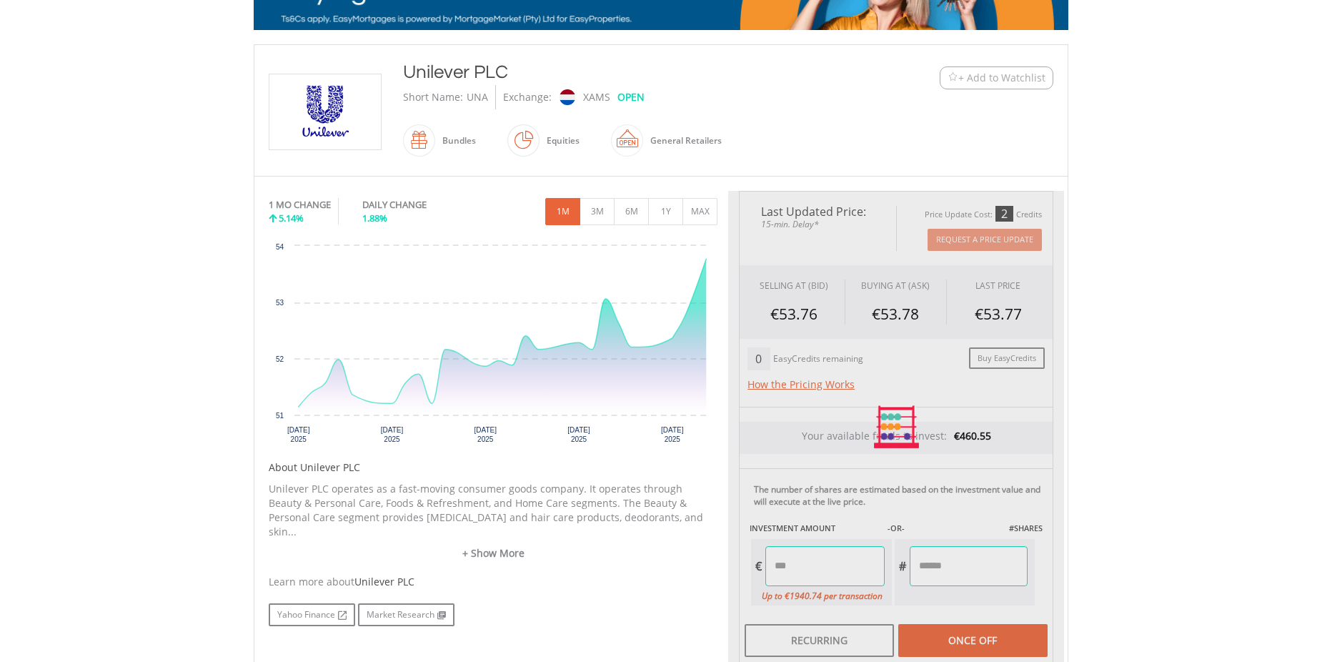
type input "******"
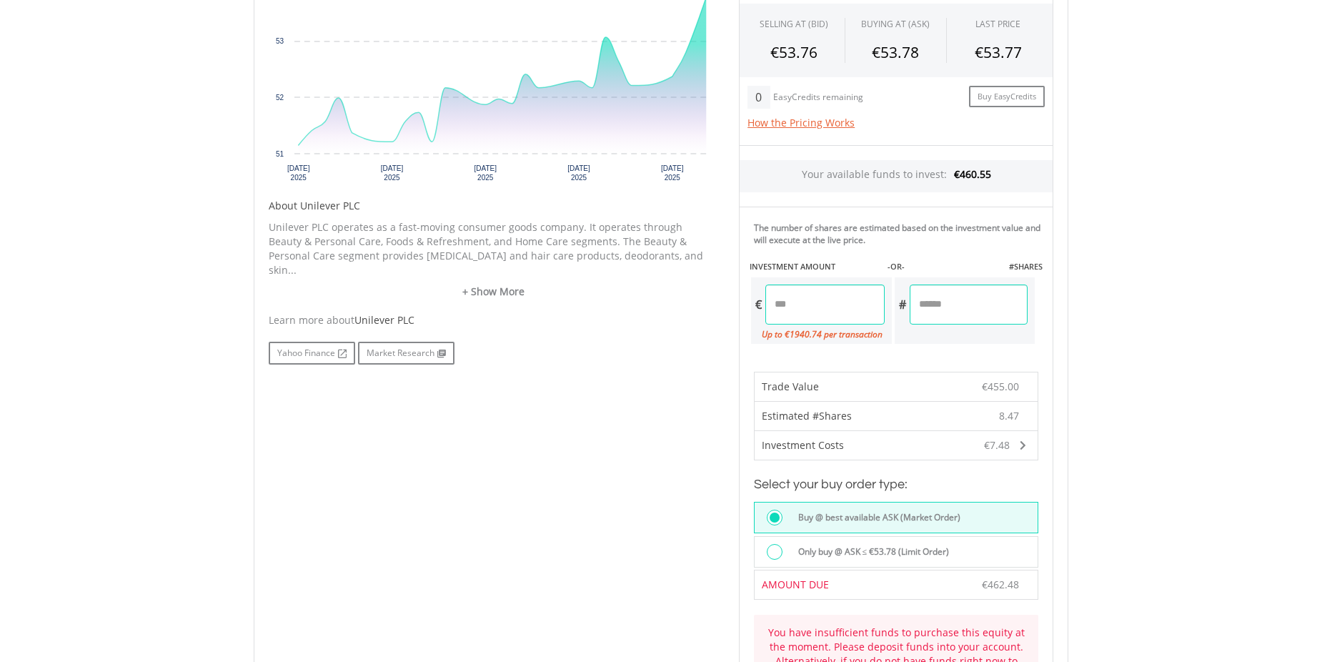
scroll to position [554, 0]
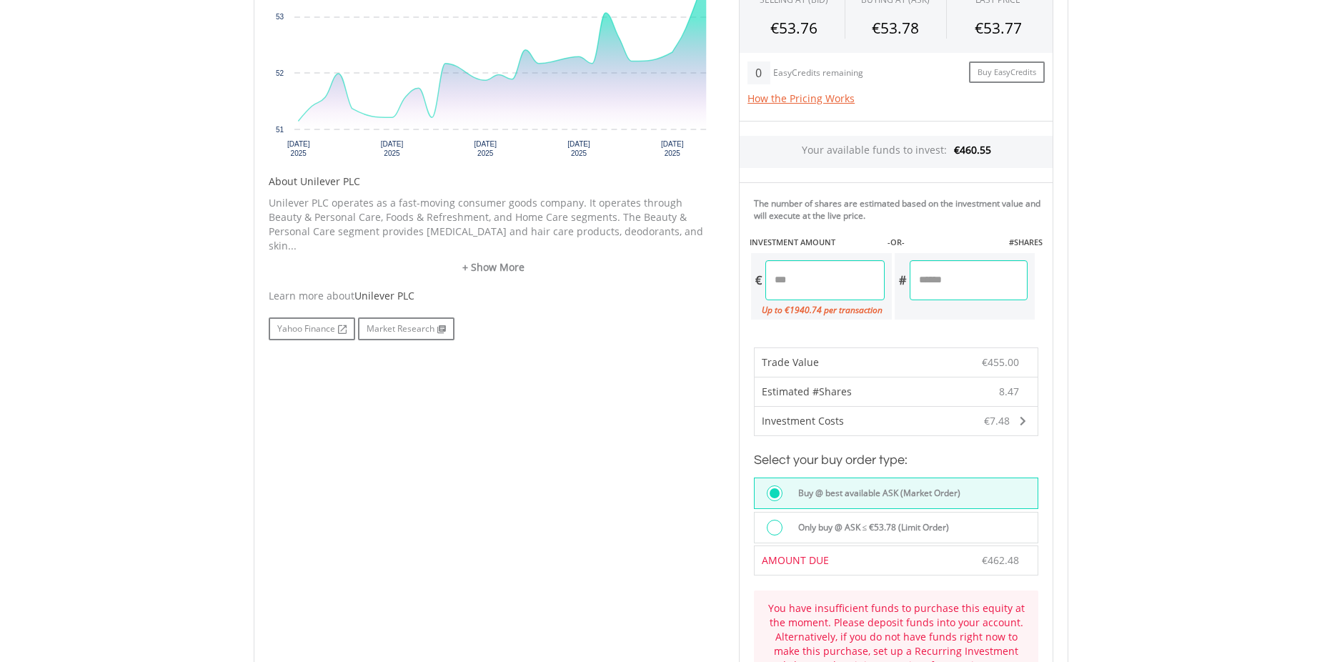
drag, startPoint x: 810, startPoint y: 284, endPoint x: 745, endPoint y: 281, distance: 65.1
click at [745, 281] on div "The number of shares are estimated based on the investment value and will execu…" at bounding box center [896, 256] width 314 height 149
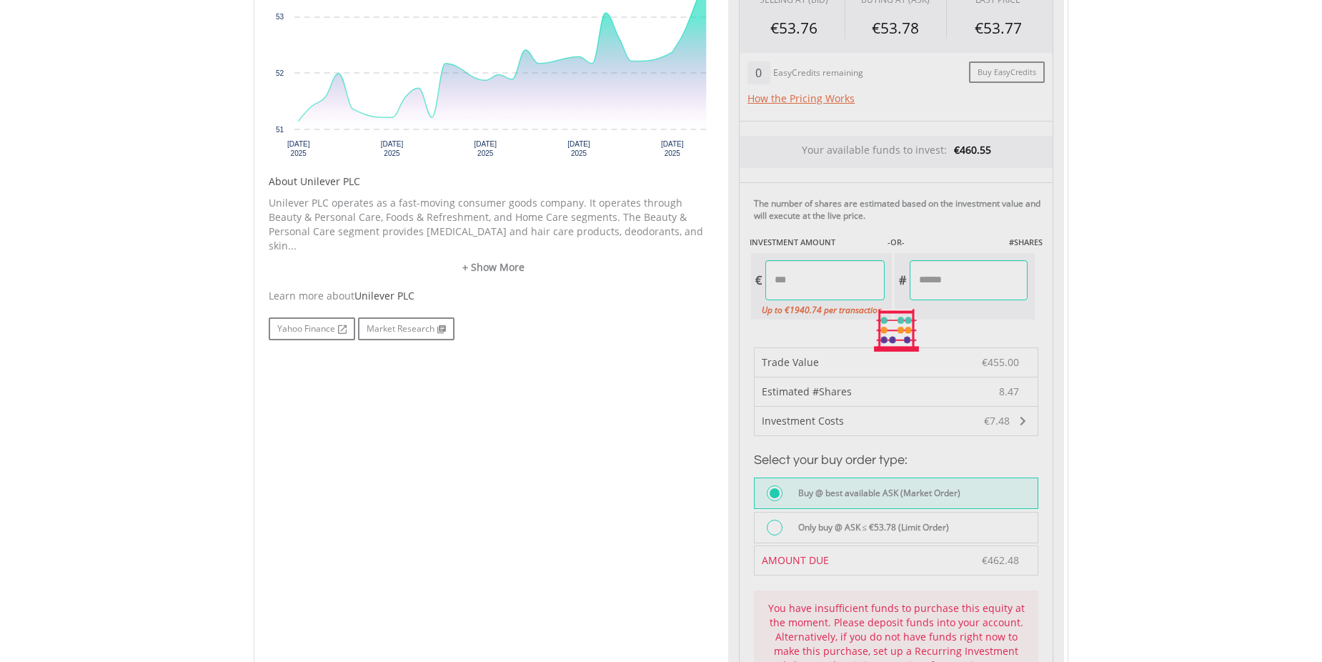
click at [1240, 271] on body "My Investments Invest Now New Listings Sell My Recurring Investments Pending Or…" at bounding box center [661, 257] width 1322 height 1622
type input "******"
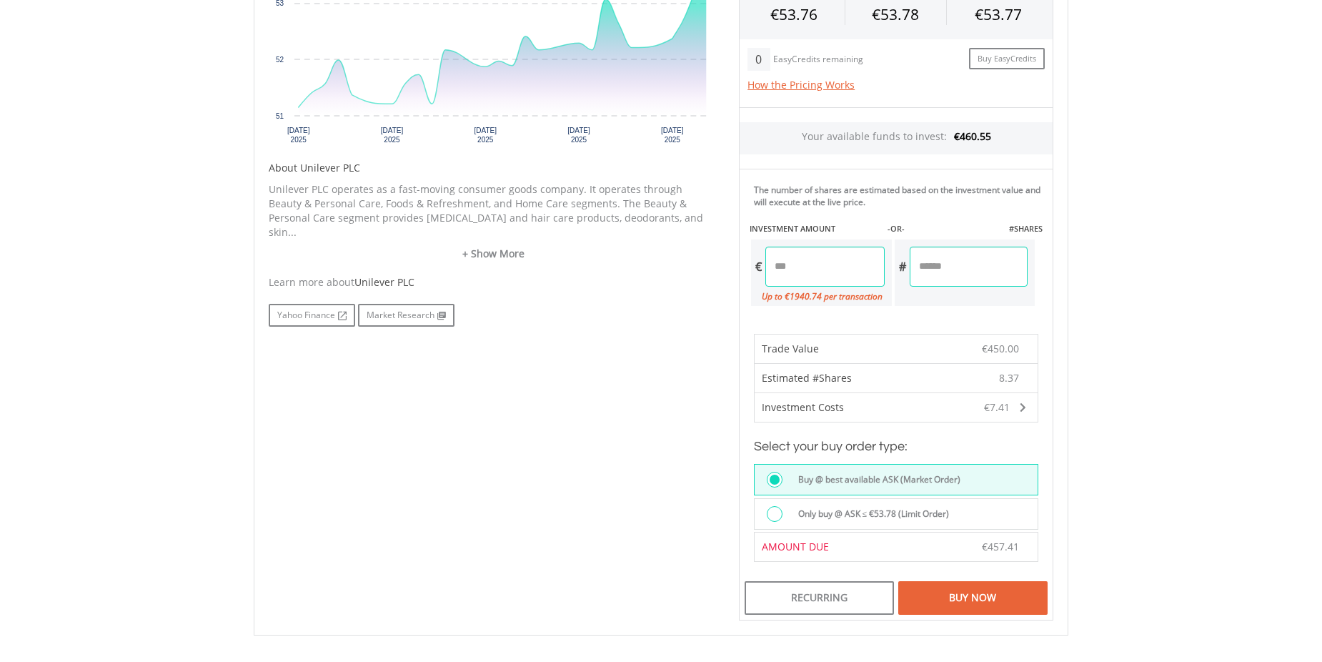
scroll to position [572, 0]
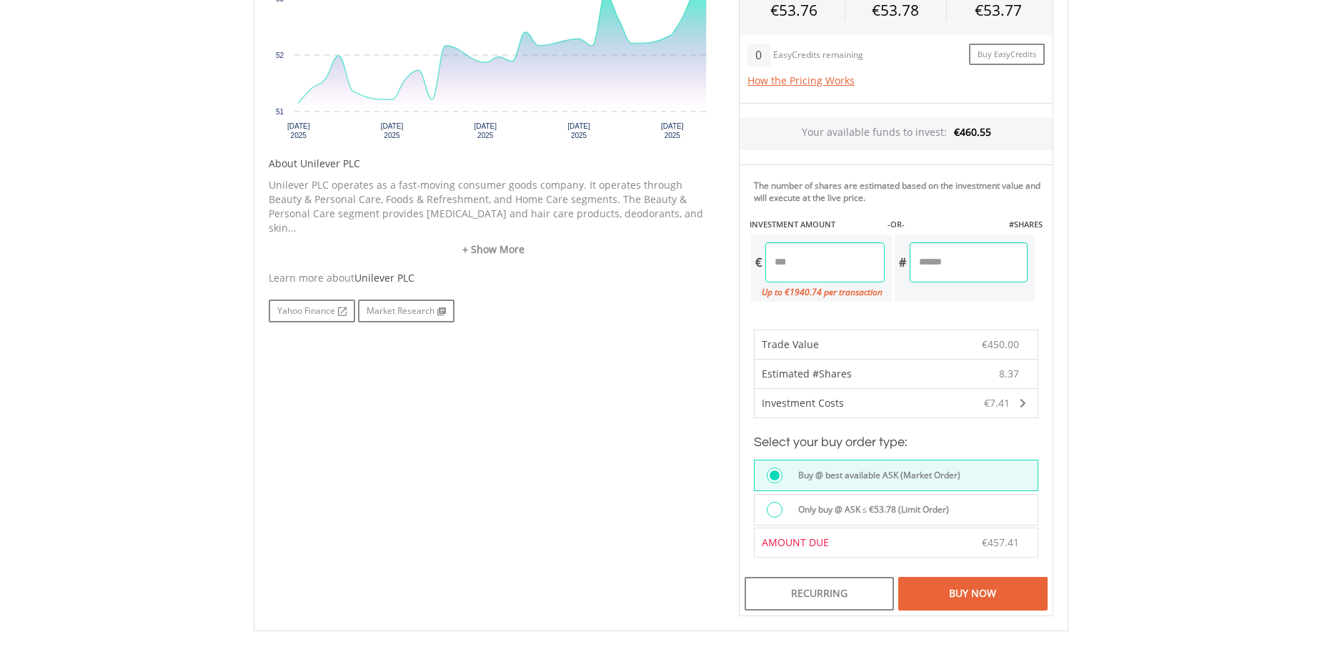
drag, startPoint x: 840, startPoint y: 263, endPoint x: 745, endPoint y: 267, distance: 95.1
click at [745, 267] on div "The number of shares are estimated based on the investment value and will execu…" at bounding box center [896, 238] width 314 height 149
type input "******"
click at [1116, 299] on body "My Investments Invest Now New Listings Sell My Recurring Investments Pending Or…" at bounding box center [661, 177] width 1322 height 1499
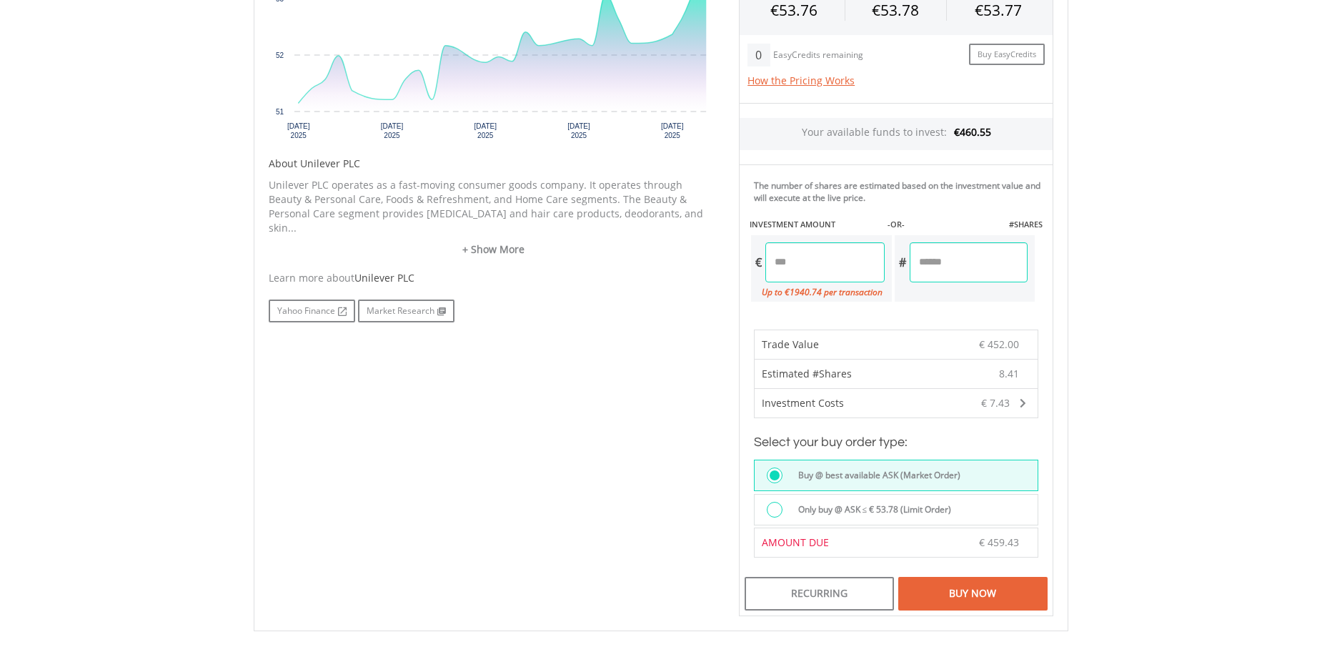
click at [960, 588] on div "Buy Now" at bounding box center [972, 593] width 149 height 33
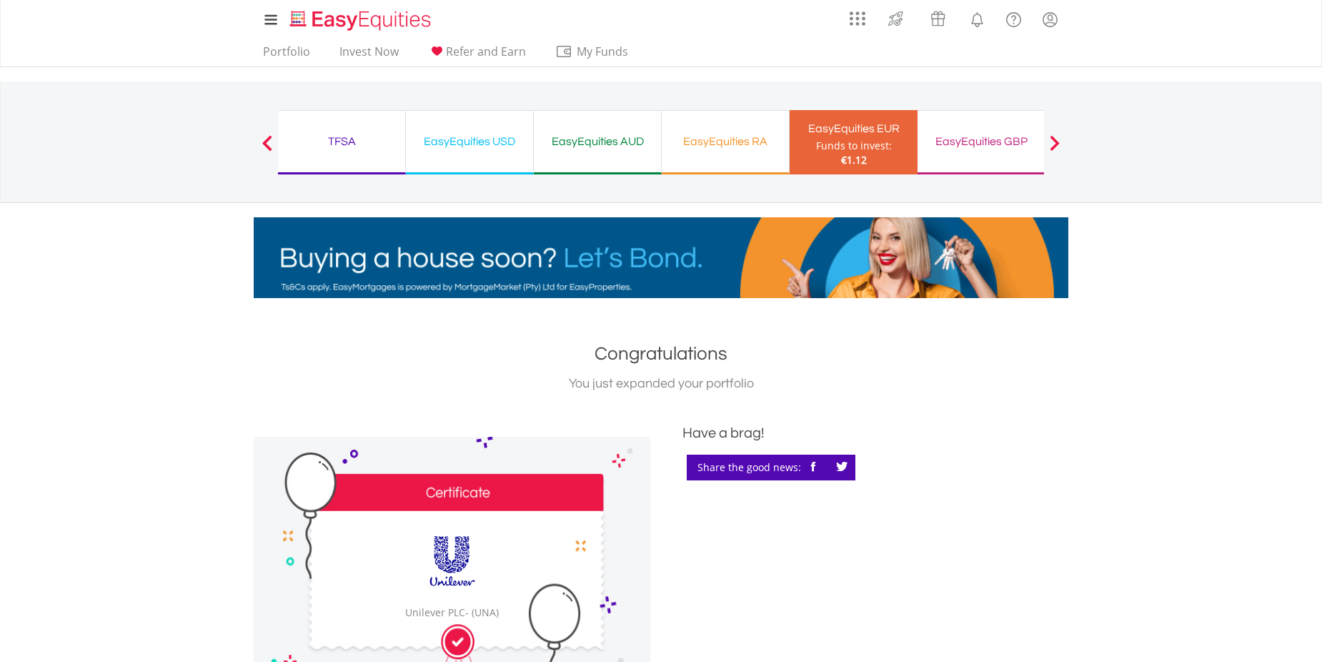
click at [950, 134] on div "EasyEquities GBP" at bounding box center [981, 141] width 110 height 20
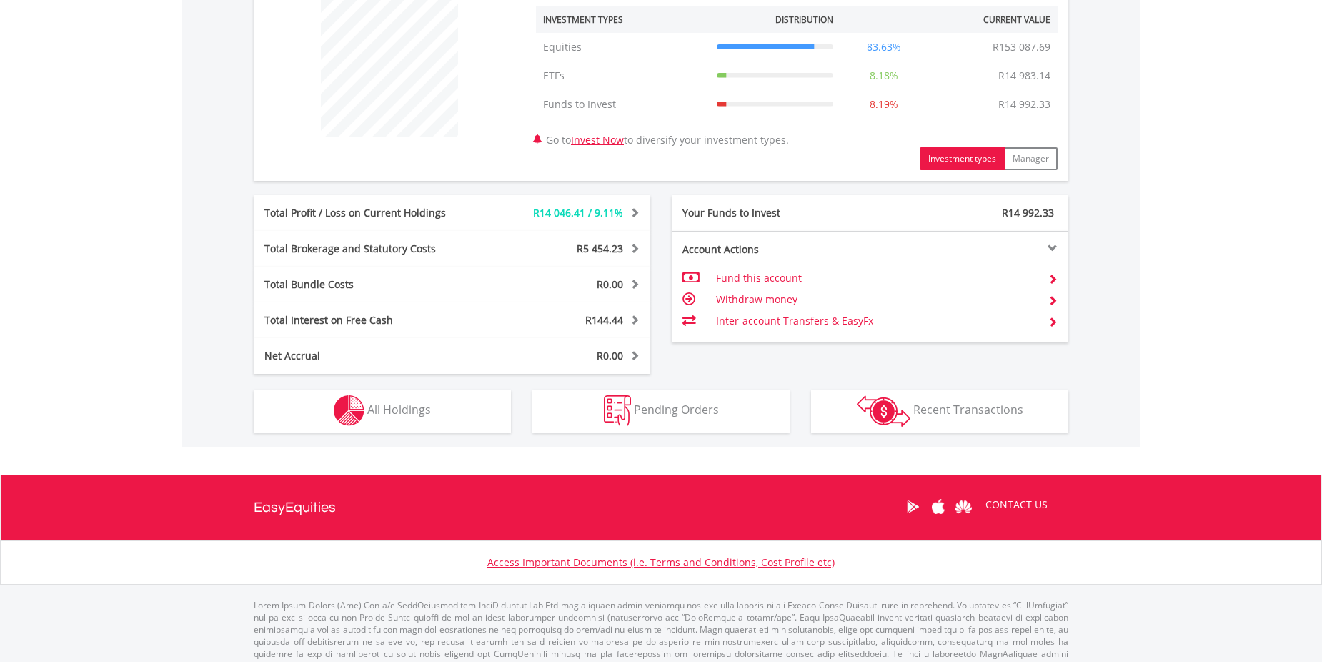
scroll to position [572, 0]
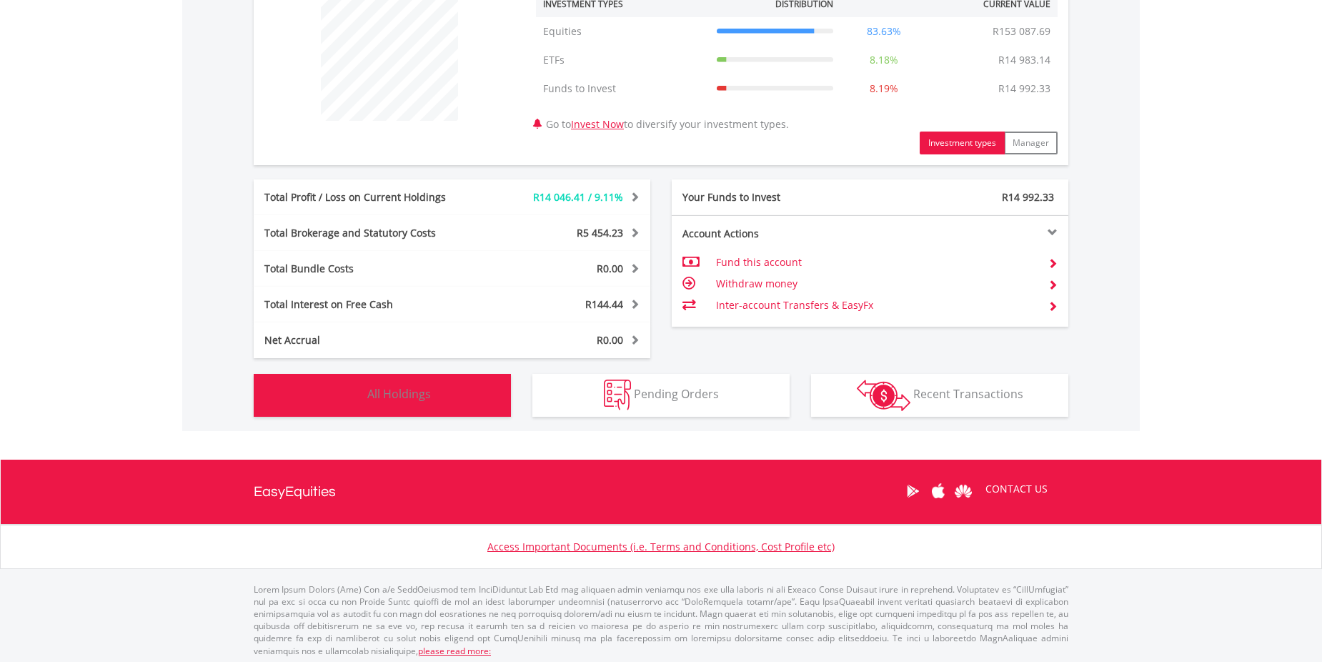
click at [394, 404] on button "Holdings All Holdings" at bounding box center [382, 395] width 257 height 43
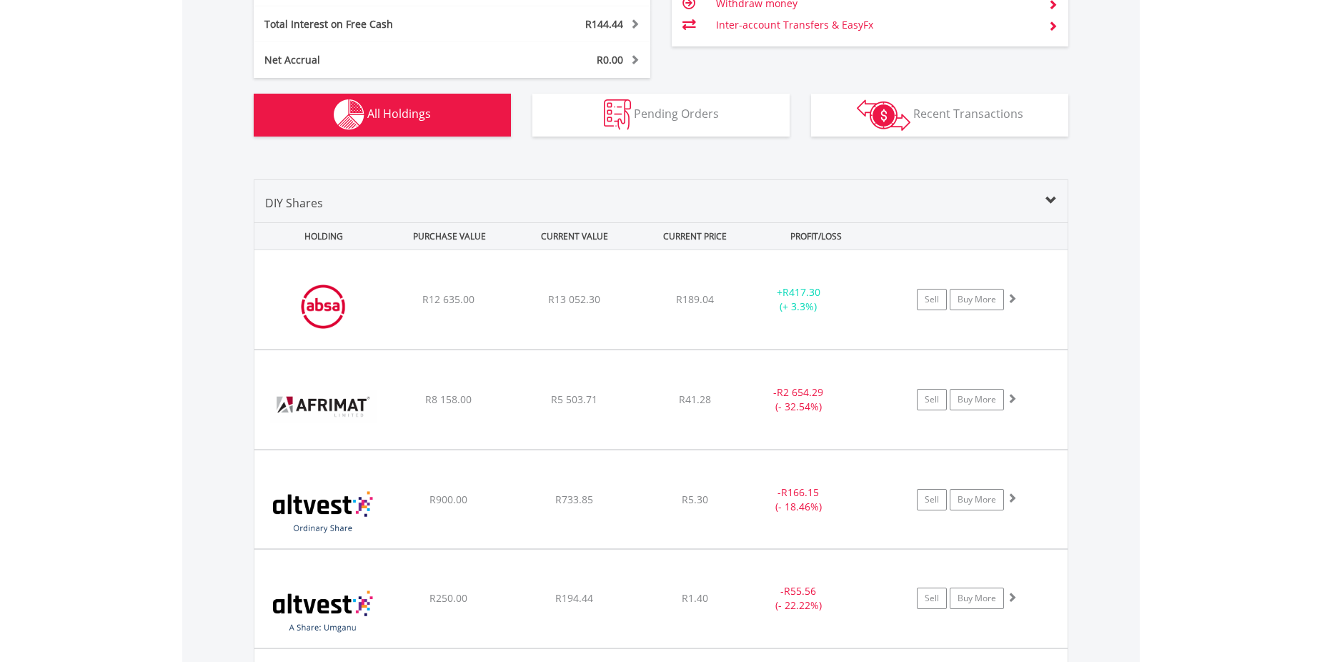
scroll to position [1031, 0]
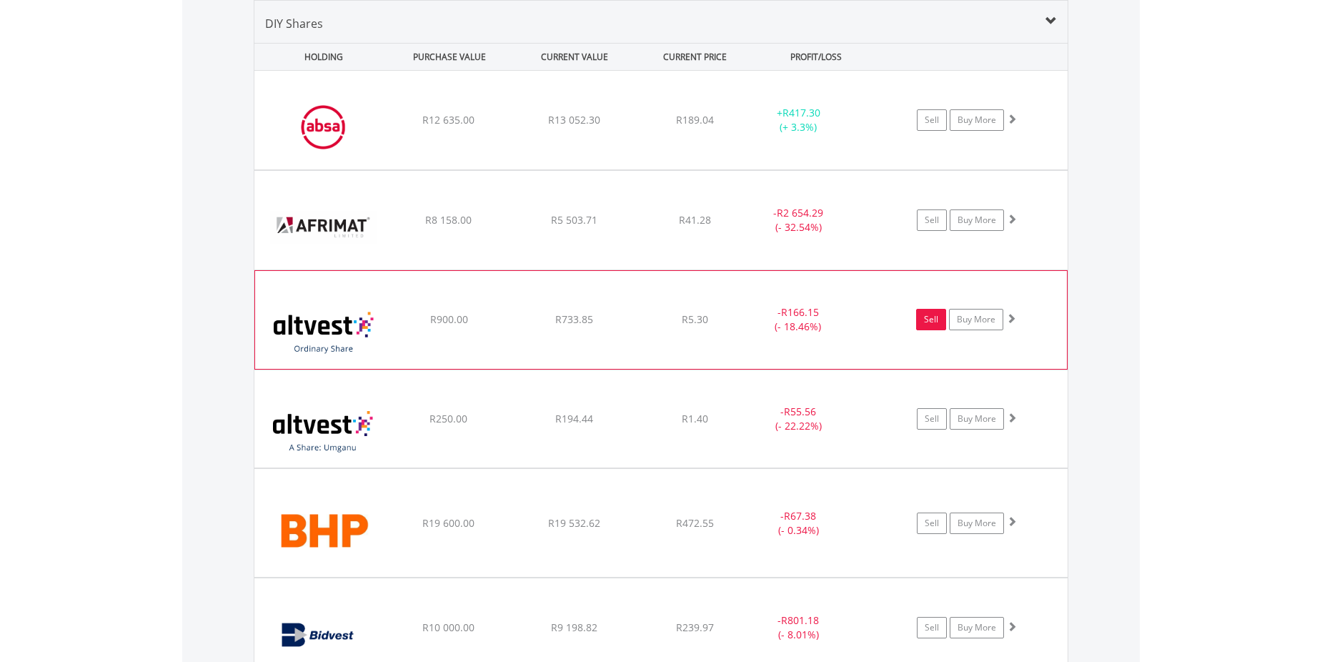
click at [930, 317] on link "Sell" at bounding box center [931, 319] width 30 height 21
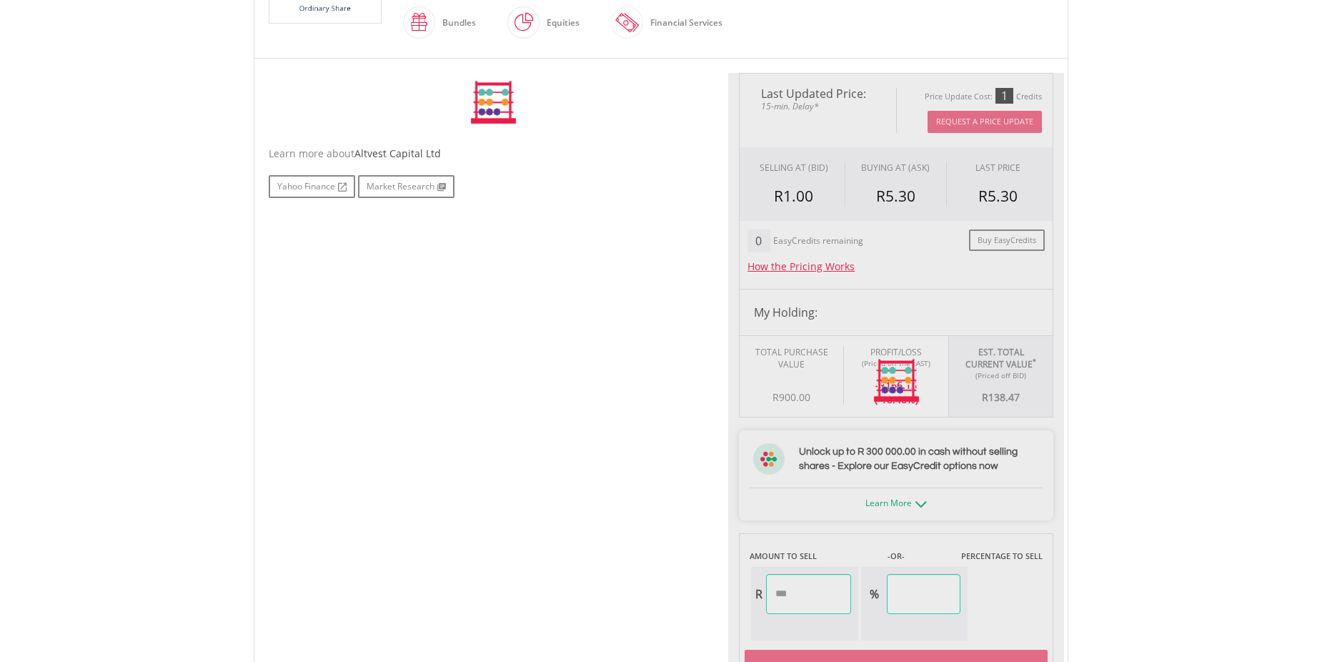
type input "******"
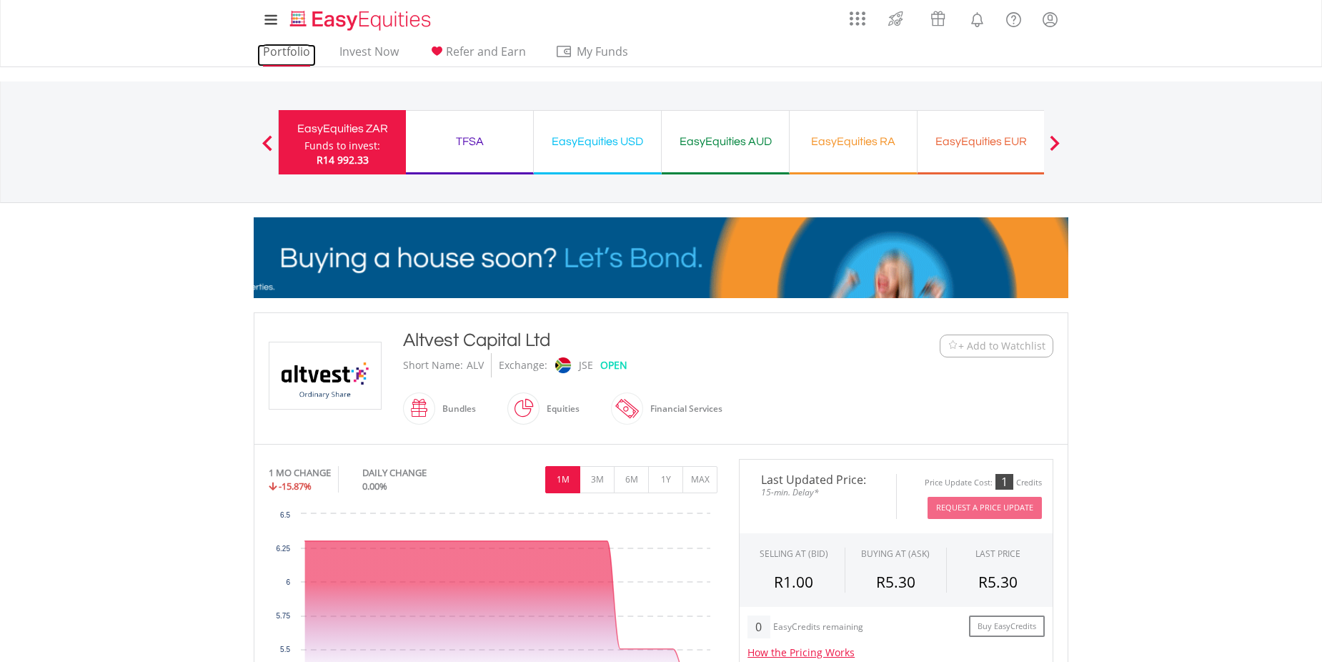
click at [294, 54] on link "Portfolio" at bounding box center [286, 55] width 59 height 22
